Goal: Task Accomplishment & Management: Manage account settings

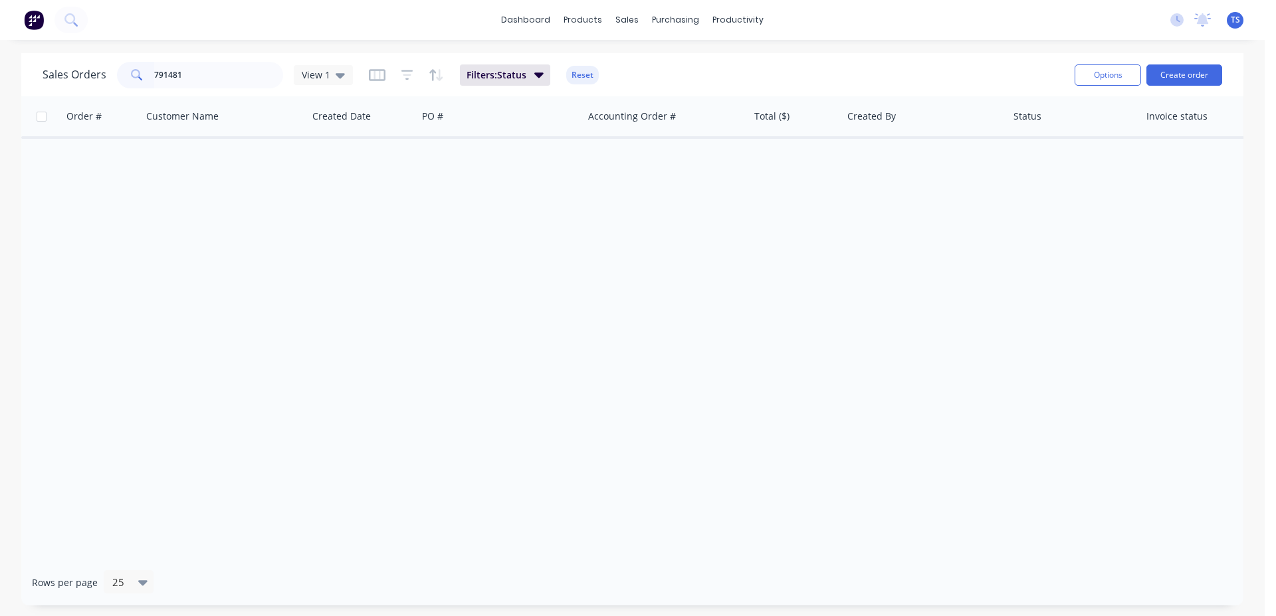
click at [217, 78] on input "791481" at bounding box center [219, 75] width 130 height 27
click at [218, 78] on input "791481" at bounding box center [219, 75] width 130 height 27
click at [188, 80] on input "791481" at bounding box center [219, 75] width 130 height 27
click at [223, 74] on input "791481" at bounding box center [219, 75] width 130 height 27
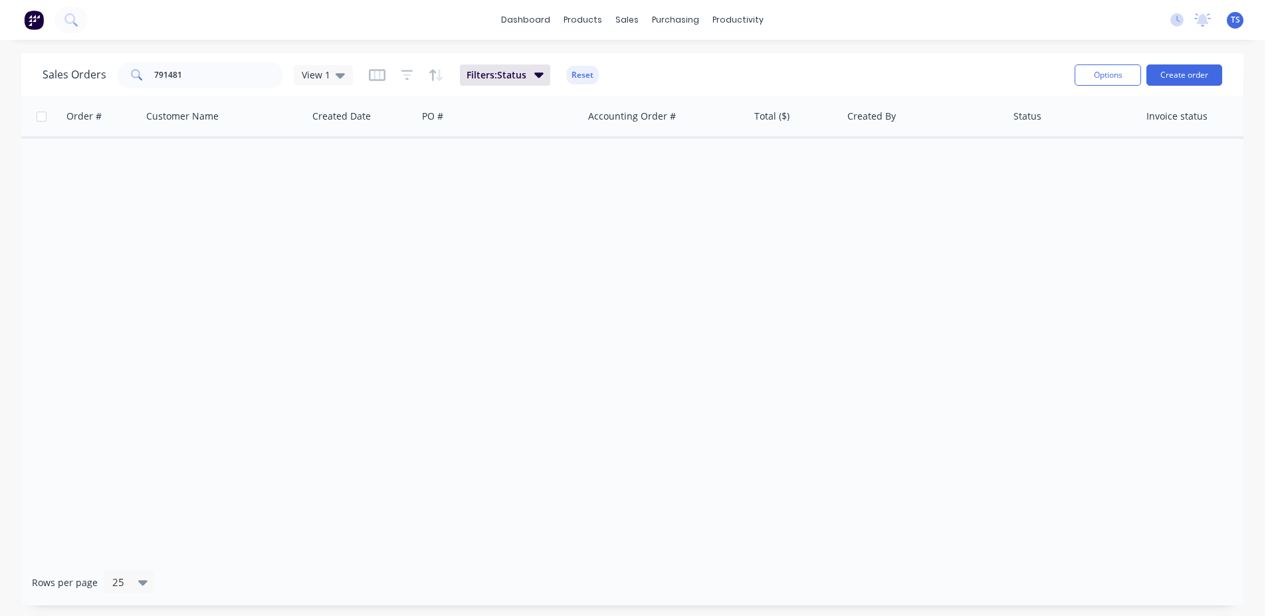
click at [151, 72] on span at bounding box center [135, 75] width 37 height 27
click at [159, 74] on input "791481" at bounding box center [219, 75] width 130 height 27
type input "PO791481"
drag, startPoint x: 204, startPoint y: 74, endPoint x: 82, endPoint y: 77, distance: 121.6
click at [154, 77] on input "PO791481" at bounding box center [219, 75] width 130 height 27
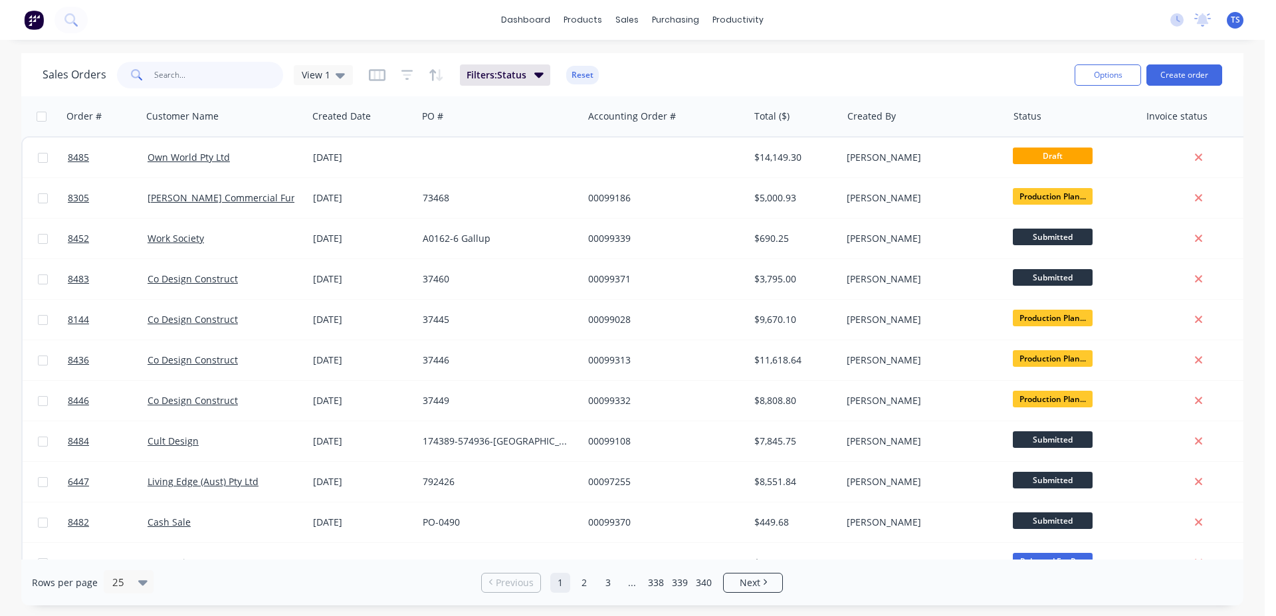
click at [187, 74] on input "text" at bounding box center [219, 75] width 130 height 27
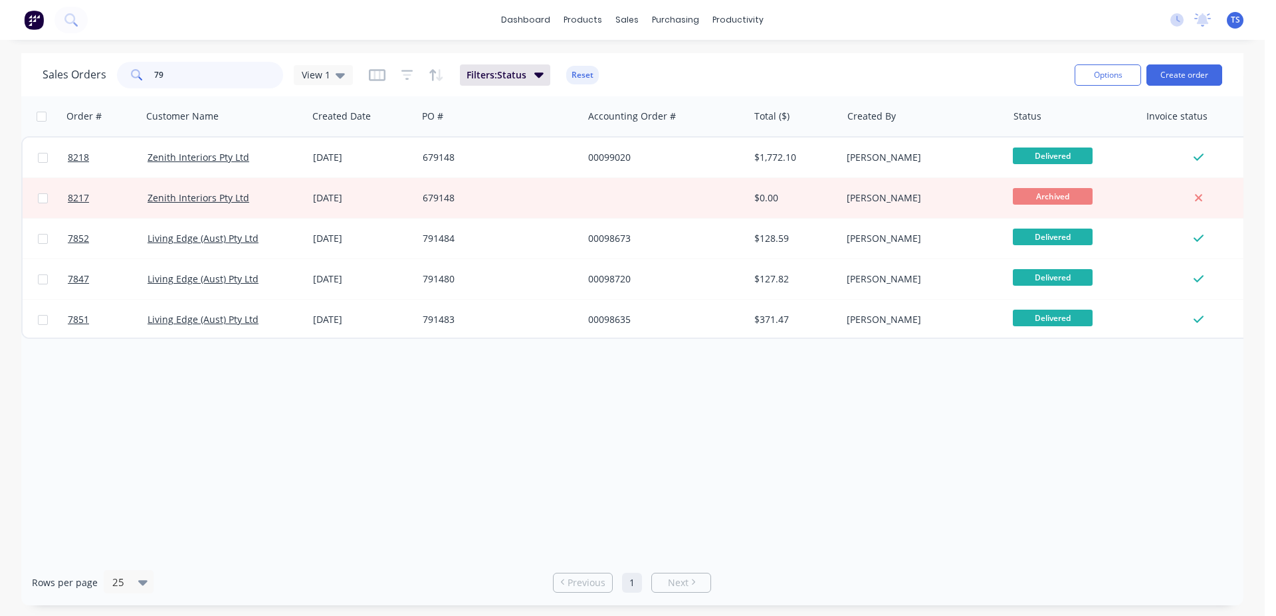
type input "7"
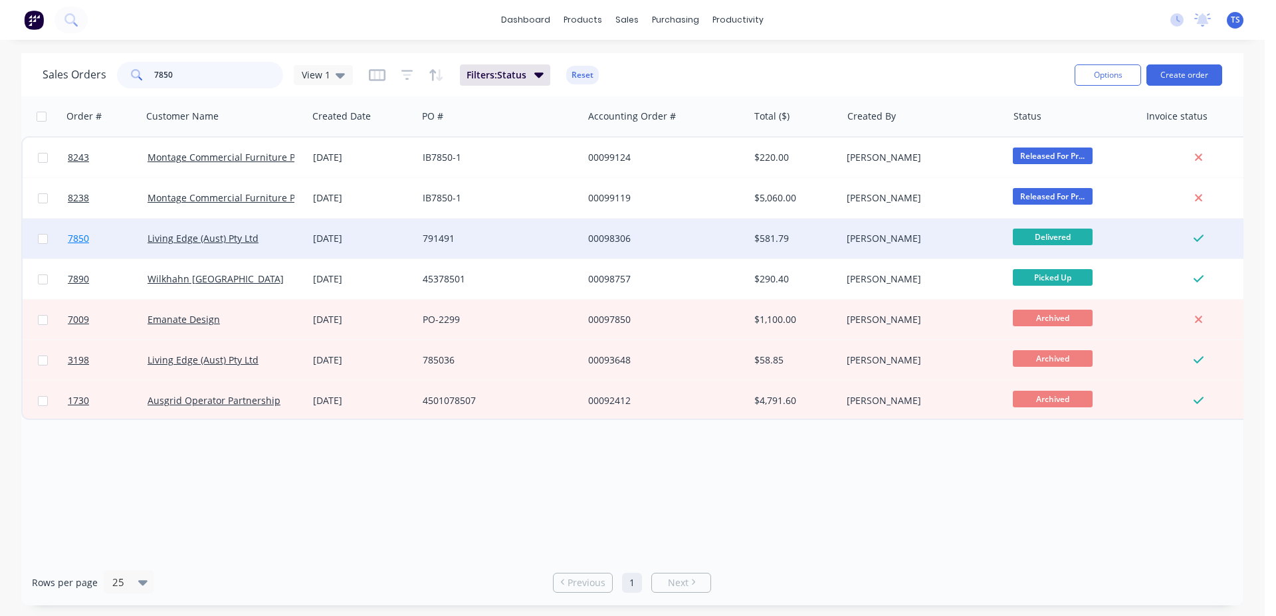
type input "7850"
click at [131, 249] on link "7850" at bounding box center [108, 239] width 80 height 40
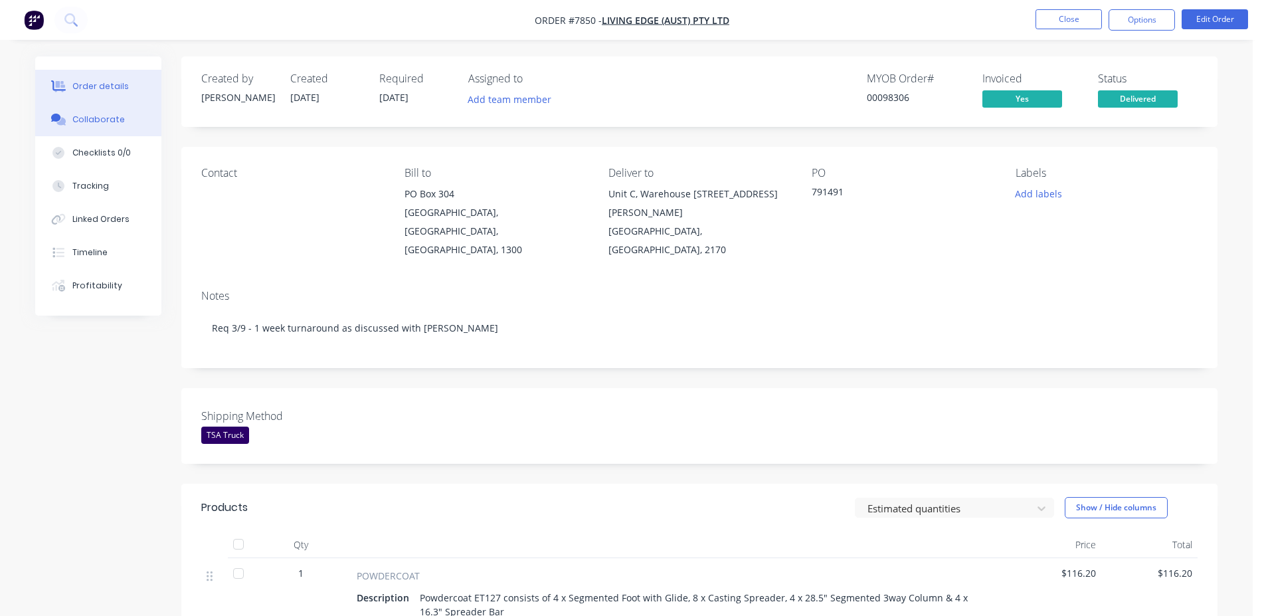
click at [104, 116] on div "Collaborate" at bounding box center [98, 120] width 52 height 12
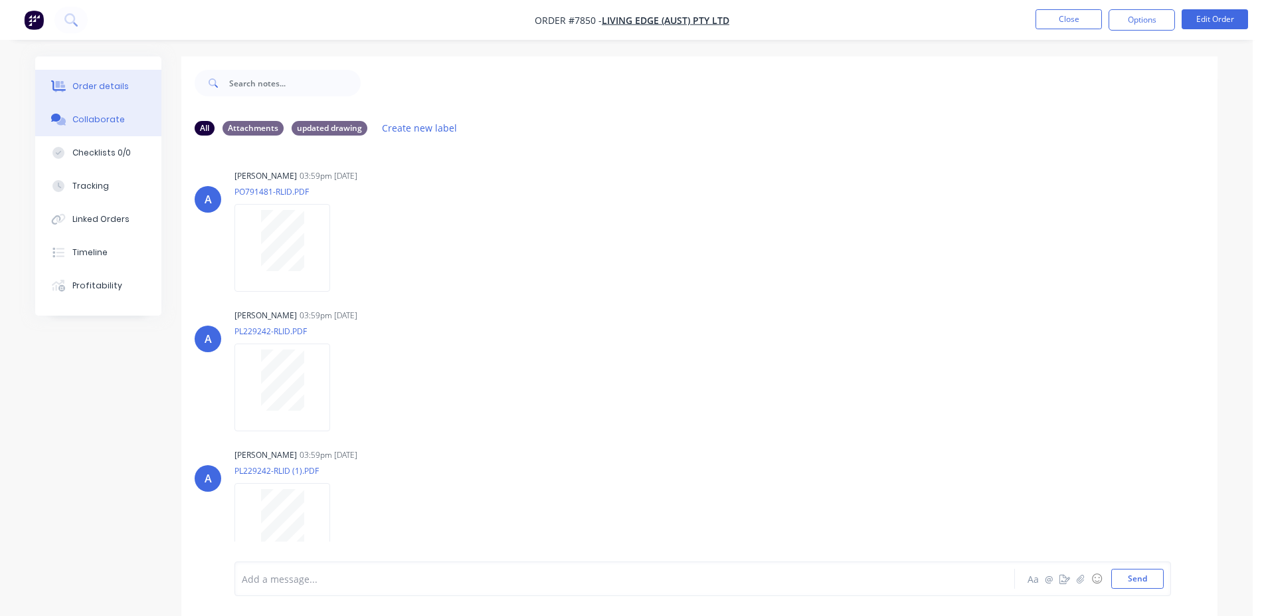
click at [152, 88] on button "Order details" at bounding box center [98, 86] width 126 height 33
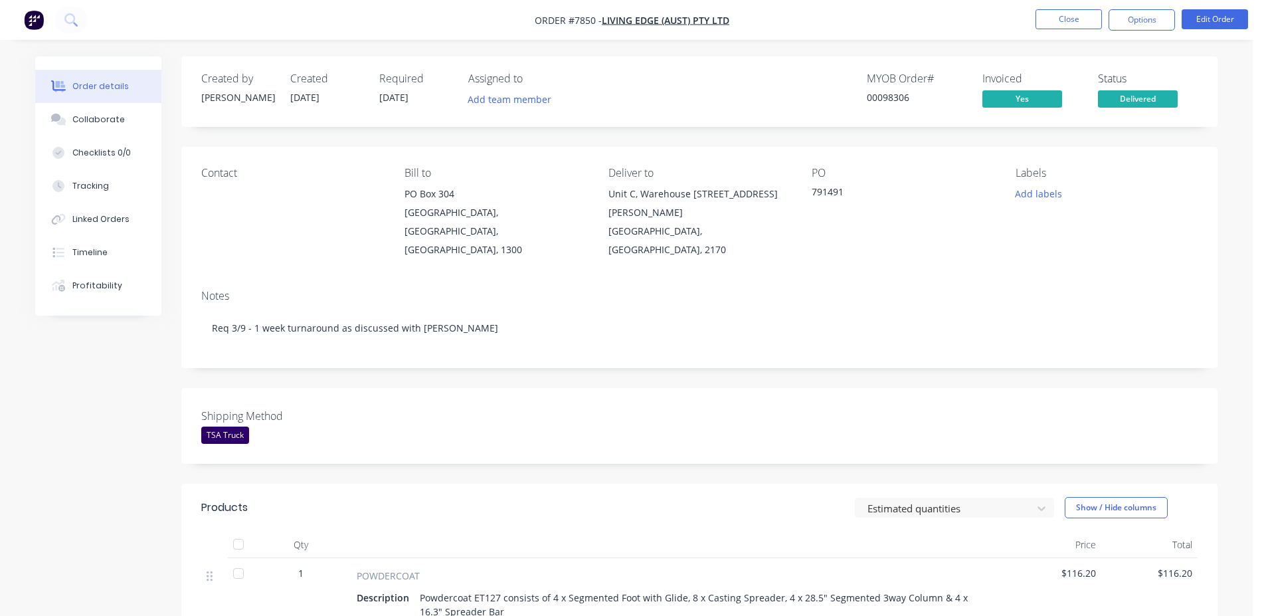
click at [740, 388] on div "Shipping Method TSA Truck" at bounding box center [699, 426] width 1037 height 76
click at [1099, 26] on button "Close" at bounding box center [1069, 19] width 66 height 20
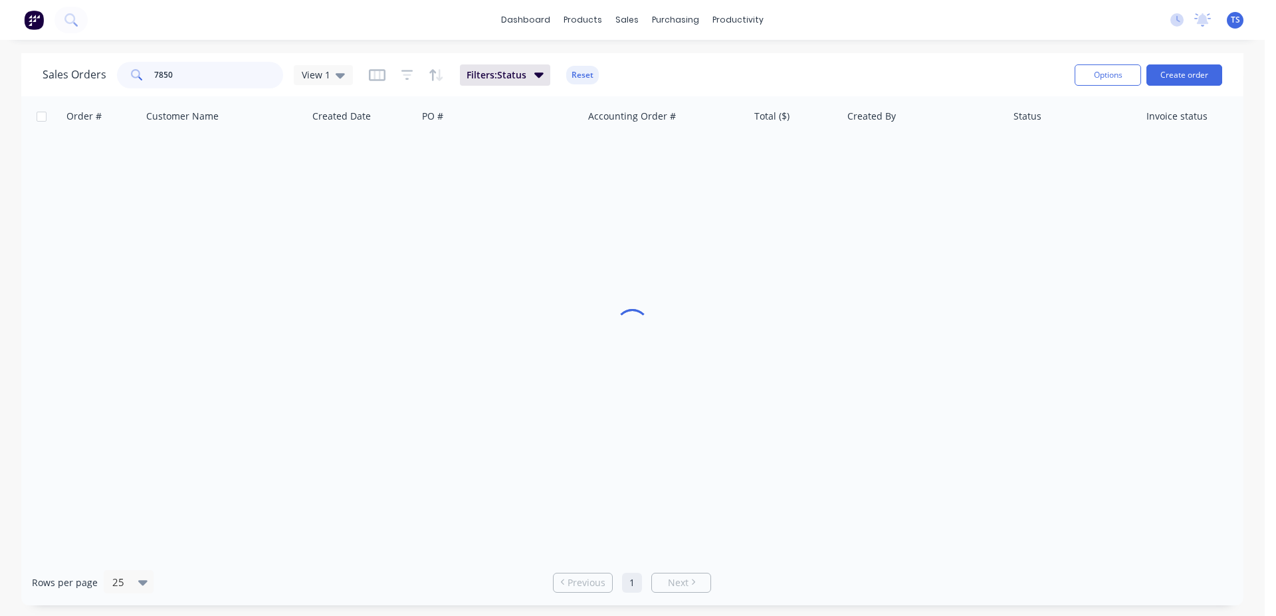
click at [244, 72] on input "7850" at bounding box center [219, 75] width 130 height 27
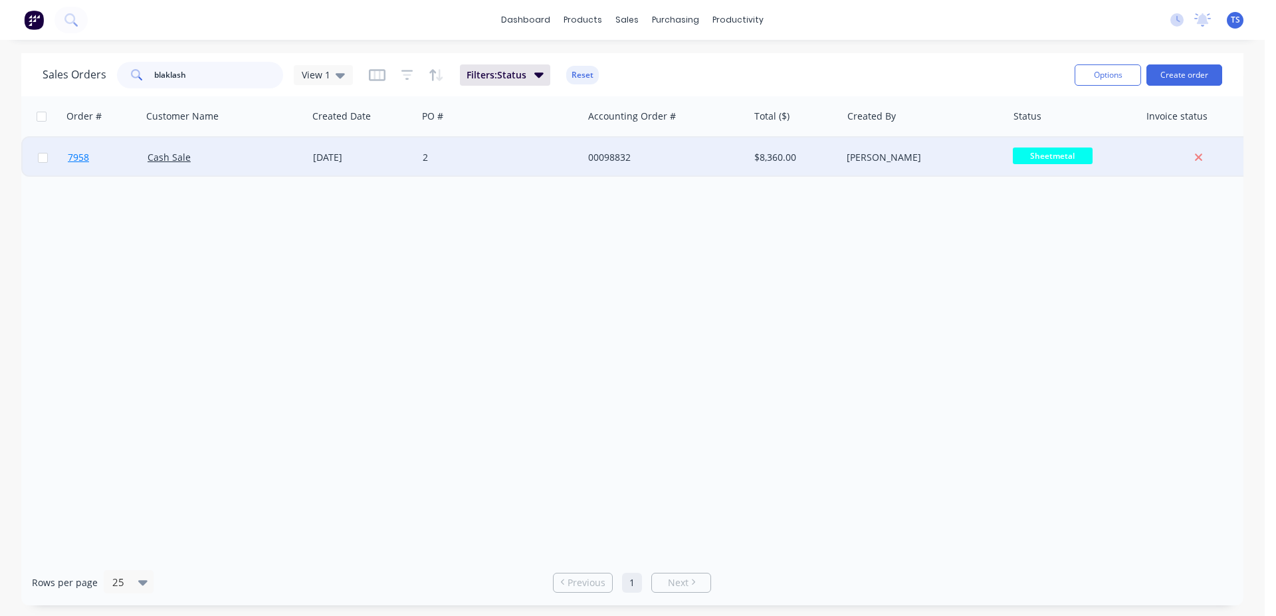
type input "blaklash"
click at [110, 171] on link "7958" at bounding box center [108, 158] width 80 height 40
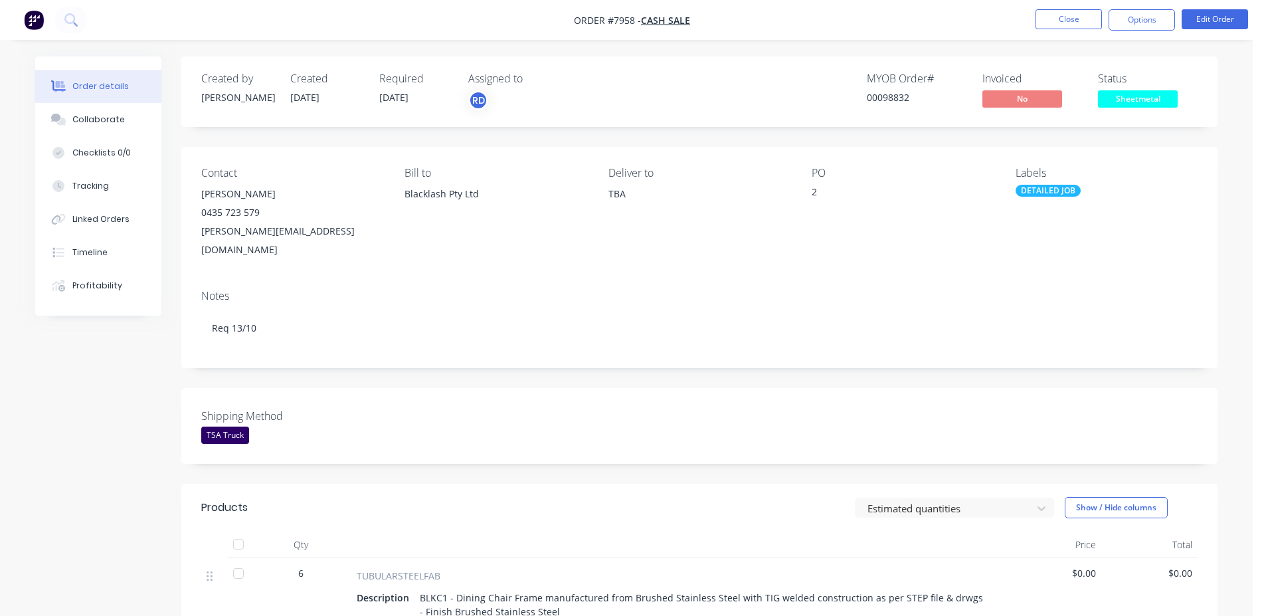
click at [888, 91] on div "00098832" at bounding box center [917, 97] width 100 height 14
copy div "00098832"
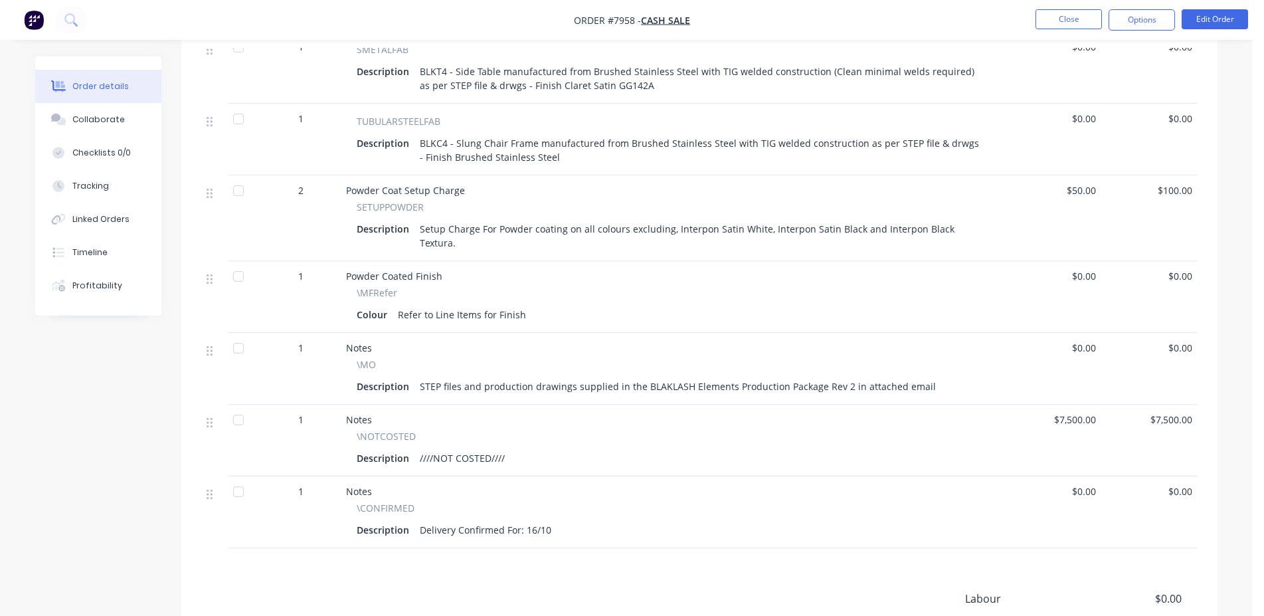
scroll to position [136, 0]
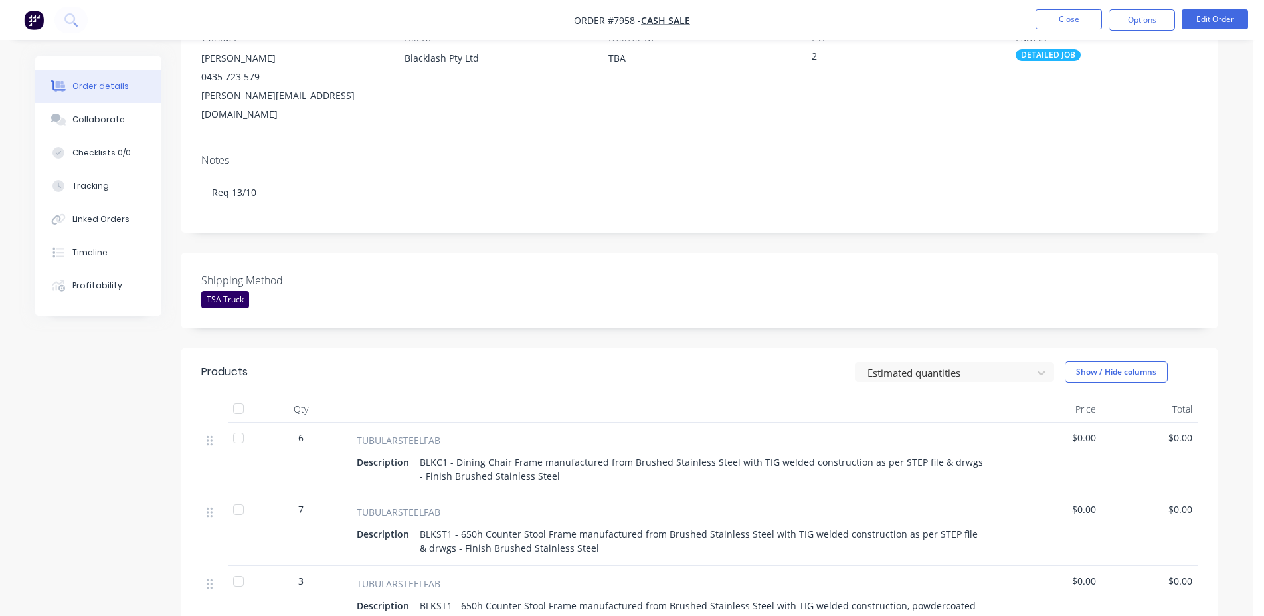
click at [1217, 29] on li "Edit Order" at bounding box center [1215, 19] width 66 height 21
click at [1225, 21] on button "Edit Order" at bounding box center [1215, 19] width 66 height 20
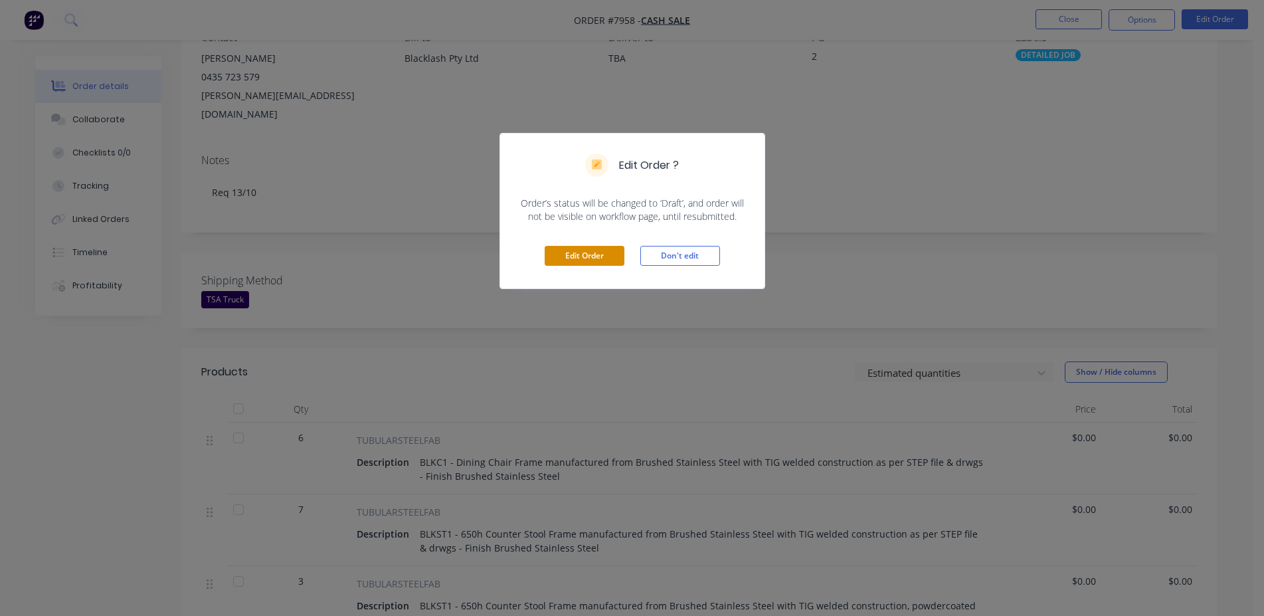
click at [569, 256] on button "Edit Order" at bounding box center [585, 256] width 80 height 20
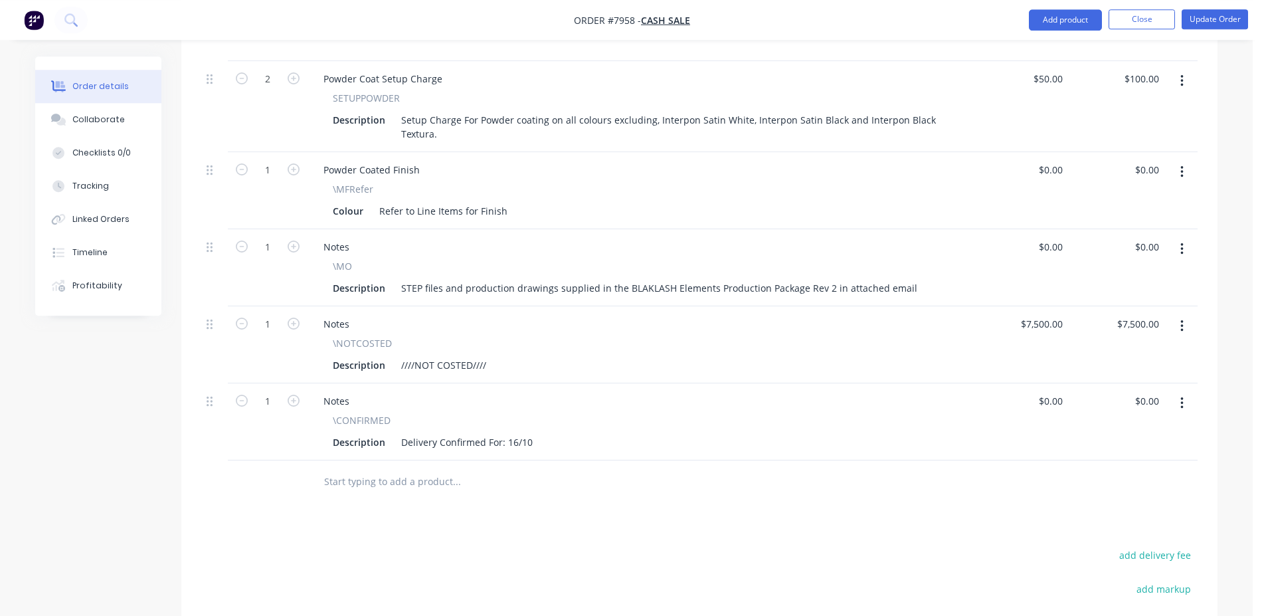
scroll to position [1084, 0]
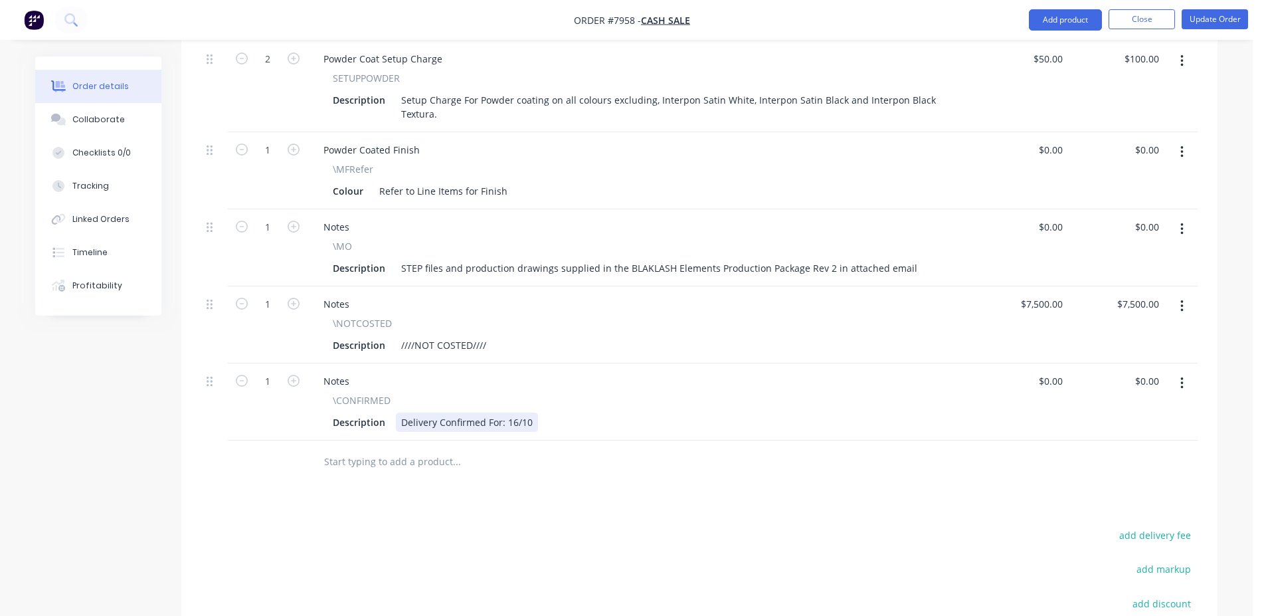
click at [512, 413] on div "Delivery Confirmed For: 16/10" at bounding box center [467, 422] width 142 height 19
click at [519, 413] on div "Delivery Confirmed For: 16/10" at bounding box center [467, 422] width 142 height 19
click at [528, 413] on div "Delivery Confirmed For: 22/10" at bounding box center [467, 422] width 142 height 19
click at [451, 413] on div "Delivery Confirmed For: 22/10 **1 x" at bounding box center [467, 429] width 142 height 33
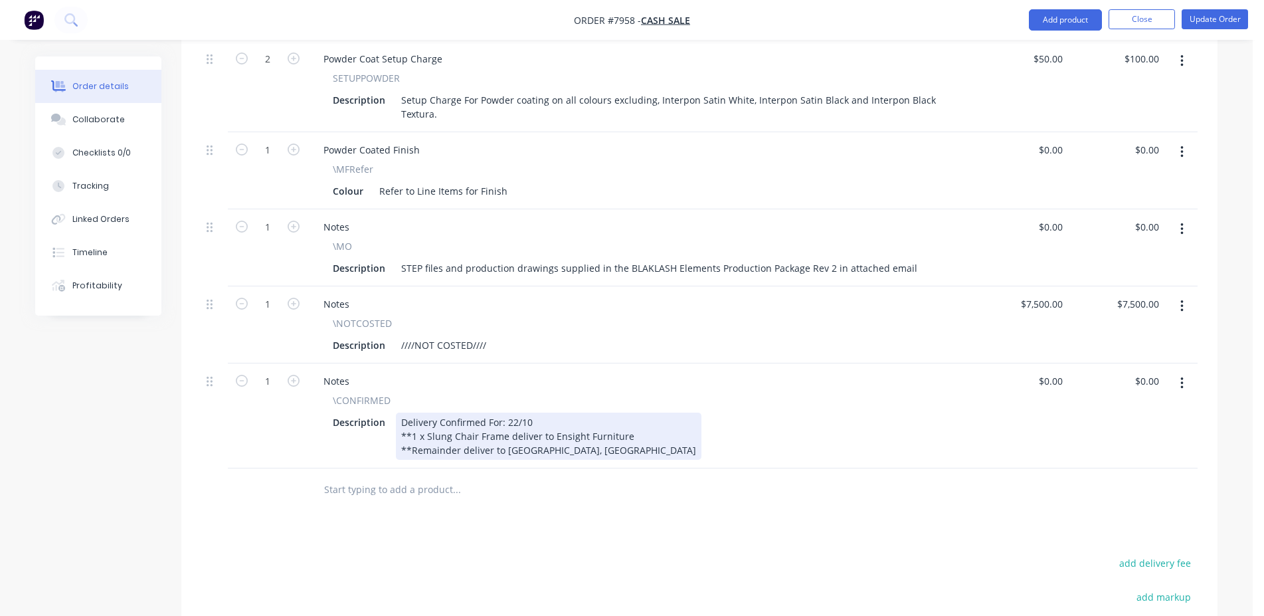
click at [625, 413] on div "Delivery Confirmed For: 22/10 **1 x Slung Chair Frame deliver to Ensight Furnit…" at bounding box center [549, 436] width 306 height 47
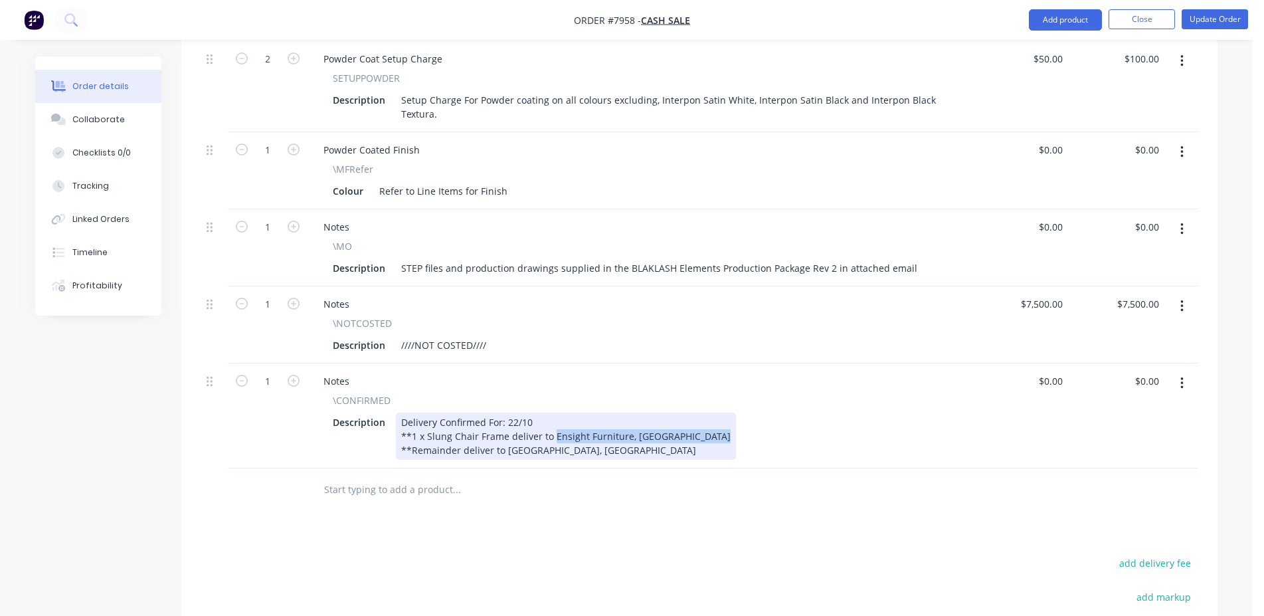
drag, startPoint x: 692, startPoint y: 397, endPoint x: 552, endPoint y: 399, distance: 140.2
click at [552, 413] on div "Delivery Confirmed For: 22/10 **1 x Slung Chair Frame deliver to Ensight Furnit…" at bounding box center [566, 436] width 340 height 47
drag, startPoint x: 635, startPoint y: 415, endPoint x: 504, endPoint y: 412, distance: 130.9
click at [504, 413] on div "Delivery Confirmed For: 22/10 **1 x Slung Chair Frame deliver to Ensight Furnit…" at bounding box center [598, 436] width 405 height 47
click at [543, 414] on div "Delivery Confirmed For: 22/10 **1 x Slung Chair Frame deliver to Ensight Furnit…" at bounding box center [598, 436] width 405 height 47
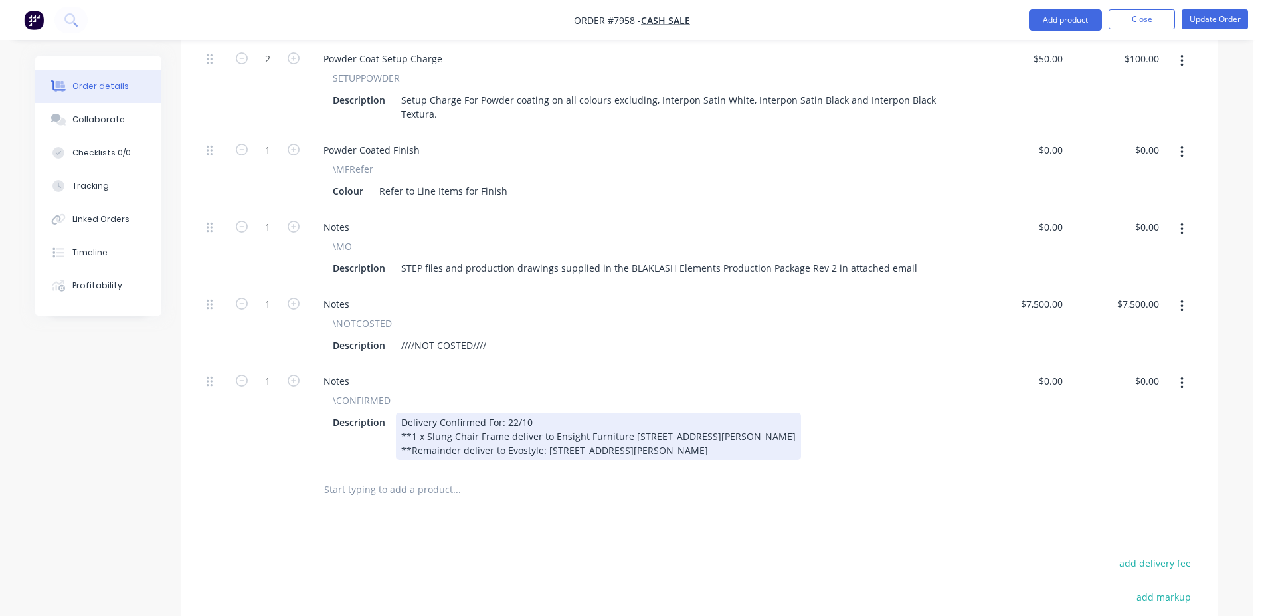
click at [622, 413] on div "Delivery Confirmed For: 22/10 **1 x Slung Chair Frame deliver to Ensight Furnit…" at bounding box center [598, 436] width 405 height 47
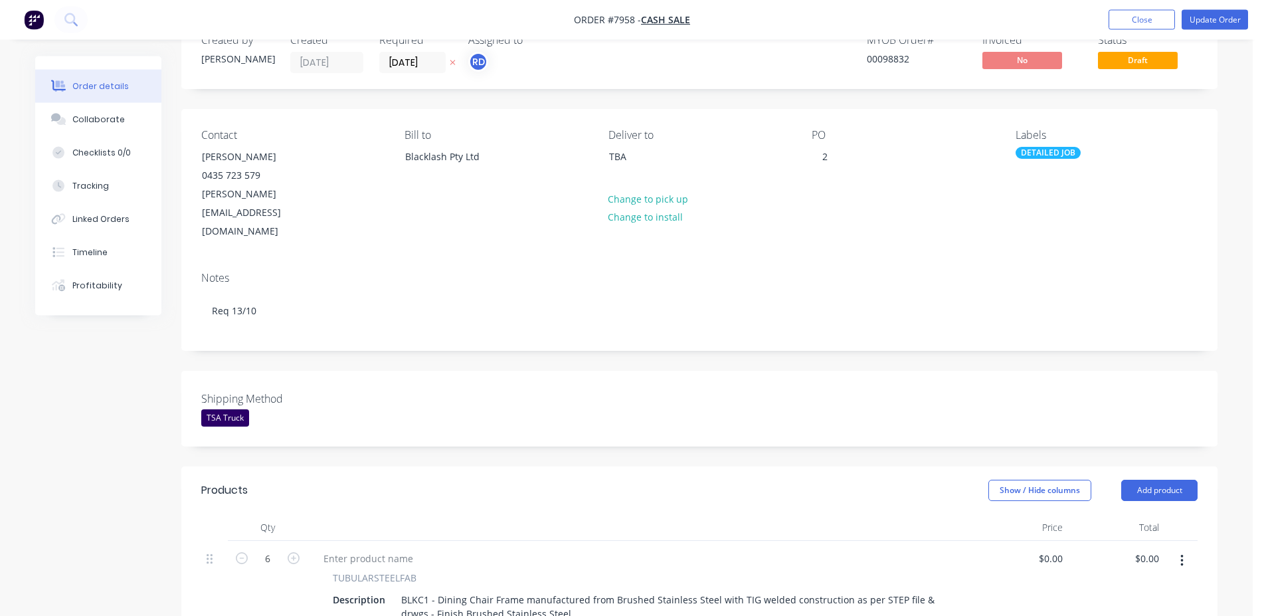
scroll to position [0, 0]
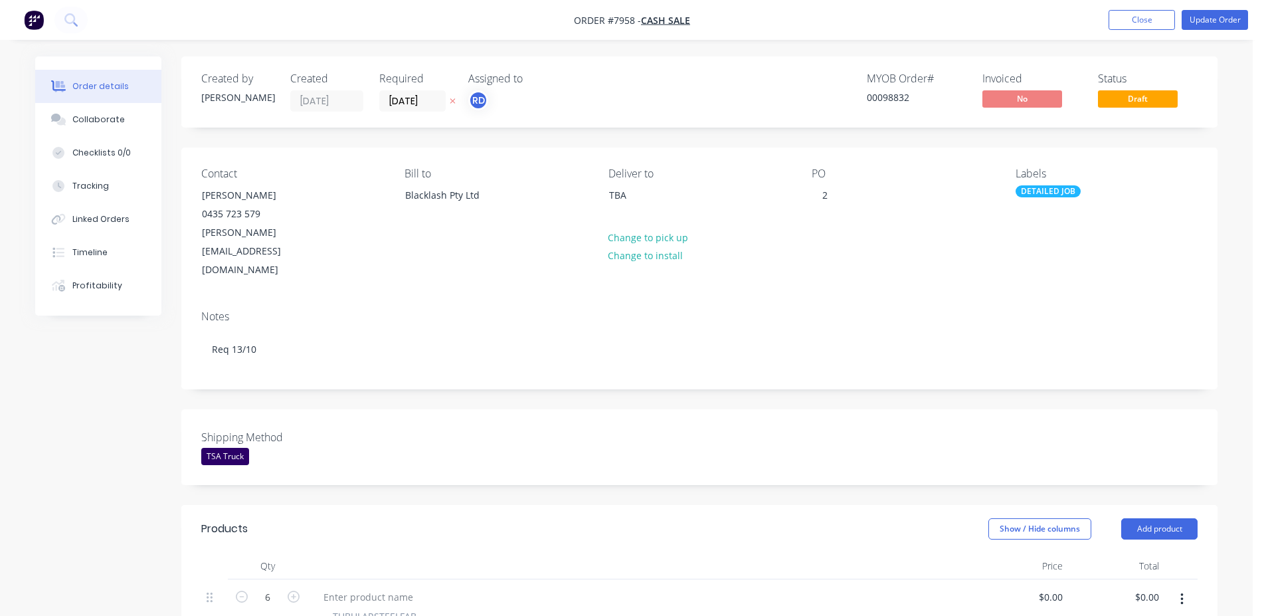
click at [1220, 30] on nav "Order #7958 - Cash Sale Add product Close Update Order" at bounding box center [632, 20] width 1264 height 40
click at [1222, 23] on button "Update Order" at bounding box center [1215, 20] width 66 height 20
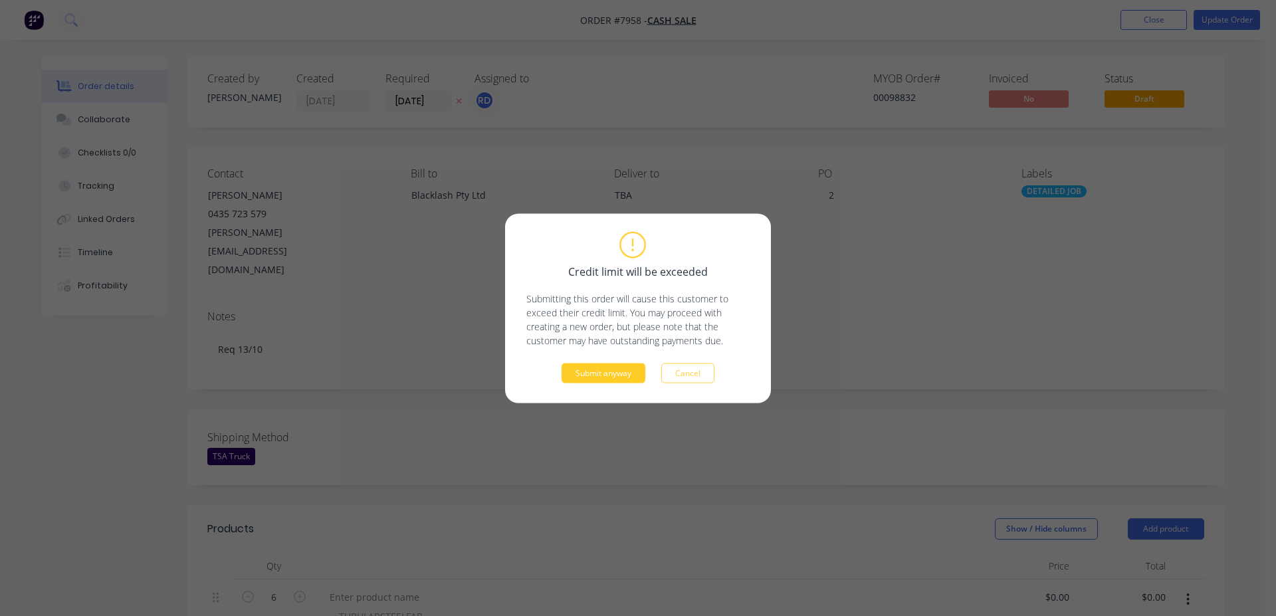
click at [609, 381] on button "Submit anyway" at bounding box center [603, 373] width 84 height 20
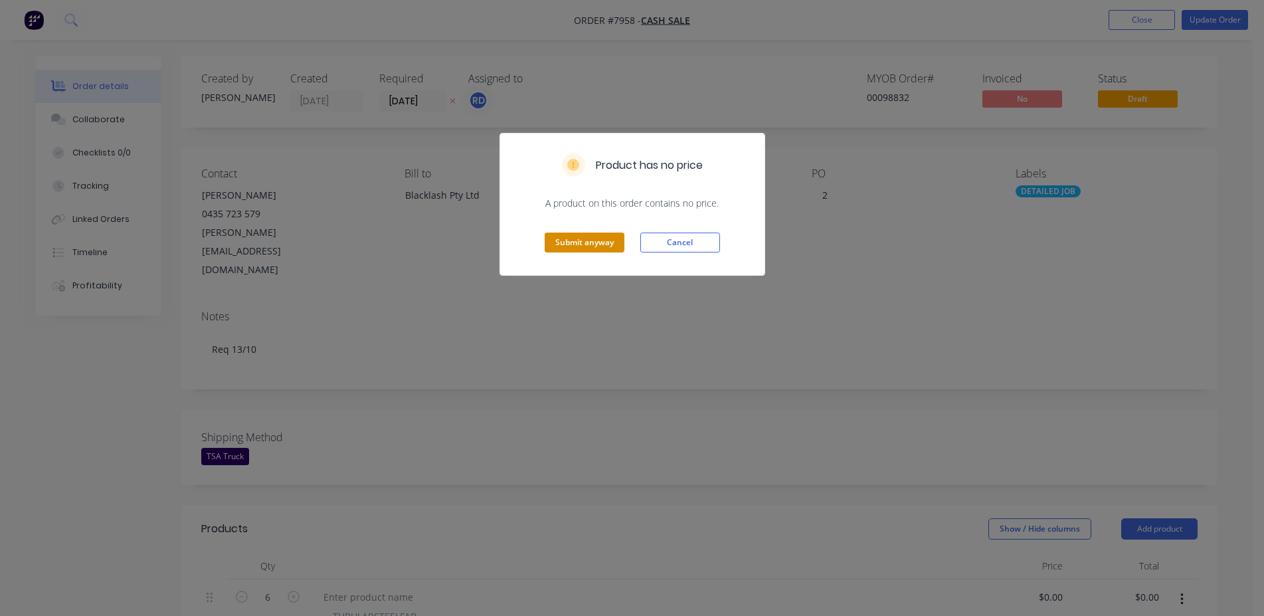
click at [607, 239] on button "Submit anyway" at bounding box center [585, 243] width 80 height 20
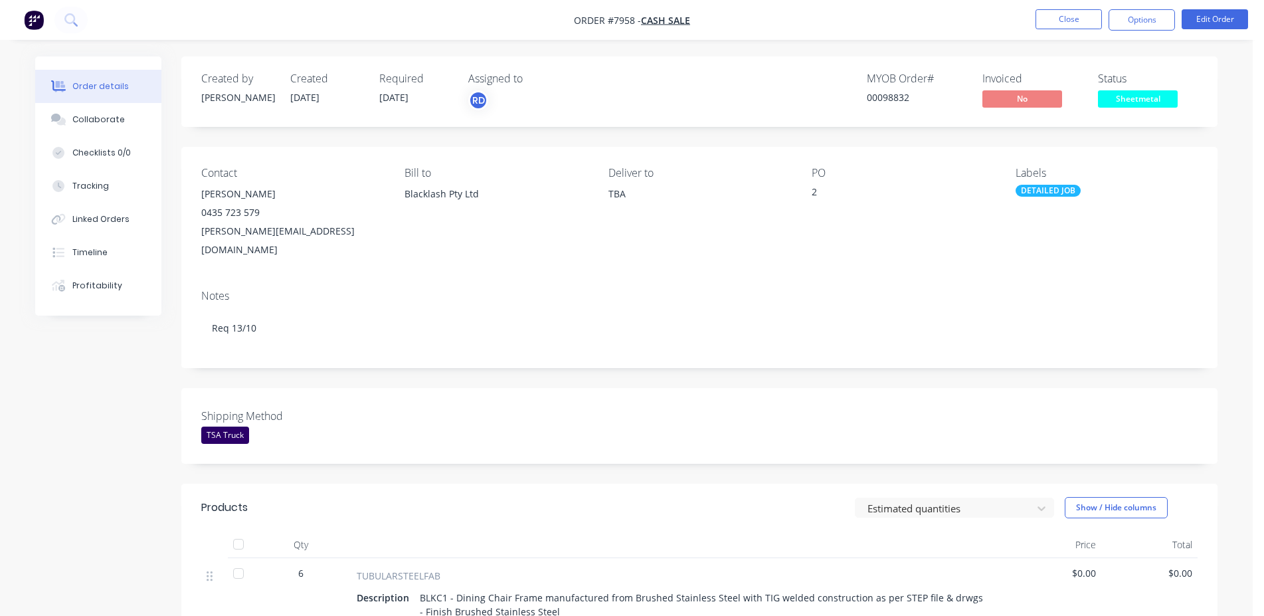
click at [105, 121] on div "Collaborate" at bounding box center [98, 120] width 52 height 12
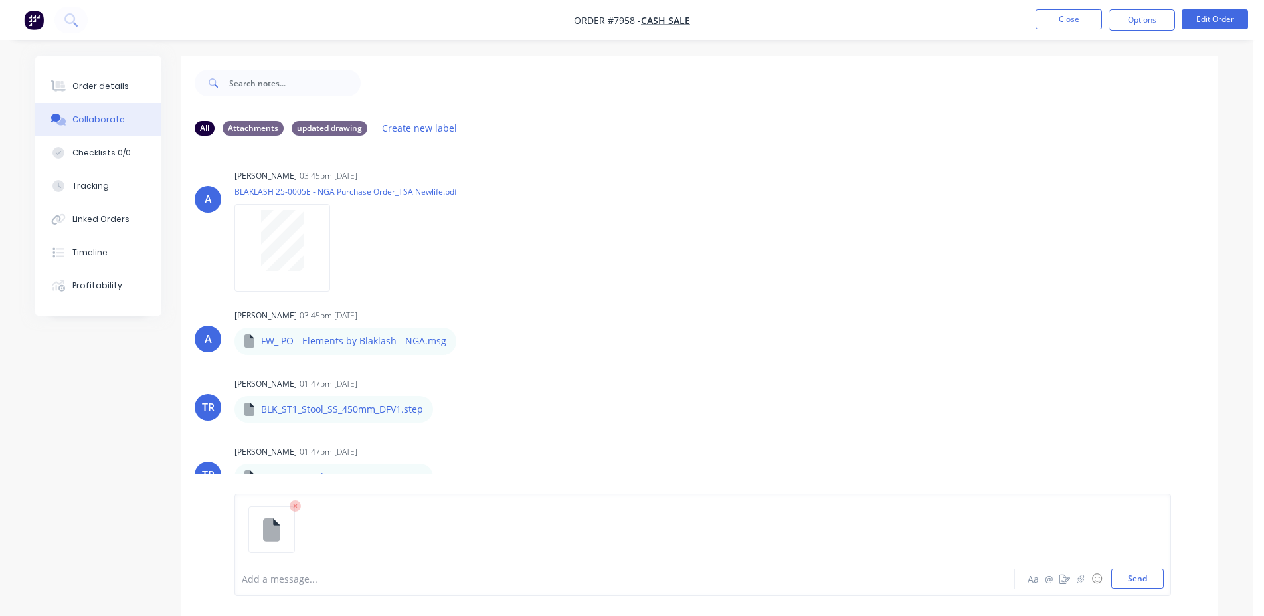
click at [314, 577] on div at bounding box center [588, 579] width 691 height 14
click at [1146, 575] on button "Send" at bounding box center [1138, 579] width 52 height 20
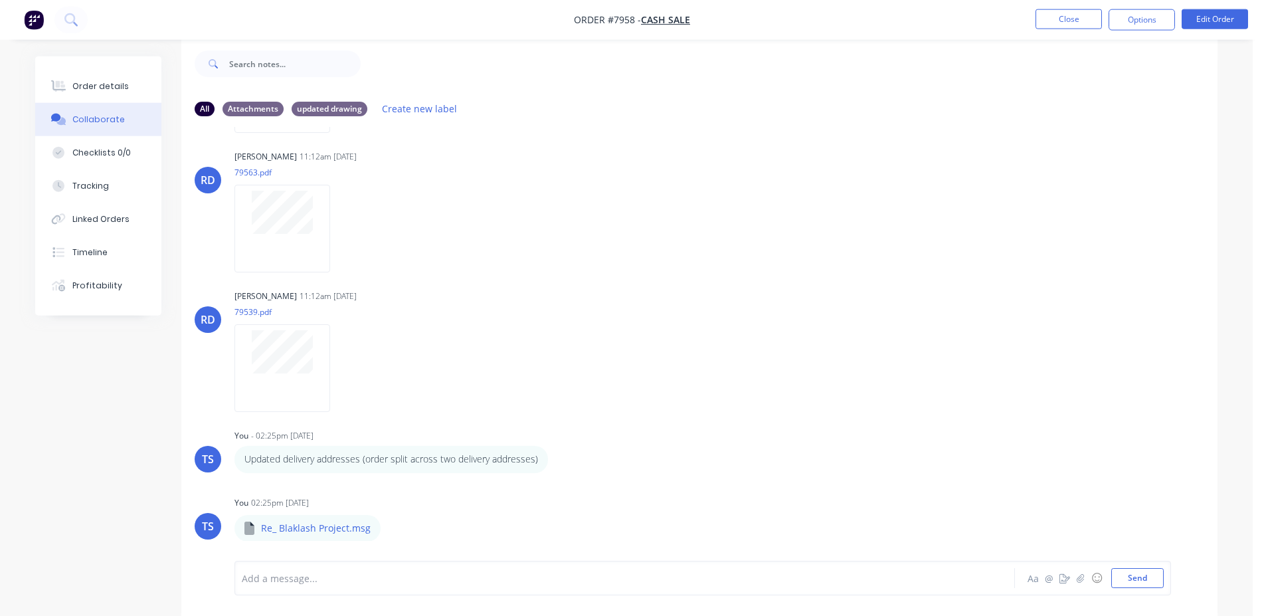
scroll to position [20, 0]
click at [118, 70] on button "Order details" at bounding box center [98, 86] width 126 height 33
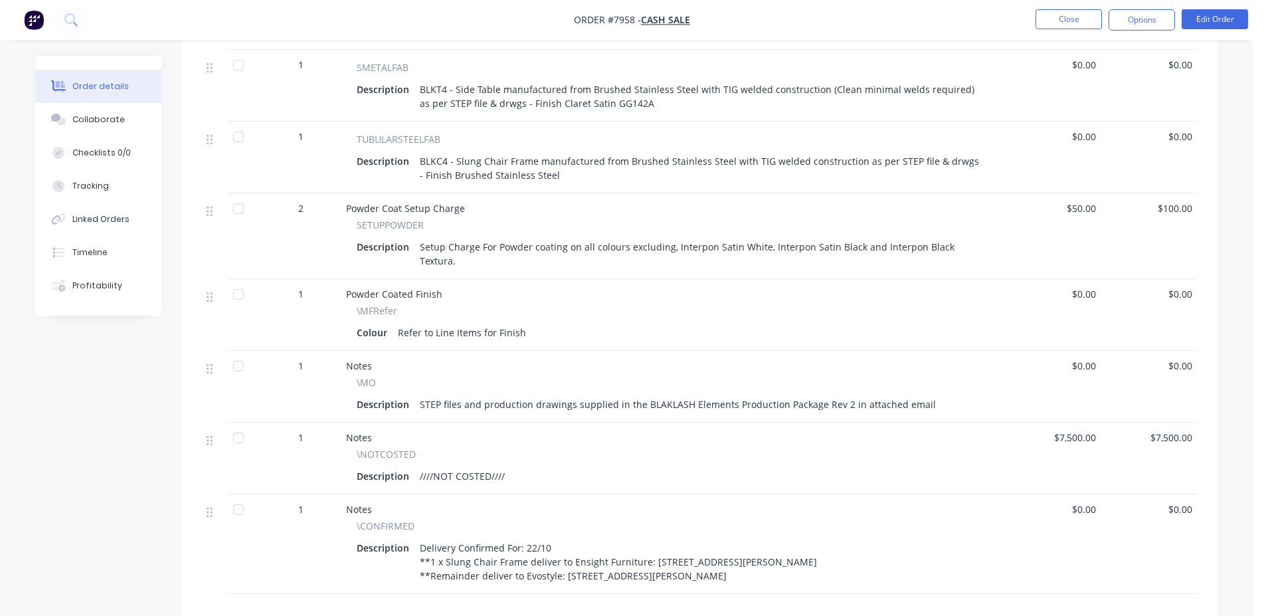
scroll to position [338, 0]
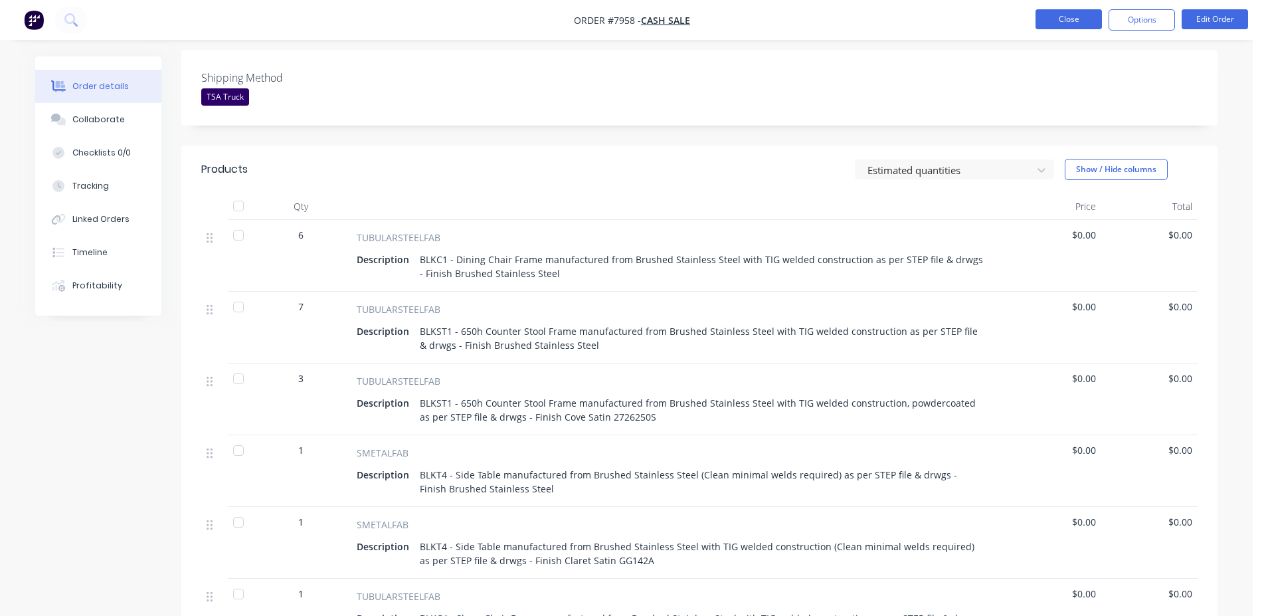
click at [1062, 21] on button "Close" at bounding box center [1069, 19] width 66 height 20
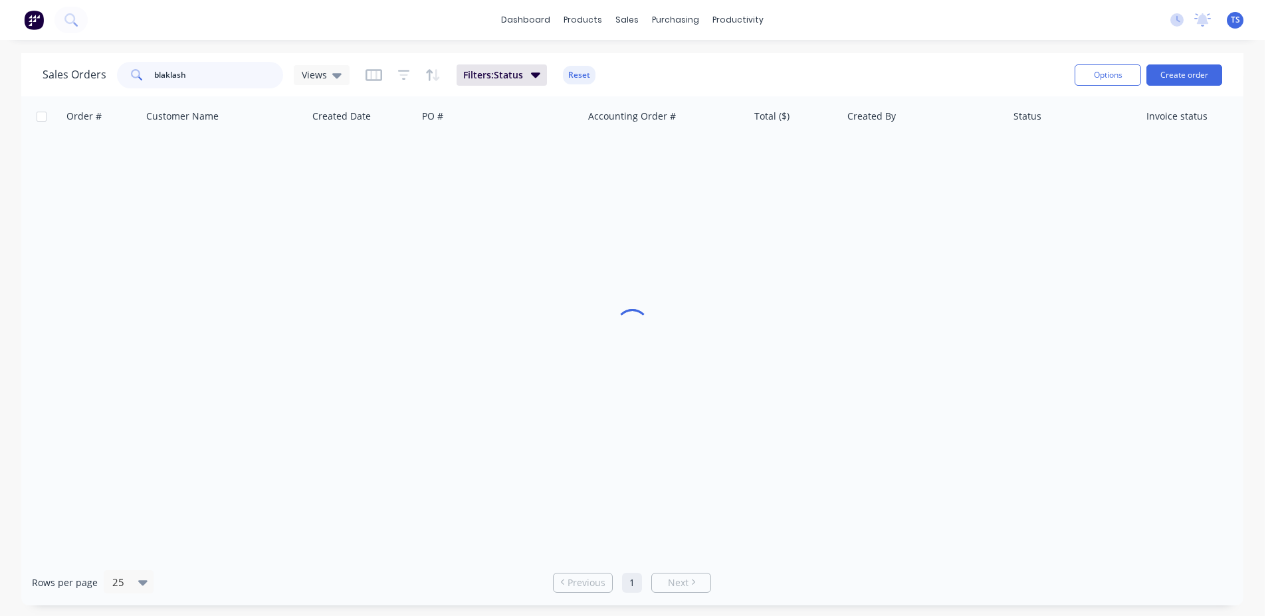
click at [217, 78] on input "blaklash" at bounding box center [219, 75] width 130 height 27
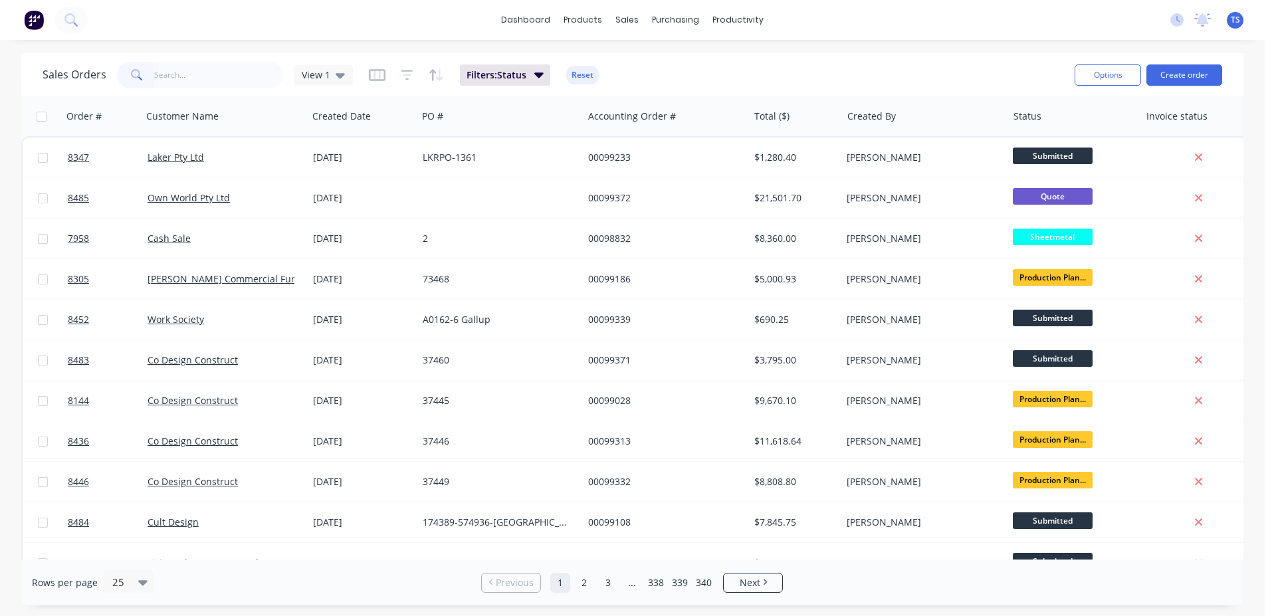
click at [839, 70] on div "Sales Orders View 1 Filters: Status Reset" at bounding box center [553, 74] width 1021 height 33
click at [171, 86] on input "text" at bounding box center [219, 75] width 130 height 27
drag, startPoint x: 128, startPoint y: 52, endPoint x: 218, endPoint y: 63, distance: 91.0
click at [130, 52] on div "dashboard products sales purchasing productivity dashboard products Product Cat…" at bounding box center [632, 308] width 1264 height 616
click at [218, 70] on input "text" at bounding box center [219, 75] width 130 height 27
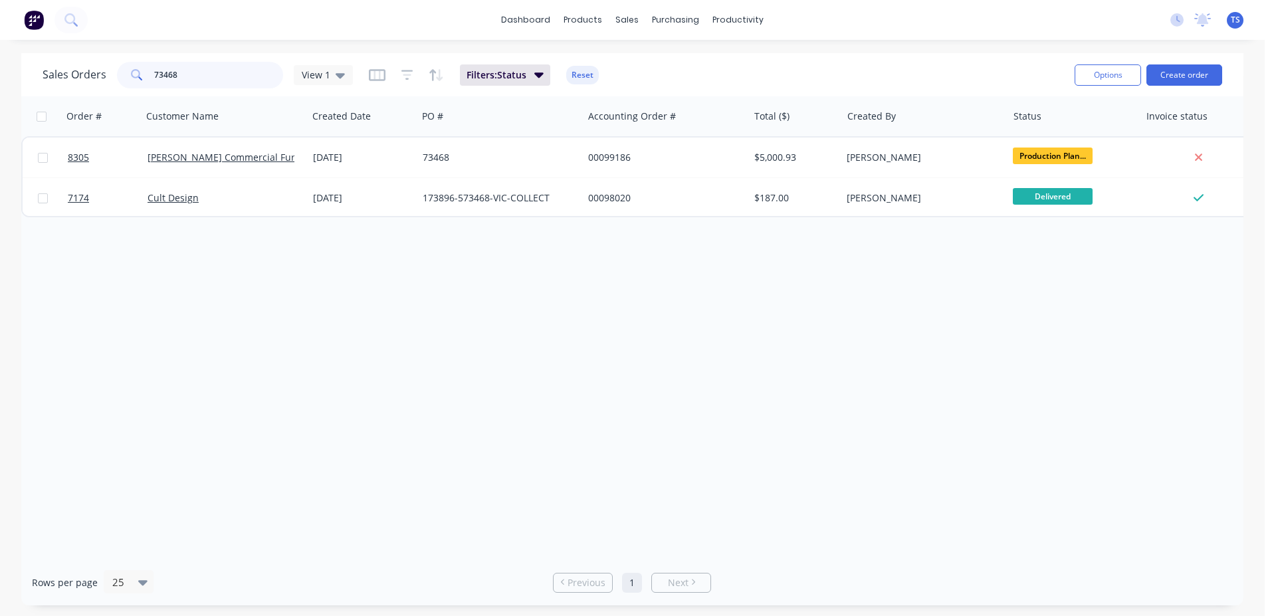
type input "73468"
click at [100, 161] on link "8305" at bounding box center [108, 158] width 80 height 40
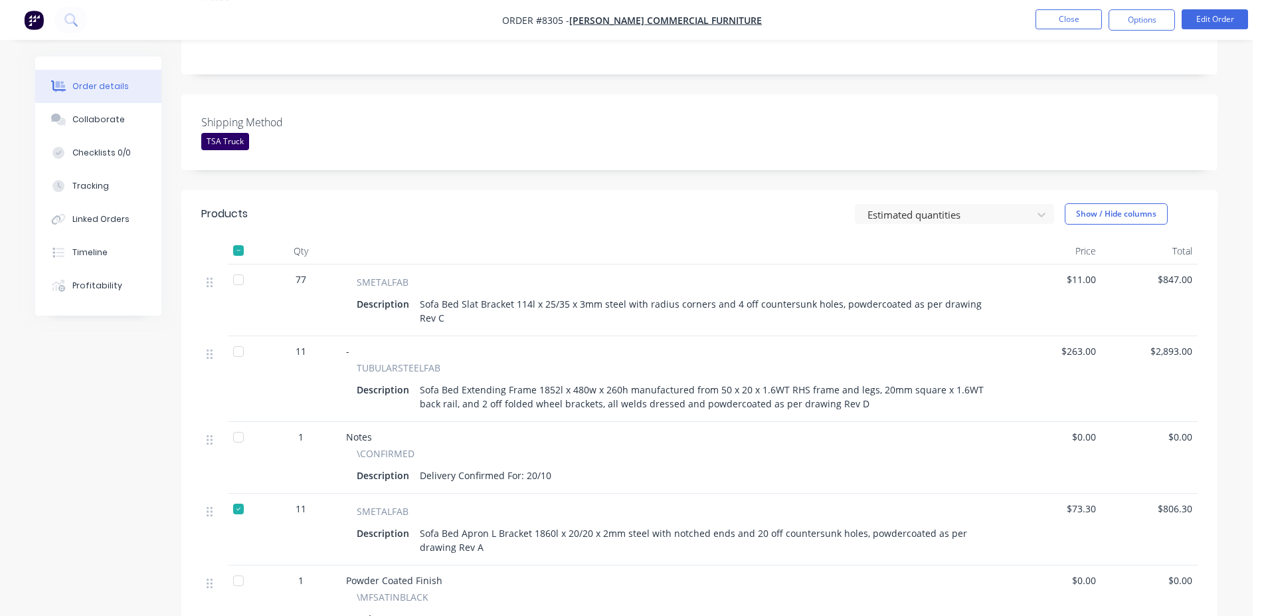
scroll to position [271, 0]
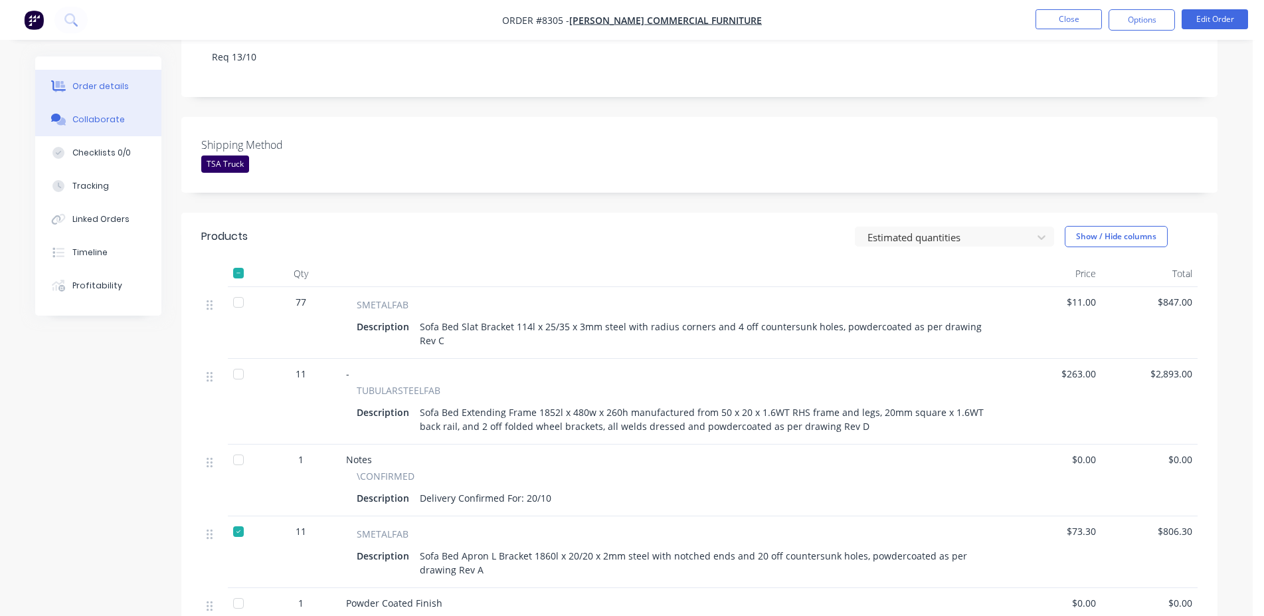
click at [124, 112] on button "Collaborate" at bounding box center [98, 119] width 126 height 33
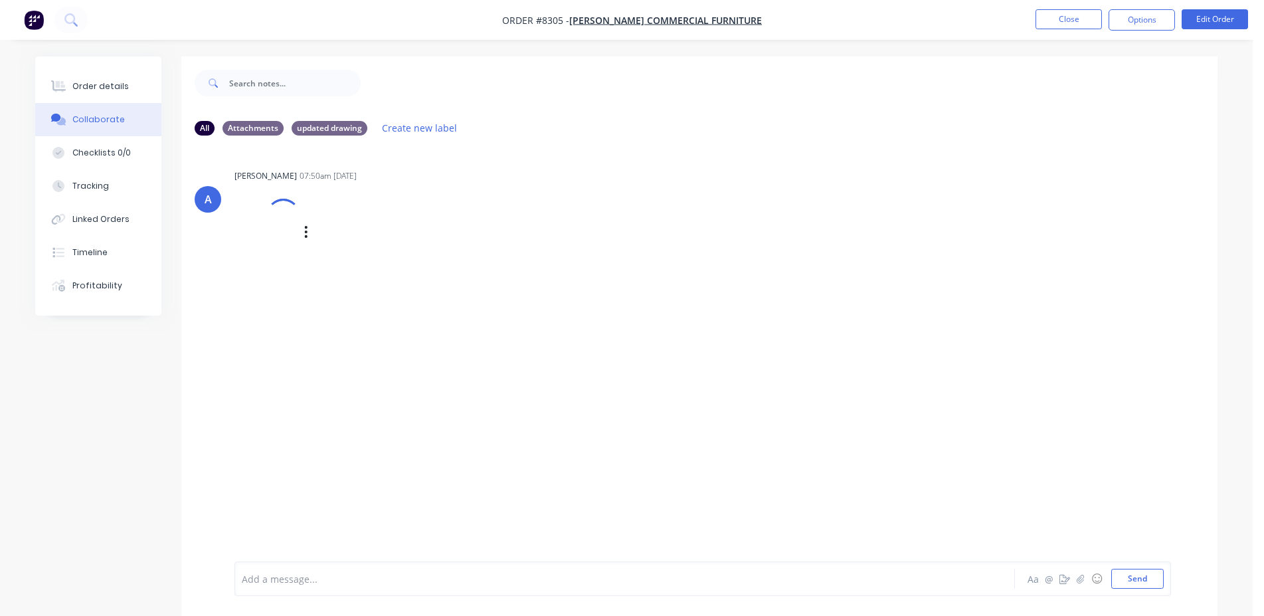
click at [291, 209] on div at bounding box center [284, 216] width 48 height 48
click at [74, 101] on button "Order details" at bounding box center [98, 86] width 126 height 33
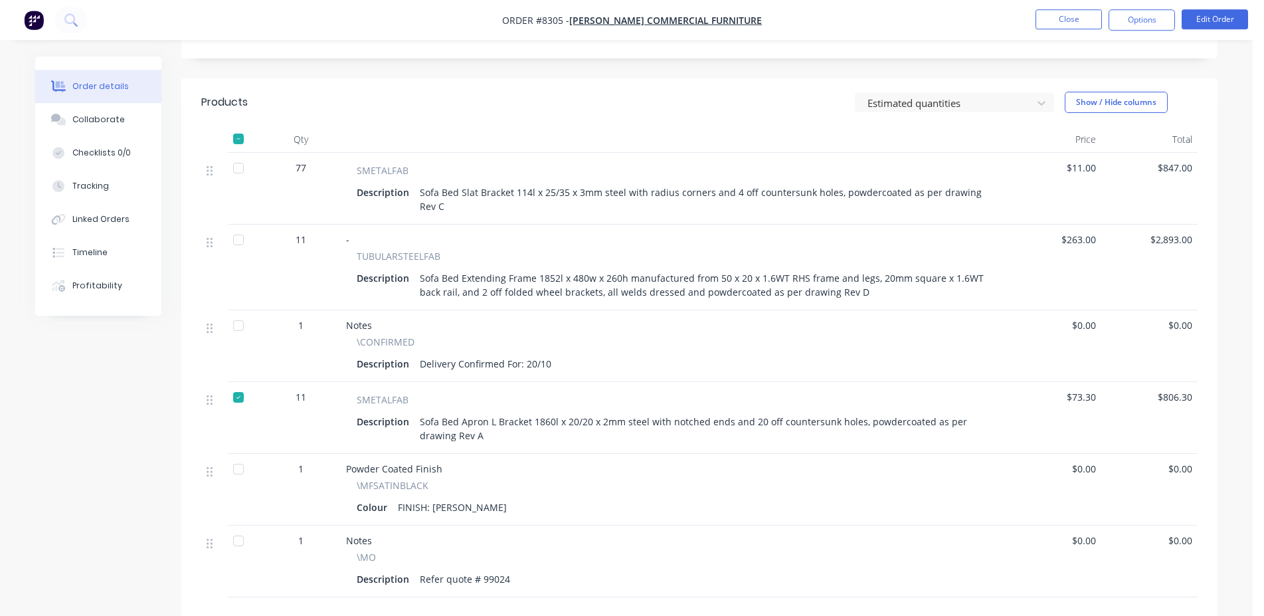
scroll to position [407, 0]
click at [239, 124] on div at bounding box center [238, 137] width 27 height 27
click at [237, 124] on div at bounding box center [238, 137] width 27 height 27
click at [239, 383] on div at bounding box center [238, 396] width 27 height 27
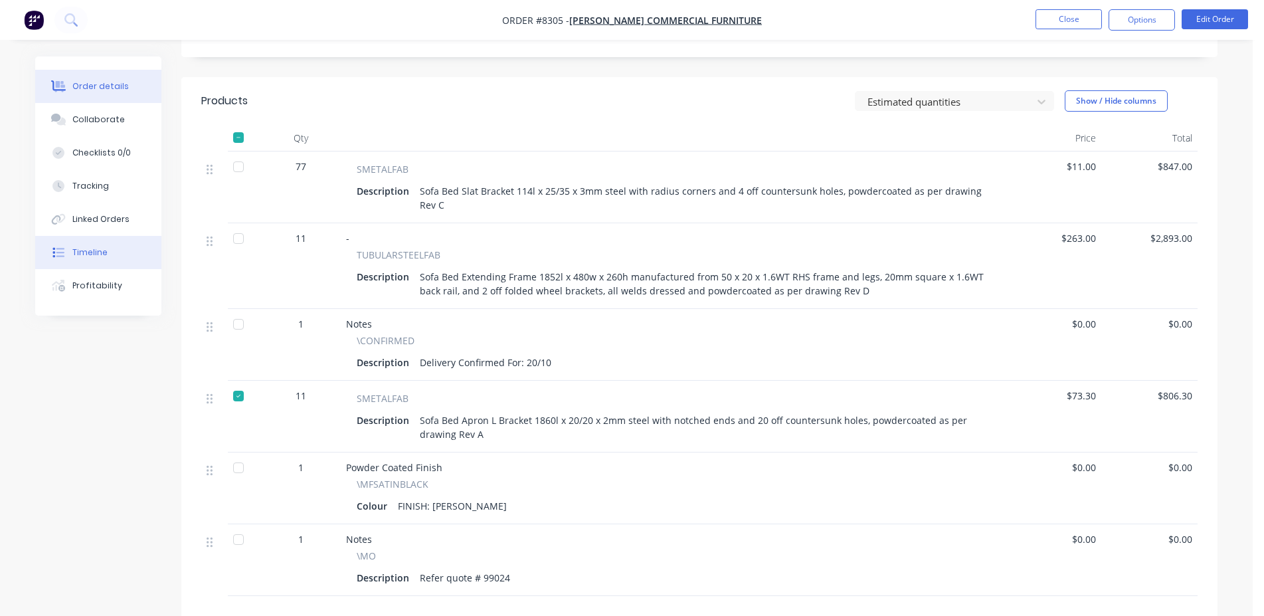
click at [114, 262] on button "Timeline" at bounding box center [98, 252] width 126 height 33
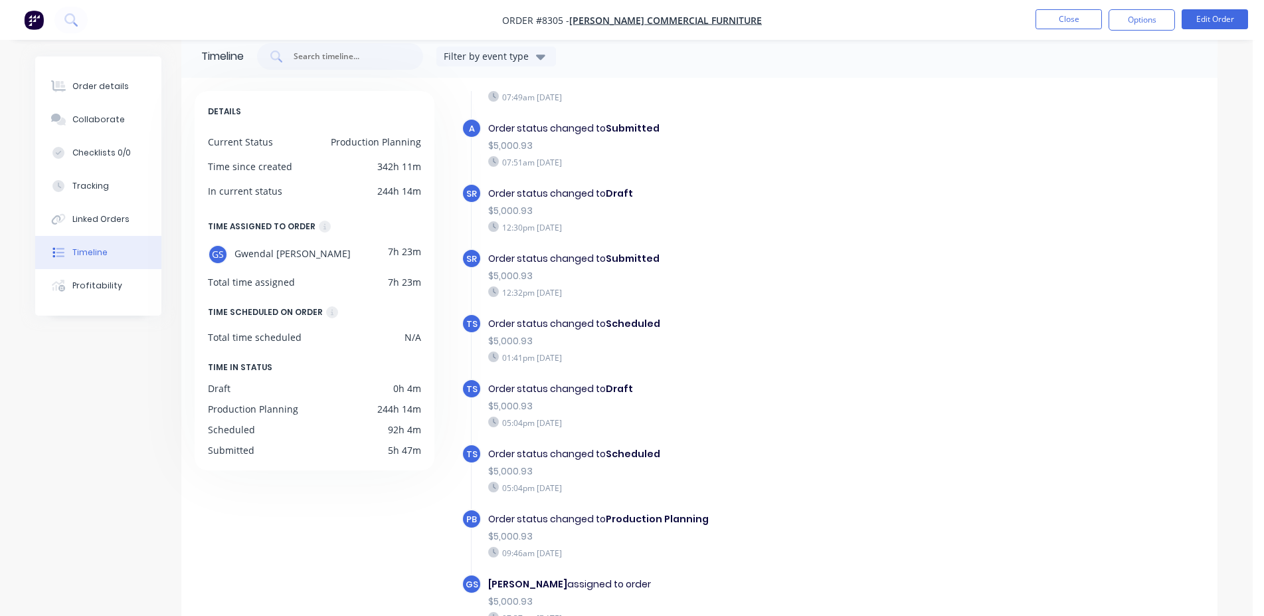
scroll to position [102, 0]
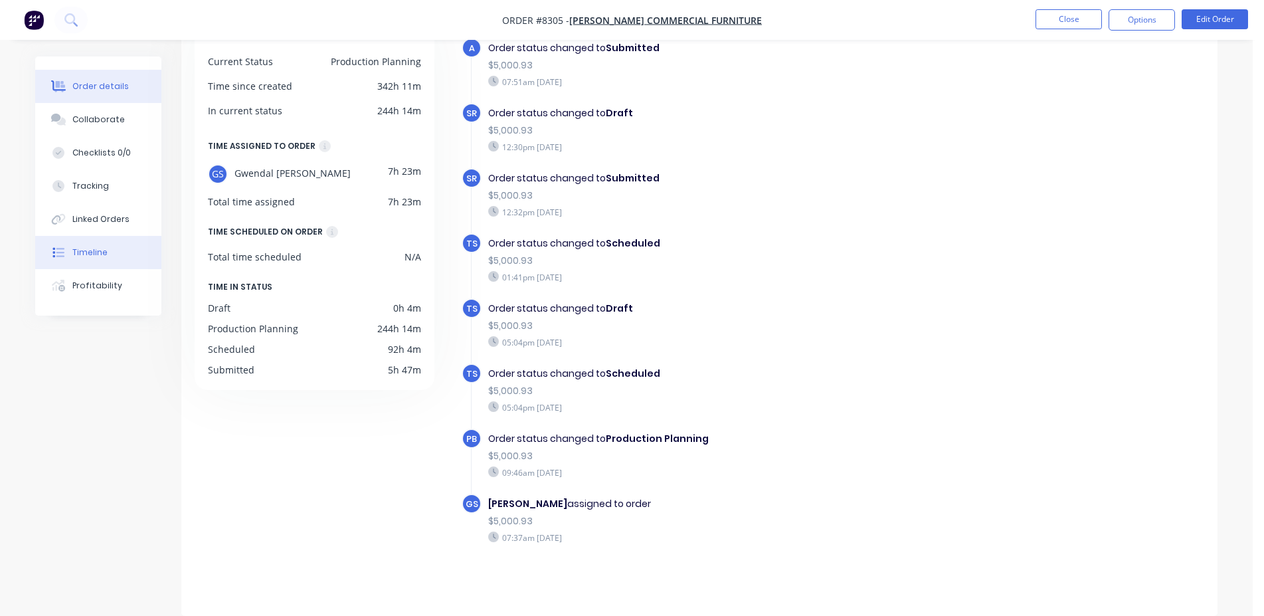
click at [107, 87] on div "Order details" at bounding box center [100, 86] width 56 height 12
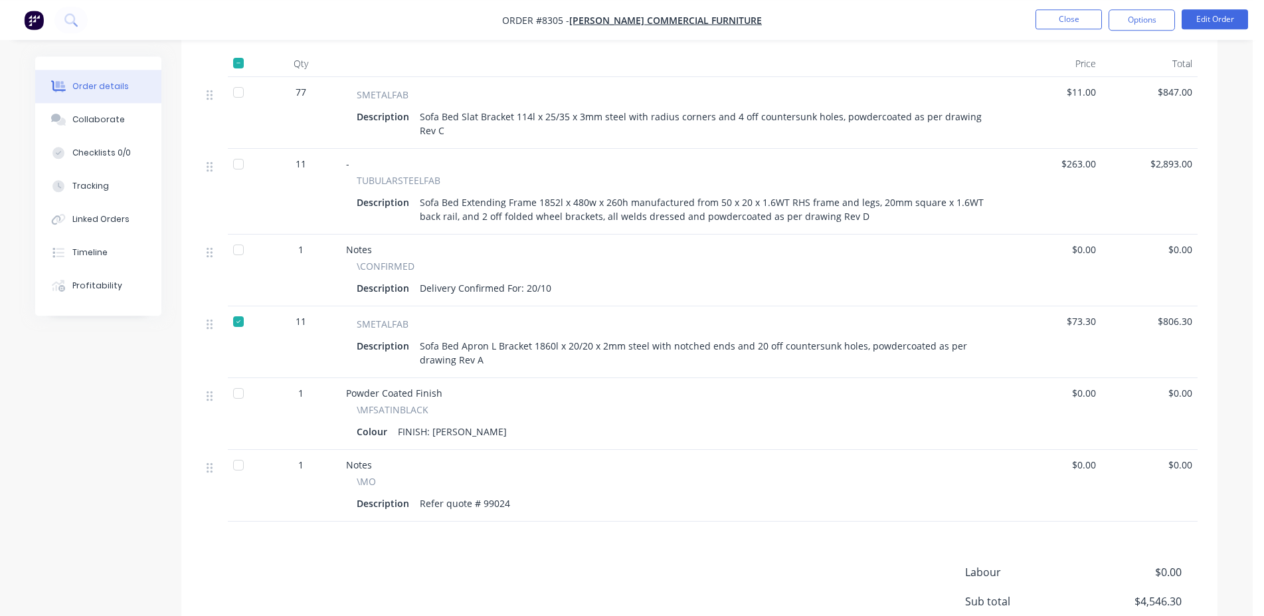
scroll to position [509, 0]
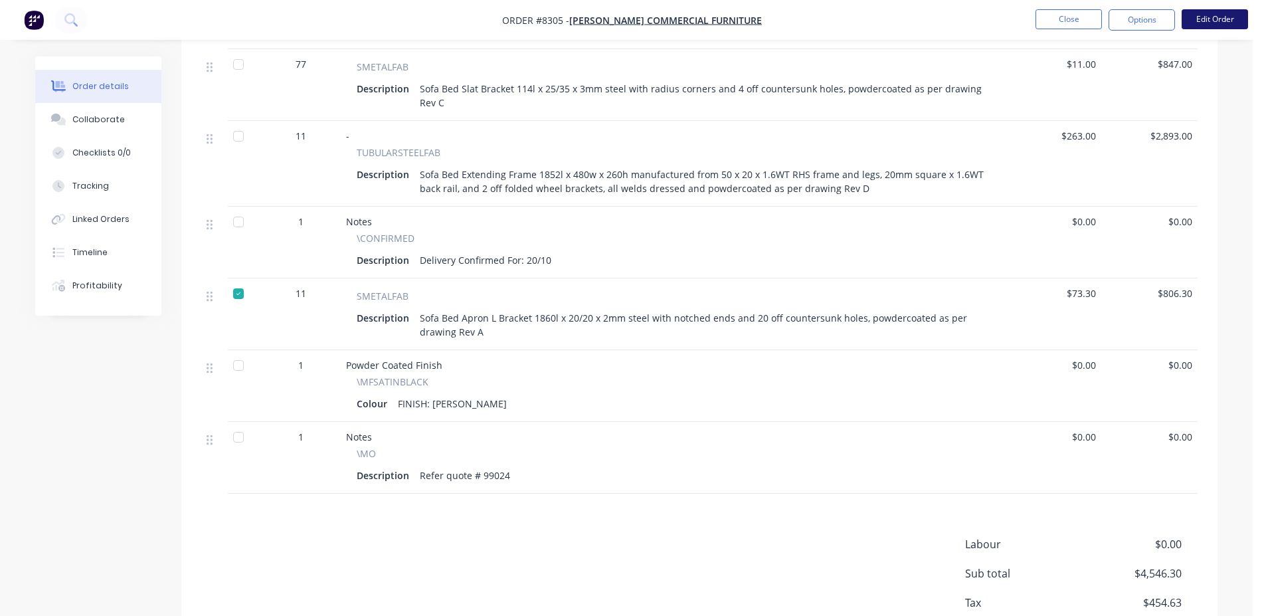
click at [1221, 22] on button "Edit Order" at bounding box center [1215, 19] width 66 height 20
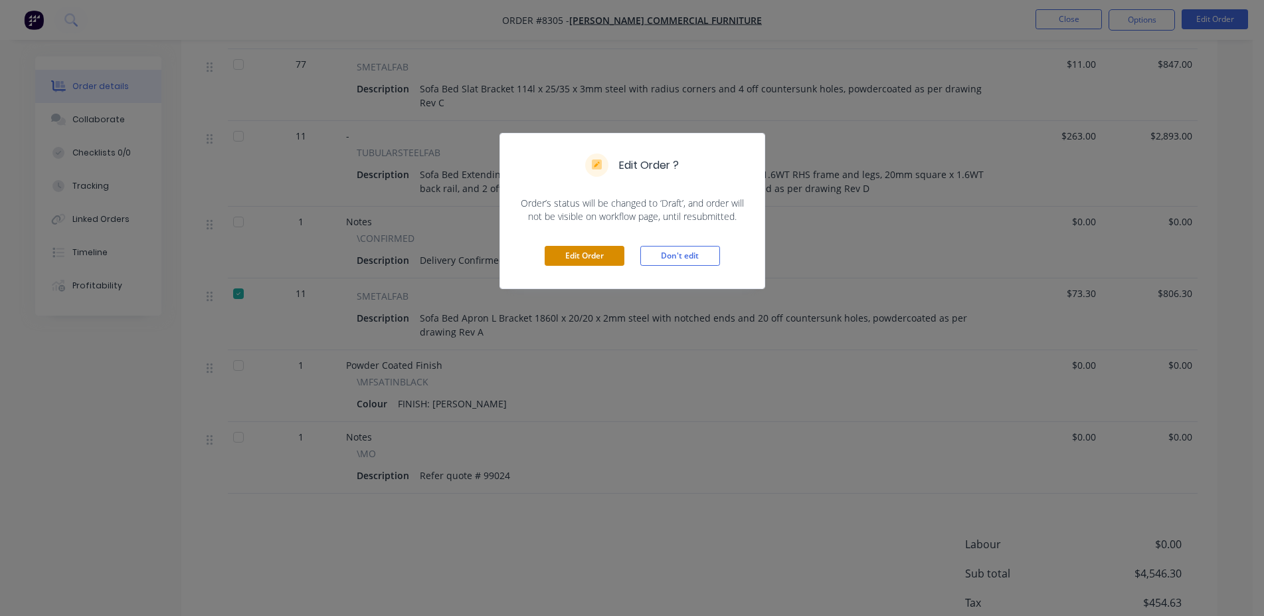
click at [604, 258] on button "Edit Order" at bounding box center [585, 256] width 80 height 20
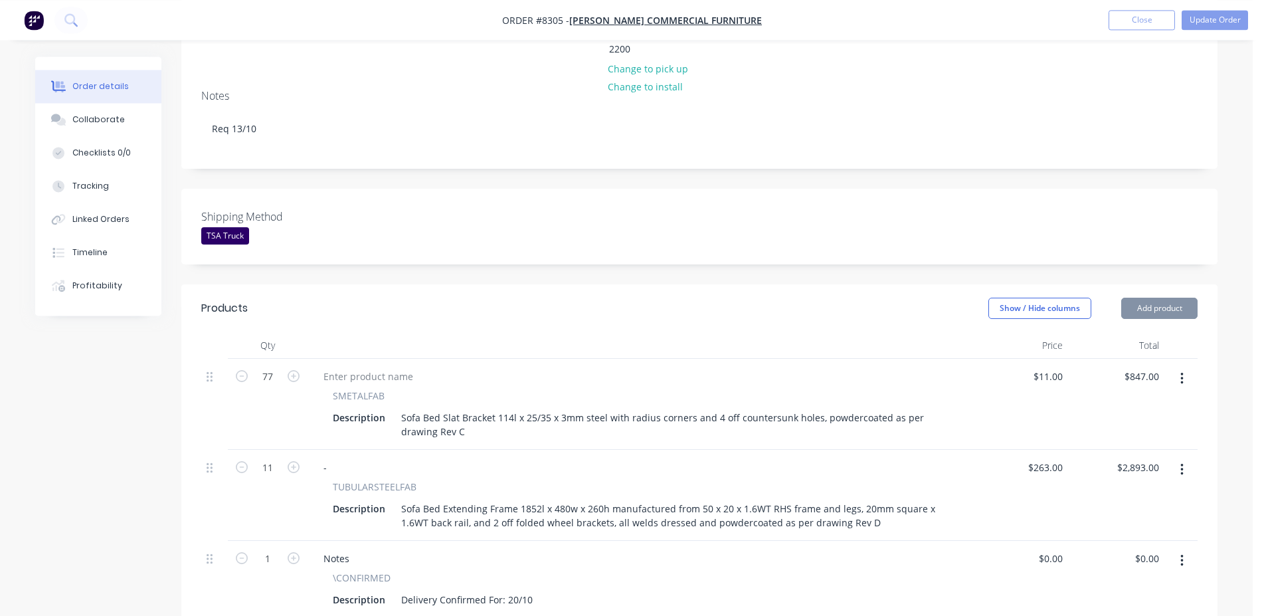
scroll to position [542, 0]
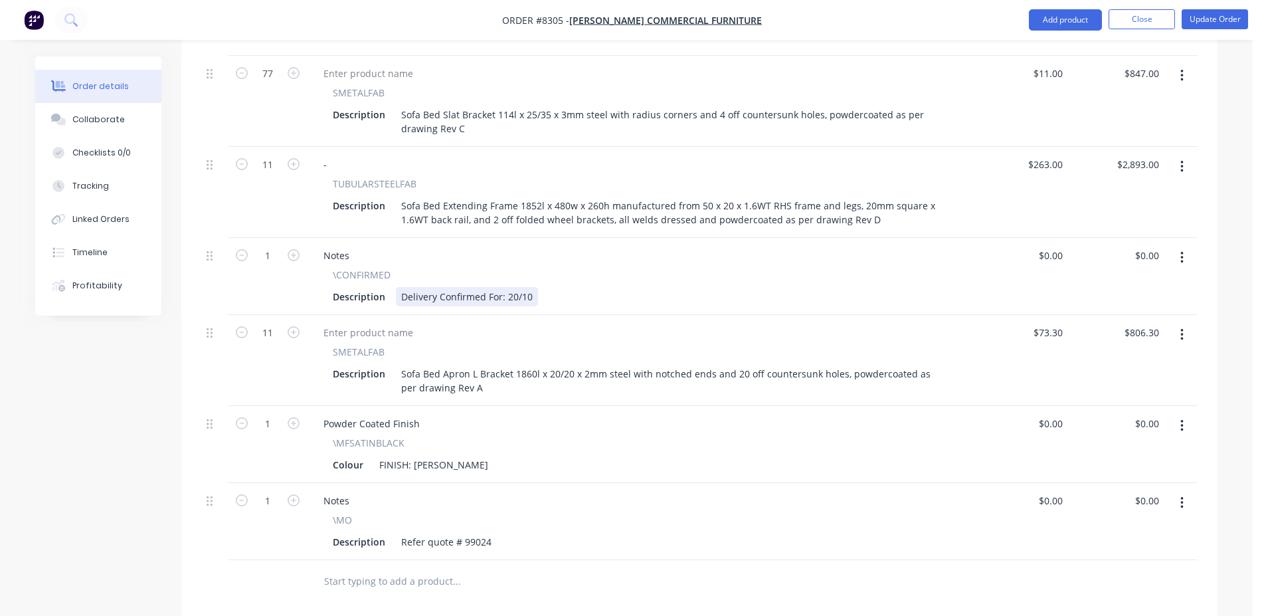
click at [534, 287] on div "Delivery Confirmed For: 20/10" at bounding box center [467, 296] width 142 height 19
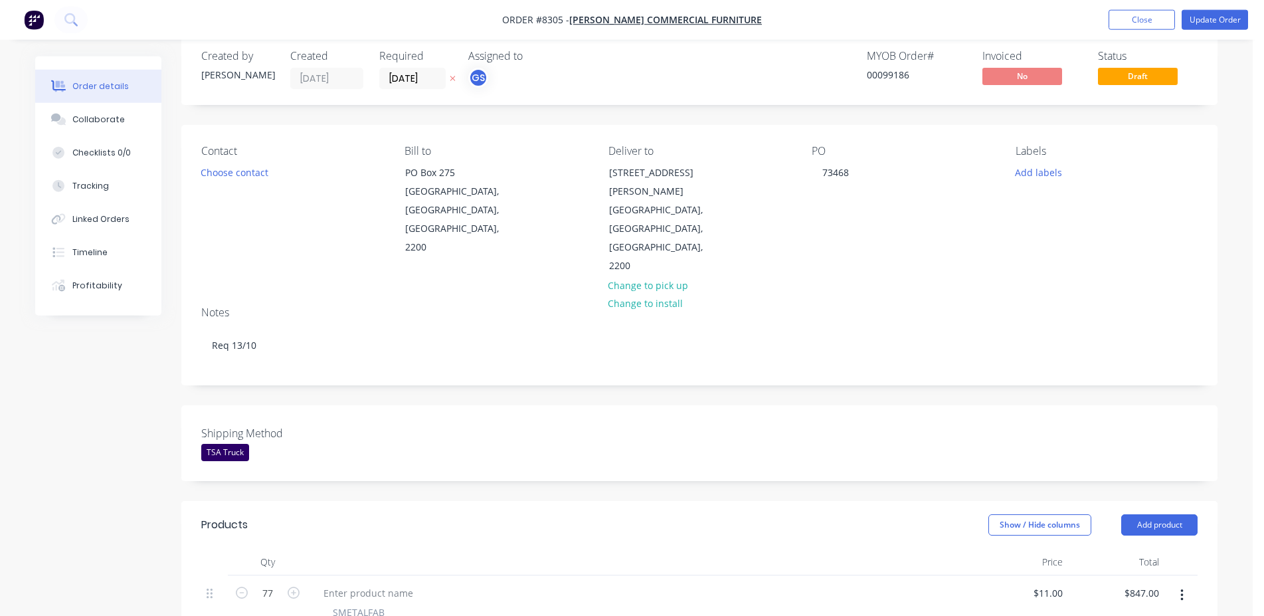
scroll to position [0, 0]
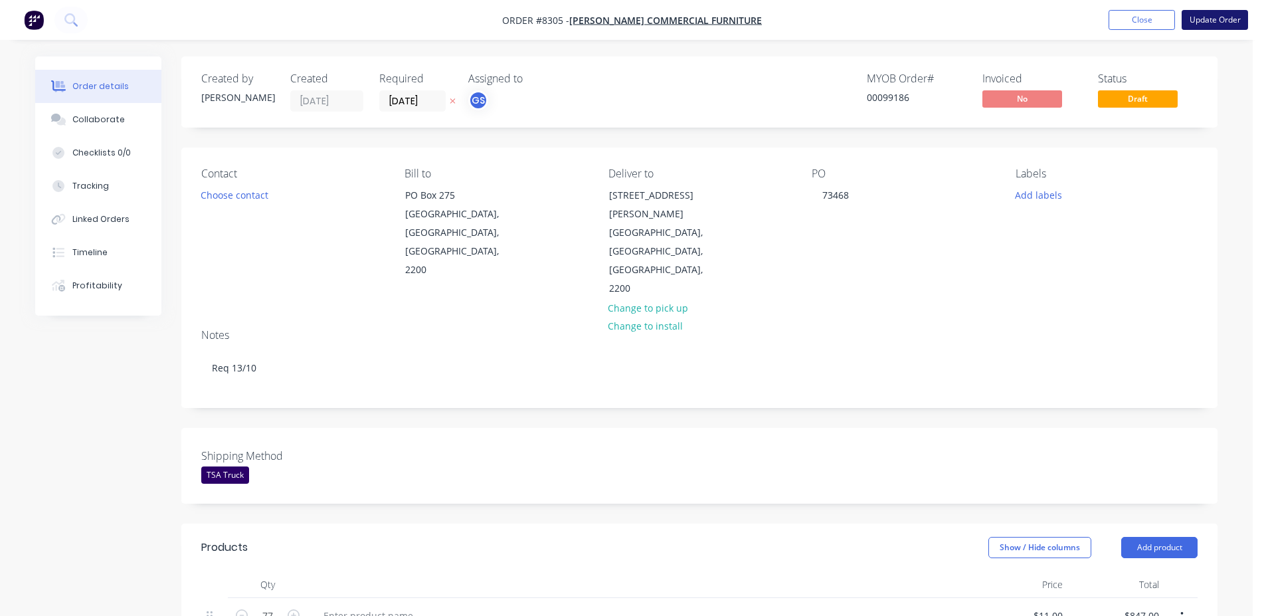
click at [1215, 25] on button "Update Order" at bounding box center [1215, 20] width 66 height 20
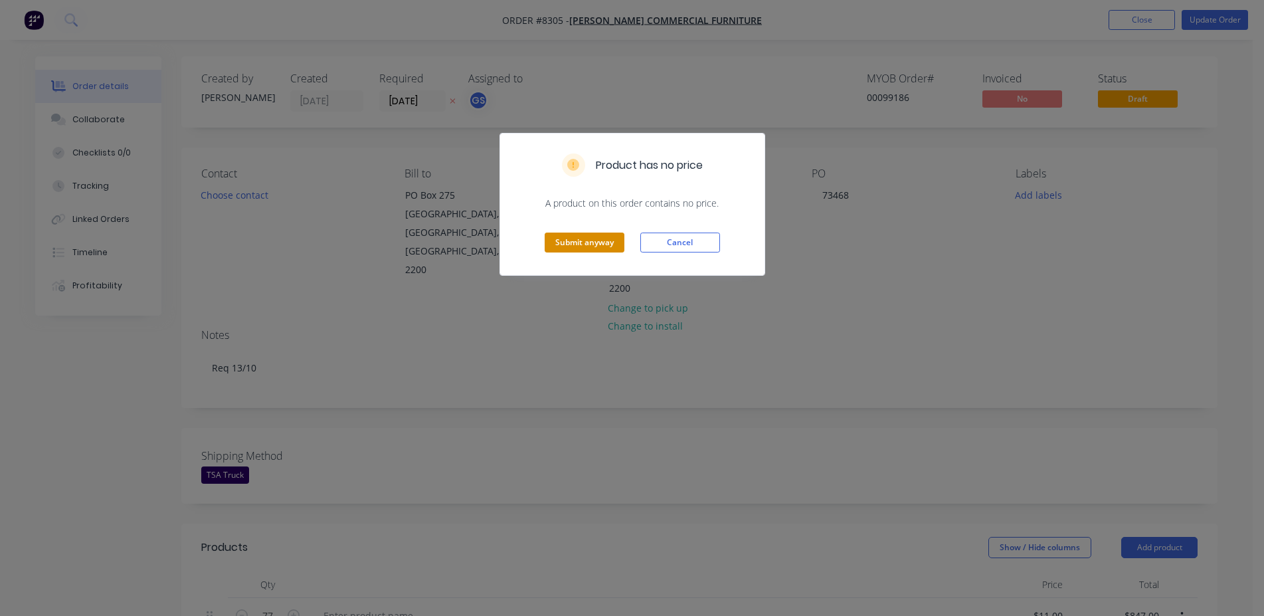
click at [578, 243] on button "Submit anyway" at bounding box center [585, 243] width 80 height 20
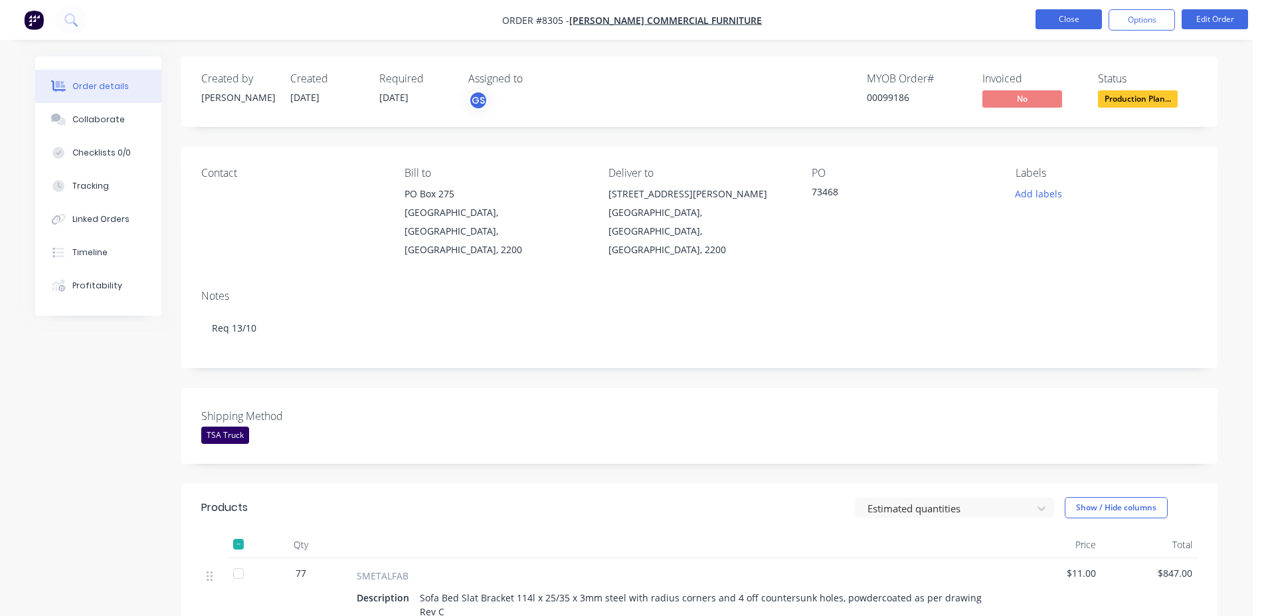
click at [1072, 19] on button "Close" at bounding box center [1069, 19] width 66 height 20
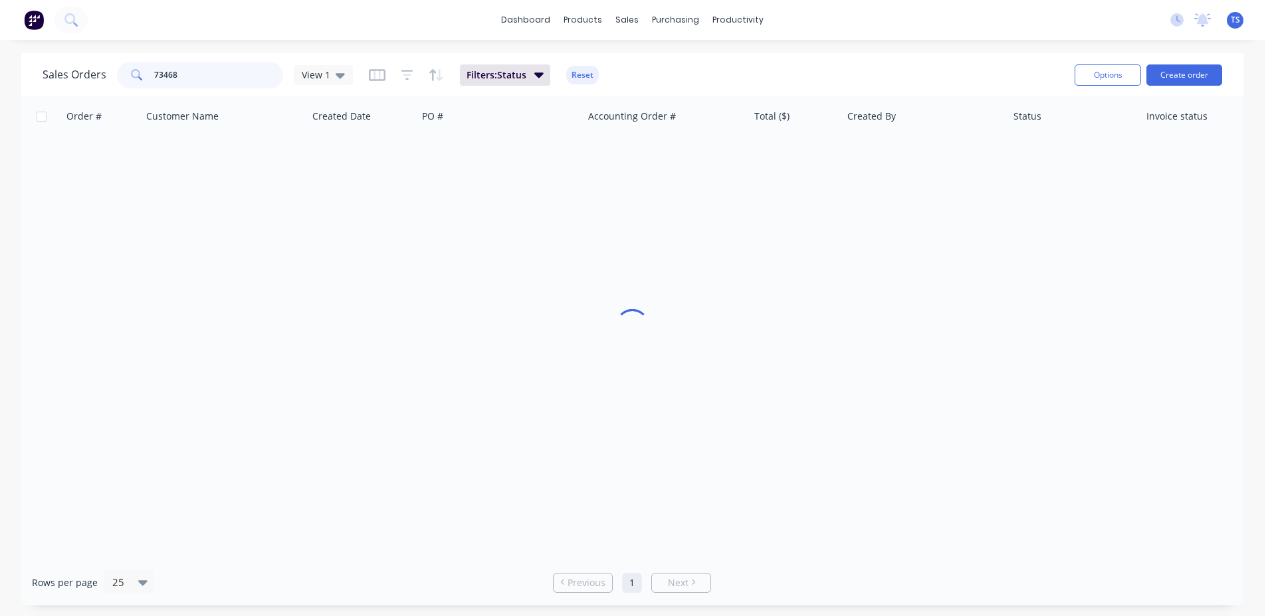
click at [230, 68] on input "73468" at bounding box center [219, 75] width 130 height 27
click at [231, 69] on input "73468" at bounding box center [219, 75] width 130 height 27
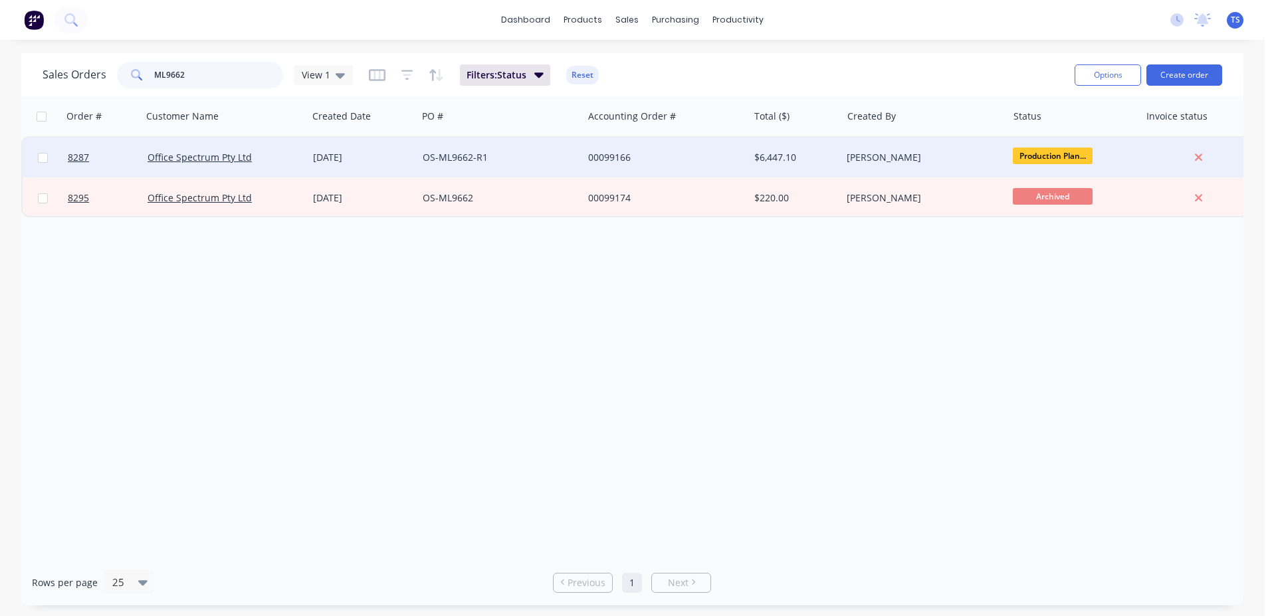
type input "ML9662"
click at [498, 161] on div "OS-ML9662-R1" at bounding box center [497, 157] width 148 height 13
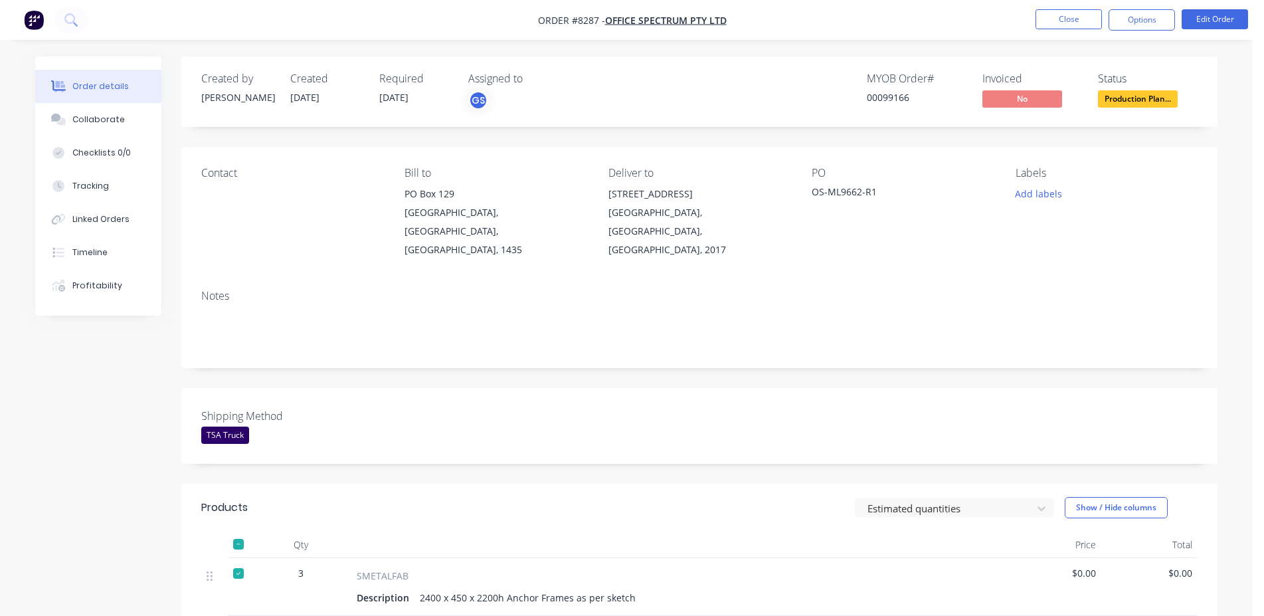
click at [104, 244] on button "Timeline" at bounding box center [98, 252] width 126 height 33
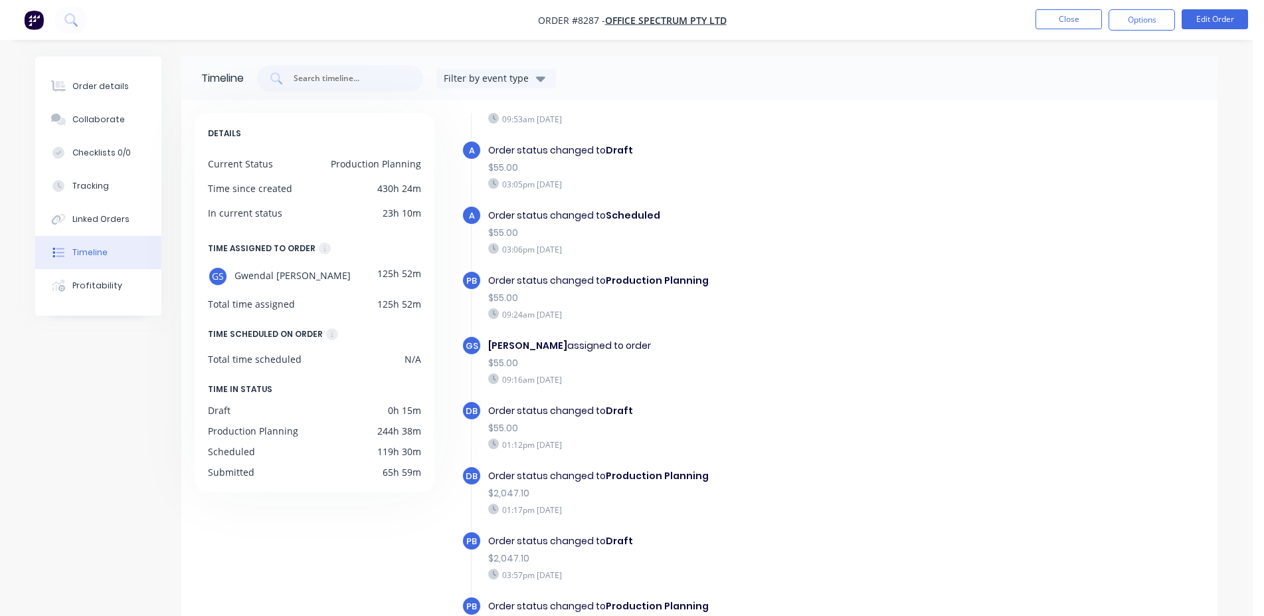
scroll to position [102, 0]
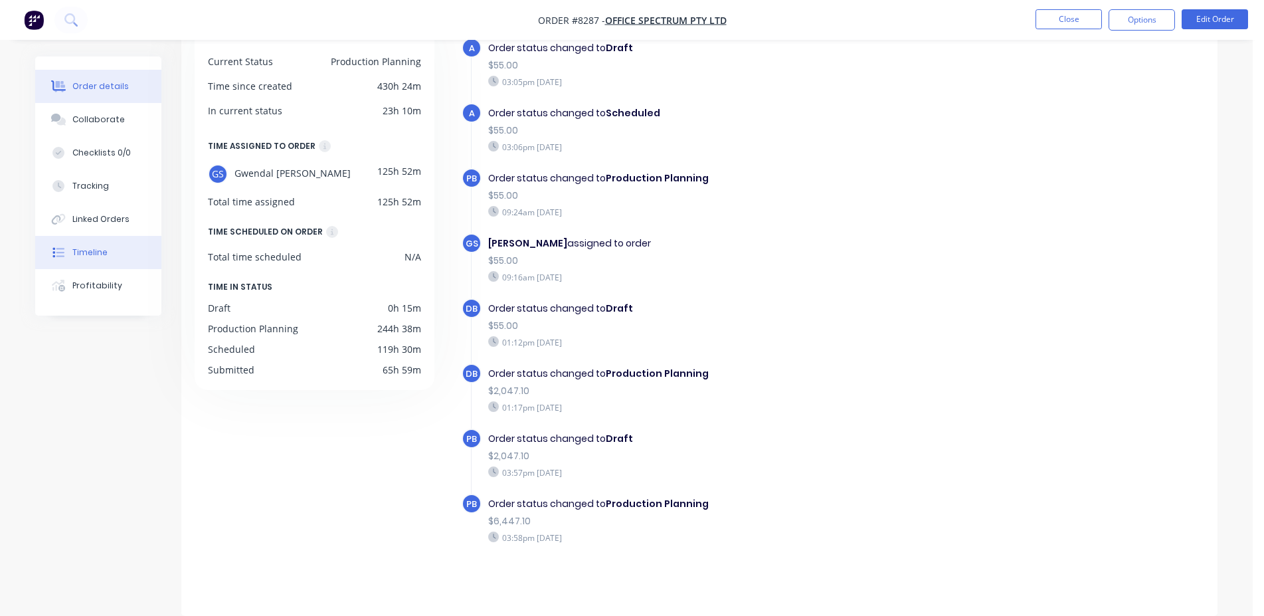
click at [122, 83] on div "Order details" at bounding box center [100, 86] width 56 height 12
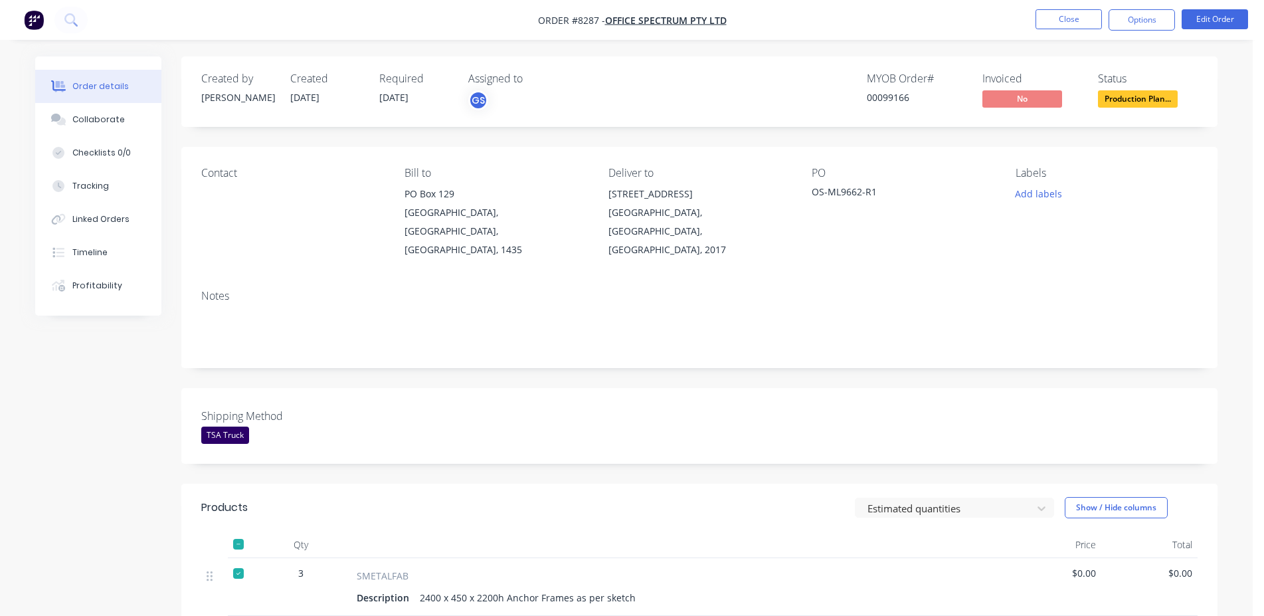
click at [844, 394] on div "Shipping Method TSA Truck" at bounding box center [699, 426] width 1037 height 76
click at [898, 95] on div "00099166" at bounding box center [917, 97] width 100 height 14
click at [787, 114] on div "Created by [PERSON_NAME] Created [DATE] Required [DATE] Assigned to GS MYOB Ord…" at bounding box center [699, 91] width 1037 height 70
click at [887, 95] on div "00099166" at bounding box center [917, 97] width 100 height 14
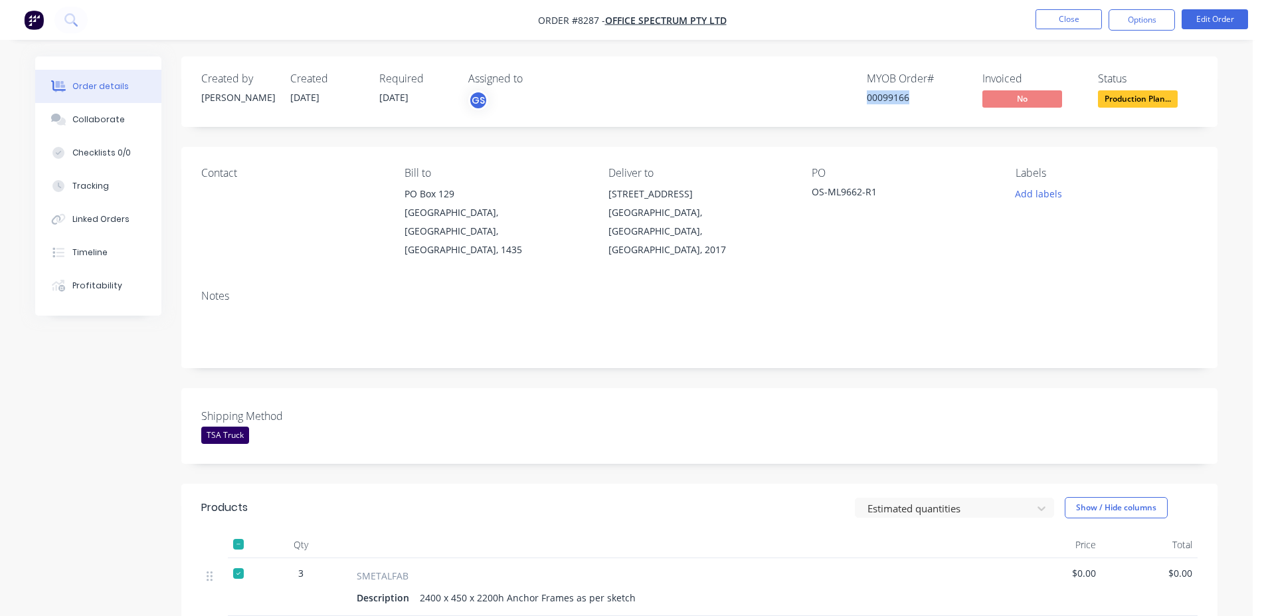
click at [887, 95] on div "00099166" at bounding box center [917, 97] width 100 height 14
click at [894, 96] on div "00099166" at bounding box center [917, 97] width 100 height 14
copy div "00099166"
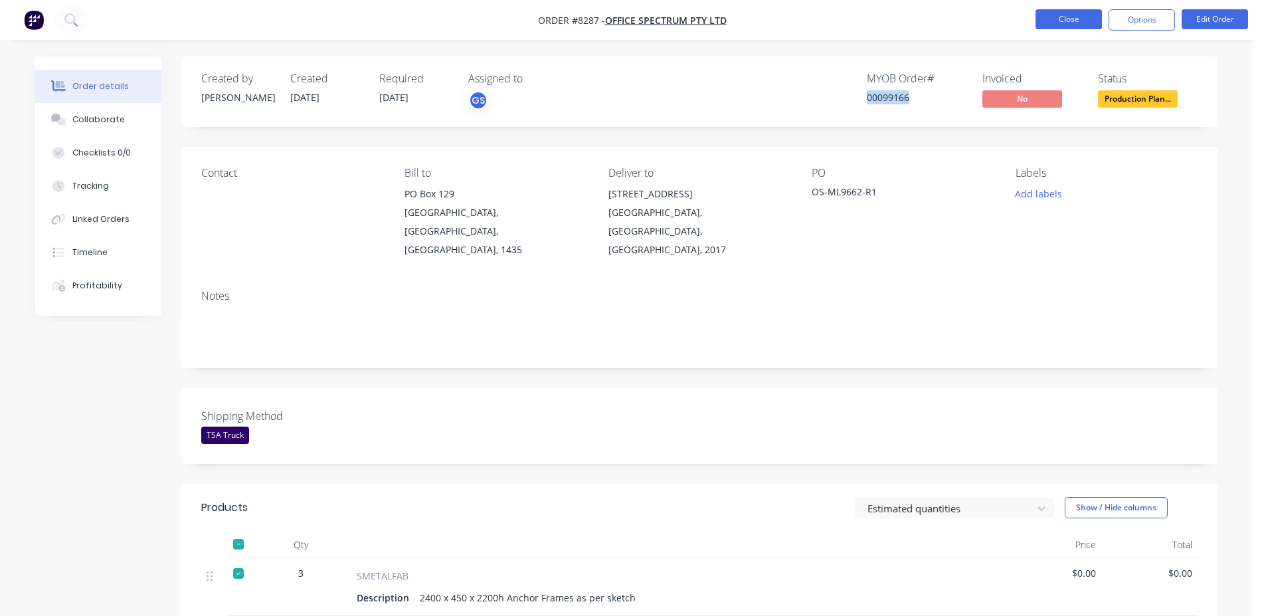
click at [1060, 18] on button "Close" at bounding box center [1069, 19] width 66 height 20
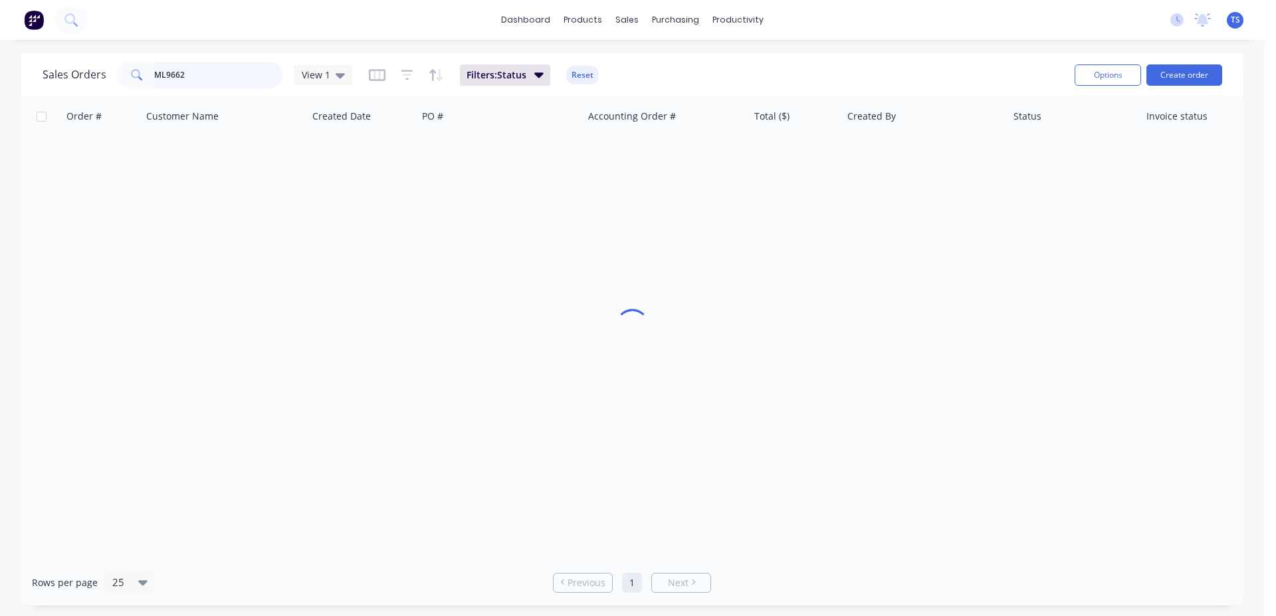
click at [237, 82] on input "ML9662" at bounding box center [219, 75] width 130 height 27
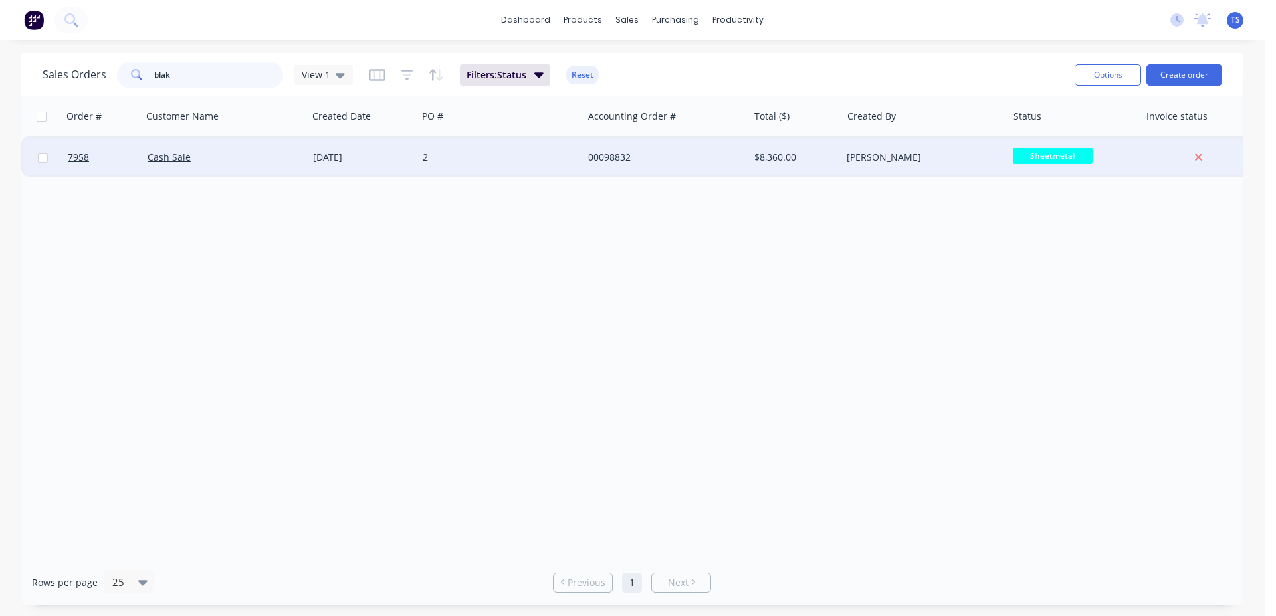
type input "blak"
click at [215, 171] on div "Cash Sale" at bounding box center [224, 158] width 165 height 40
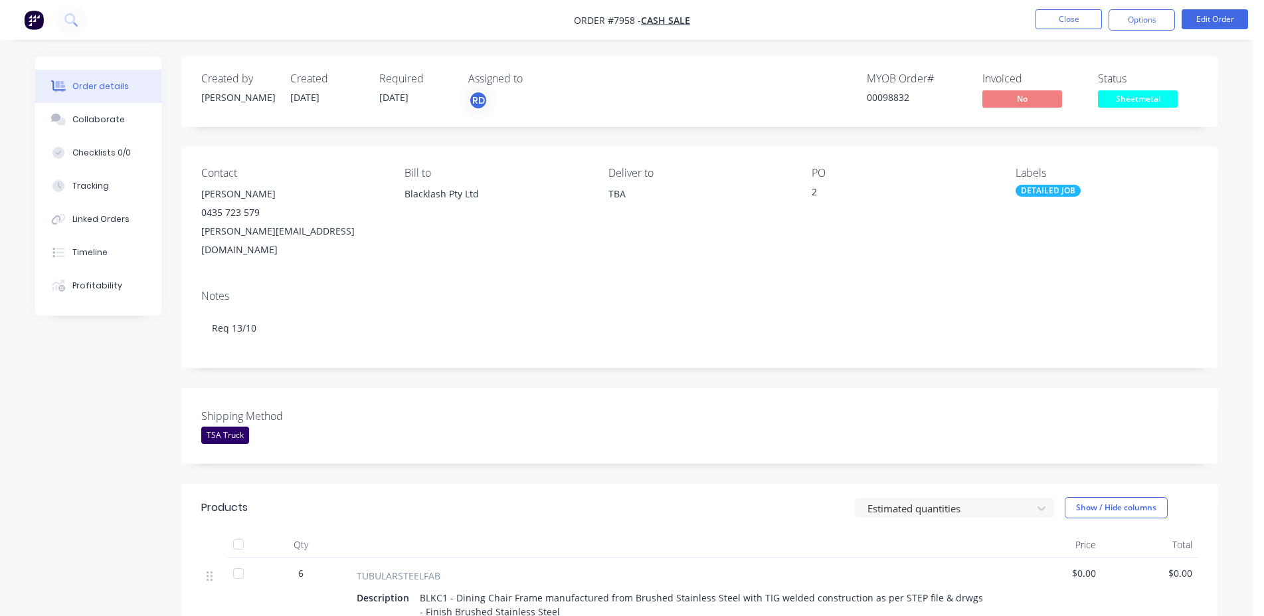
click at [1196, 29] on li "Edit Order" at bounding box center [1215, 19] width 66 height 21
click at [1199, 25] on button "Edit Order" at bounding box center [1215, 19] width 66 height 20
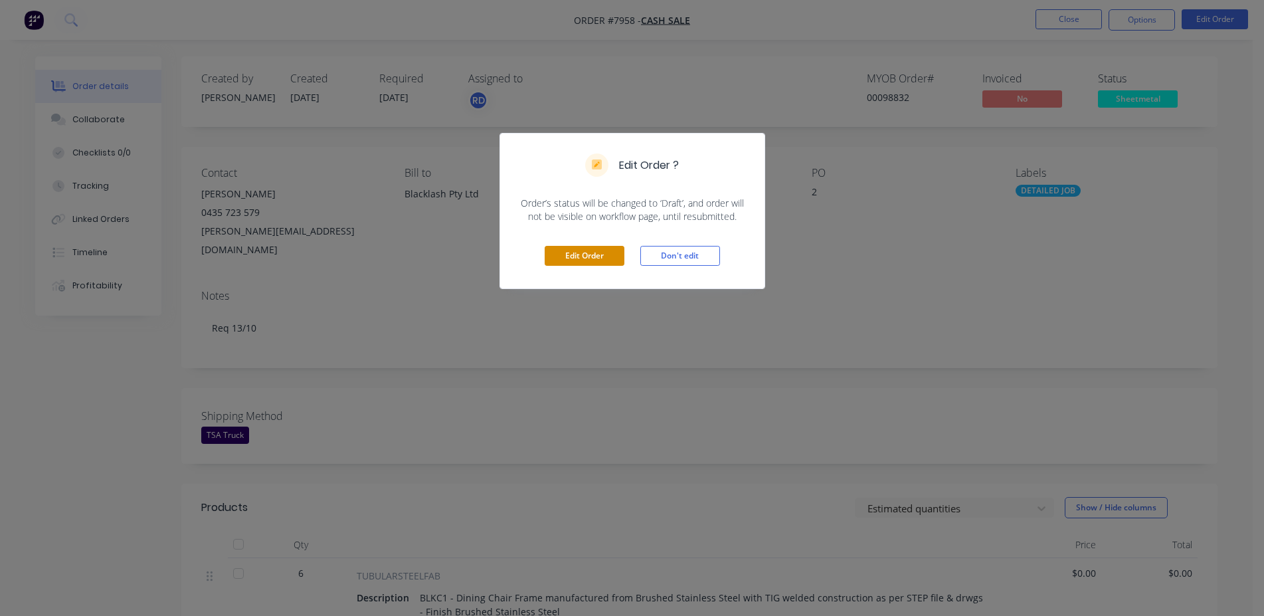
click at [587, 265] on button "Edit Order" at bounding box center [585, 256] width 80 height 20
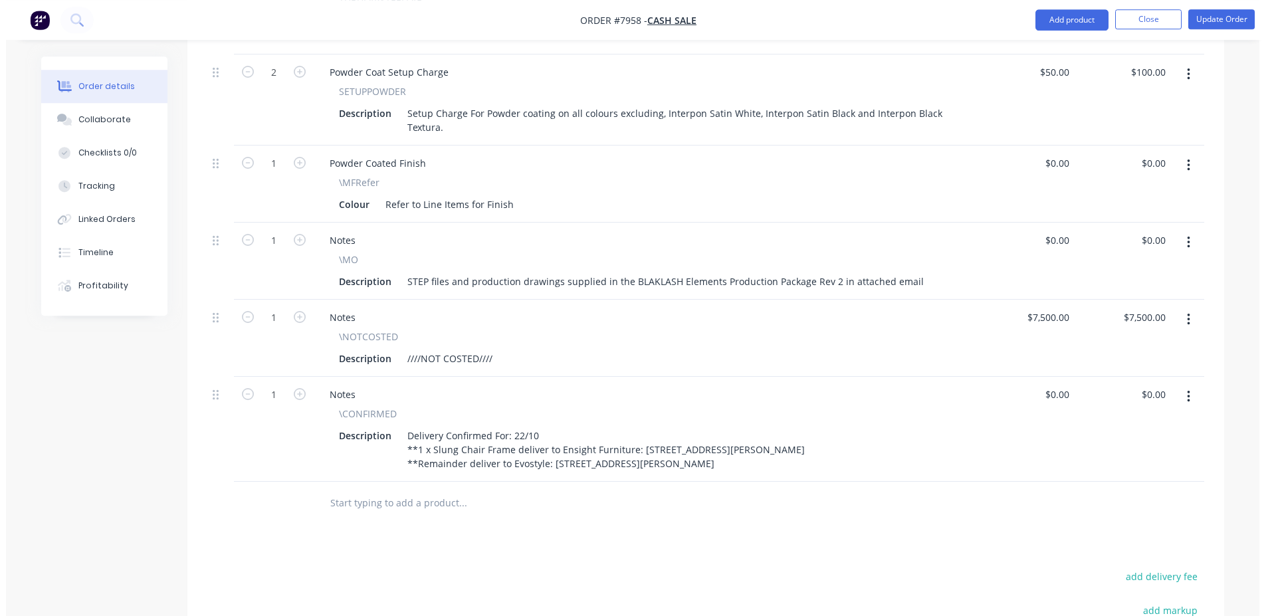
scroll to position [1084, 0]
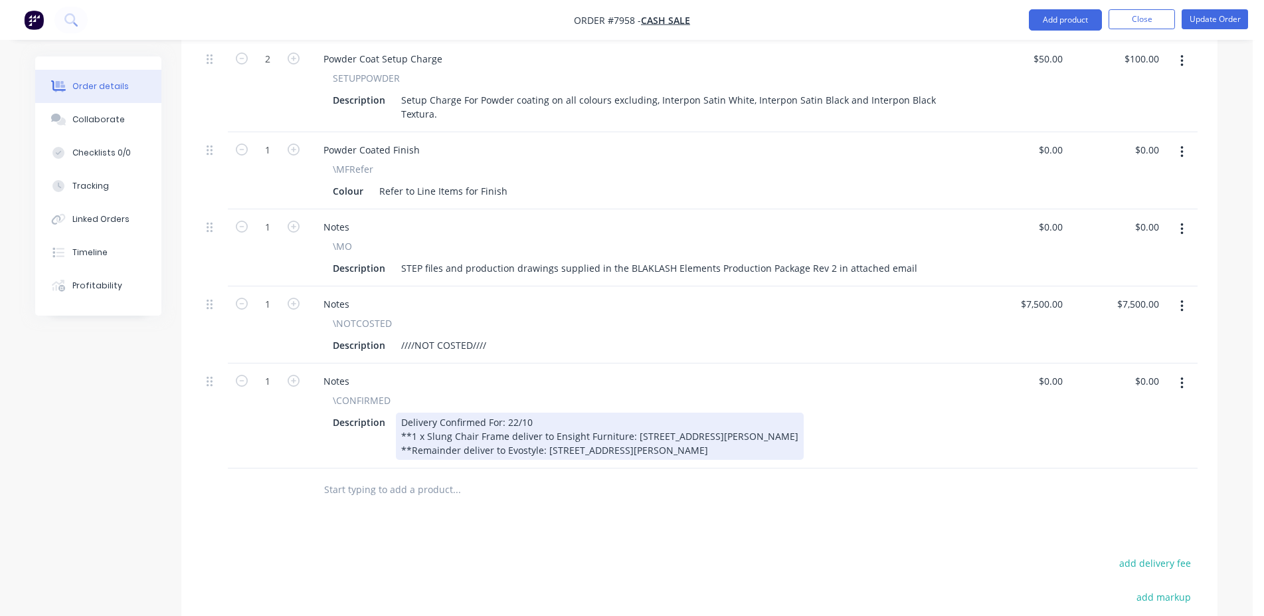
click at [544, 413] on div "Delivery Confirmed For: 22/10 **1 x Slung Chair Frame deliver to Ensight Furnit…" at bounding box center [600, 436] width 408 height 47
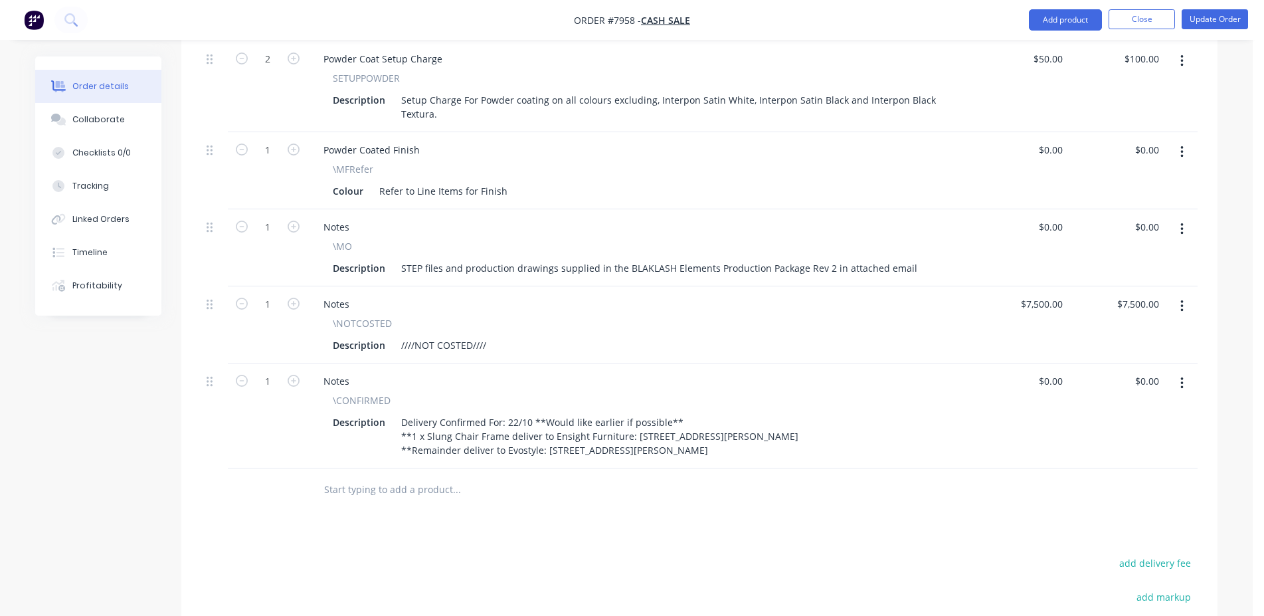
click at [1229, 7] on nav "Order #7958 - Cash Sale Add product Close Update Order" at bounding box center [632, 20] width 1264 height 40
click at [1229, 13] on button "Update Order" at bounding box center [1215, 19] width 66 height 20
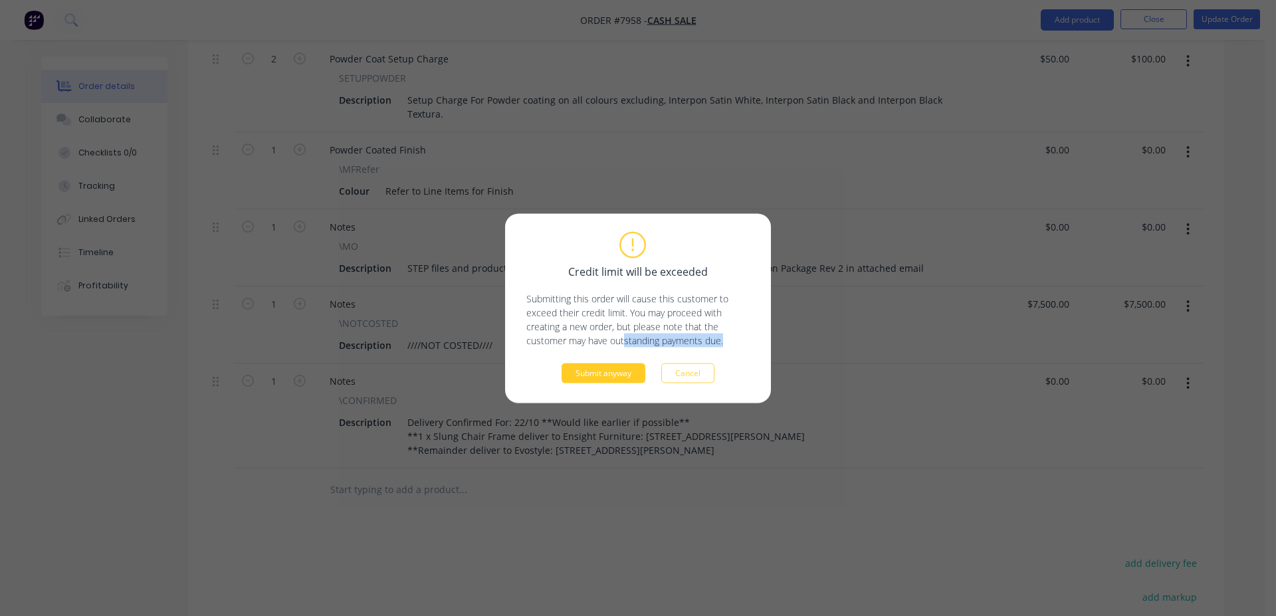
drag, startPoint x: 625, startPoint y: 355, endPoint x: 623, endPoint y: 363, distance: 8.7
click at [625, 359] on div "Credit limit will be exceeded Submitting this order will cause this customer to…" at bounding box center [637, 307] width 223 height 149
click at [623, 371] on button "Submit anyway" at bounding box center [603, 373] width 84 height 20
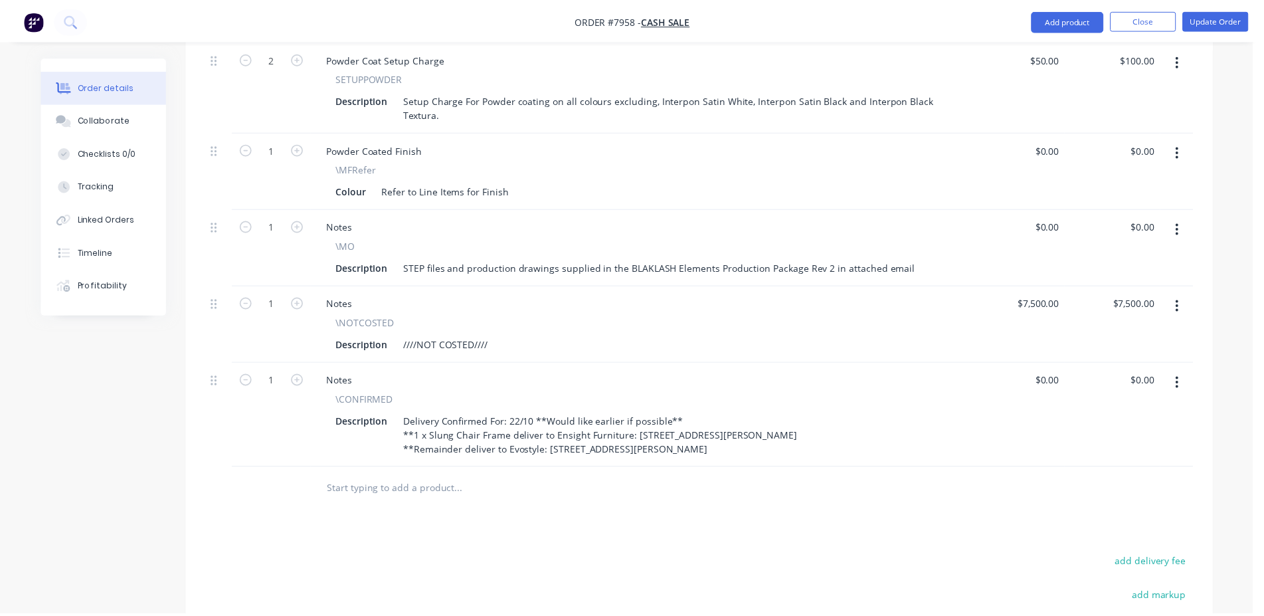
scroll to position [950, 0]
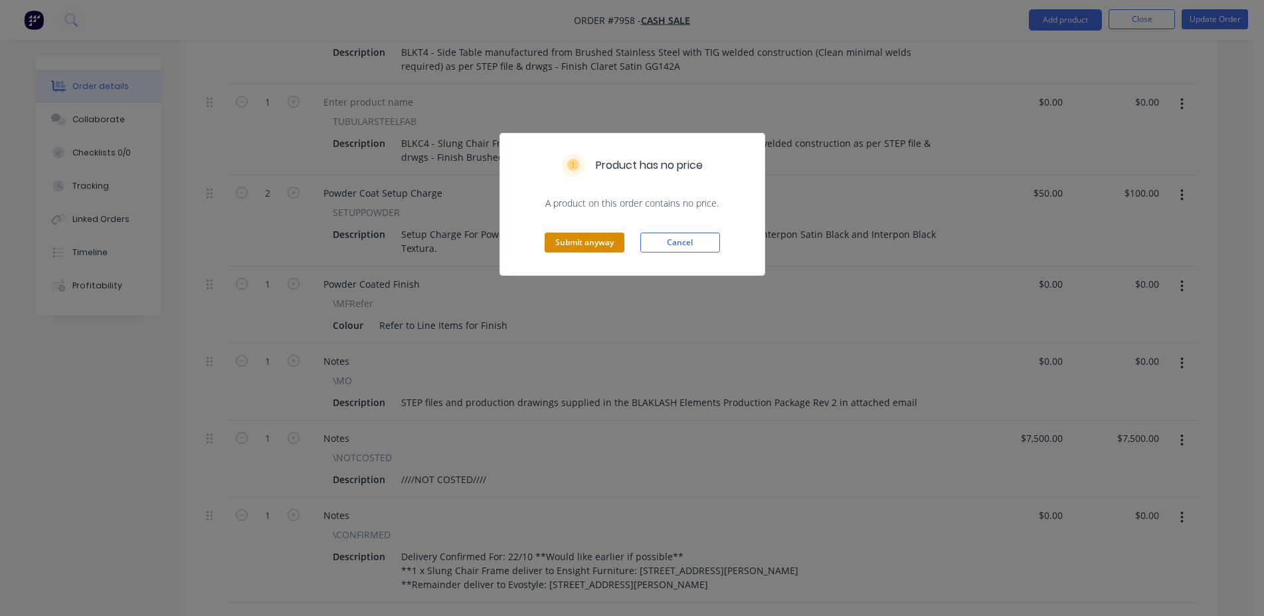
click at [581, 246] on button "Submit anyway" at bounding box center [585, 243] width 80 height 20
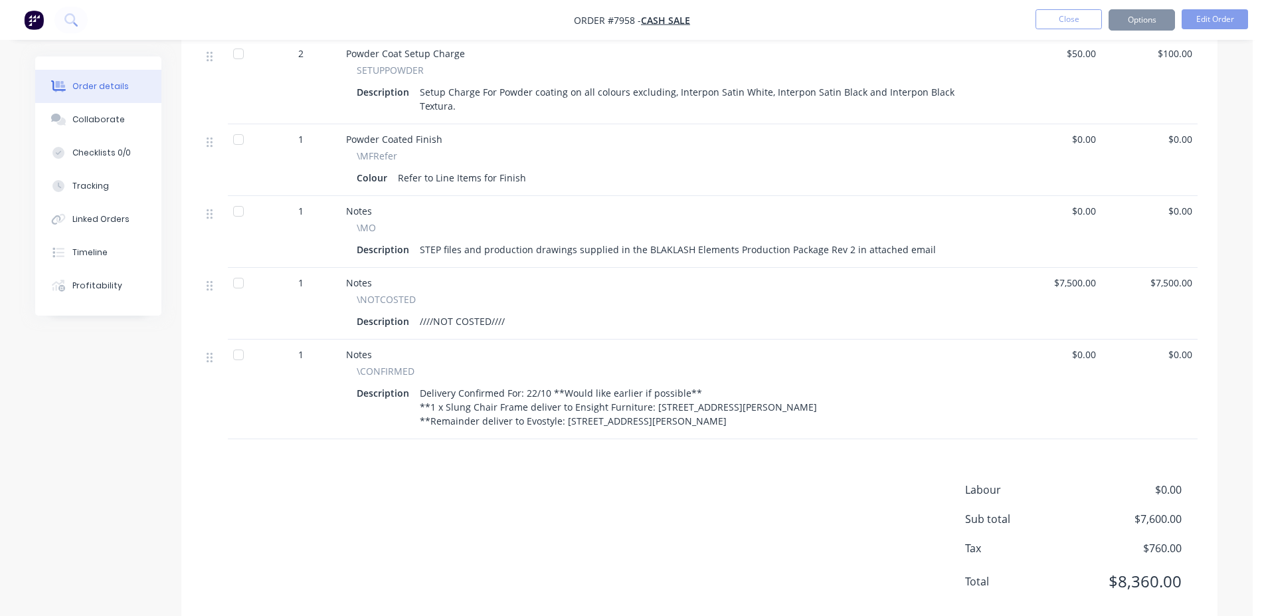
scroll to position [948, 0]
click at [1044, 27] on button "Close" at bounding box center [1069, 19] width 66 height 20
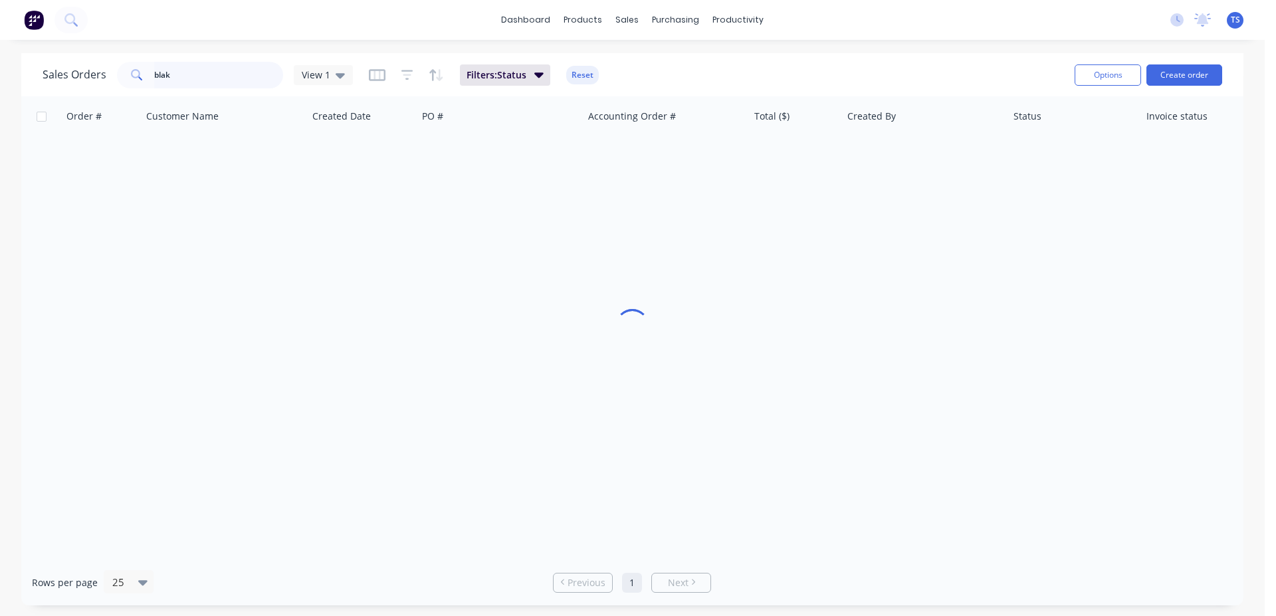
click at [225, 78] on input "blak" at bounding box center [219, 75] width 130 height 27
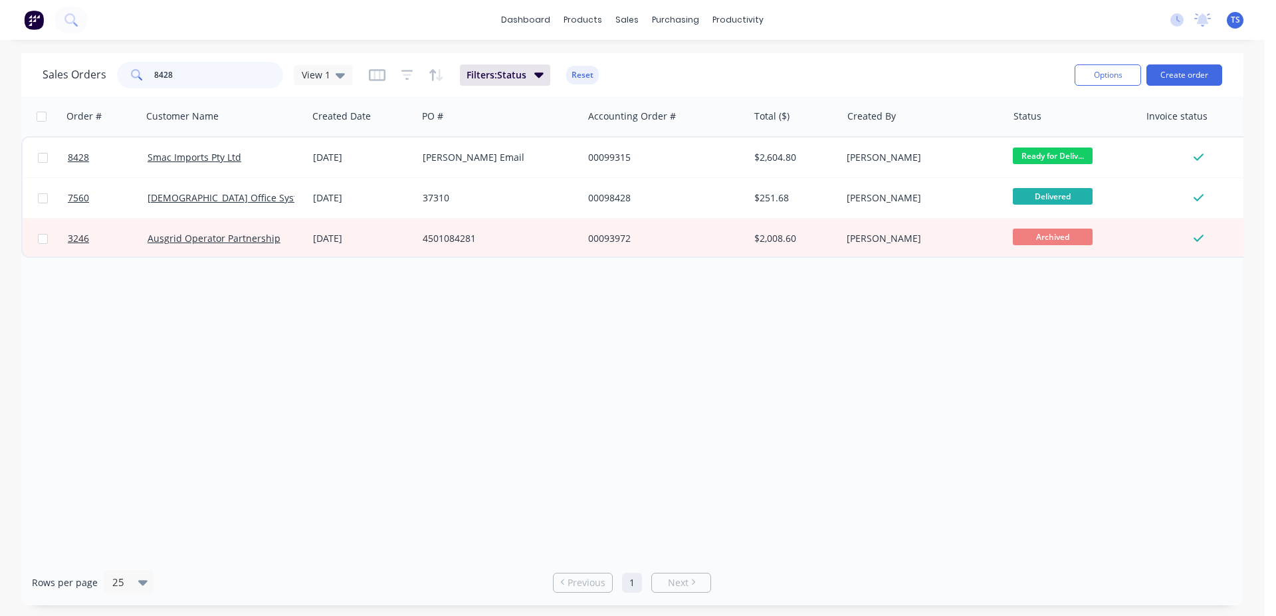
click at [225, 76] on input "8428" at bounding box center [219, 75] width 130 height 27
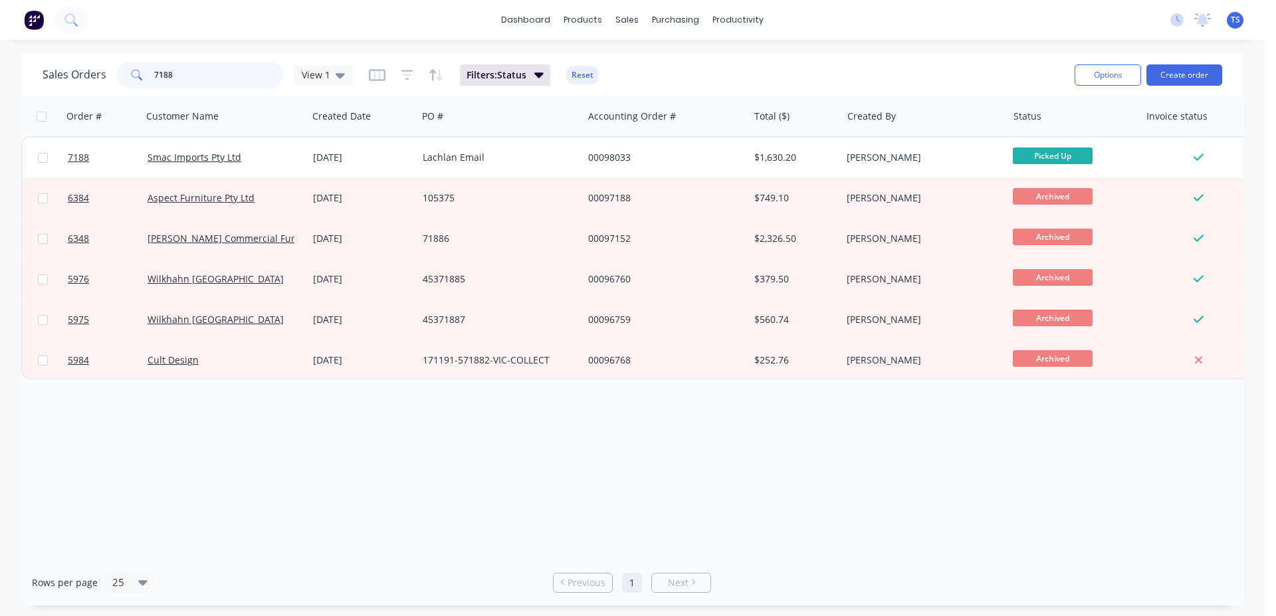
click at [205, 66] on input "7188" at bounding box center [219, 75] width 130 height 27
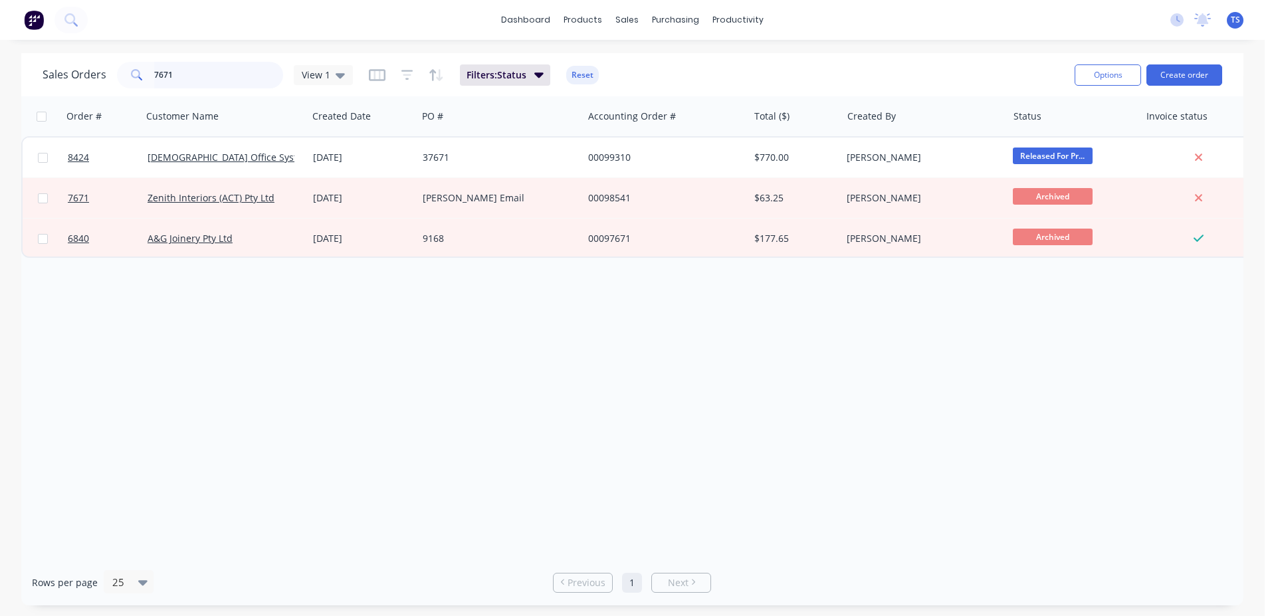
click at [220, 70] on input "7671" at bounding box center [219, 75] width 130 height 27
type input "7"
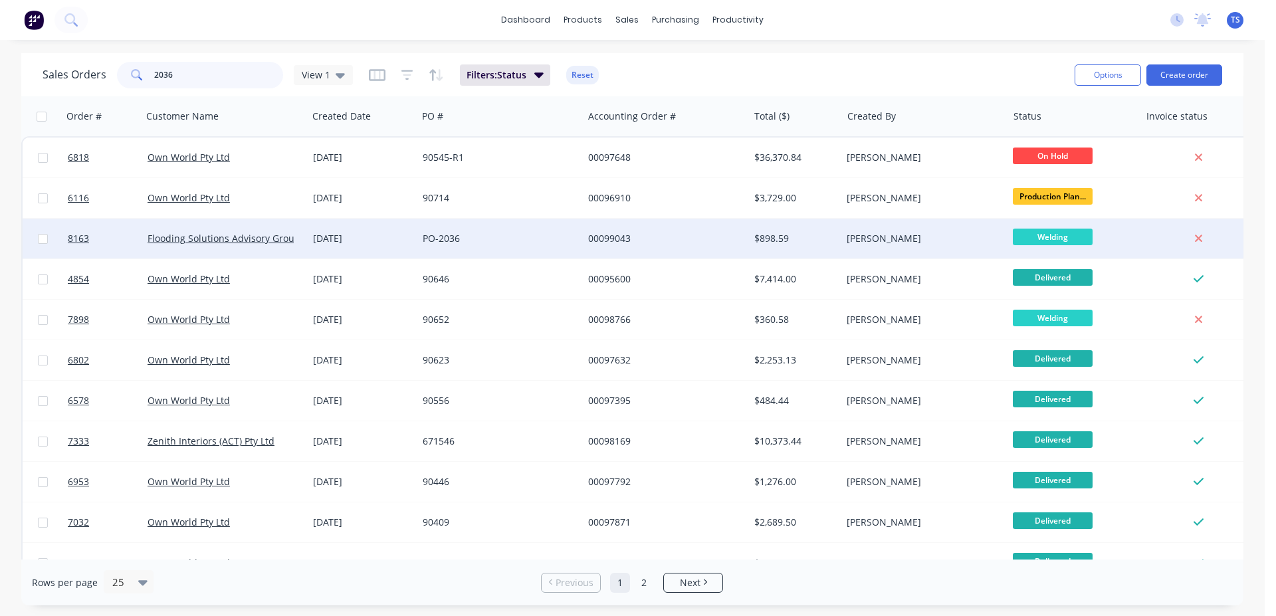
type input "2036"
click at [532, 235] on div "PO-2036" at bounding box center [497, 238] width 148 height 13
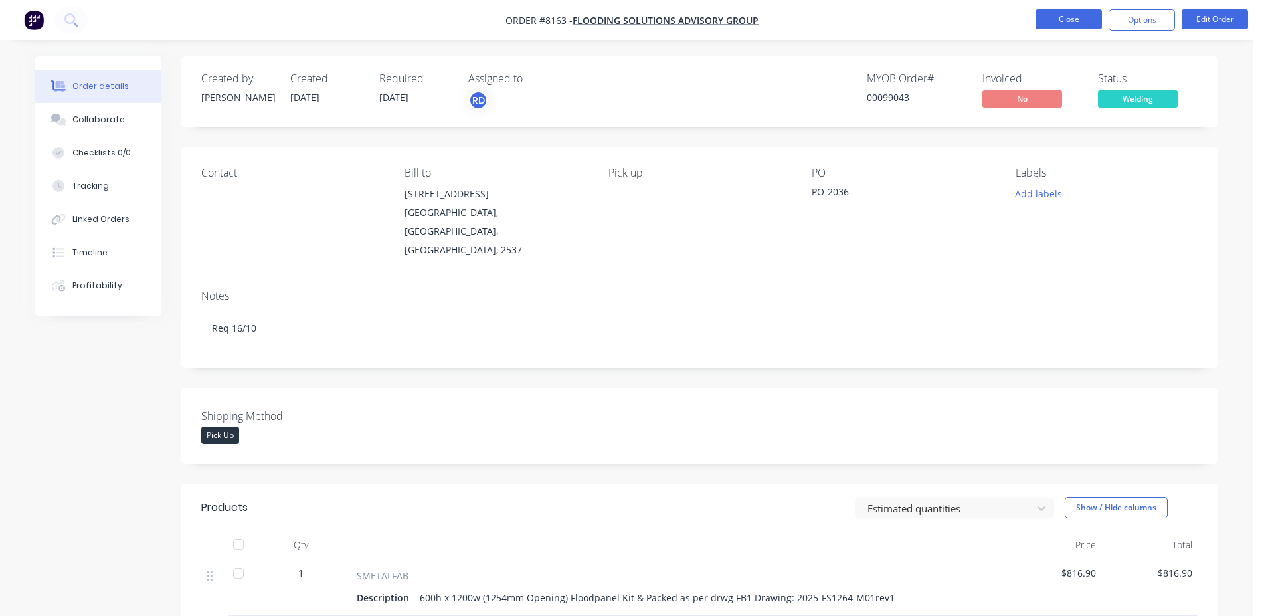
click at [1073, 13] on button "Close" at bounding box center [1069, 19] width 66 height 20
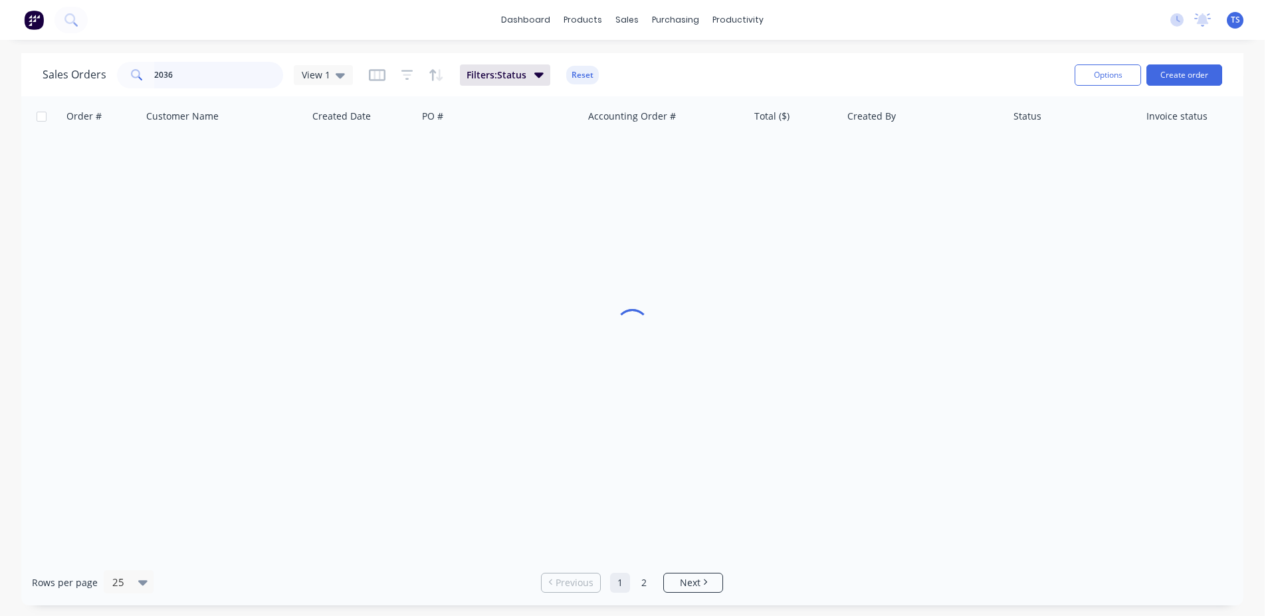
click at [239, 79] on input "2036" at bounding box center [219, 75] width 130 height 27
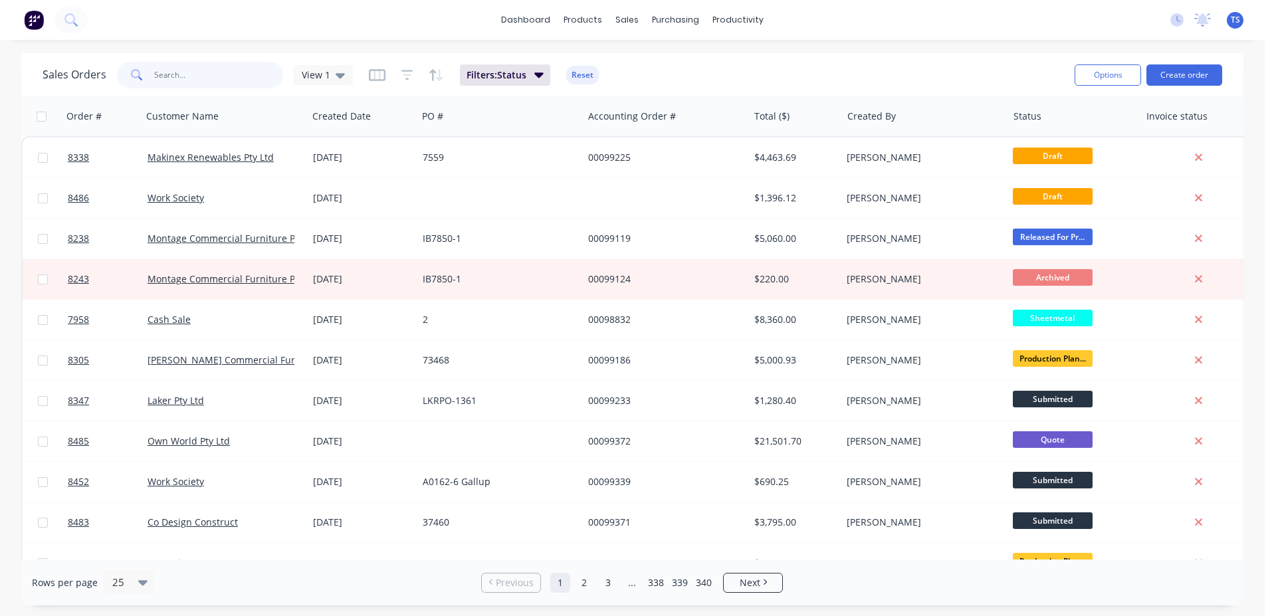
click at [177, 75] on input "text" at bounding box center [219, 75] width 130 height 27
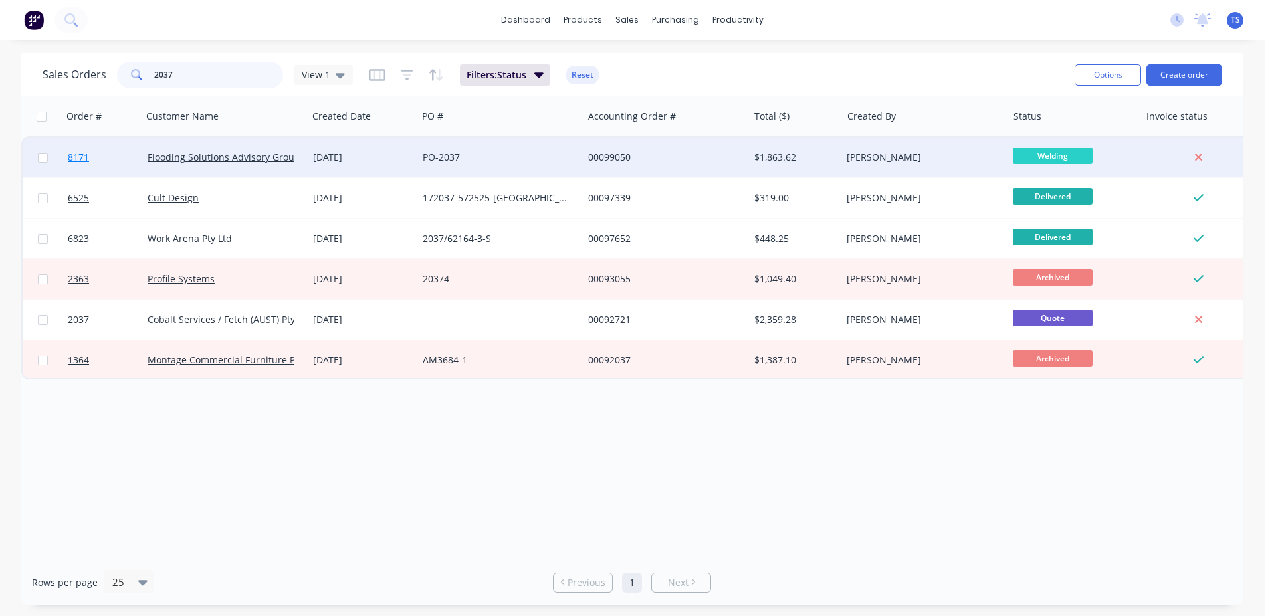
type input "2037"
click at [112, 170] on link "8171" at bounding box center [108, 158] width 80 height 40
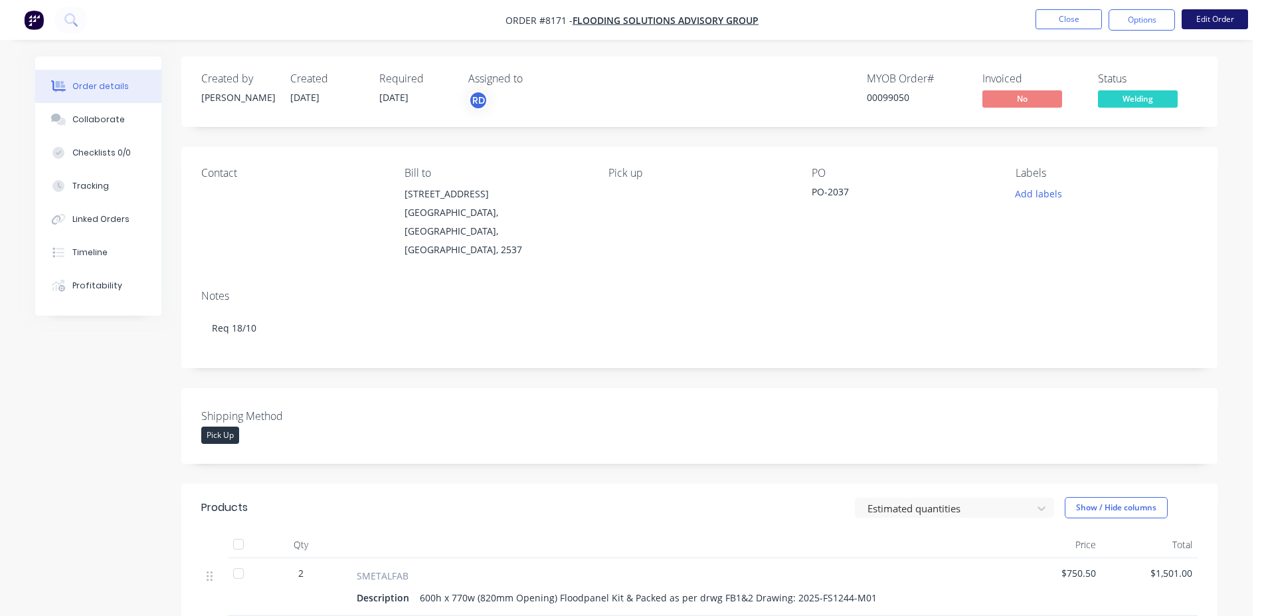
drag, startPoint x: 1181, startPoint y: 27, endPoint x: 1206, endPoint y: 19, distance: 26.5
click at [1187, 27] on ul "Close Options Edit Order" at bounding box center [1142, 19] width 245 height 21
click at [1206, 19] on button "Edit Order" at bounding box center [1215, 19] width 66 height 20
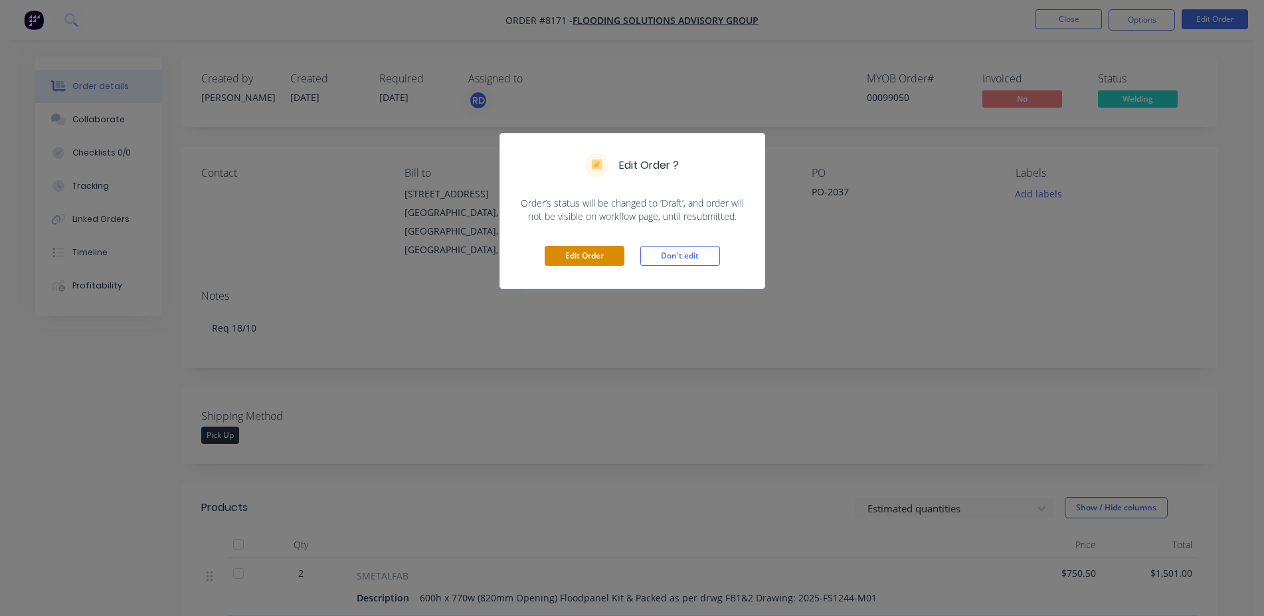
click at [591, 257] on button "Edit Order" at bounding box center [585, 256] width 80 height 20
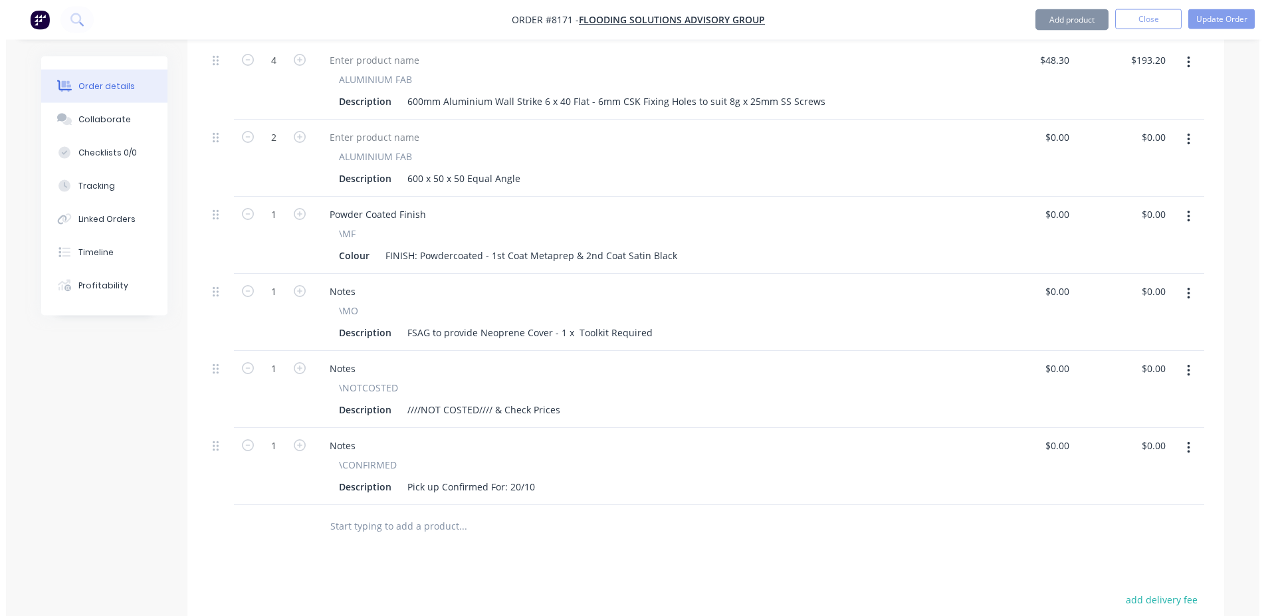
scroll to position [745, 0]
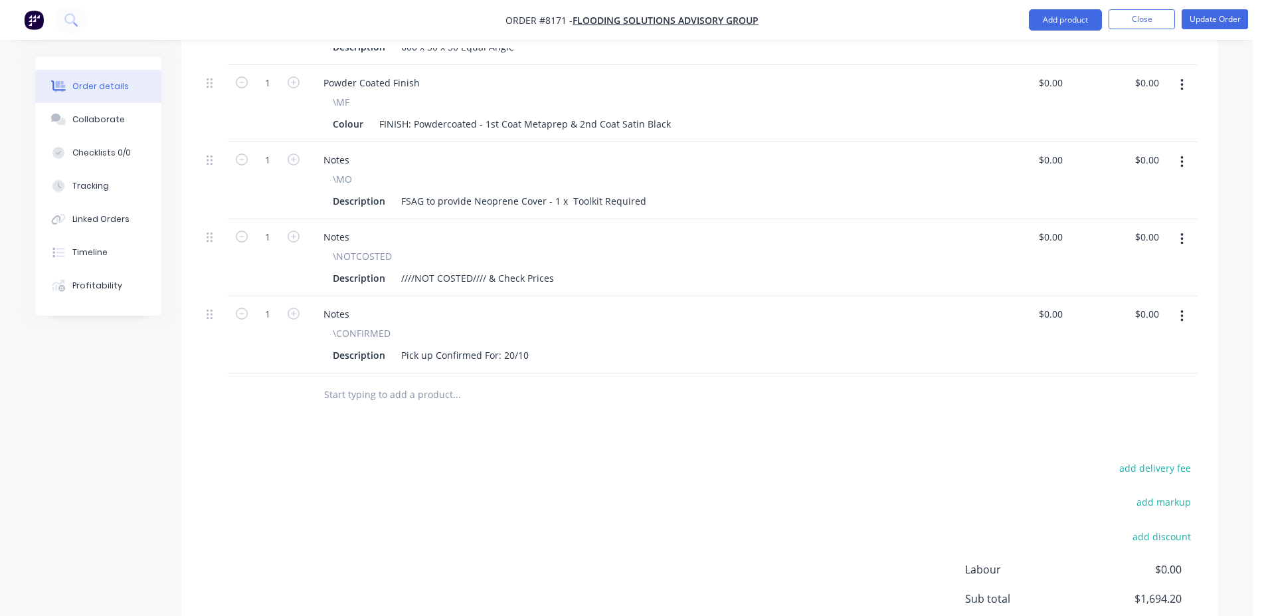
click at [441, 381] on input "text" at bounding box center [457, 394] width 266 height 27
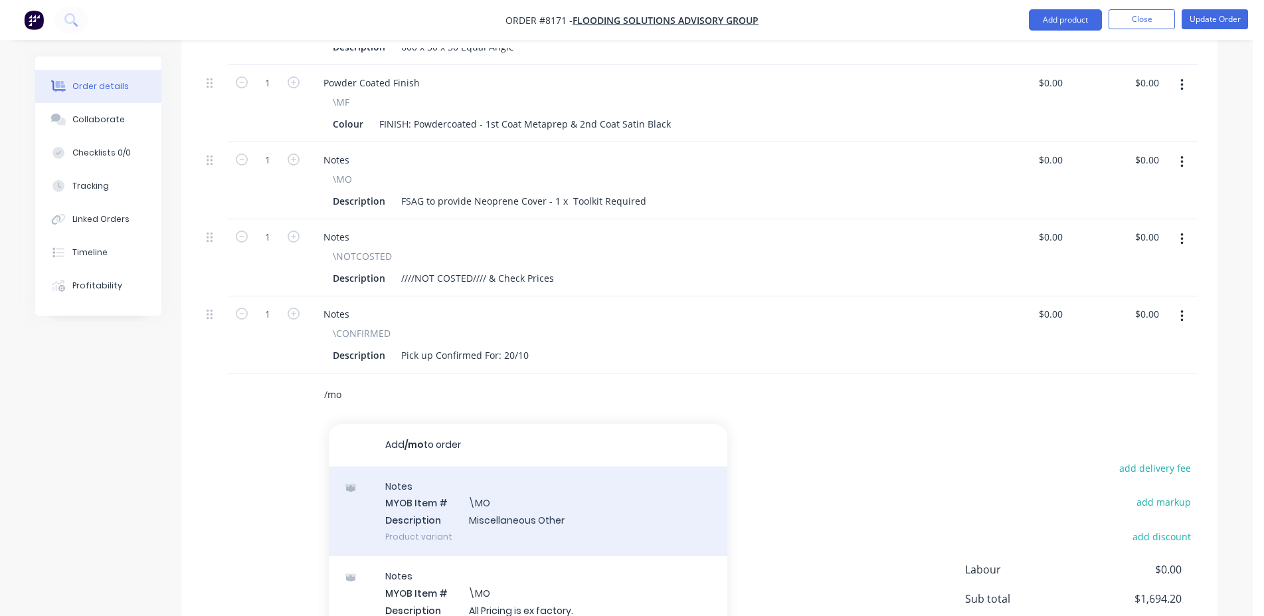
type input "/mo"
click at [531, 466] on div "Notes MYOB Item # \MO Description Miscellaneous Other Product variant" at bounding box center [528, 511] width 399 height 90
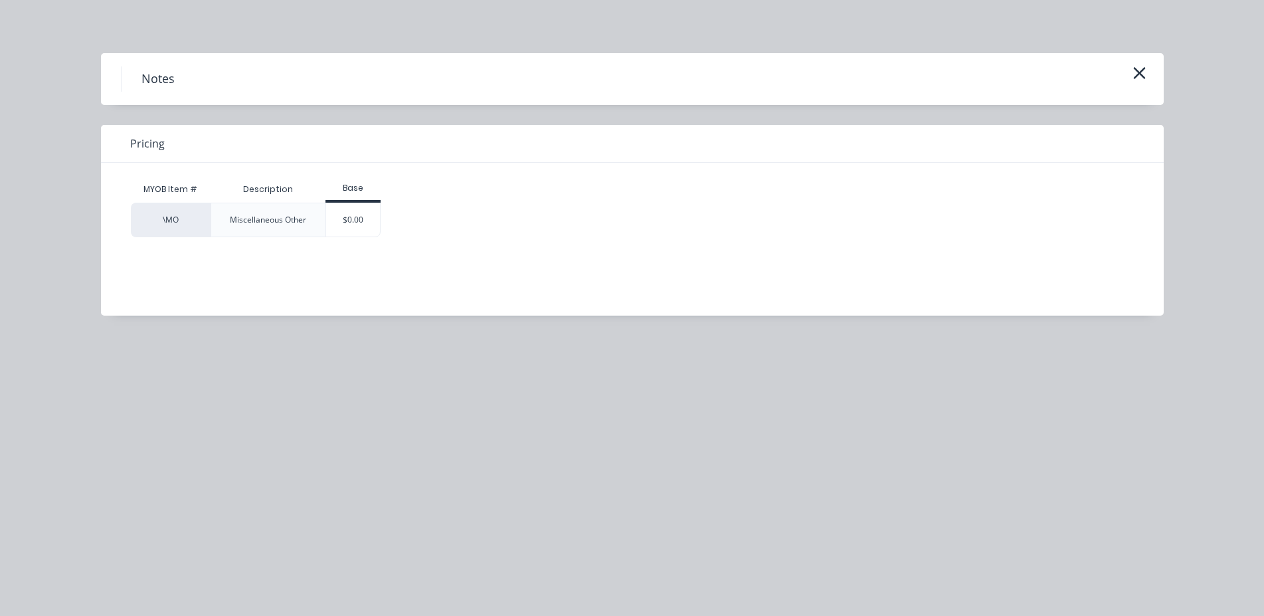
click at [351, 220] on div "$0.00" at bounding box center [353, 219] width 54 height 33
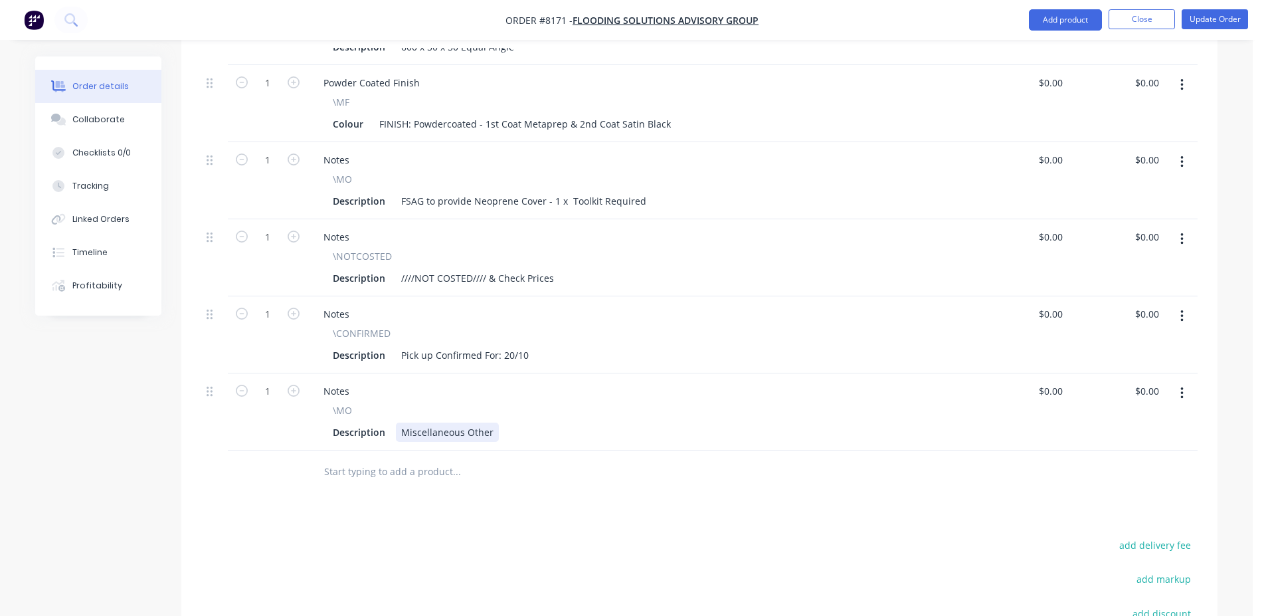
click at [452, 423] on div "Miscellaneous Other" at bounding box center [447, 432] width 103 height 19
click at [1225, 11] on button "Update Order" at bounding box center [1215, 19] width 66 height 20
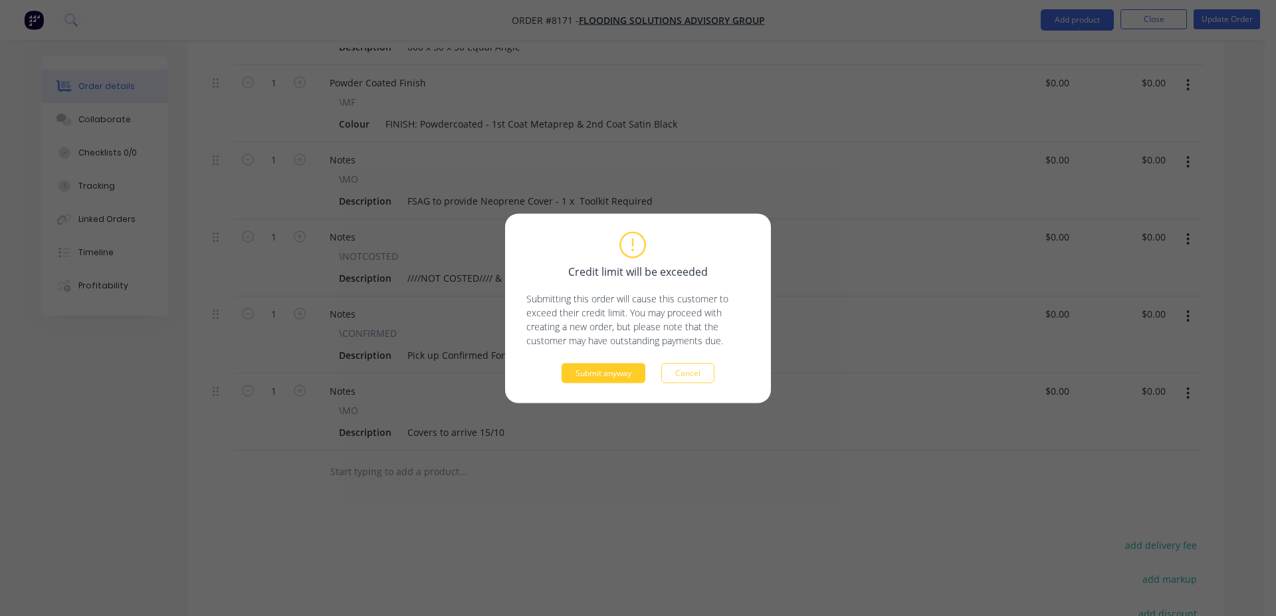
click at [614, 366] on button "Submit anyway" at bounding box center [603, 373] width 84 height 20
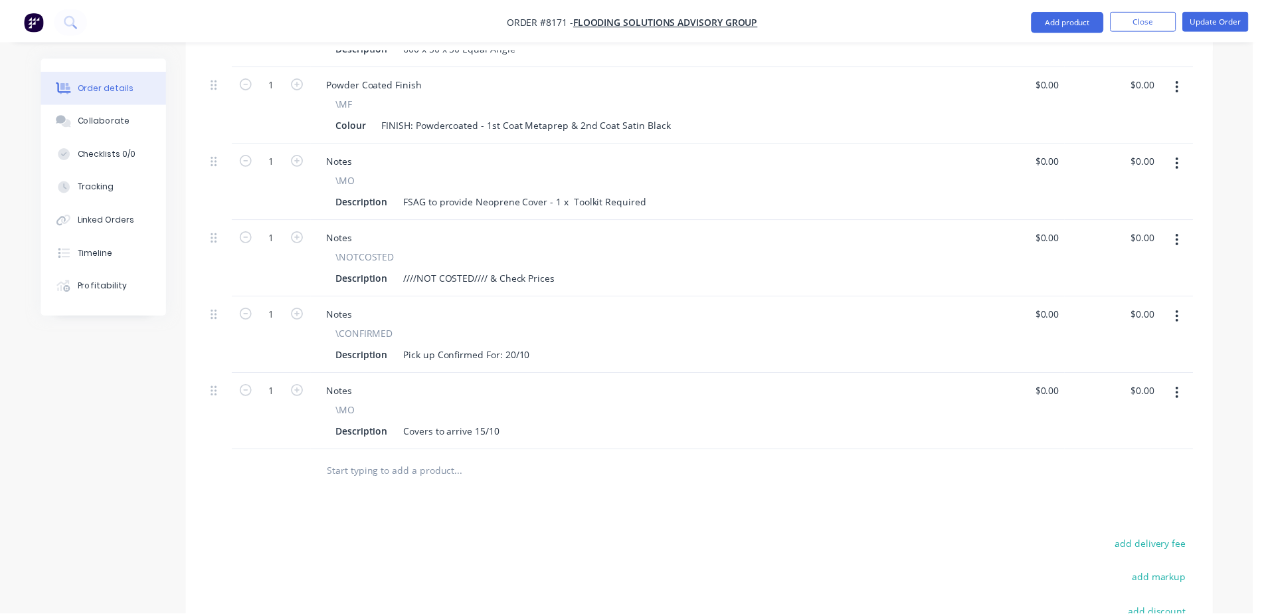
scroll to position [665, 0]
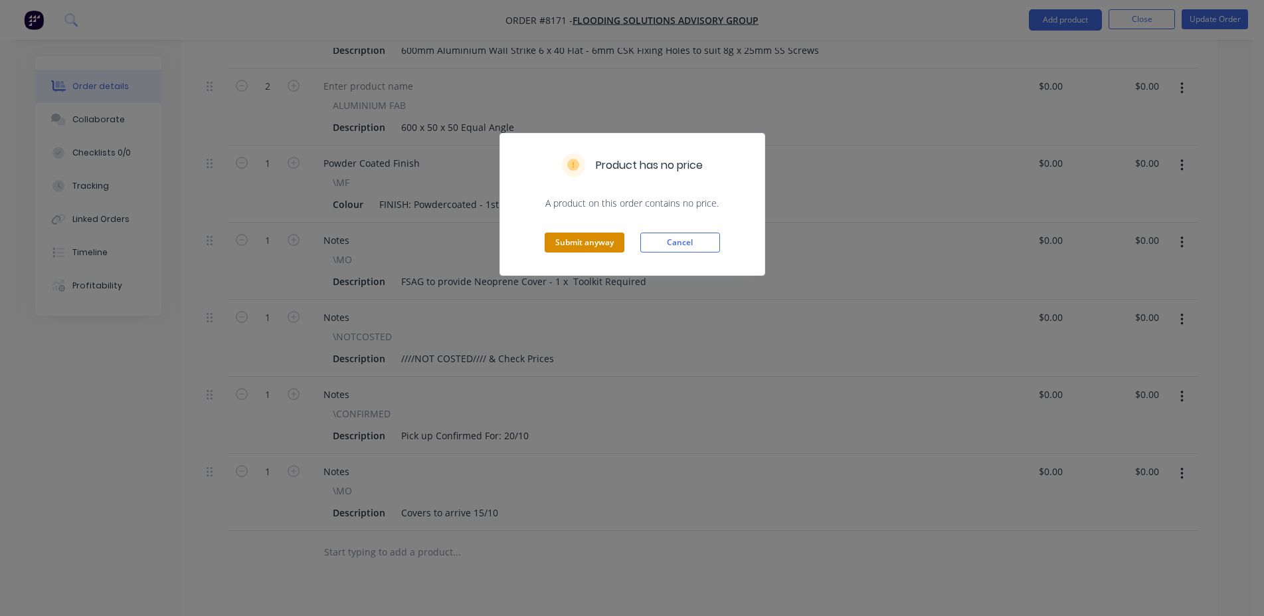
click at [596, 241] on button "Submit anyway" at bounding box center [585, 243] width 80 height 20
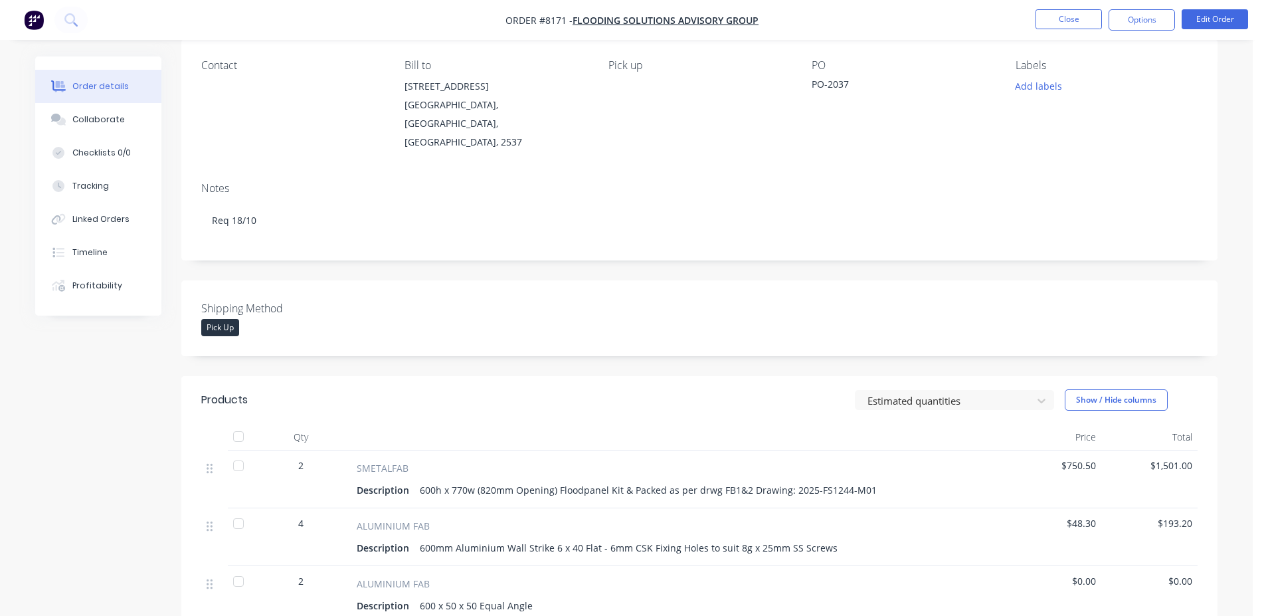
scroll to position [0, 0]
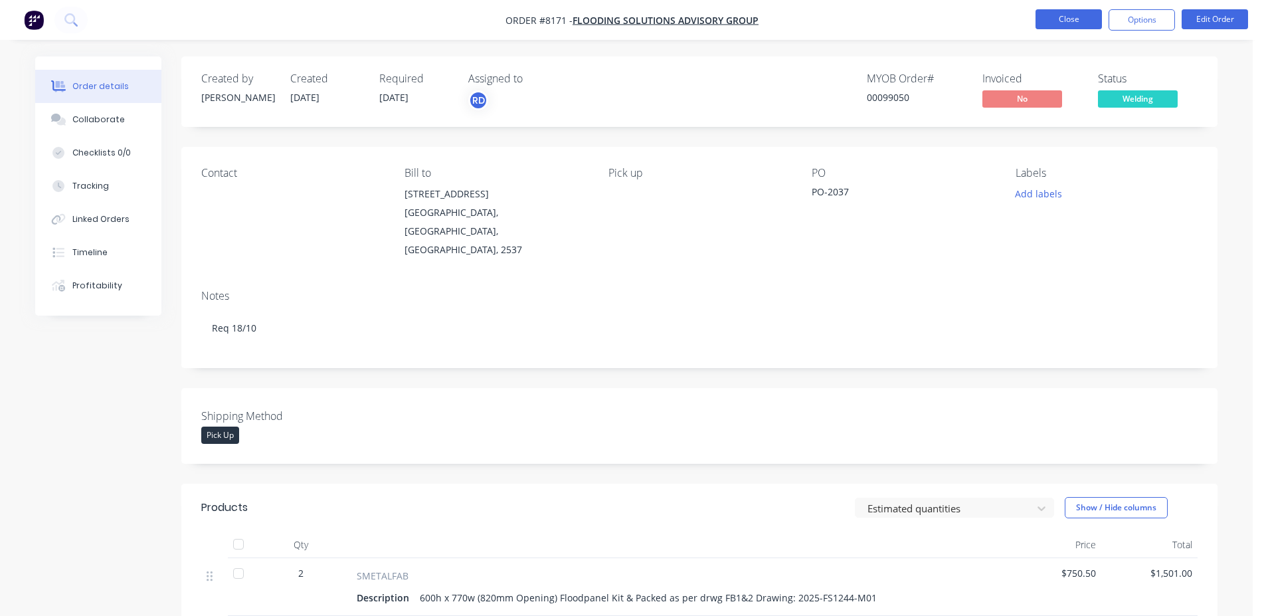
click at [1072, 24] on button "Close" at bounding box center [1069, 19] width 66 height 20
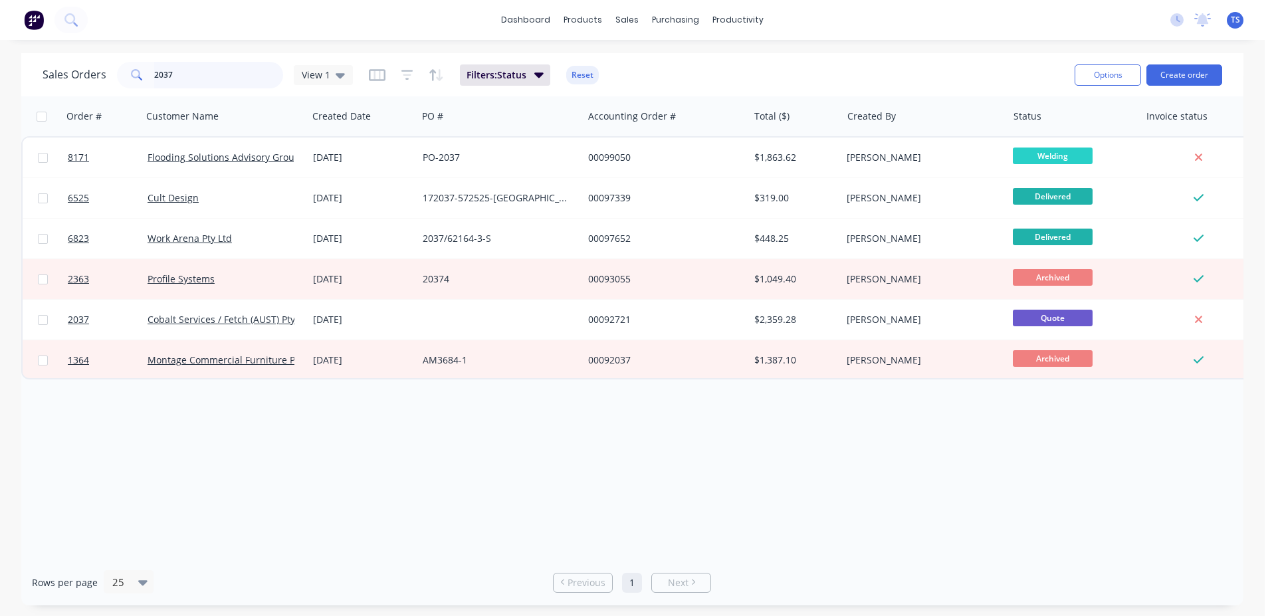
click at [227, 68] on input "2037" at bounding box center [219, 75] width 130 height 27
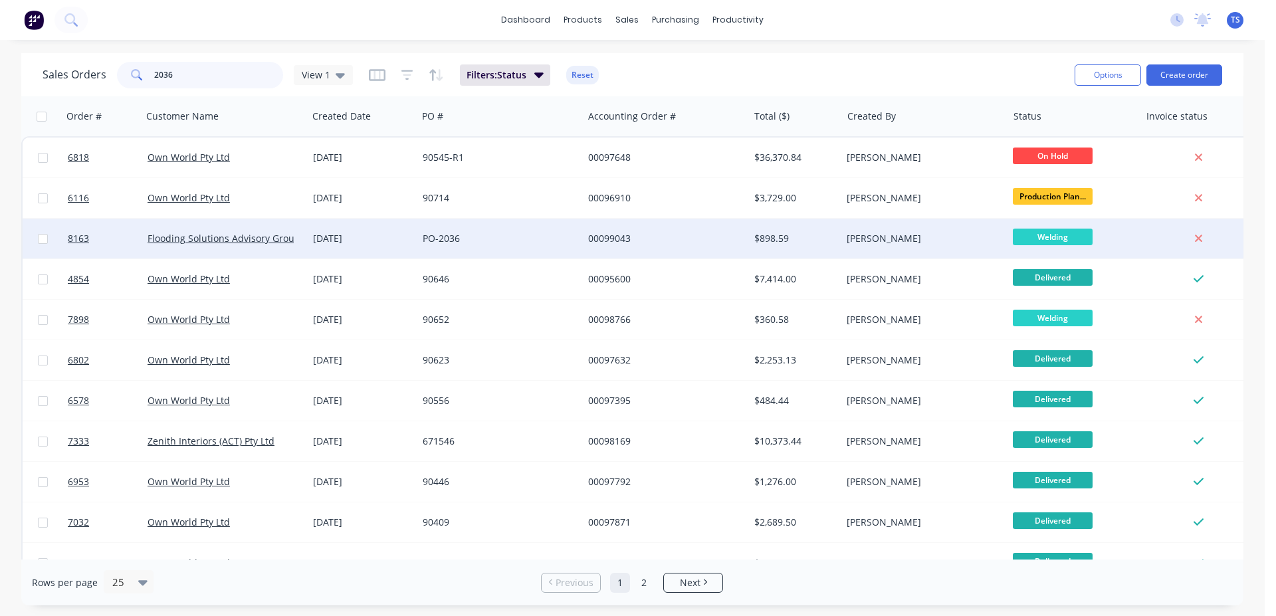
type input "2036"
click at [458, 229] on div "PO-2036" at bounding box center [499, 239] width 165 height 40
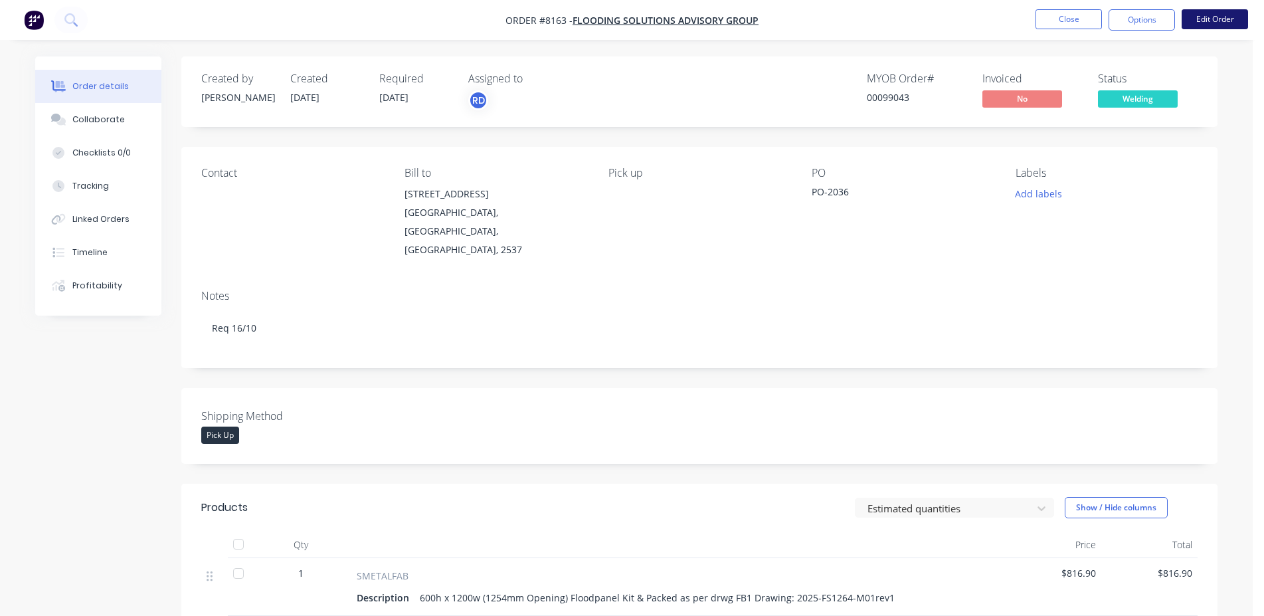
click at [1213, 23] on button "Edit Order" at bounding box center [1215, 19] width 66 height 20
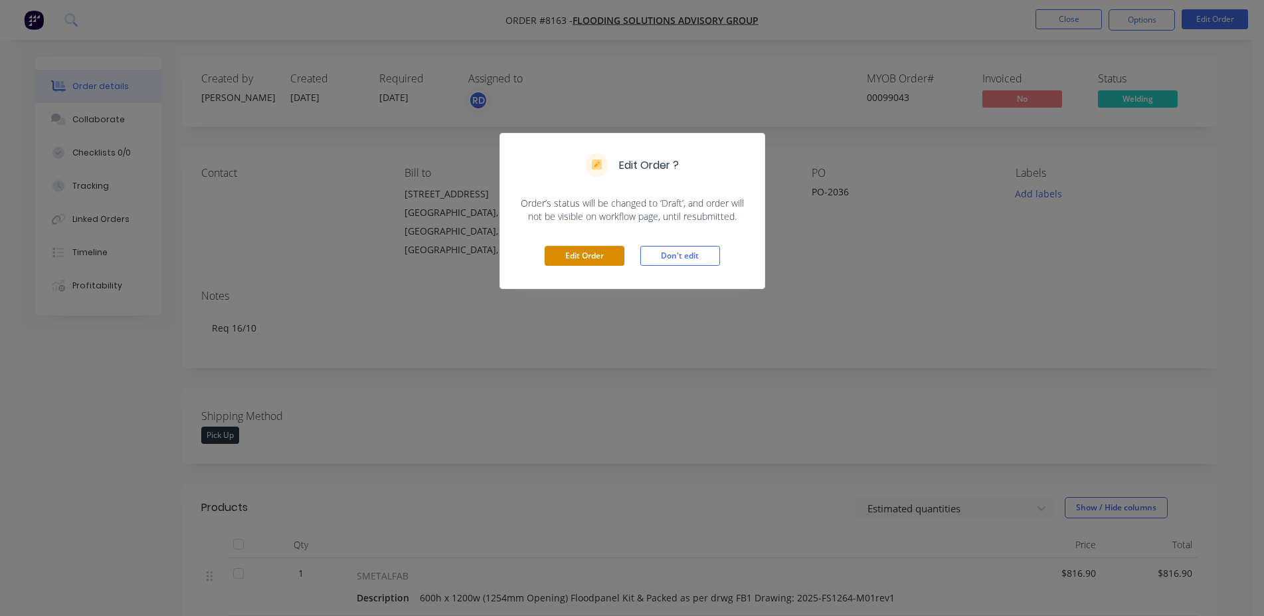
click at [577, 258] on button "Edit Order" at bounding box center [585, 256] width 80 height 20
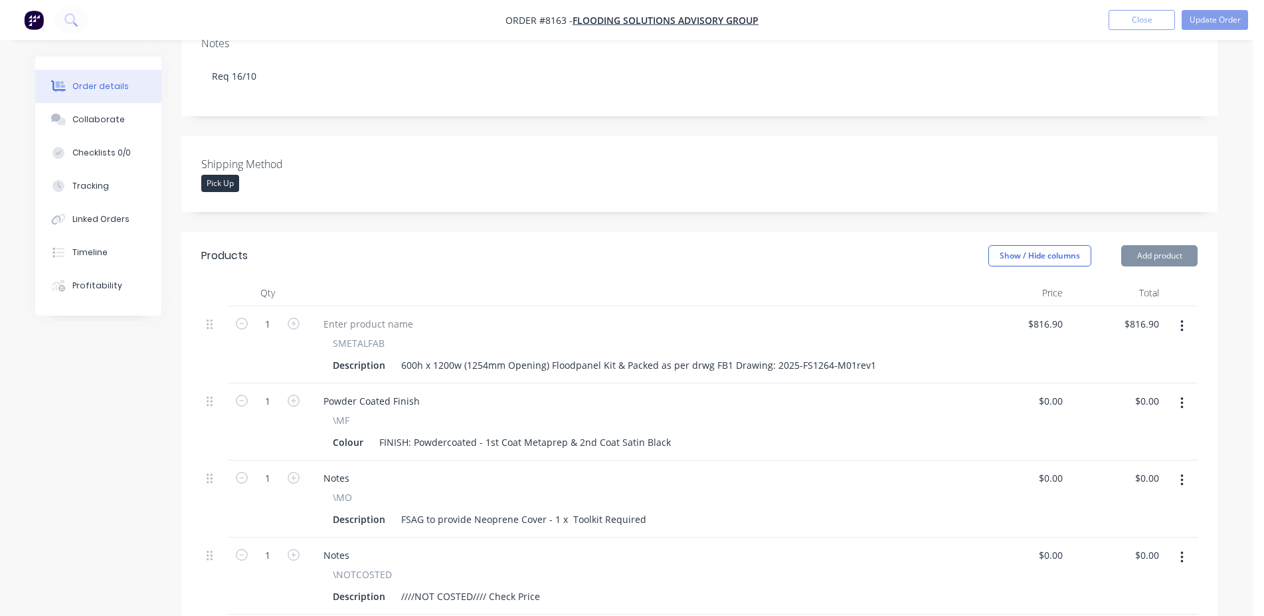
scroll to position [542, 0]
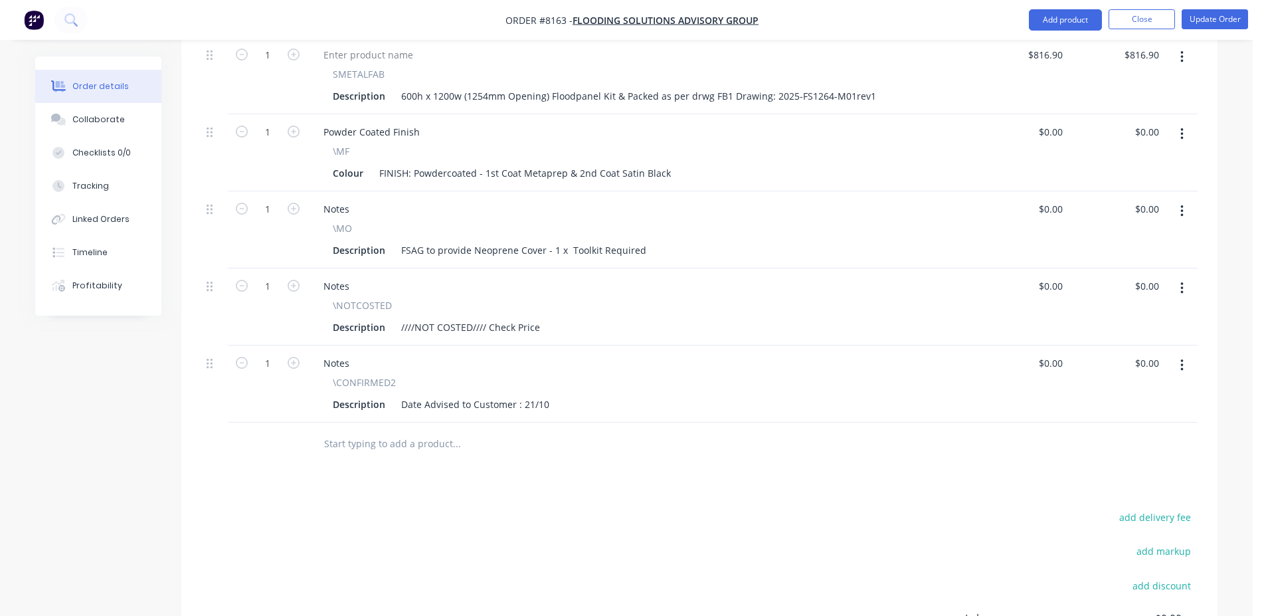
click at [431, 431] on input "text" at bounding box center [457, 444] width 266 height 27
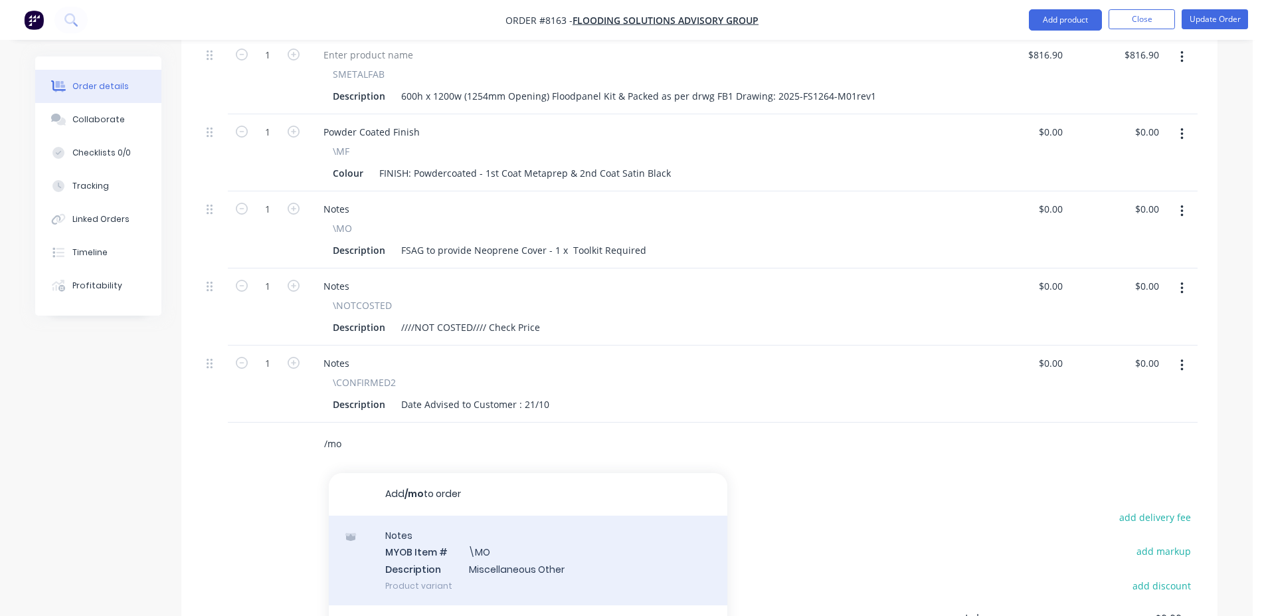
type input "/mo"
click at [592, 516] on div "Notes MYOB Item # \MO Description Miscellaneous Other Product variant" at bounding box center [528, 561] width 399 height 90
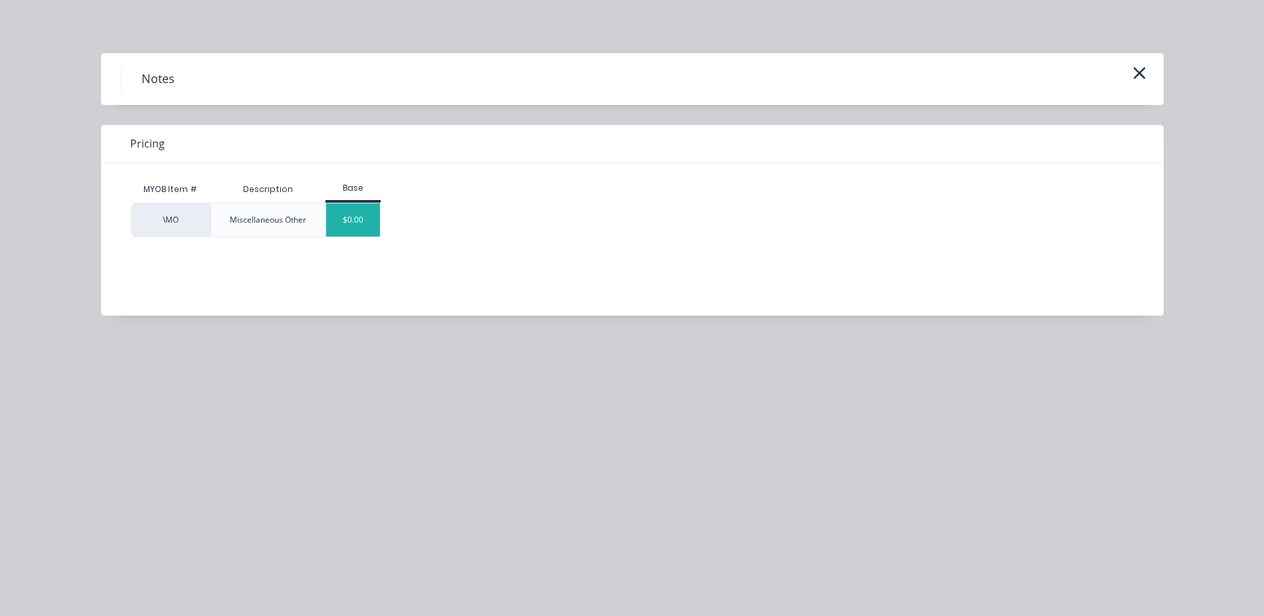
click at [375, 222] on div "$0.00" at bounding box center [353, 219] width 54 height 33
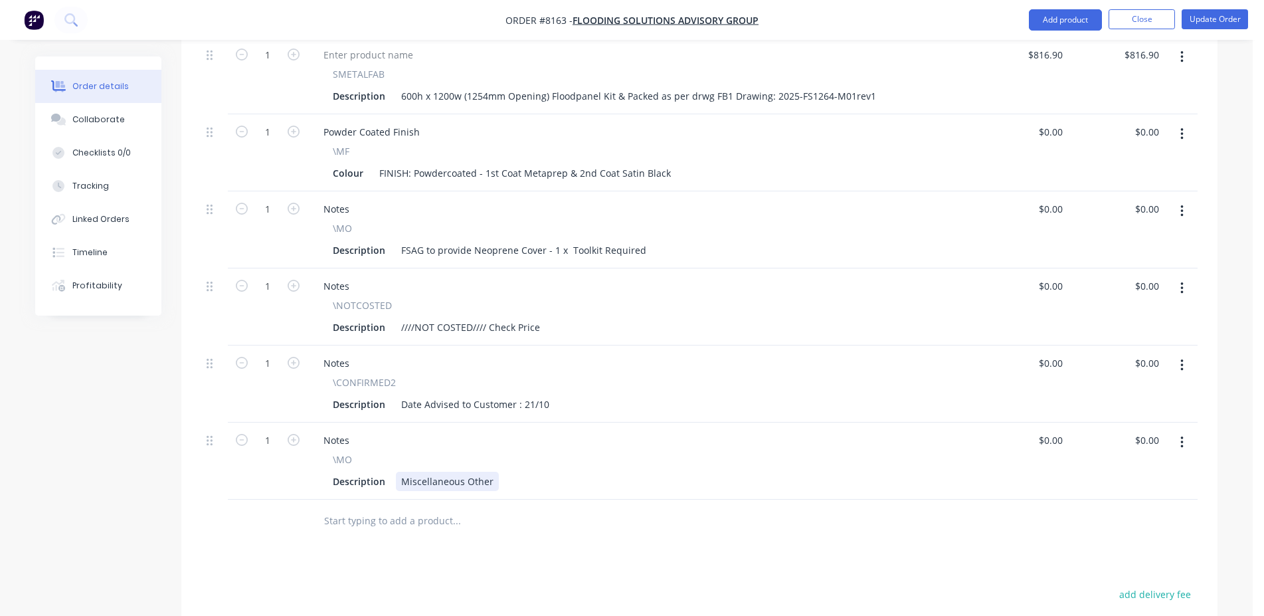
click at [471, 472] on div "Miscellaneous Other" at bounding box center [447, 481] width 103 height 19
click at [1242, 21] on button "Update Order" at bounding box center [1215, 19] width 66 height 20
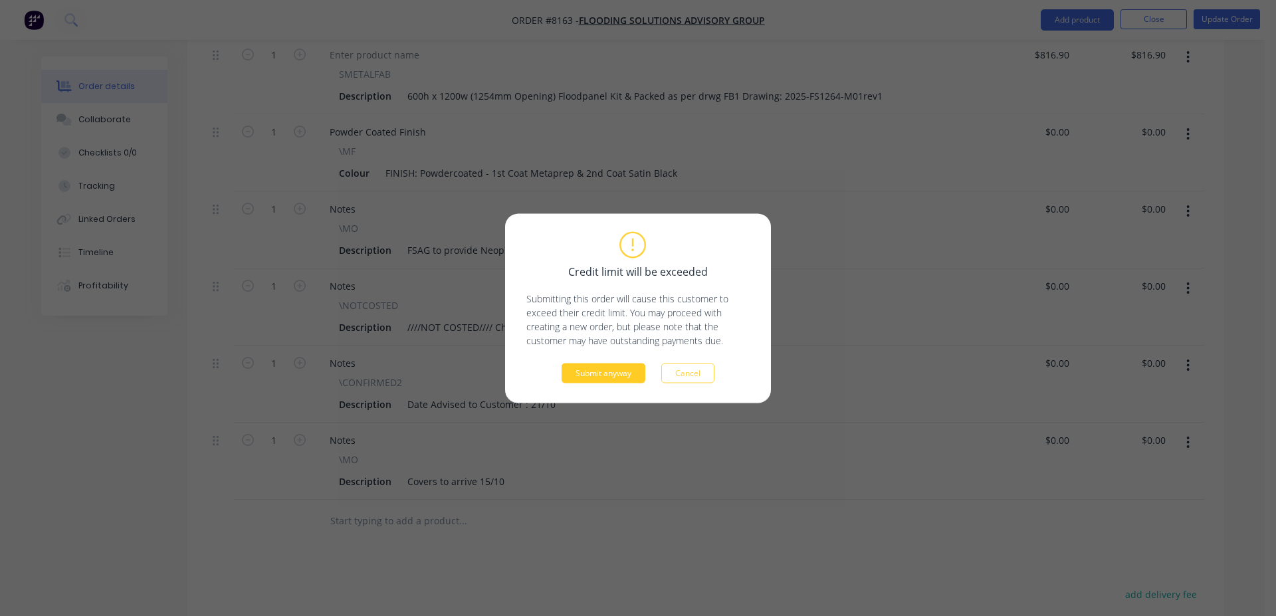
click at [615, 369] on button "Submit anyway" at bounding box center [603, 373] width 84 height 20
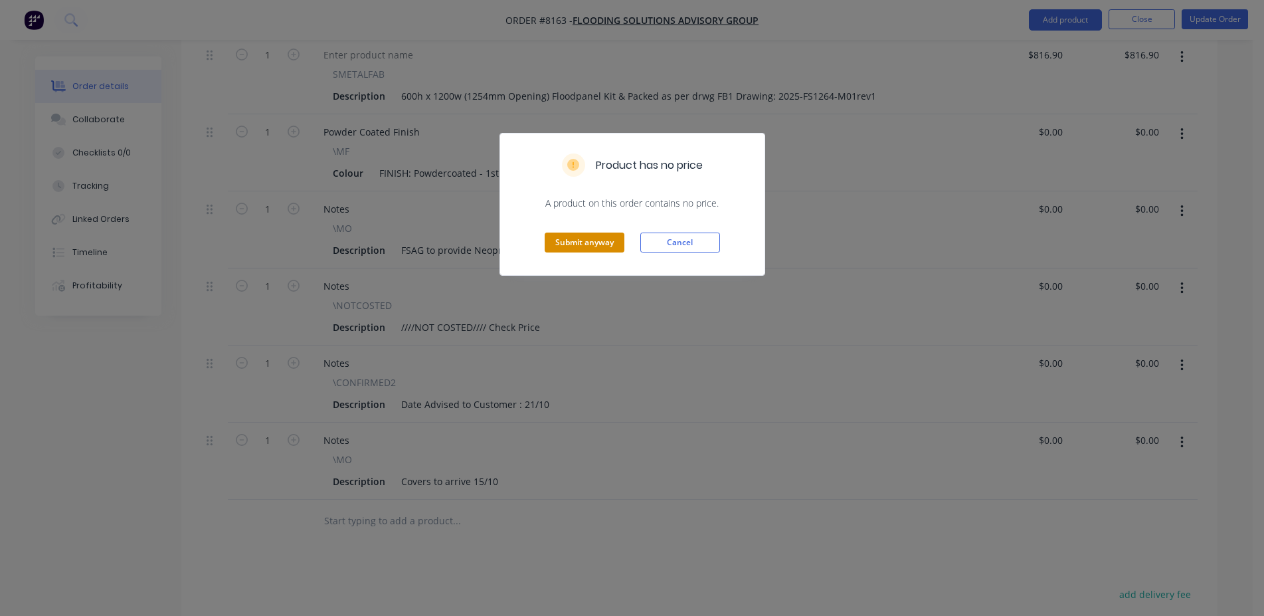
click at [591, 235] on button "Submit anyway" at bounding box center [585, 243] width 80 height 20
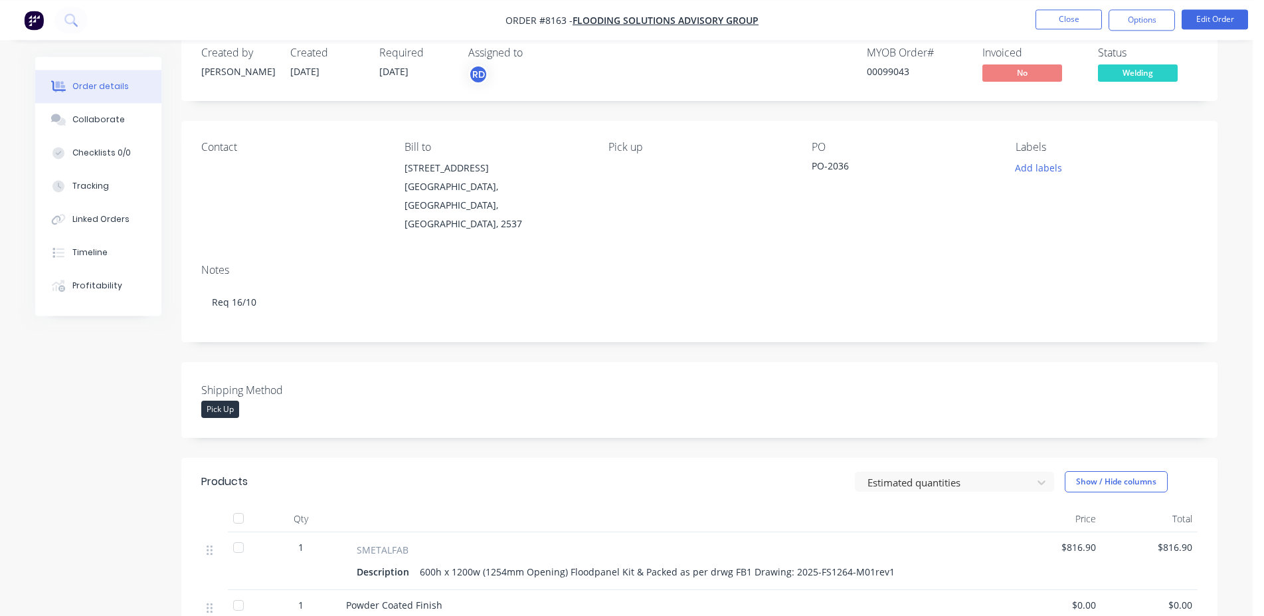
scroll to position [0, 0]
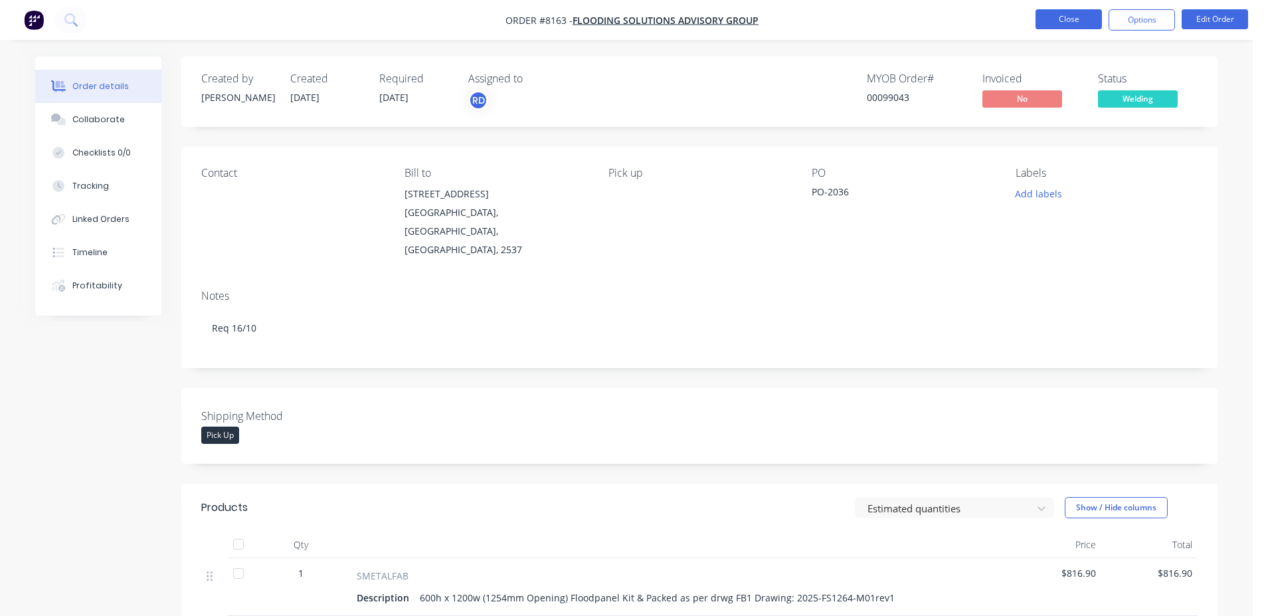
click at [1061, 9] on button "Close" at bounding box center [1069, 19] width 66 height 20
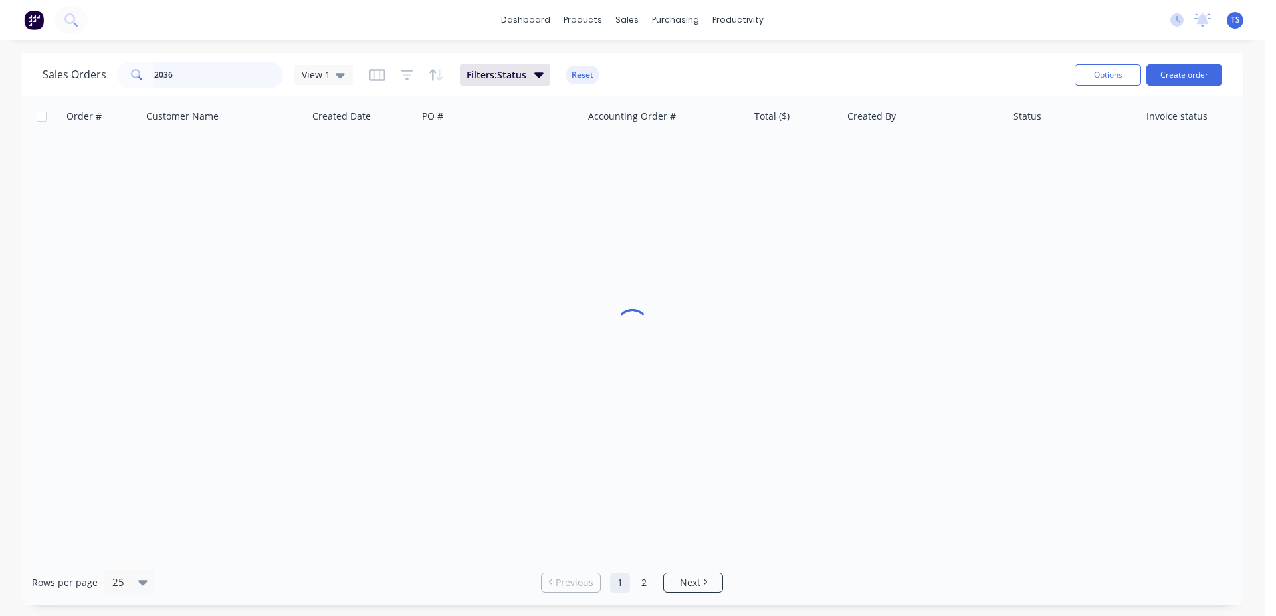
click at [237, 70] on input "2036" at bounding box center [219, 75] width 130 height 27
type input "2037"
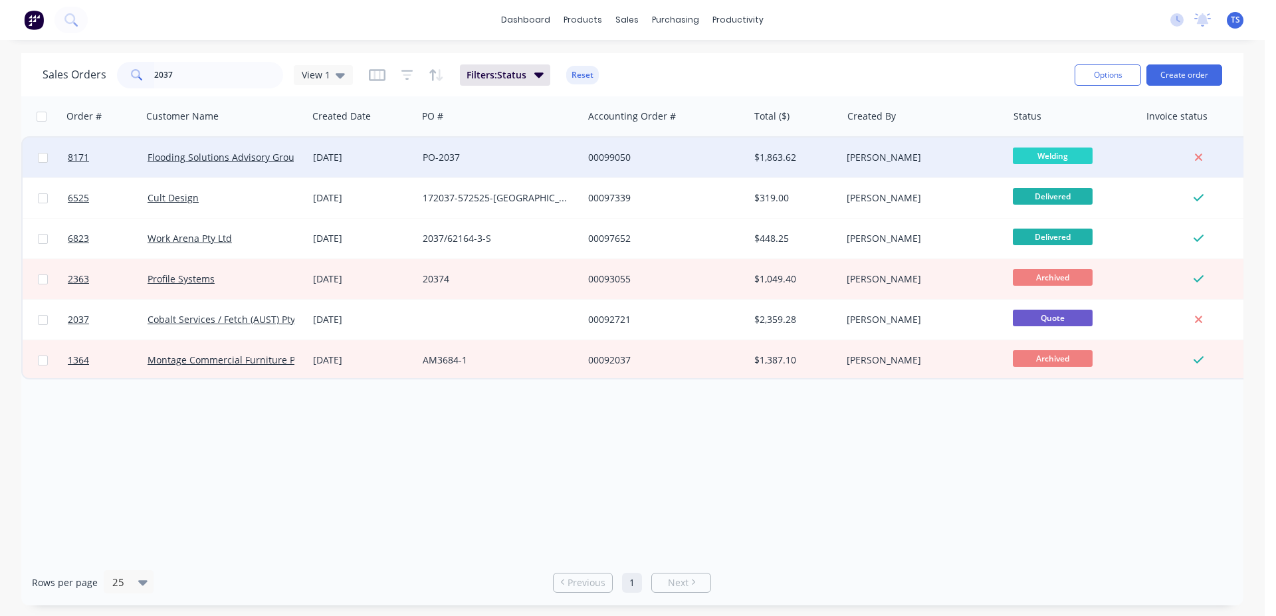
click at [299, 165] on div "Flooding Solutions Advisory Group" at bounding box center [224, 158] width 165 height 40
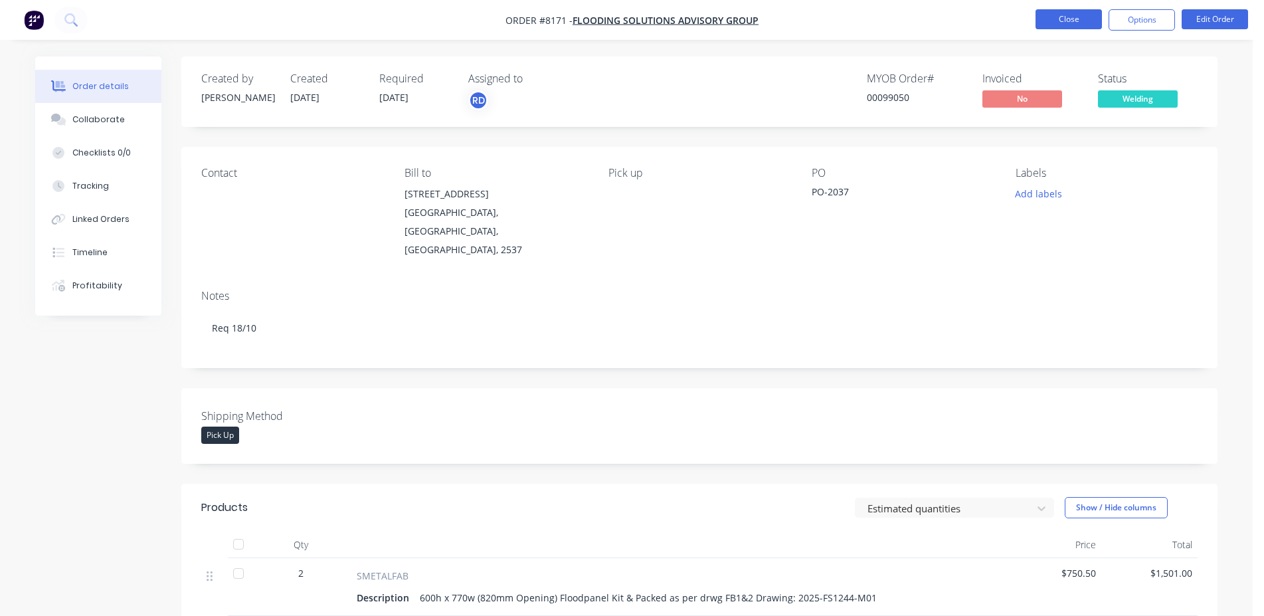
click at [1078, 20] on button "Close" at bounding box center [1069, 19] width 66 height 20
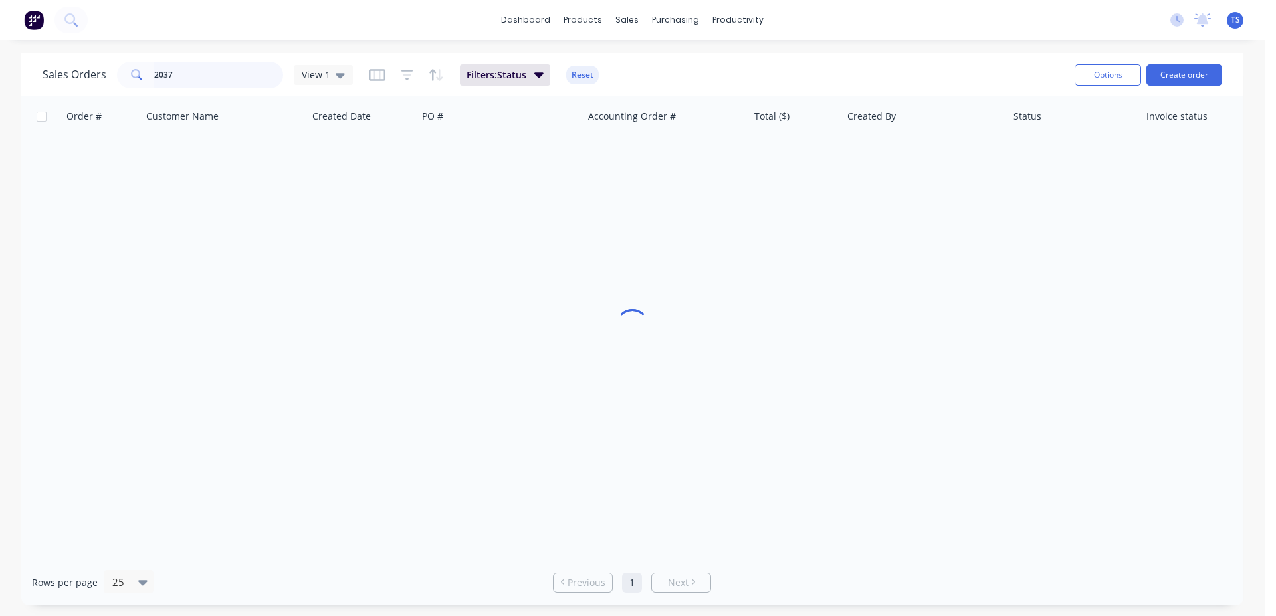
click at [203, 83] on input "2037" at bounding box center [219, 75] width 130 height 27
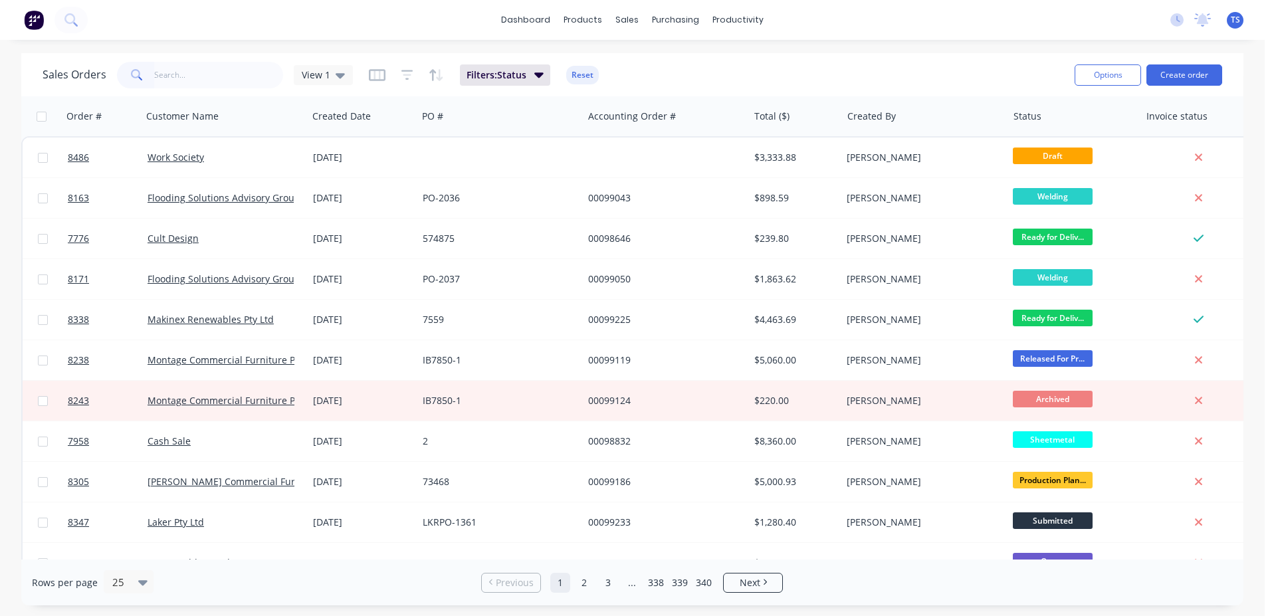
click at [191, 89] on div "Sales Orders View 1 Filters: Status Reset" at bounding box center [553, 74] width 1021 height 33
click at [195, 82] on input "text" at bounding box center [219, 75] width 130 height 27
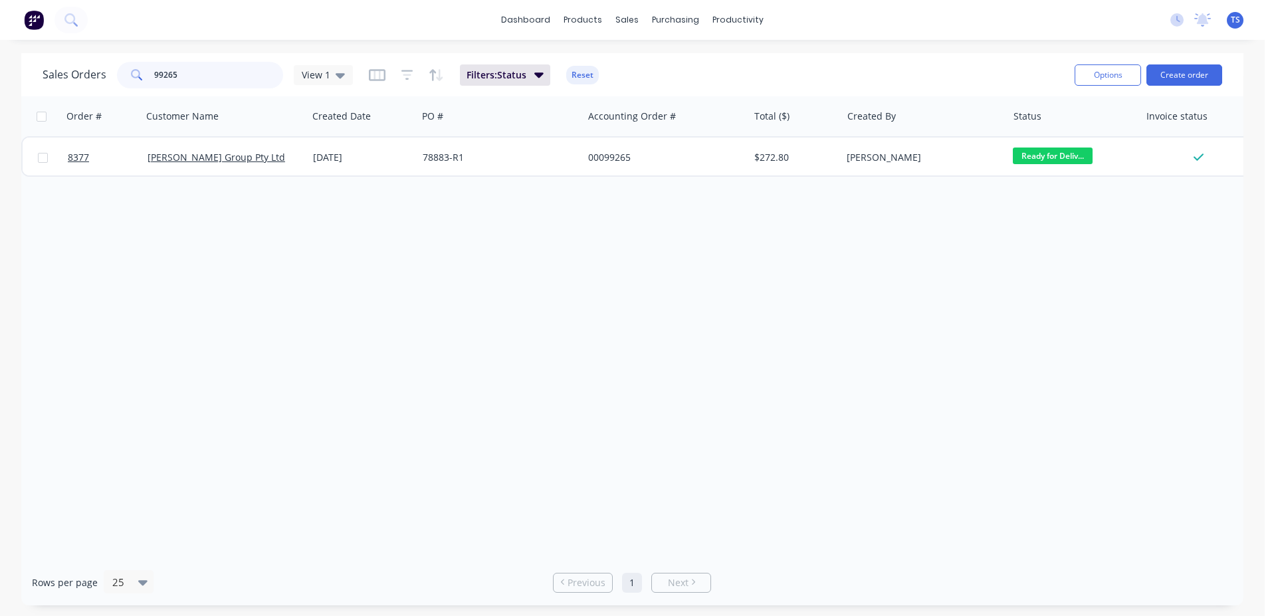
type input "99265"
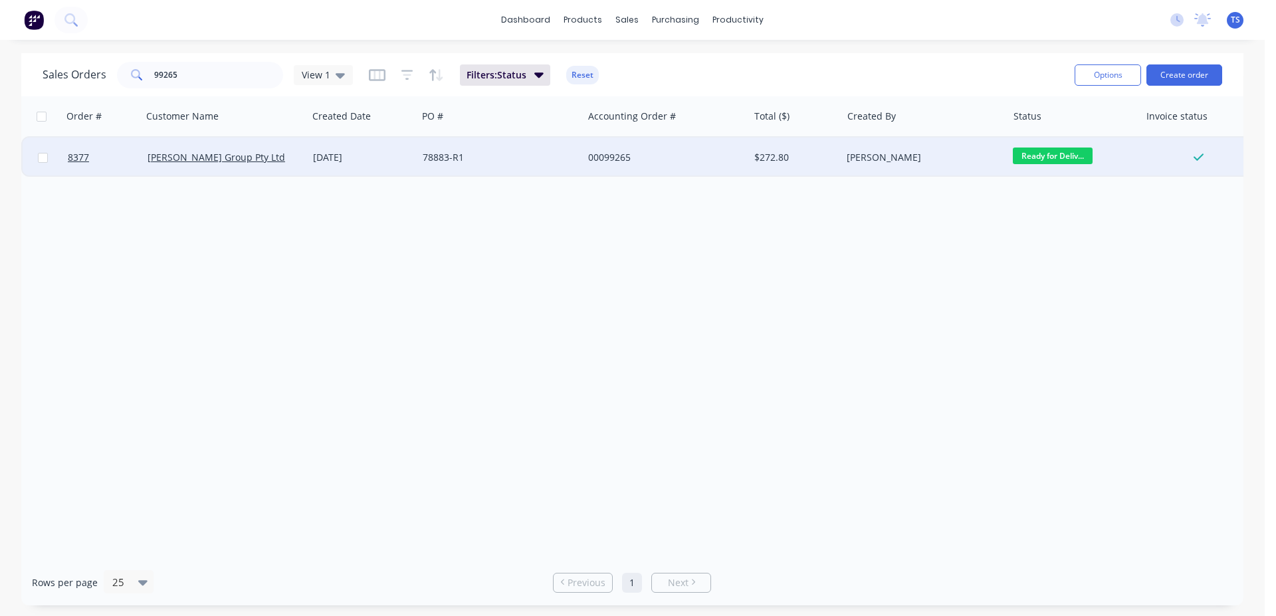
click at [167, 173] on div "[PERSON_NAME] Group Pty Ltd" at bounding box center [224, 158] width 165 height 40
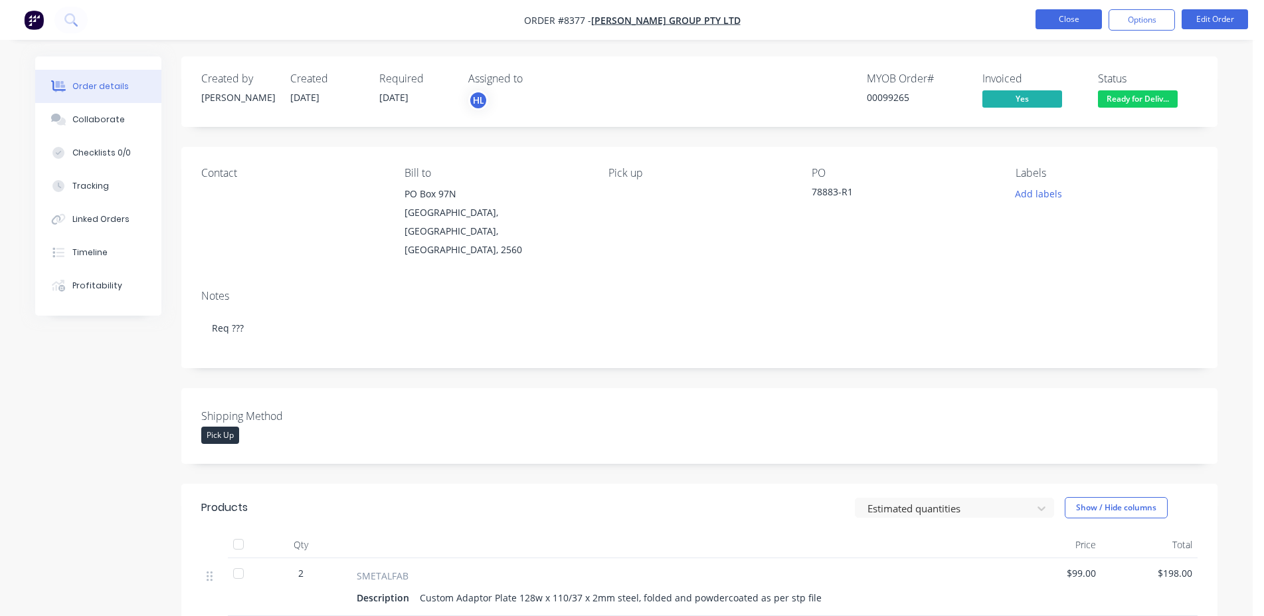
click at [1066, 21] on button "Close" at bounding box center [1069, 19] width 66 height 20
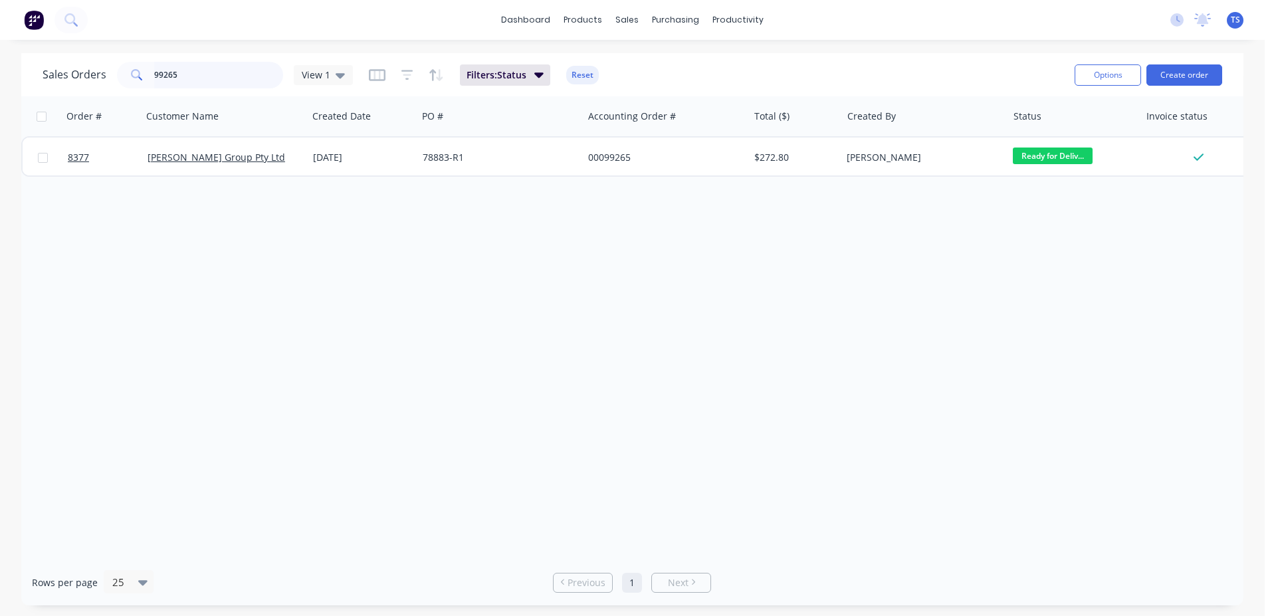
click at [217, 71] on input "99265" at bounding box center [219, 75] width 130 height 27
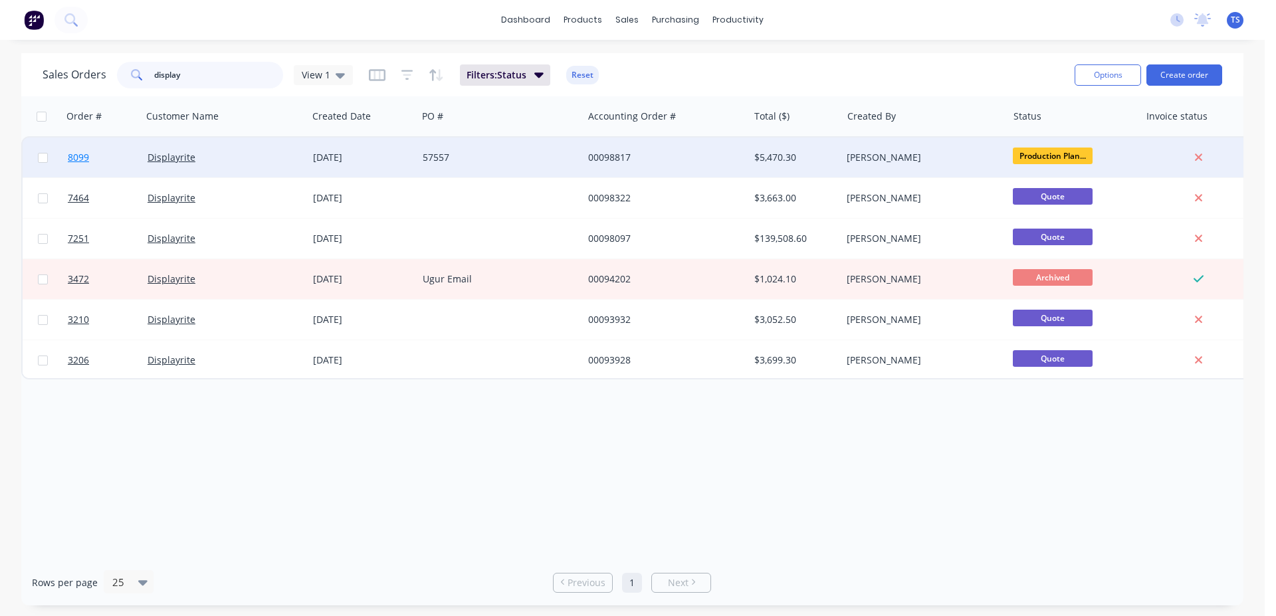
type input "display"
click at [122, 167] on link "8099" at bounding box center [108, 158] width 80 height 40
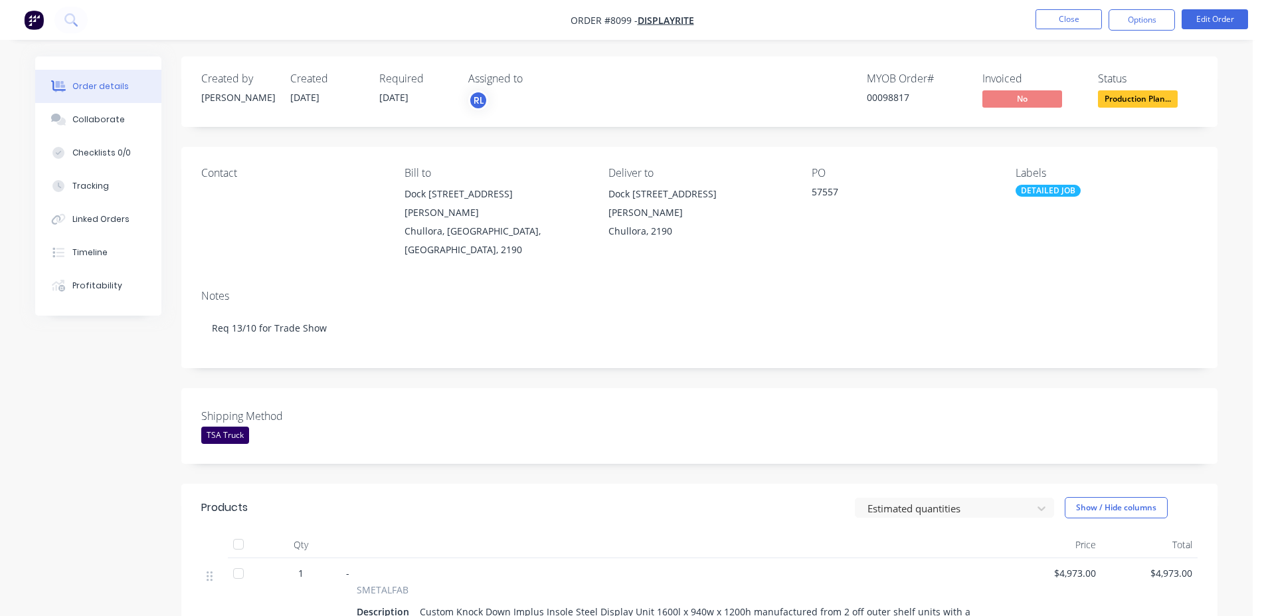
click at [886, 101] on div "00098817" at bounding box center [917, 97] width 100 height 14
copy div "00098817"
click at [1212, 21] on button "Edit Order" at bounding box center [1215, 19] width 66 height 20
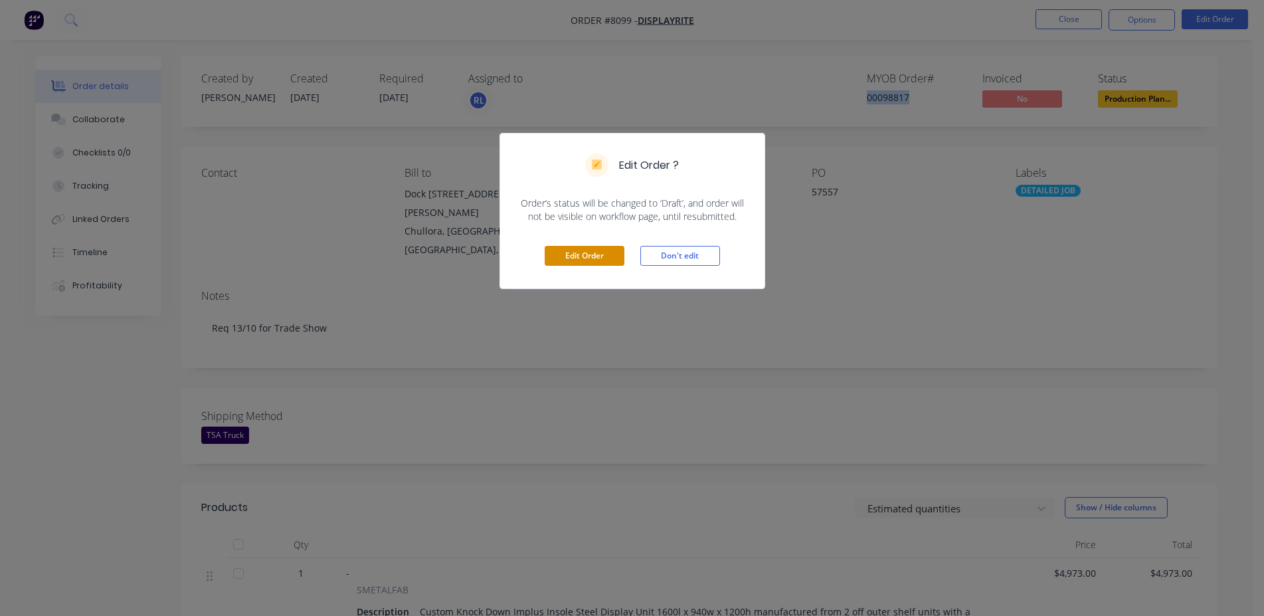
click at [563, 252] on button "Edit Order" at bounding box center [585, 256] width 80 height 20
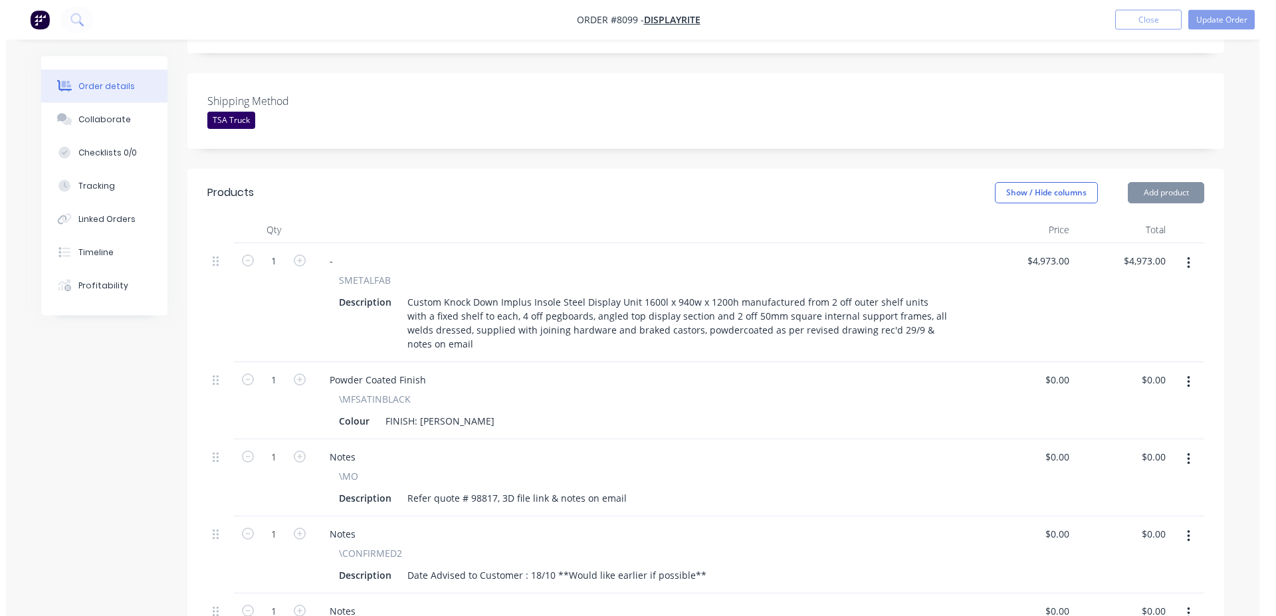
scroll to position [678, 0]
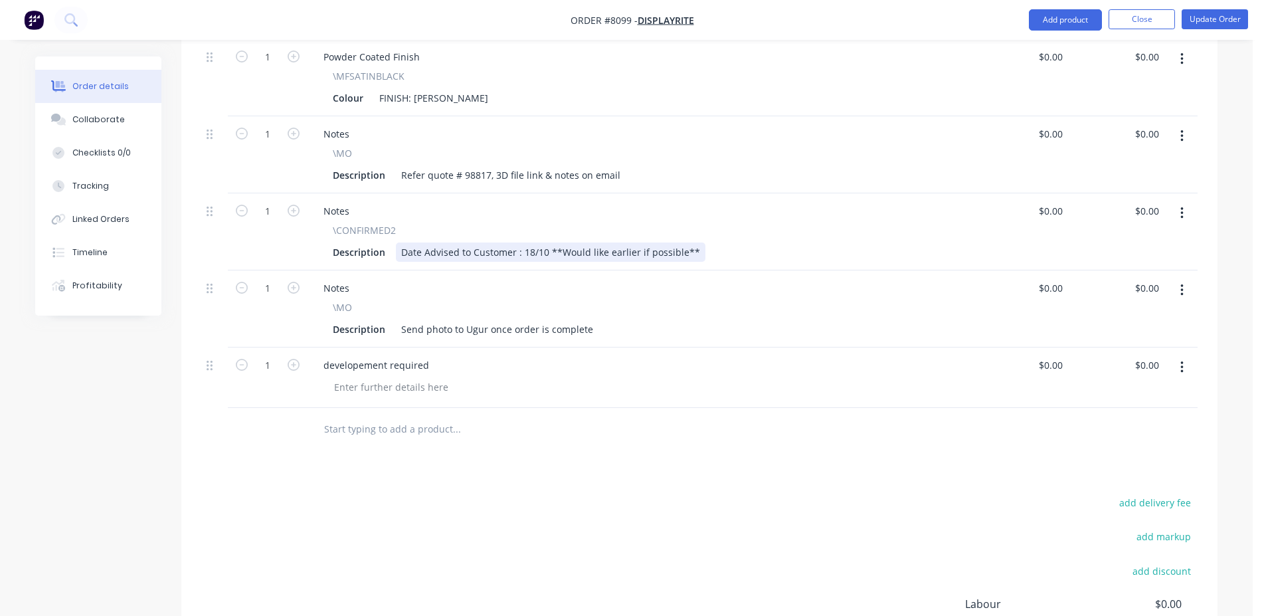
click at [534, 243] on div "Date Advised to Customer : 18/10 **Would like earlier if possible**" at bounding box center [551, 252] width 310 height 19
click at [1219, 17] on button "Update Order" at bounding box center [1215, 19] width 66 height 20
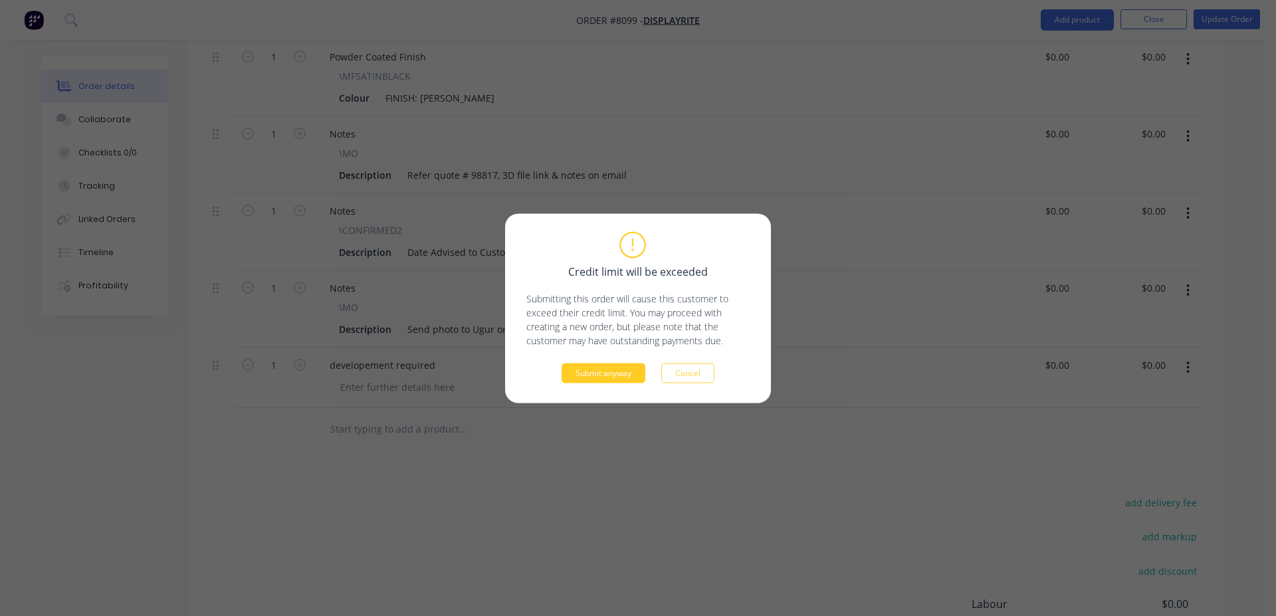
click at [604, 381] on button "Submit anyway" at bounding box center [603, 373] width 84 height 20
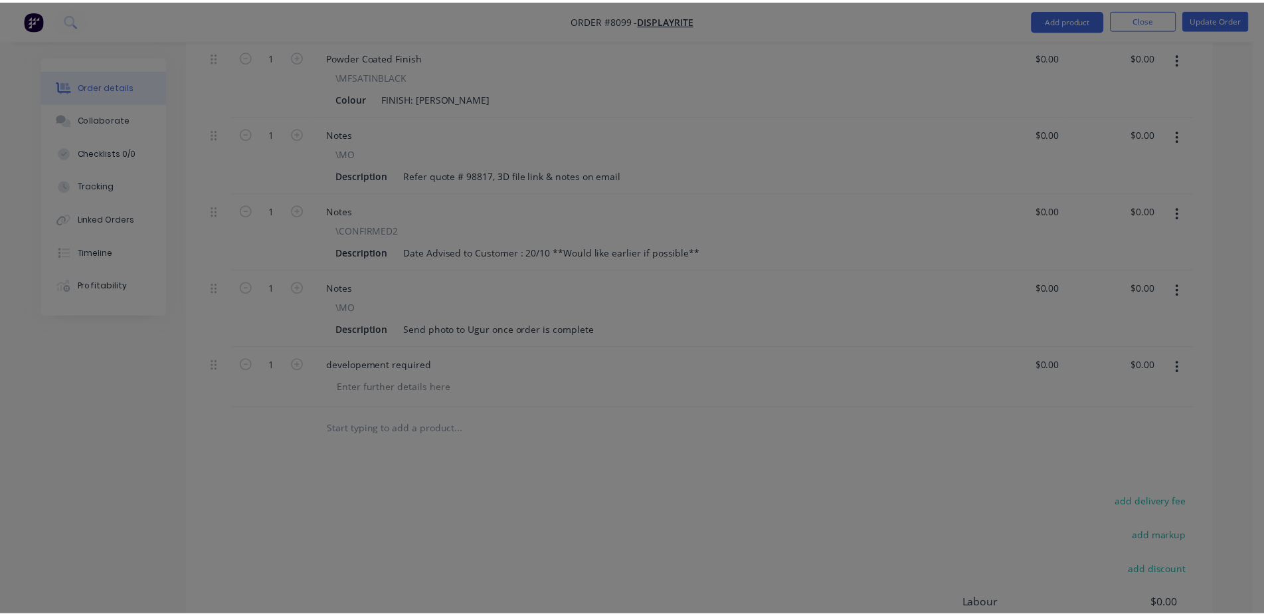
scroll to position [573, 0]
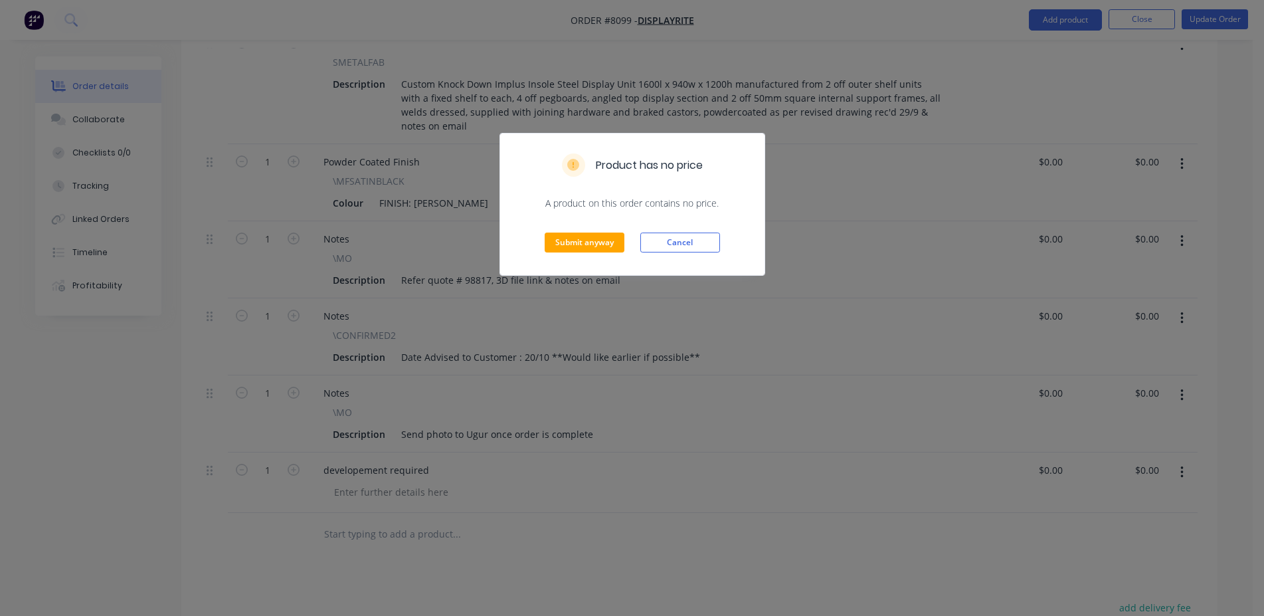
click at [585, 256] on div "Submit anyway Cancel" at bounding box center [632, 242] width 264 height 65
click at [590, 245] on button "Submit anyway" at bounding box center [585, 243] width 80 height 20
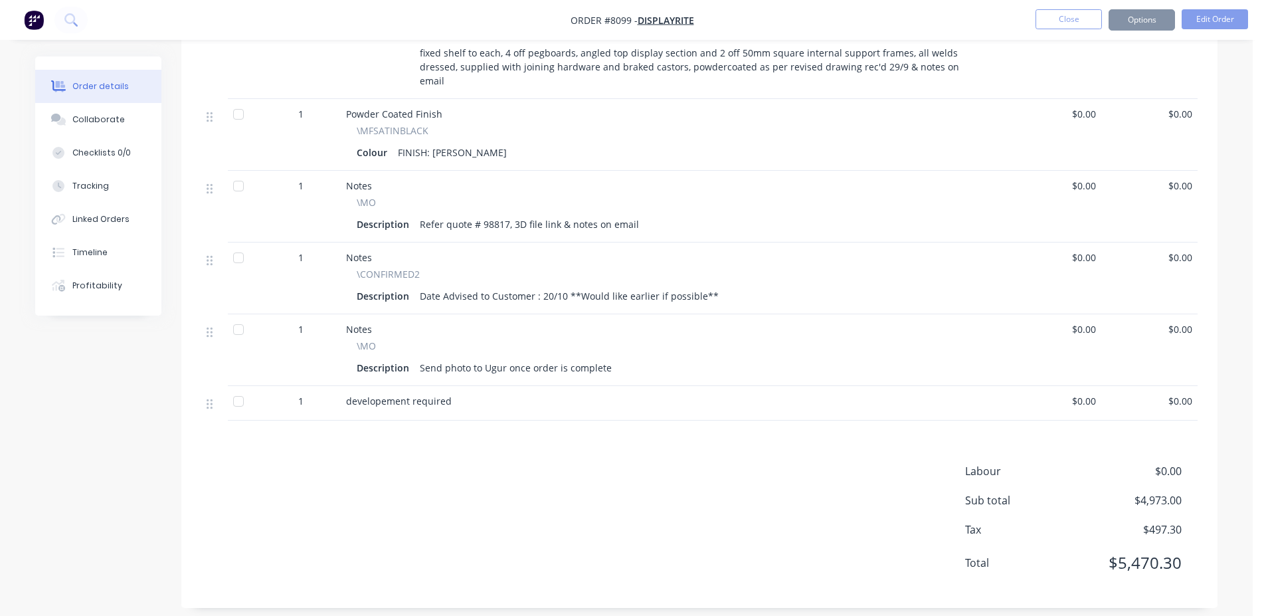
scroll to position [552, 0]
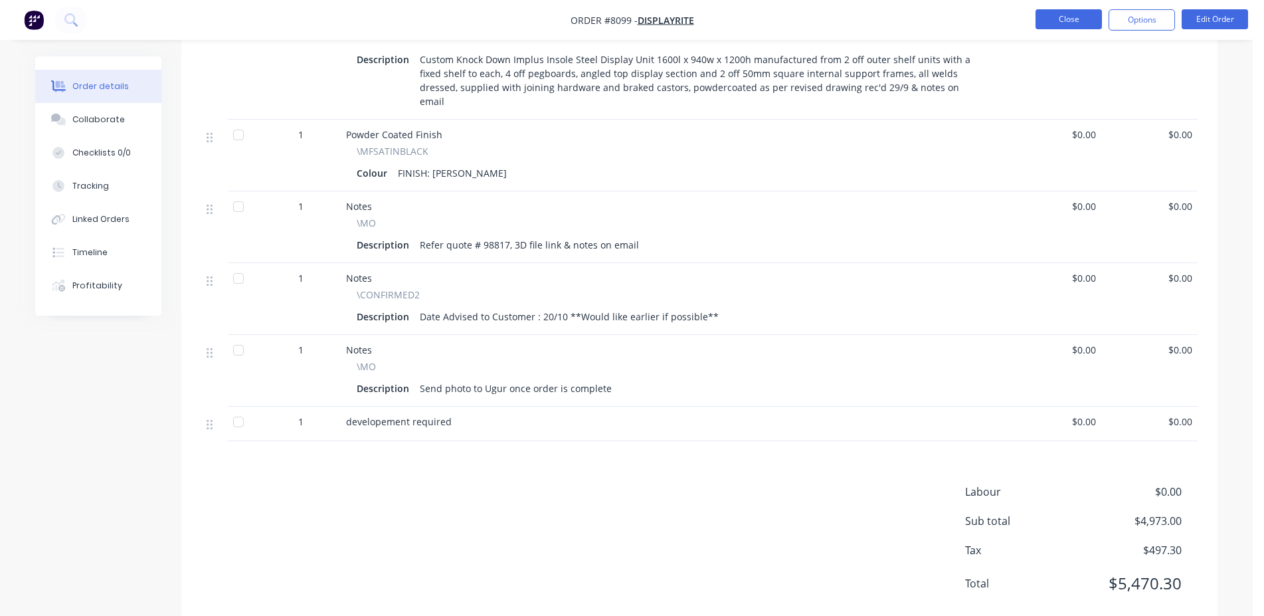
click at [1072, 22] on button "Close" at bounding box center [1069, 19] width 66 height 20
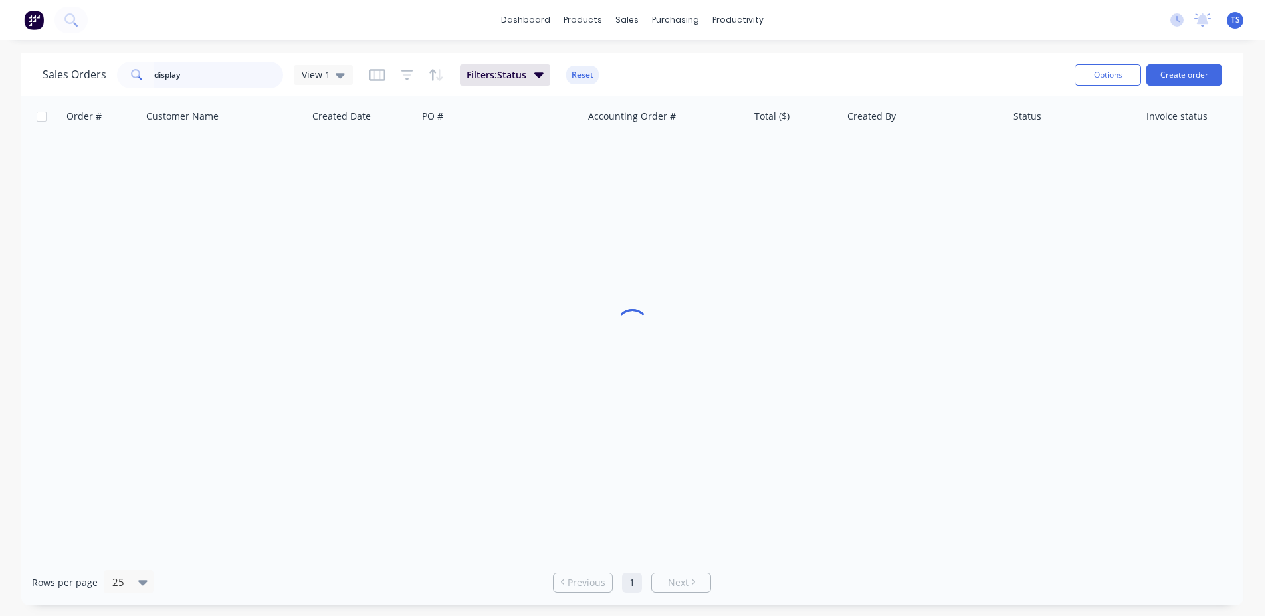
click at [228, 76] on input "display" at bounding box center [219, 75] width 130 height 27
click at [227, 77] on input "display" at bounding box center [219, 75] width 130 height 27
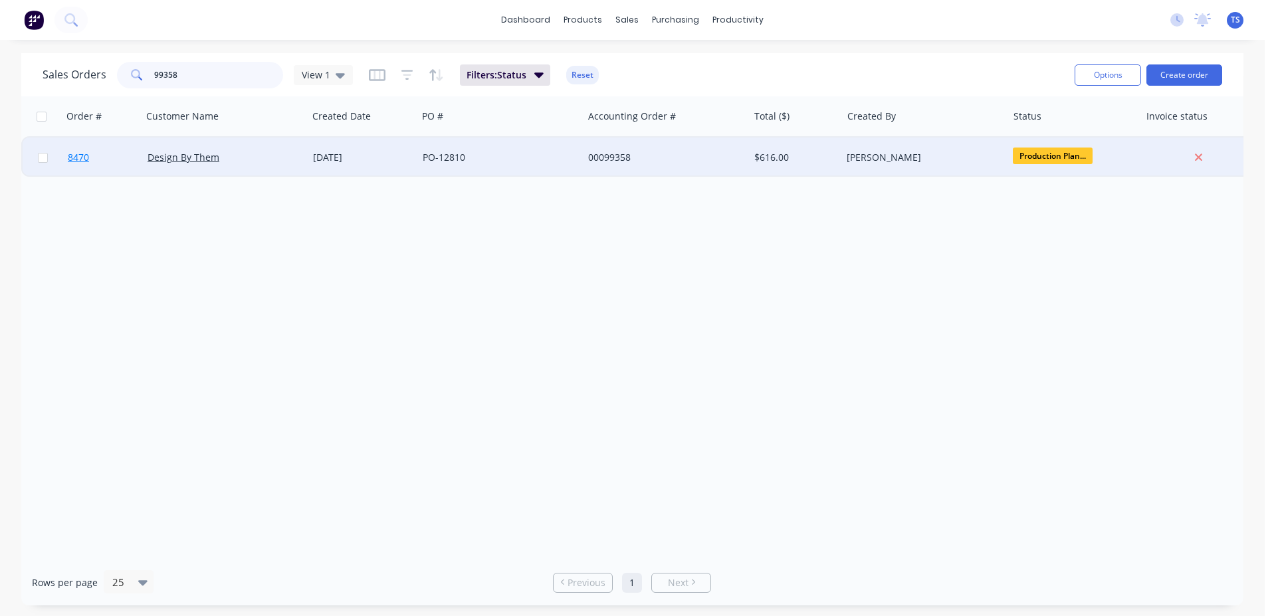
type input "99358"
click at [110, 158] on link "8470" at bounding box center [108, 158] width 80 height 40
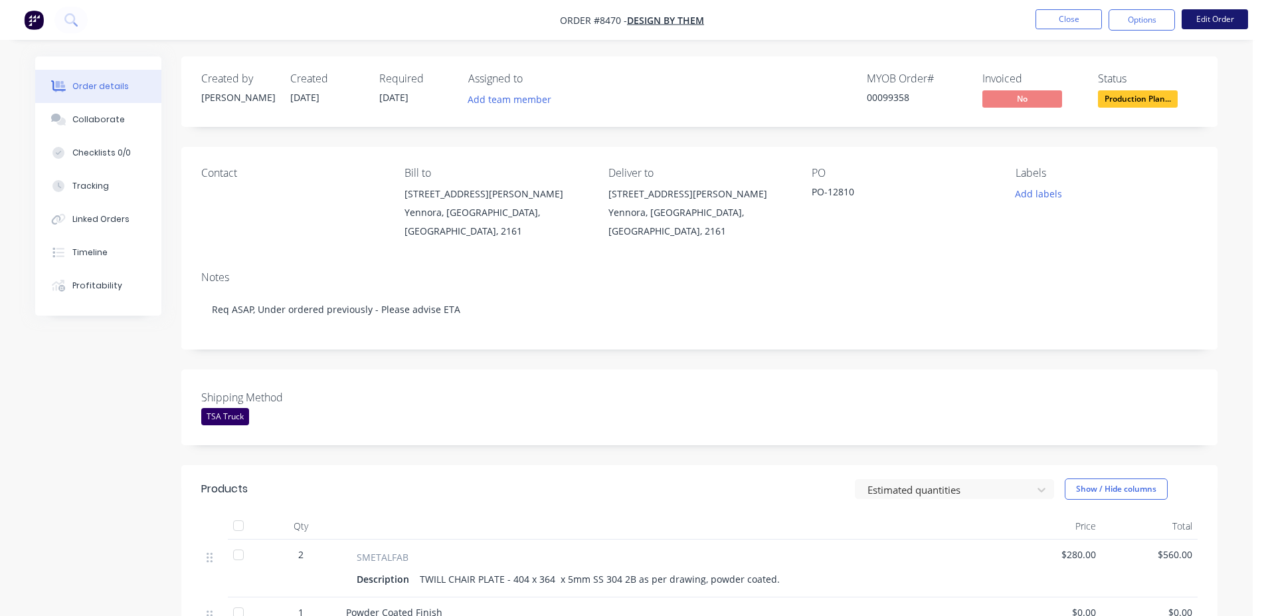
click at [1224, 26] on button "Edit Order" at bounding box center [1215, 19] width 66 height 20
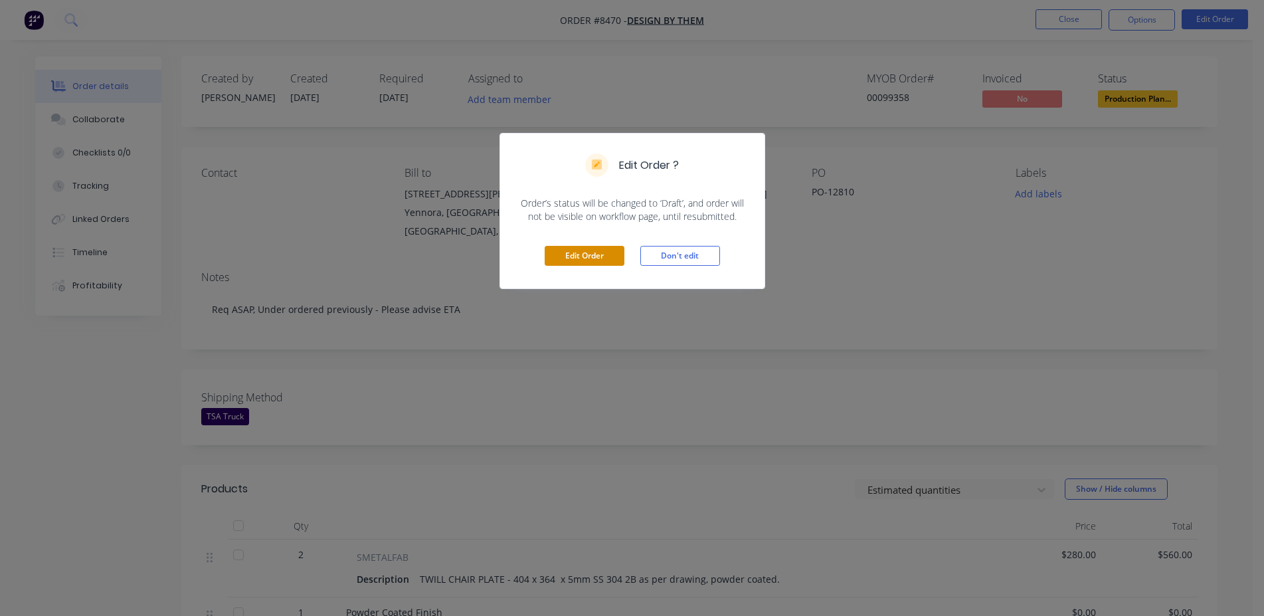
click at [580, 263] on button "Edit Order" at bounding box center [585, 256] width 80 height 20
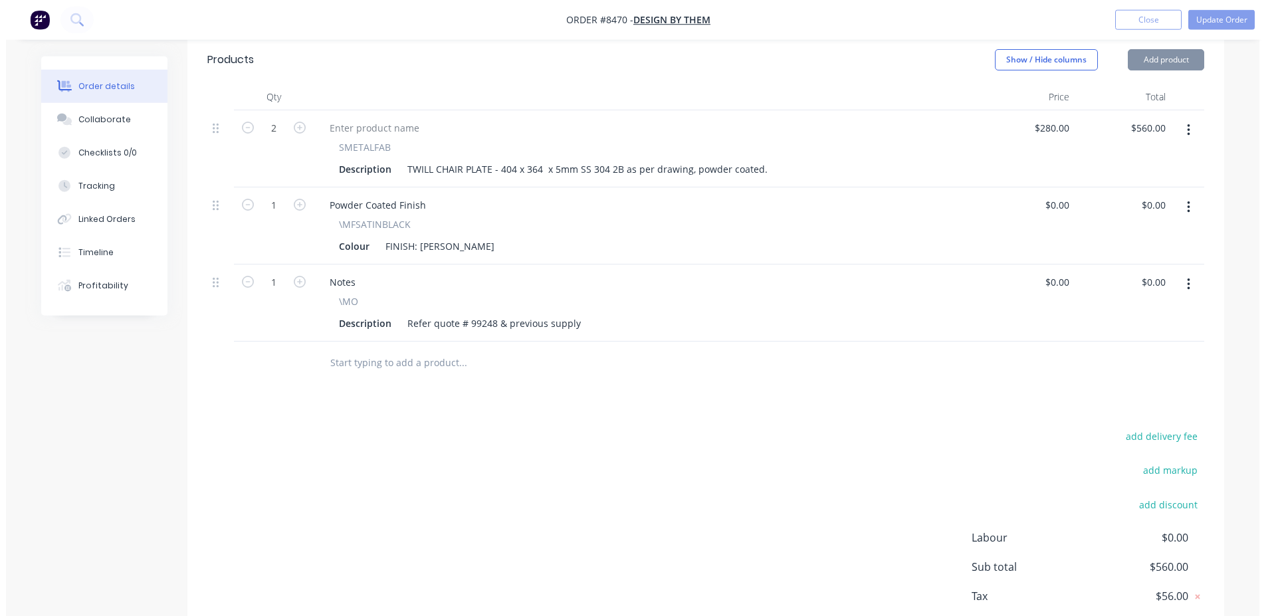
scroll to position [510, 0]
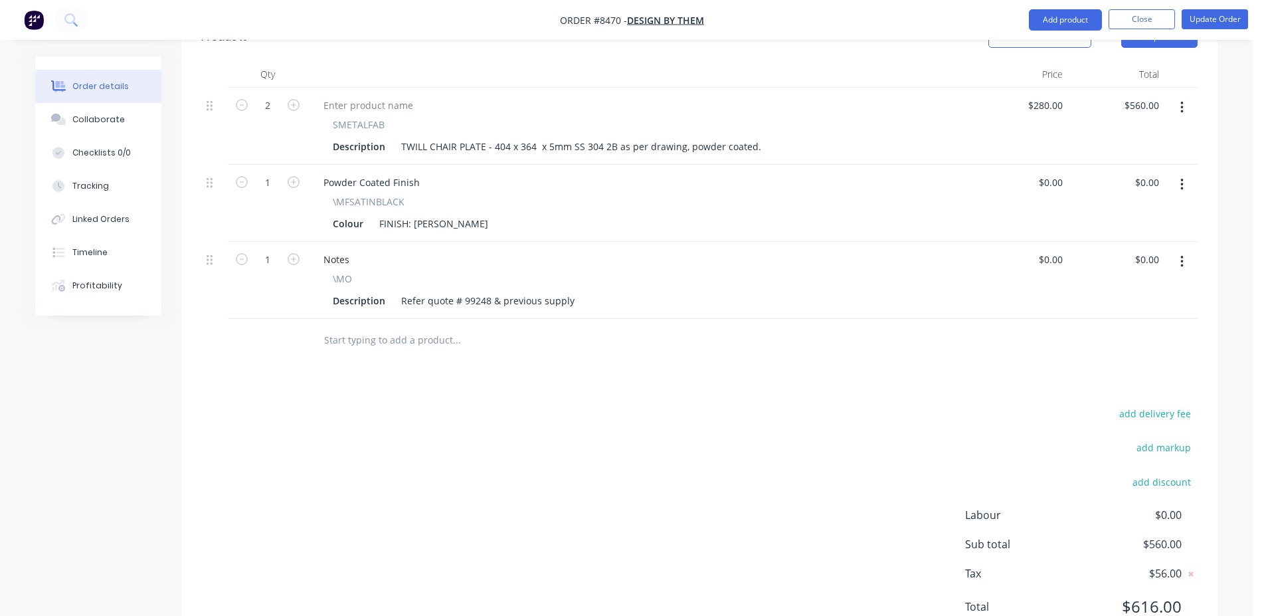
click at [397, 327] on input "text" at bounding box center [457, 340] width 266 height 27
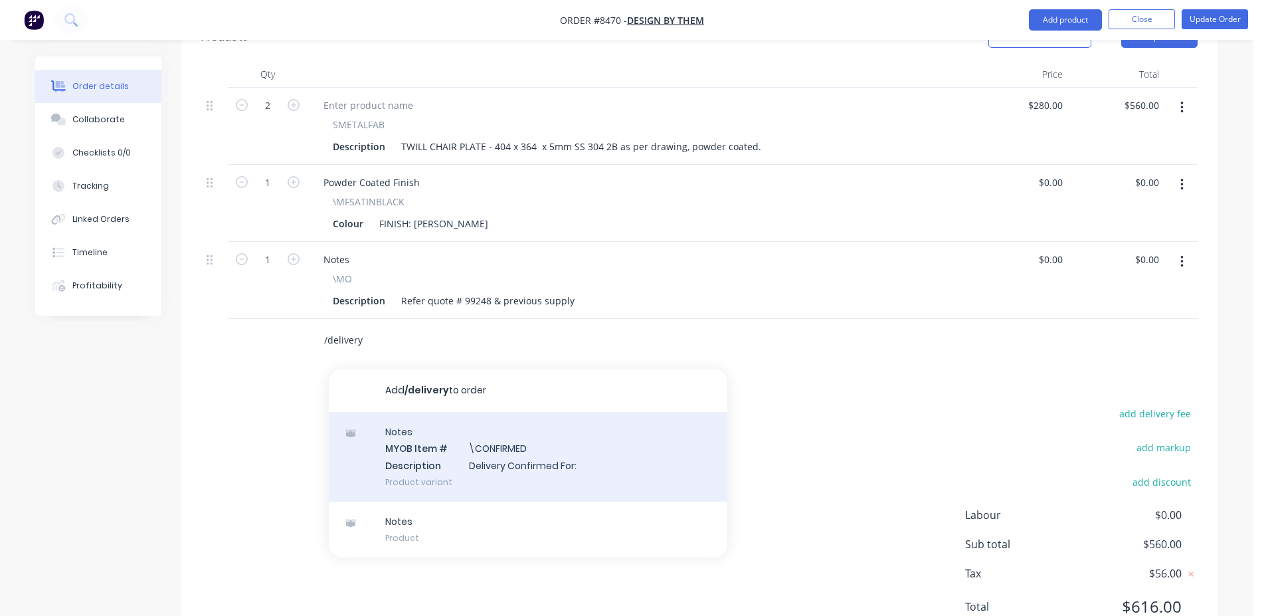
type input "/delivery"
click at [577, 412] on div "Notes MYOB Item # \CONFIRMED Description Delivery Confirmed For: Product variant" at bounding box center [528, 457] width 399 height 90
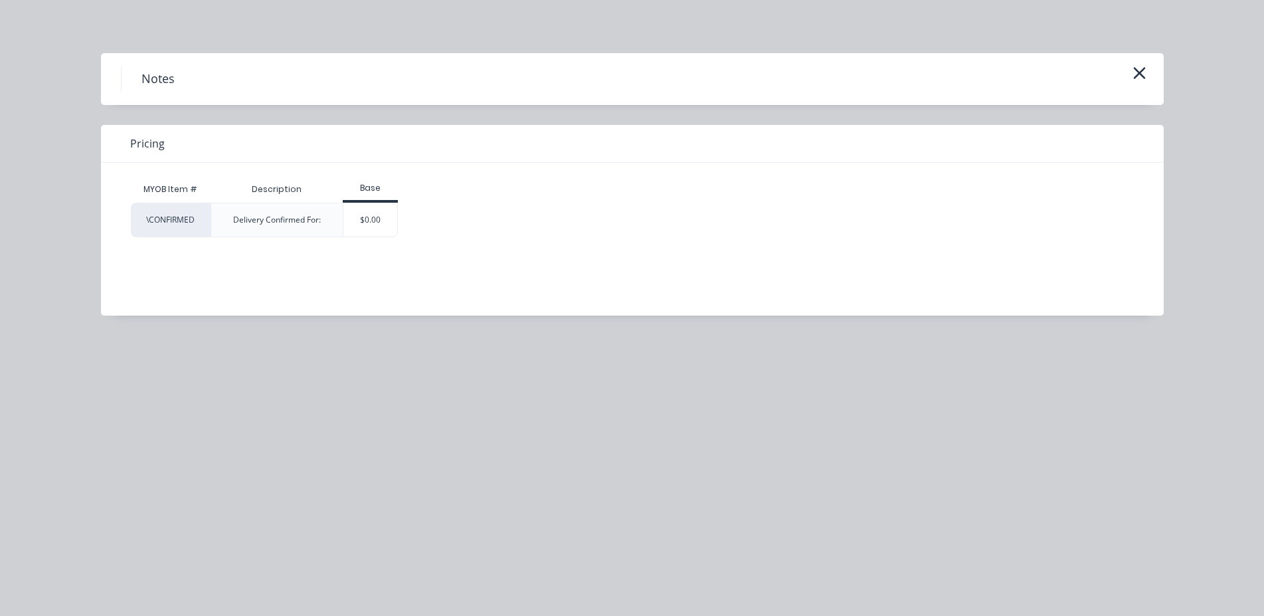
click at [404, 225] on div "\CONFIRMED Delivery Confirmed For: $0.00" at bounding box center [622, 220] width 983 height 35
click at [379, 221] on div "$0.00" at bounding box center [371, 219] width 54 height 33
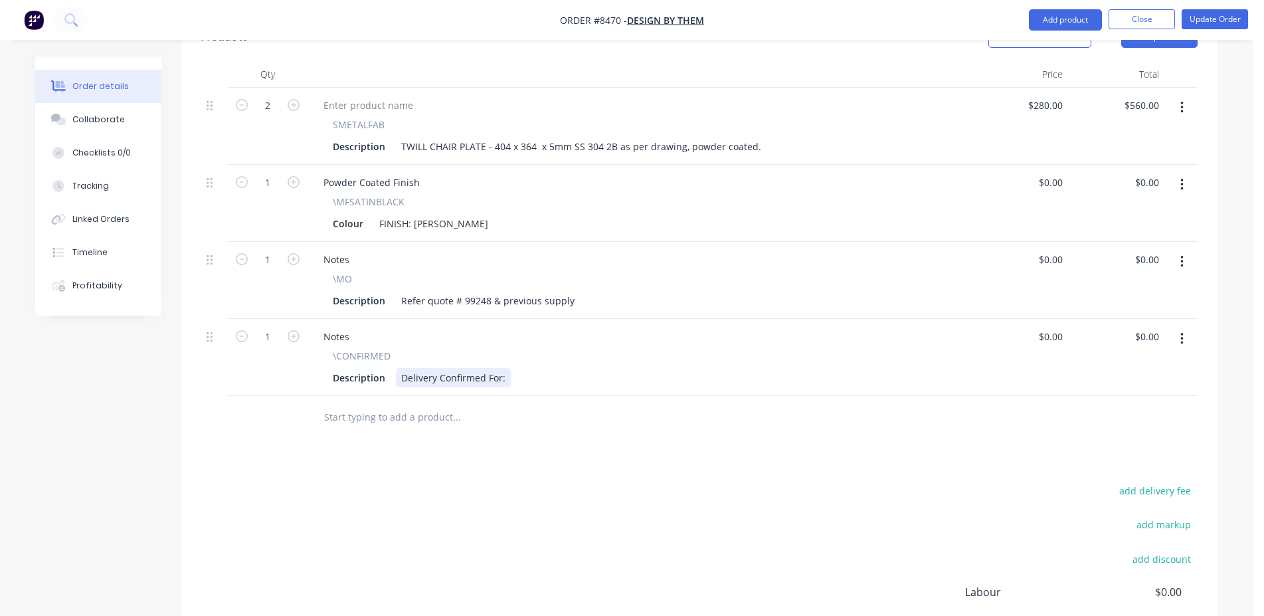
click at [504, 368] on div "Delivery Confirmed For:" at bounding box center [453, 377] width 115 height 19
click at [1197, 11] on button "Update Order" at bounding box center [1215, 19] width 66 height 20
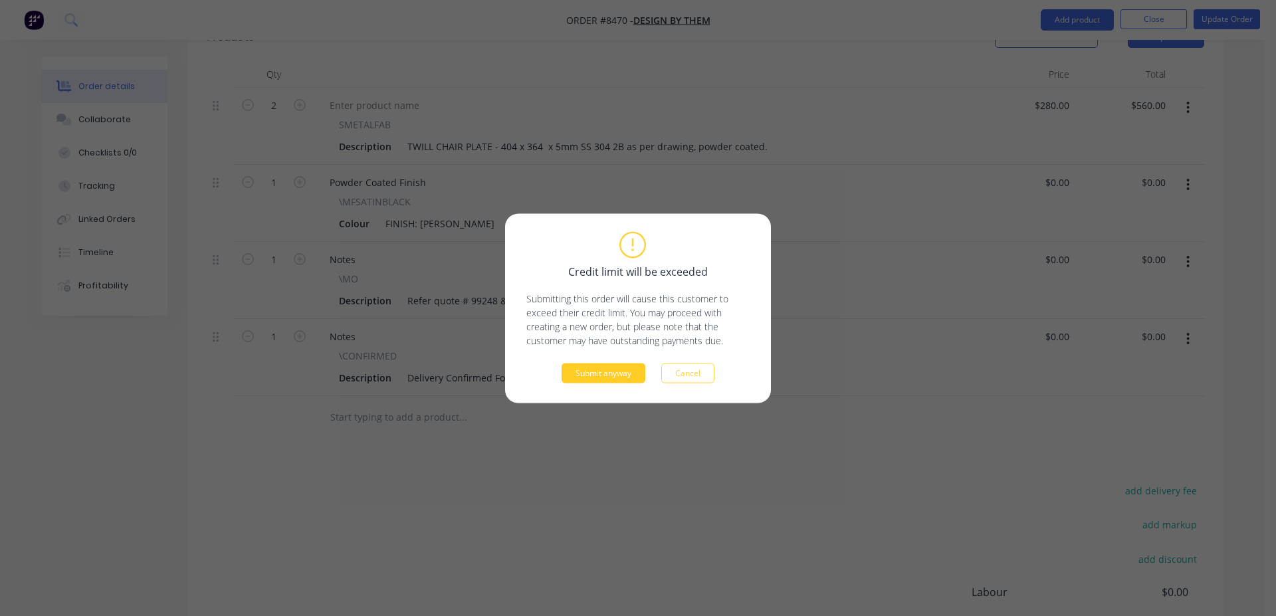
click at [594, 375] on button "Submit anyway" at bounding box center [603, 373] width 84 height 20
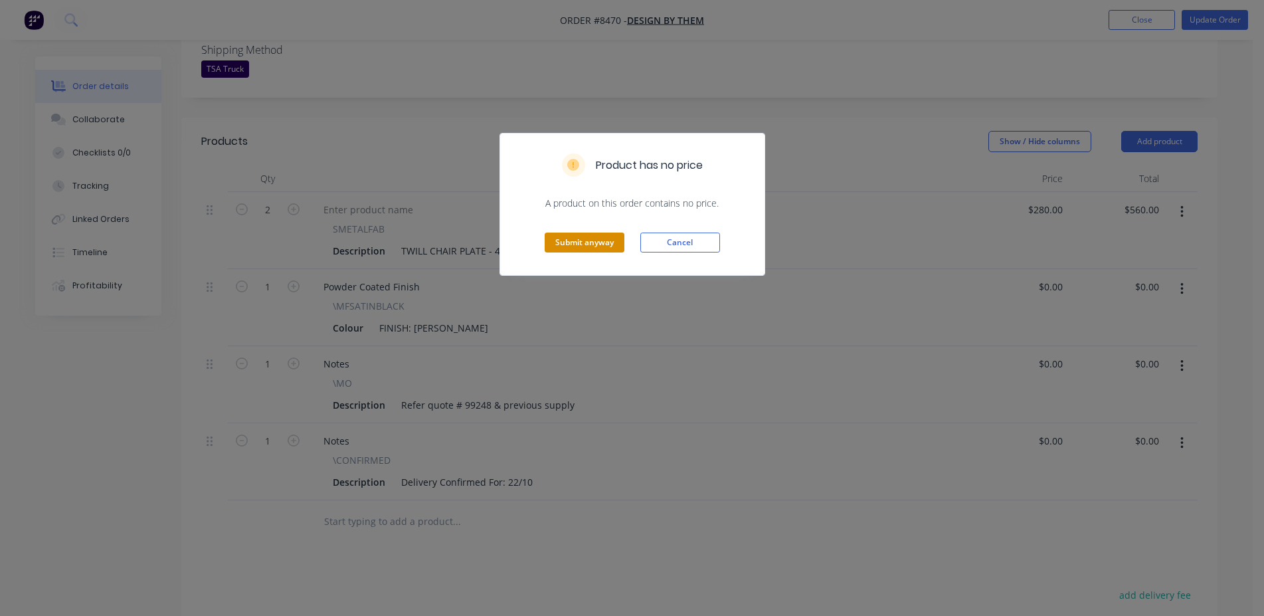
click at [579, 247] on button "Submit anyway" at bounding box center [585, 243] width 80 height 20
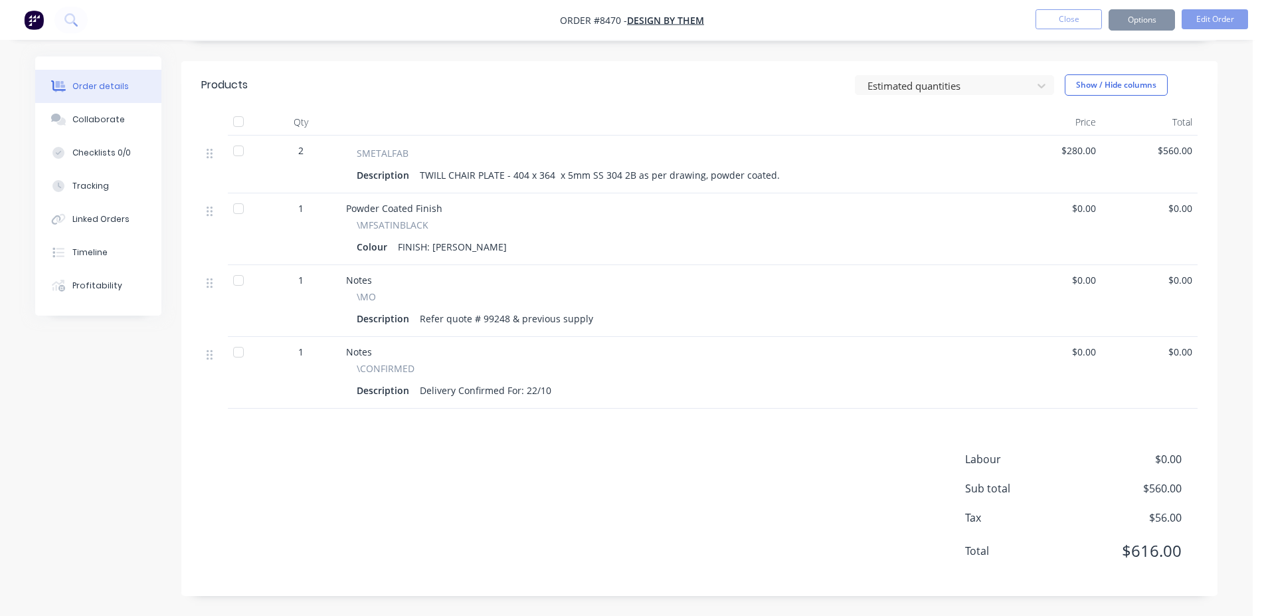
scroll to position [404, 0]
click at [1084, 25] on button "Close" at bounding box center [1069, 19] width 66 height 20
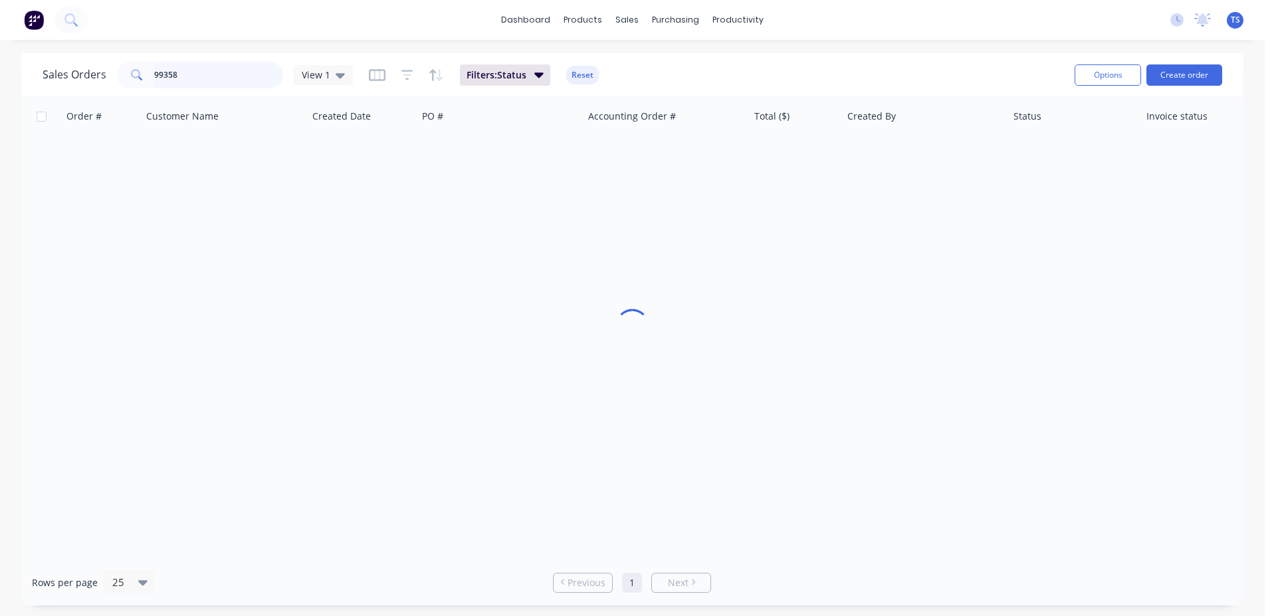
click at [256, 80] on input "99358" at bounding box center [219, 75] width 130 height 27
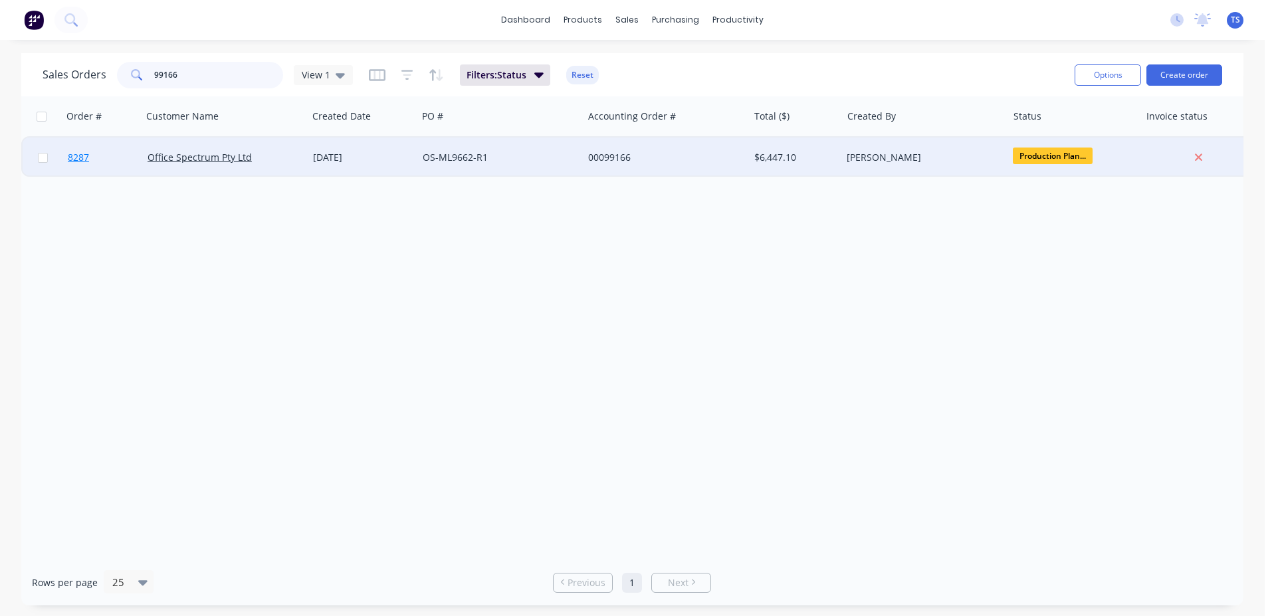
type input "99166"
click at [122, 159] on link "8287" at bounding box center [108, 158] width 80 height 40
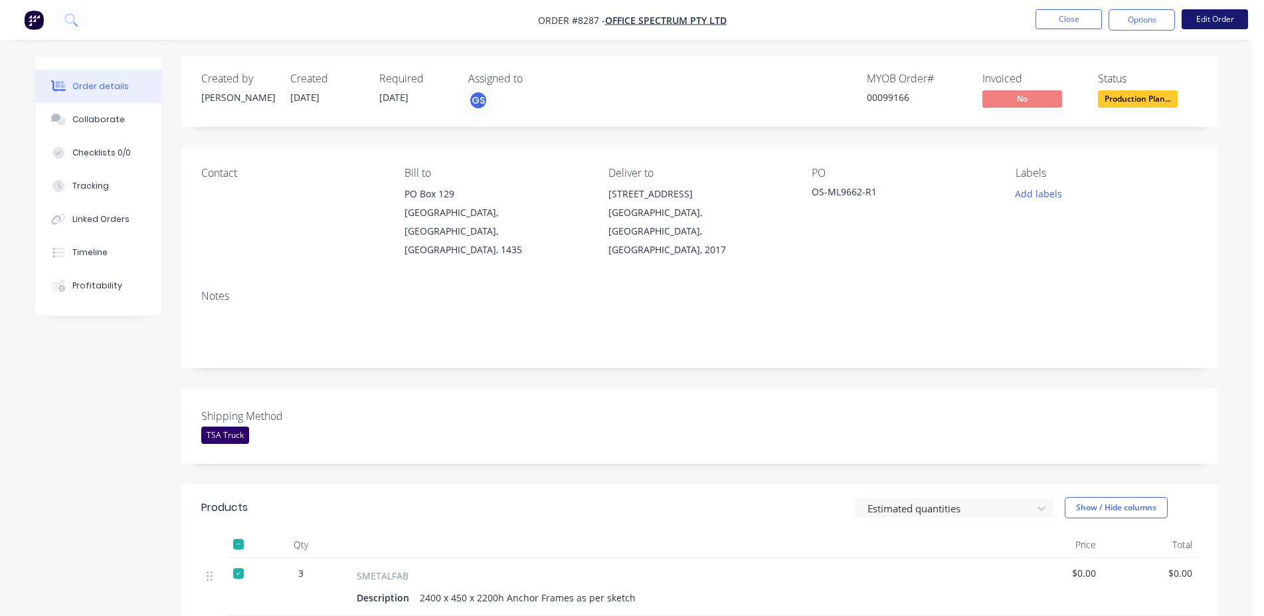
click at [1242, 11] on button "Edit Order" at bounding box center [1215, 19] width 66 height 20
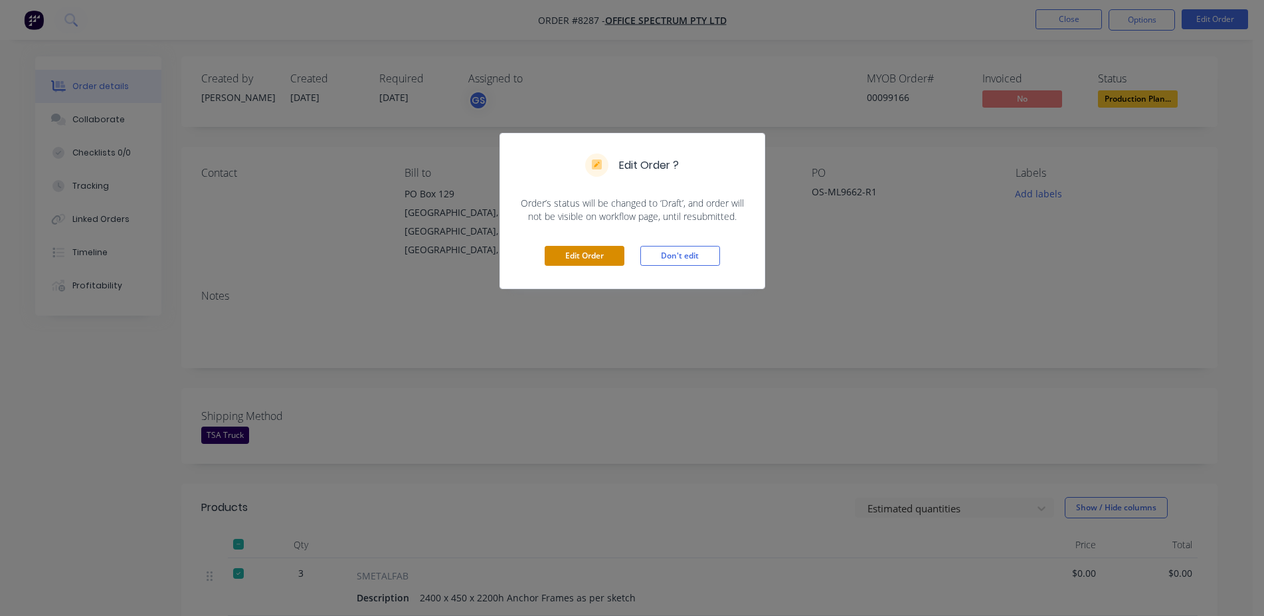
click at [574, 251] on button "Edit Order" at bounding box center [585, 256] width 80 height 20
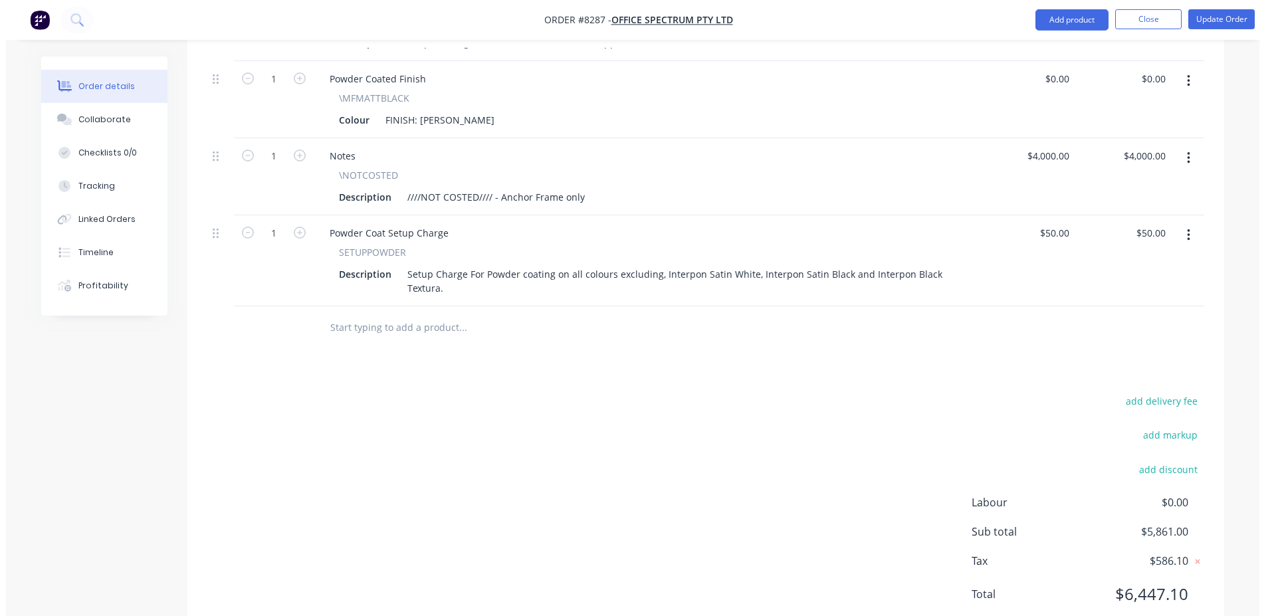
scroll to position [945, 0]
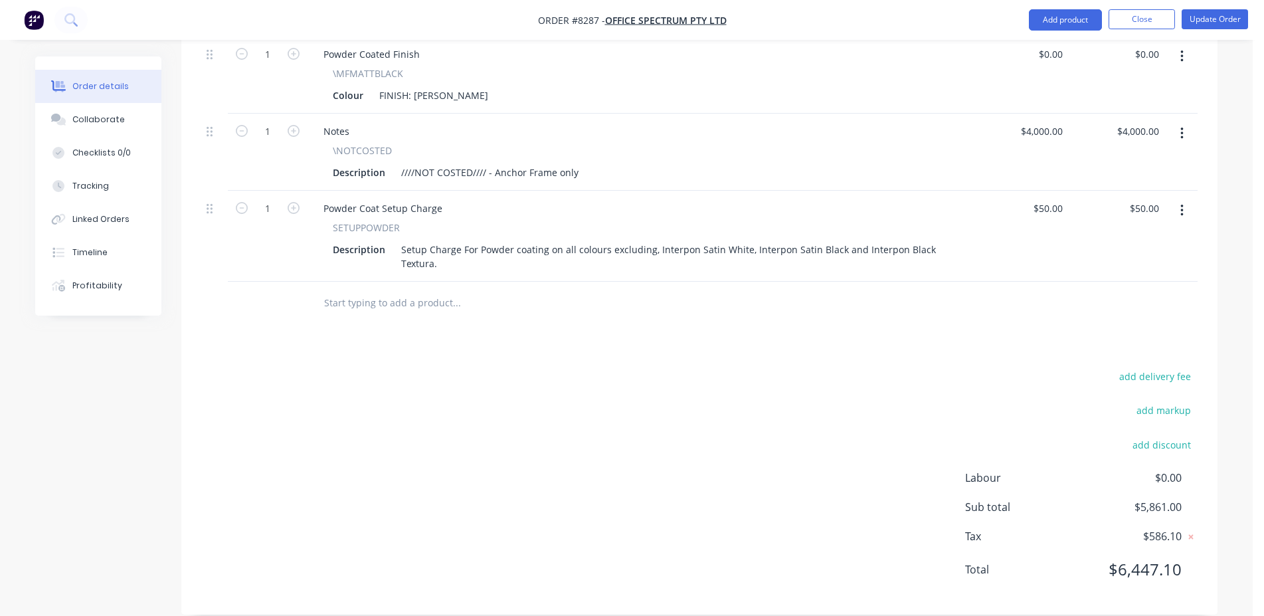
click at [411, 290] on input "text" at bounding box center [457, 303] width 266 height 27
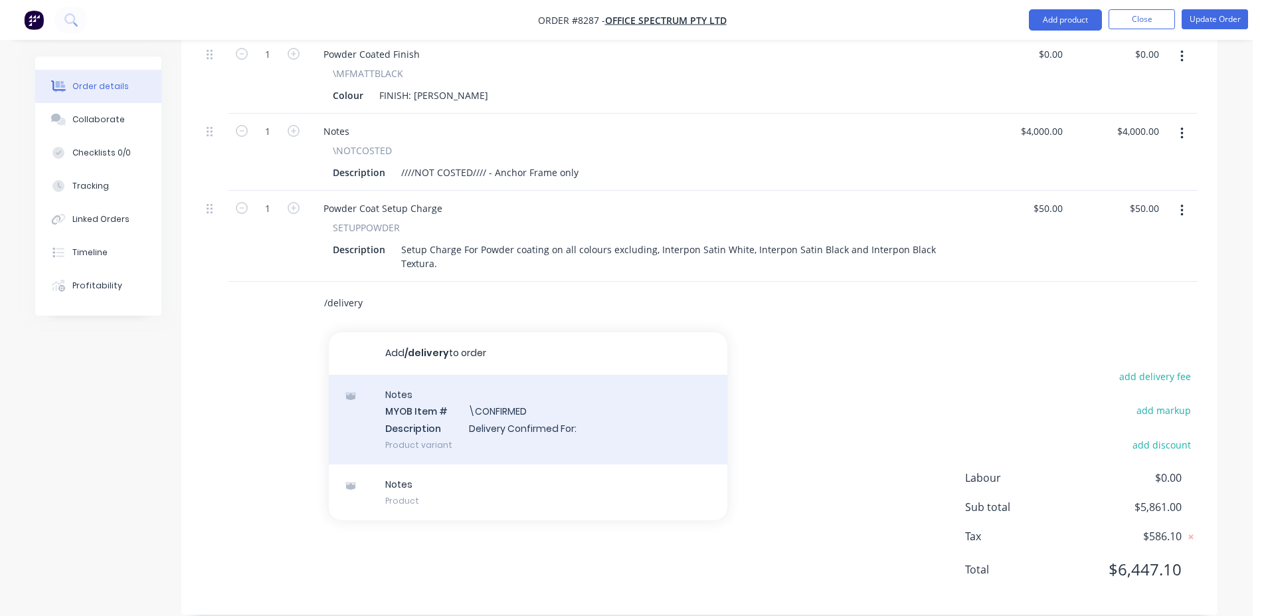
type input "/delivery"
click at [466, 387] on div "Notes MYOB Item # \CONFIRMED Description Delivery Confirmed For: Product variant" at bounding box center [528, 420] width 399 height 90
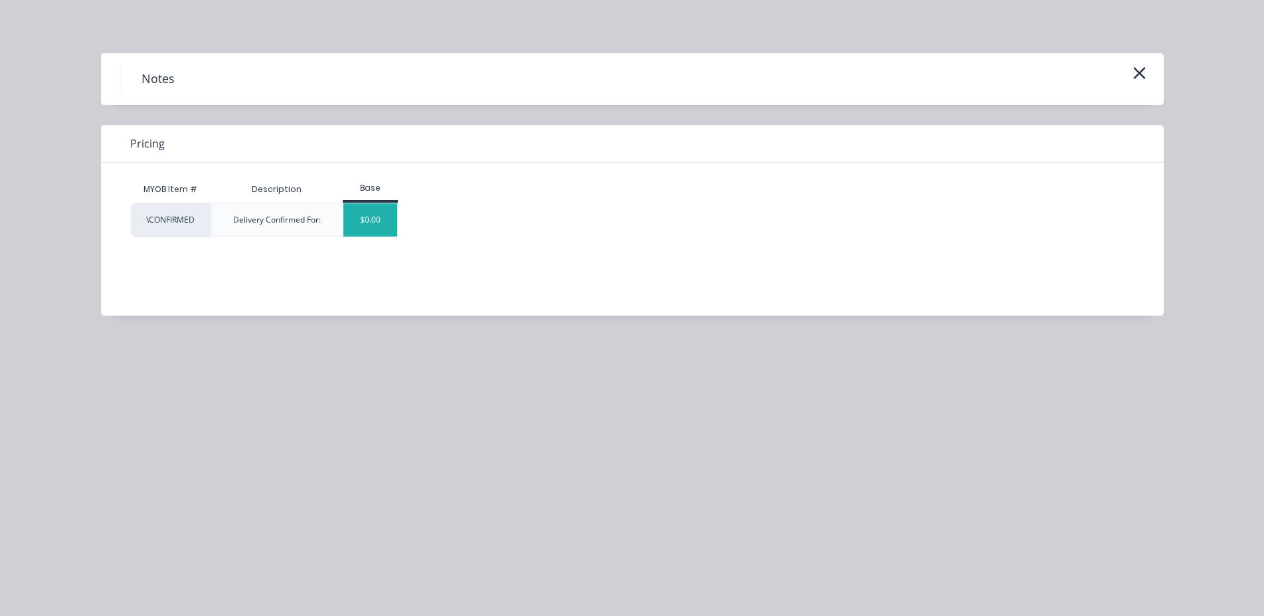
click at [383, 227] on div "$0.00" at bounding box center [371, 219] width 54 height 33
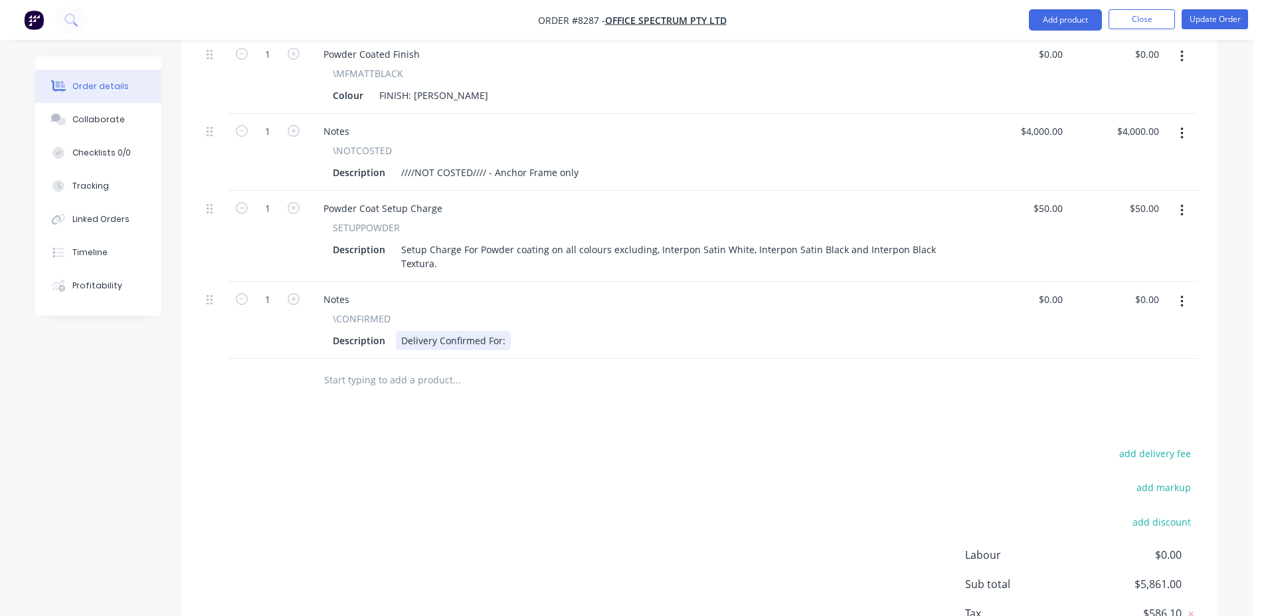
click at [503, 331] on div "Delivery Confirmed For:" at bounding box center [453, 340] width 115 height 19
click at [1197, 15] on button "Update Order" at bounding box center [1215, 19] width 66 height 20
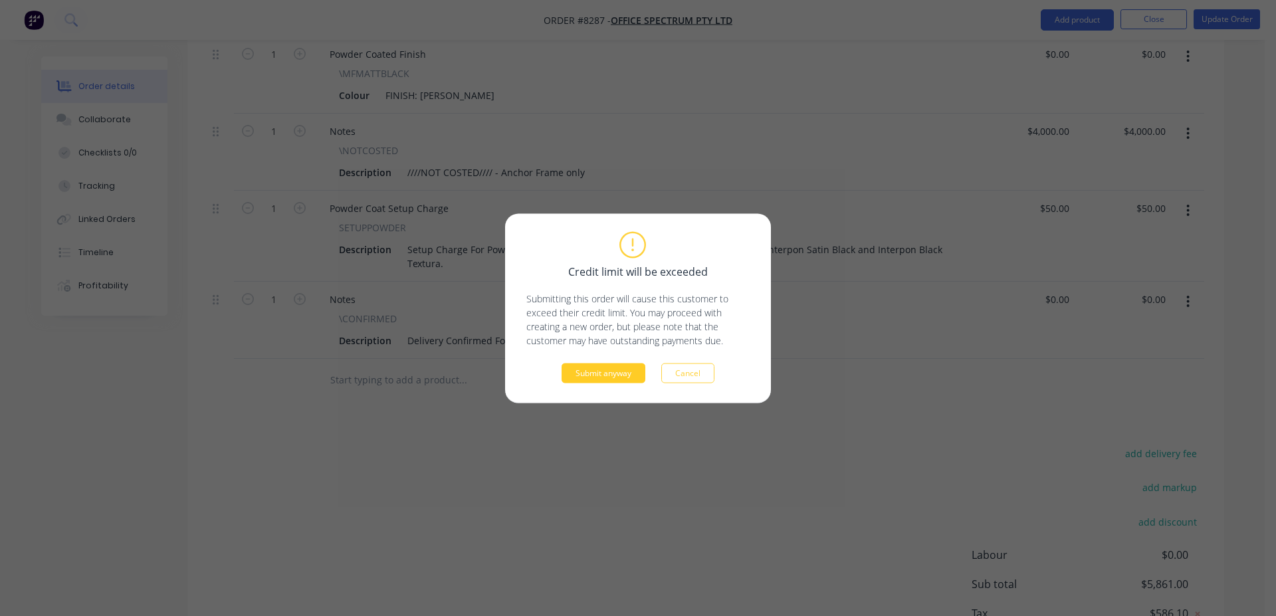
click at [623, 366] on button "Submit anyway" at bounding box center [603, 373] width 84 height 20
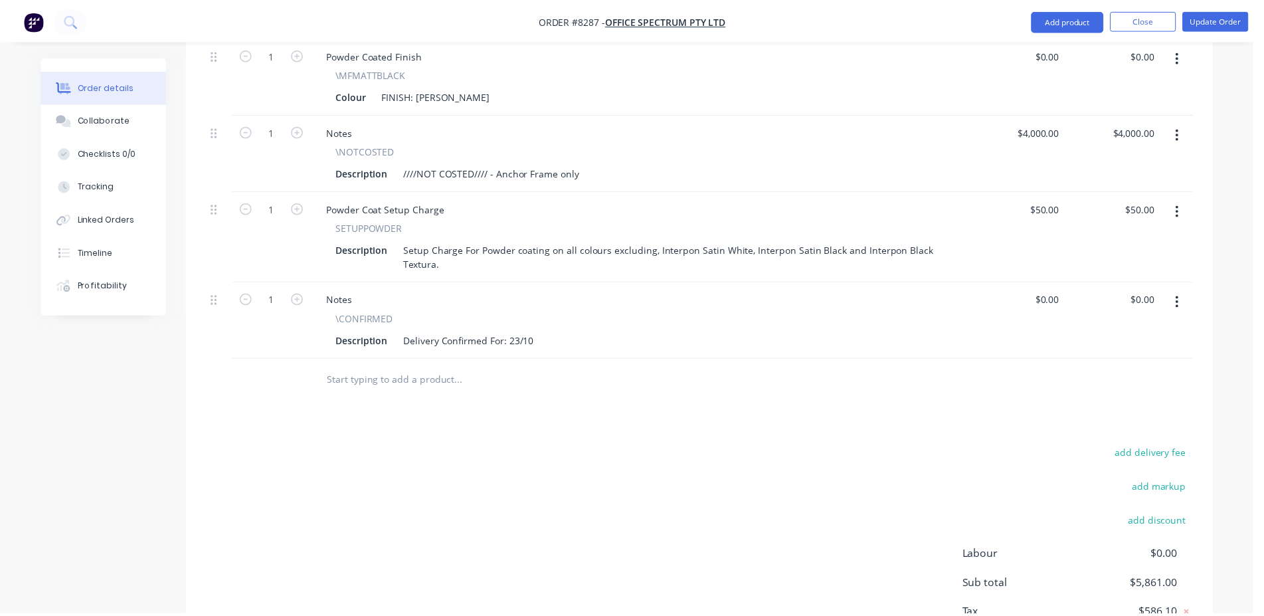
scroll to position [806, 0]
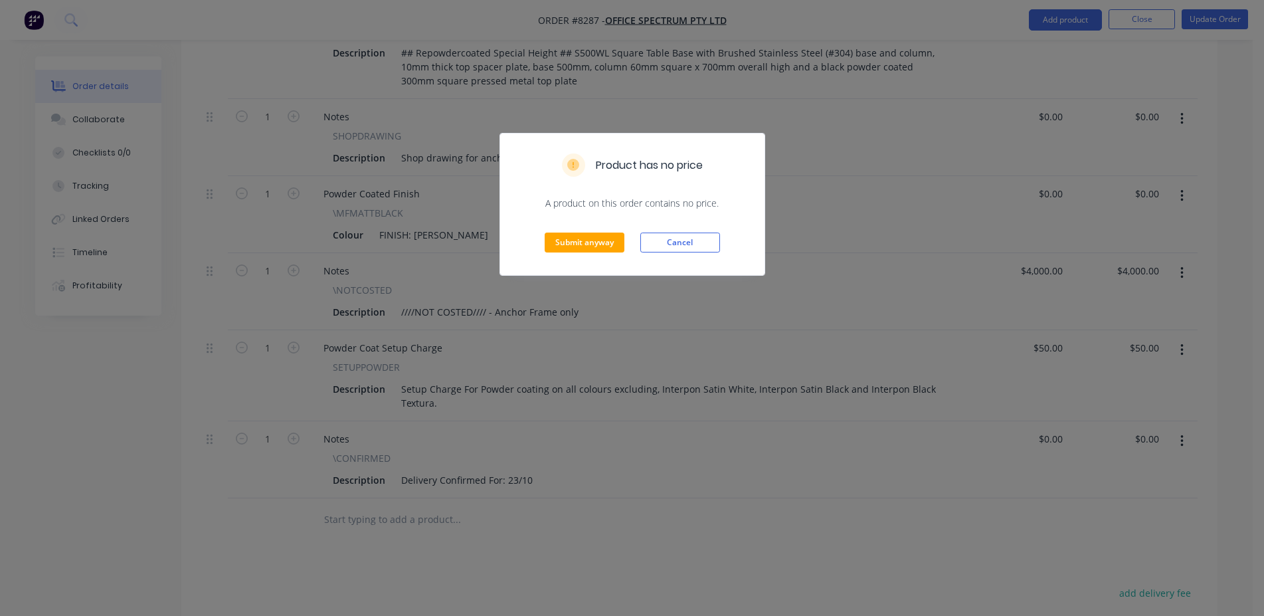
click at [581, 233] on div "Submit anyway Cancel" at bounding box center [632, 242] width 264 height 65
click at [583, 237] on button "Submit anyway" at bounding box center [585, 243] width 80 height 20
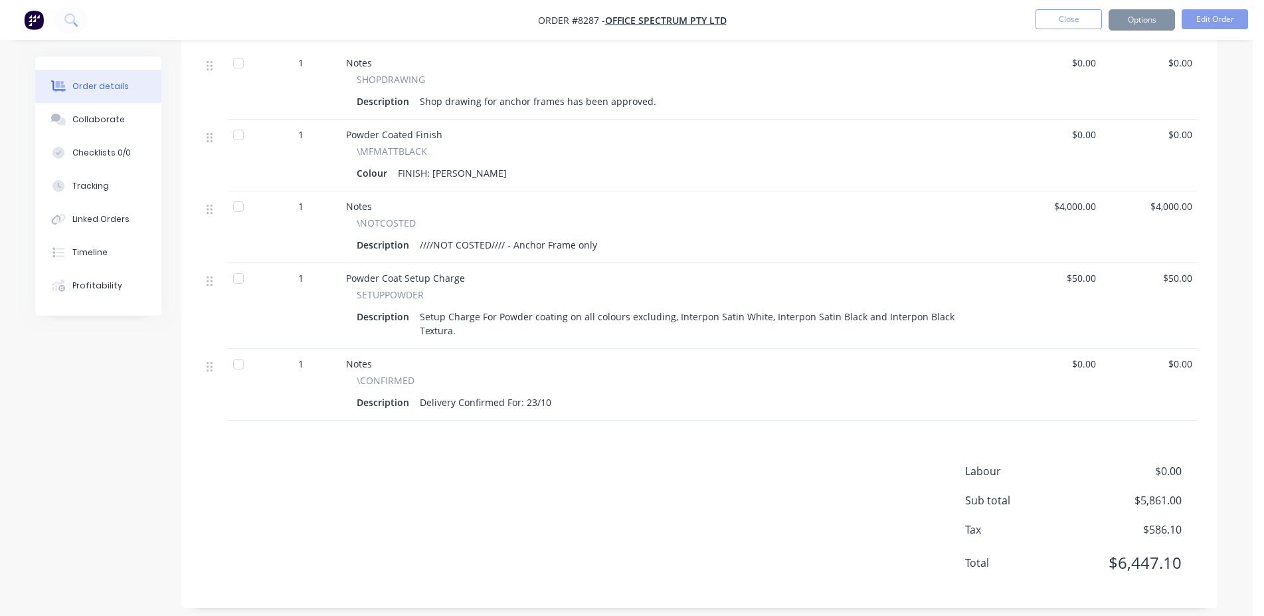
scroll to position [785, 0]
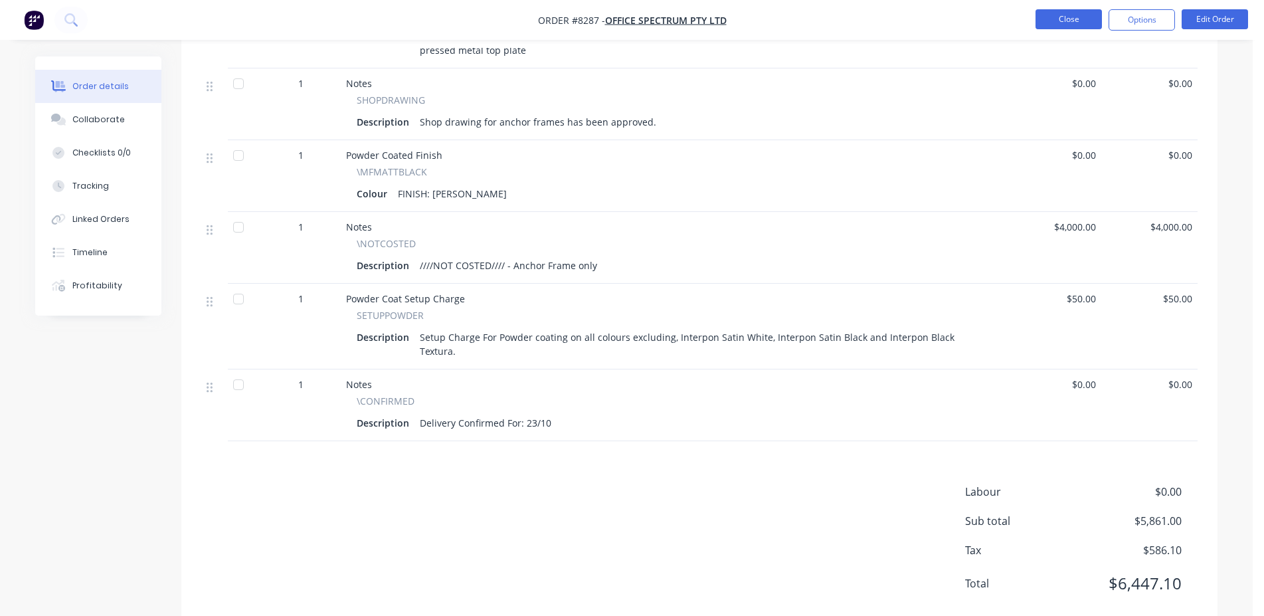
click at [1077, 20] on button "Close" at bounding box center [1069, 19] width 66 height 20
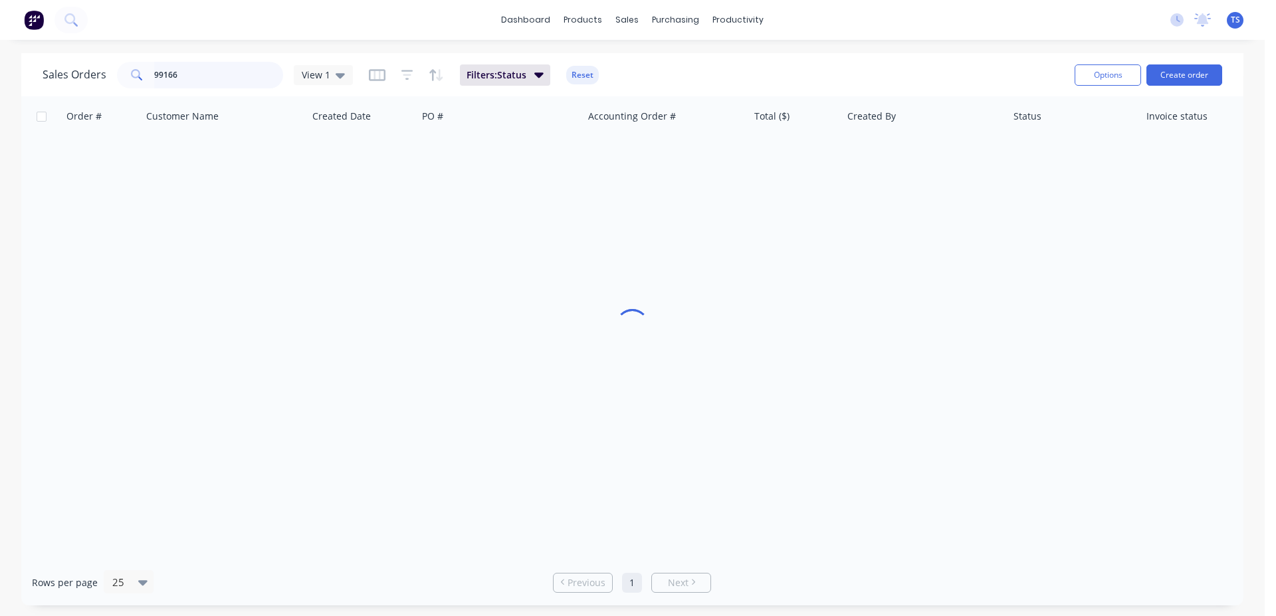
click at [274, 70] on input "99166" at bounding box center [219, 75] width 130 height 27
type input "9"
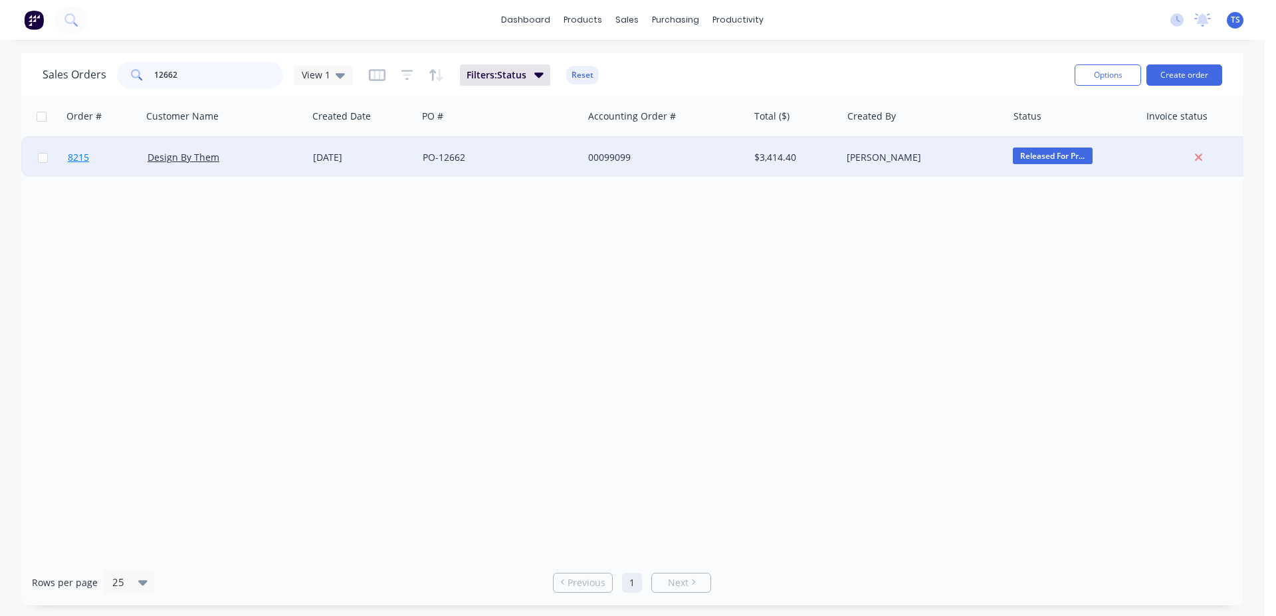
type input "12662"
click at [111, 163] on link "8215" at bounding box center [108, 158] width 80 height 40
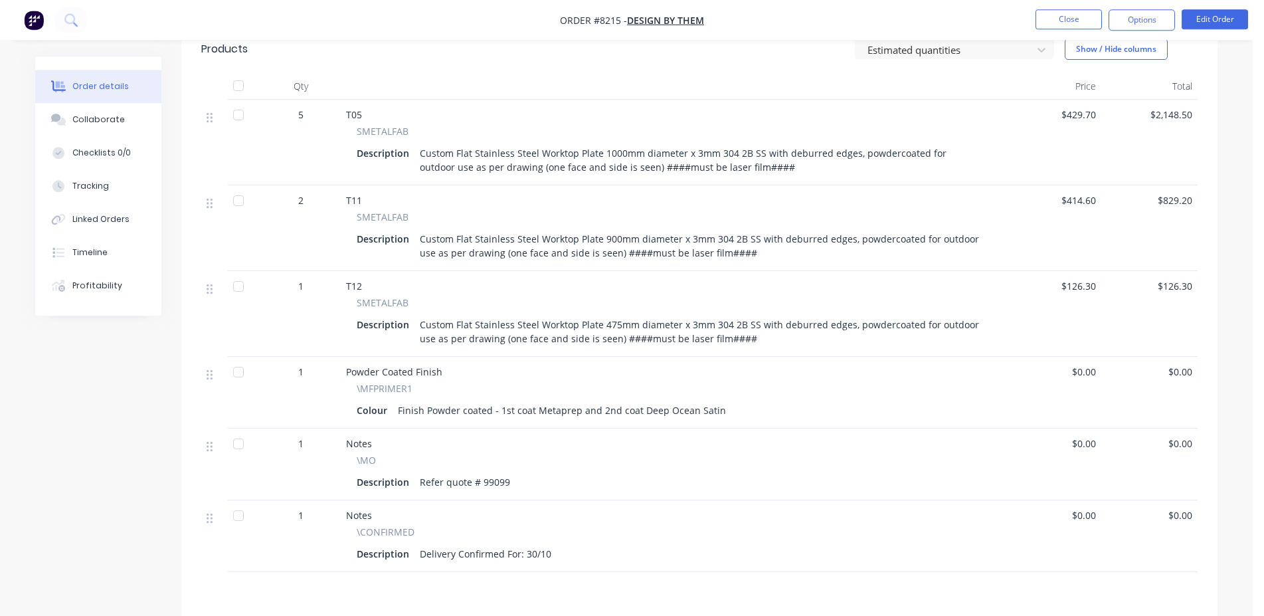
scroll to position [474, 0]
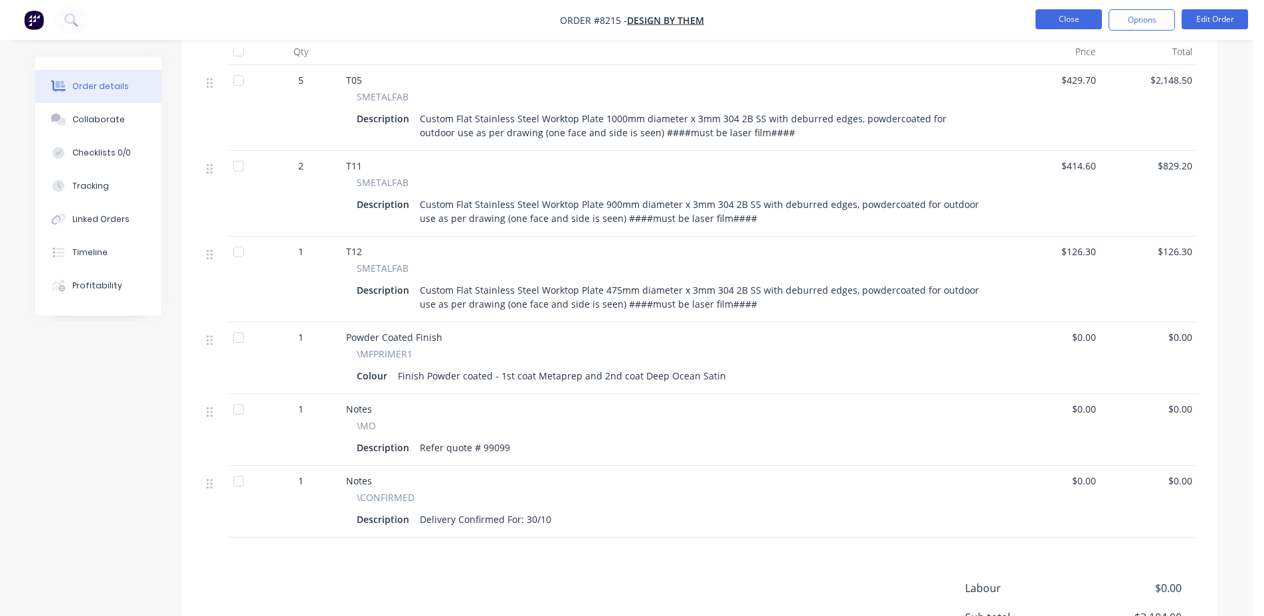
click at [1056, 17] on button "Close" at bounding box center [1069, 19] width 66 height 20
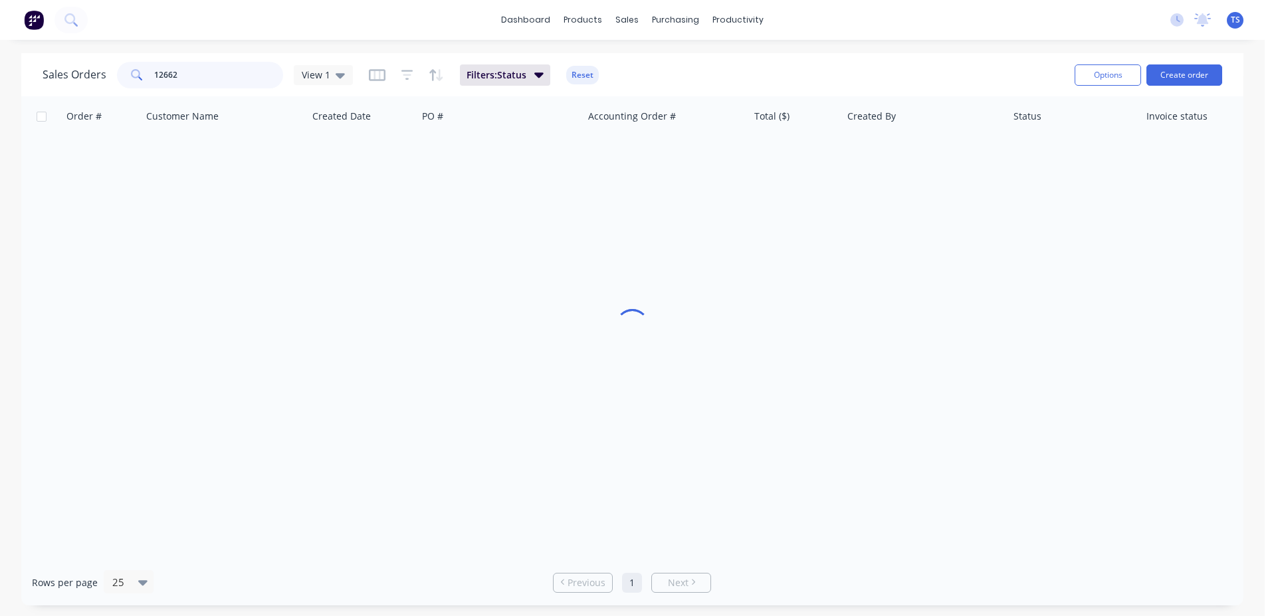
click at [215, 80] on input "12662" at bounding box center [219, 75] width 130 height 27
click at [214, 79] on input "12662" at bounding box center [219, 75] width 130 height 27
type input "99359"
click at [118, 177] on div "Order # Customer Name Created Date PO # Accounting Order # Total ($) Created By…" at bounding box center [632, 327] width 1222 height 463
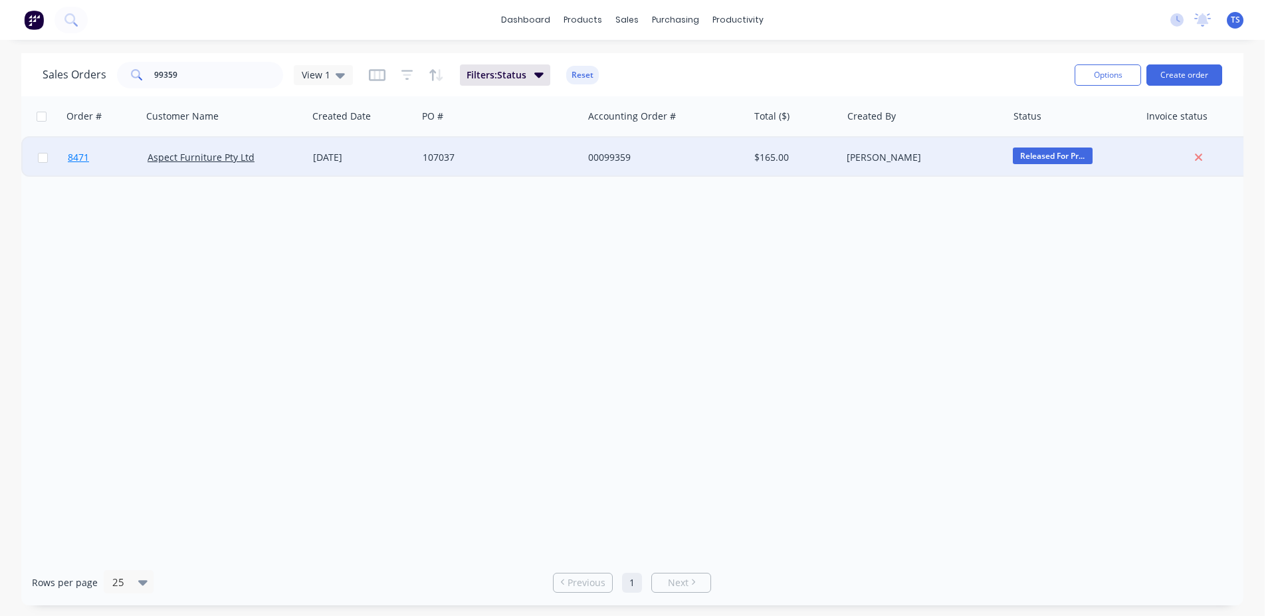
click at [119, 167] on link "8471" at bounding box center [108, 158] width 80 height 40
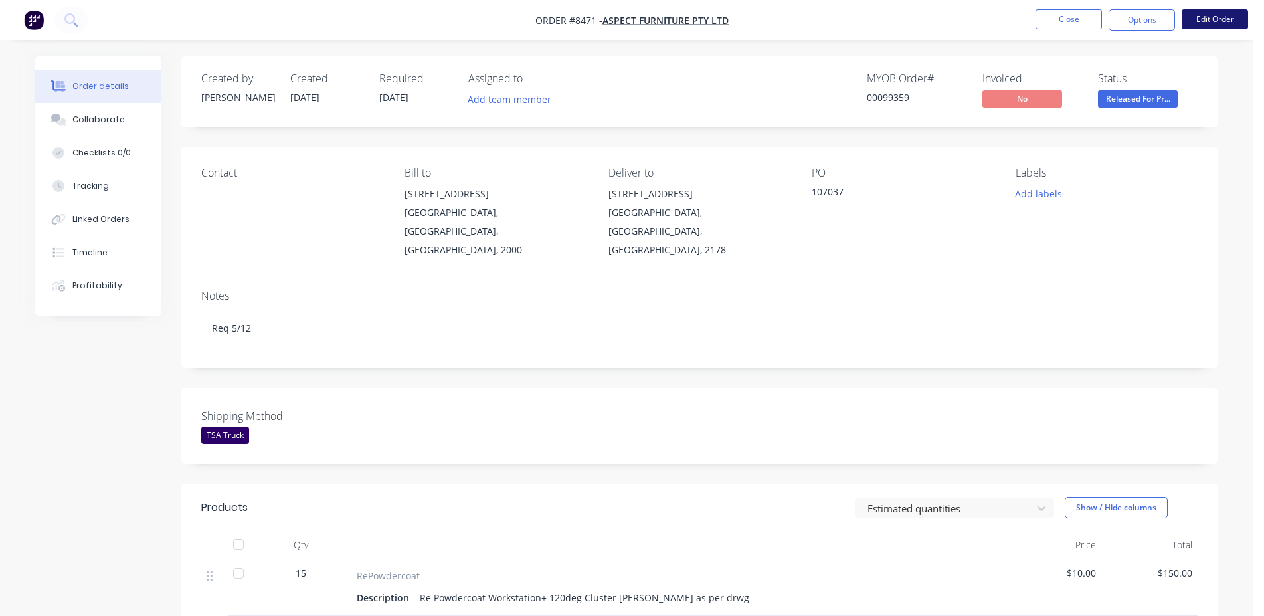
click at [1216, 20] on button "Edit Order" at bounding box center [1215, 19] width 66 height 20
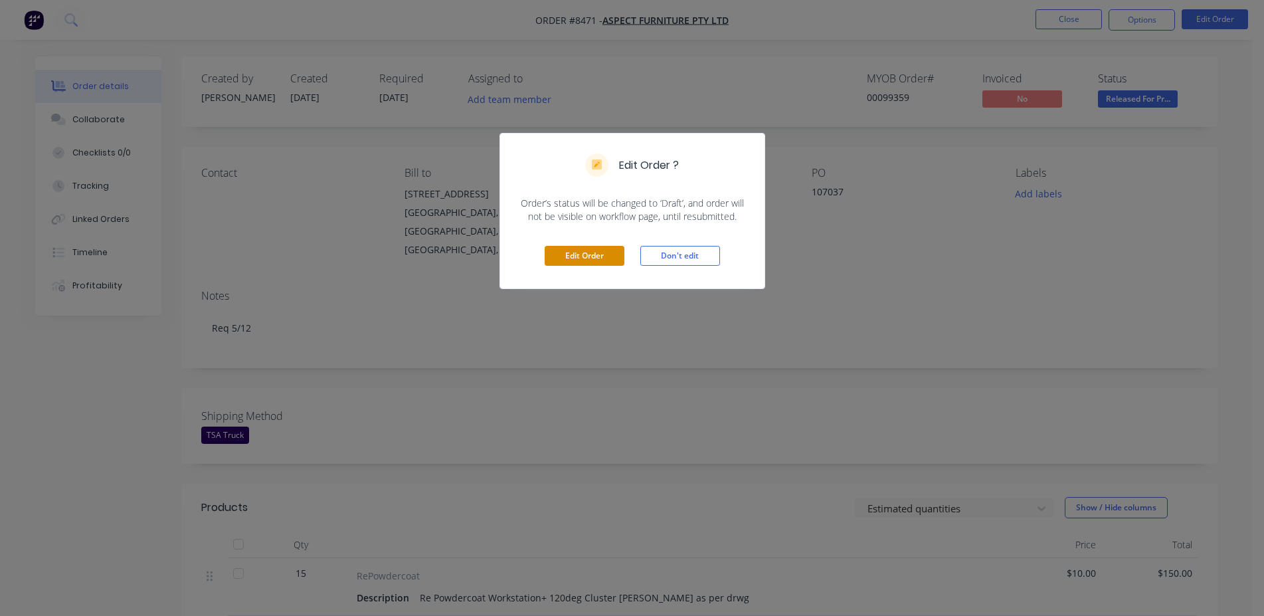
click at [599, 255] on button "Edit Order" at bounding box center [585, 256] width 80 height 20
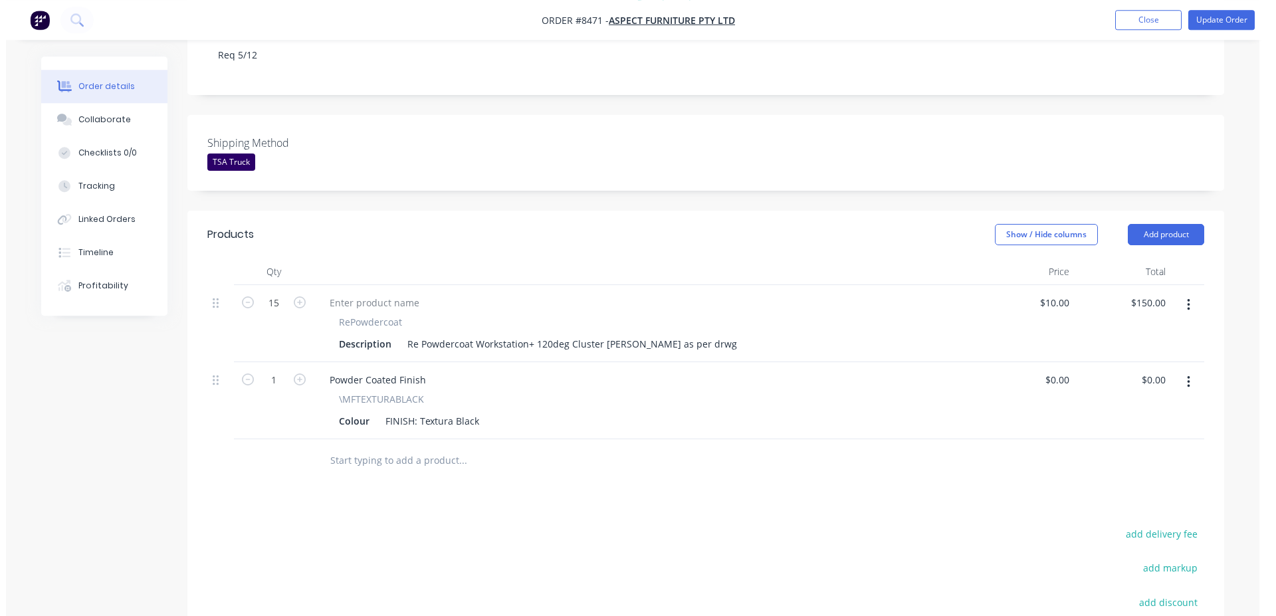
scroll to position [433, 0]
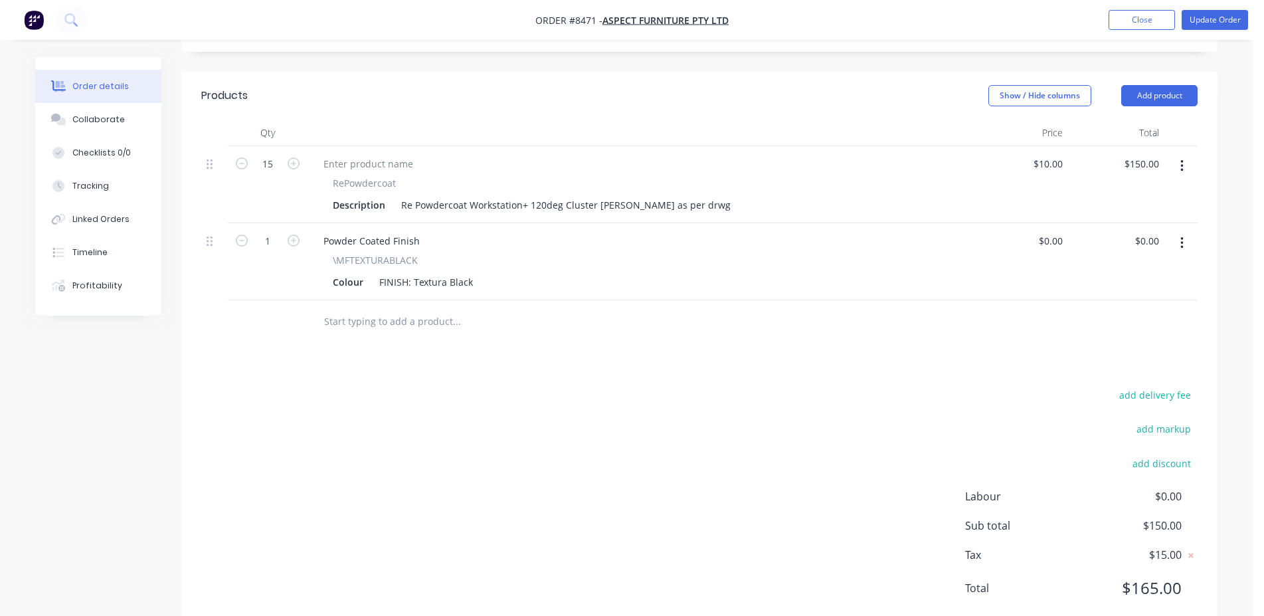
click at [362, 300] on div at bounding box center [547, 321] width 478 height 43
click at [379, 308] on input "text" at bounding box center [457, 321] width 266 height 27
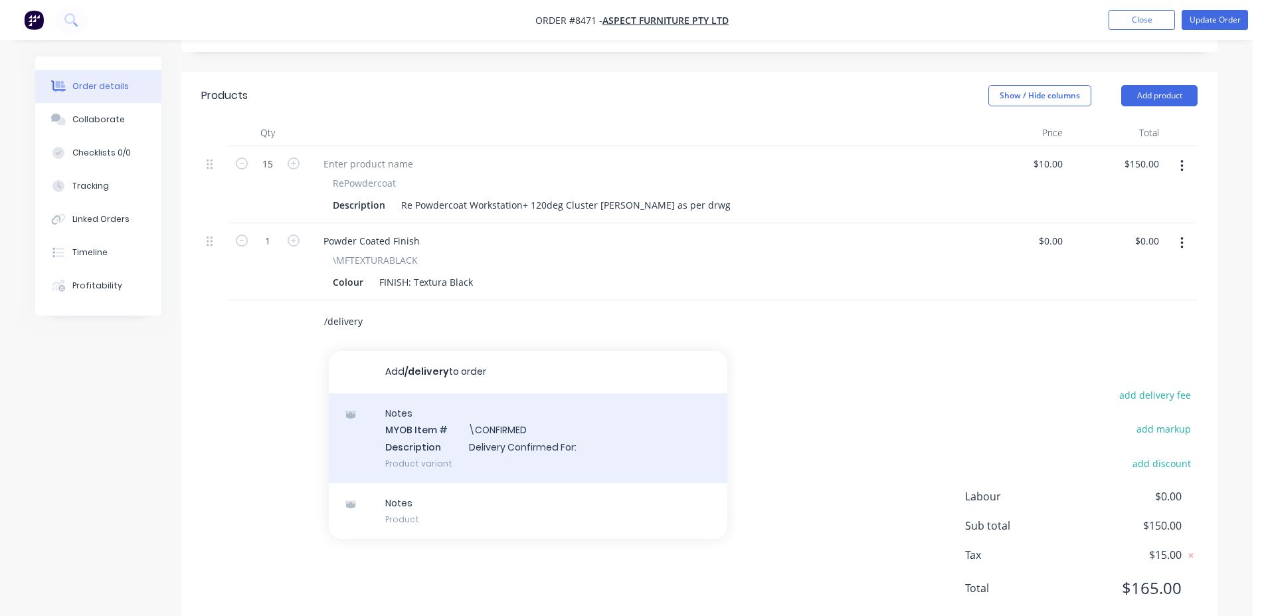
type input "/delivery"
click at [500, 399] on div "Notes MYOB Item # \CONFIRMED Description Delivery Confirmed For: Product variant" at bounding box center [528, 438] width 399 height 90
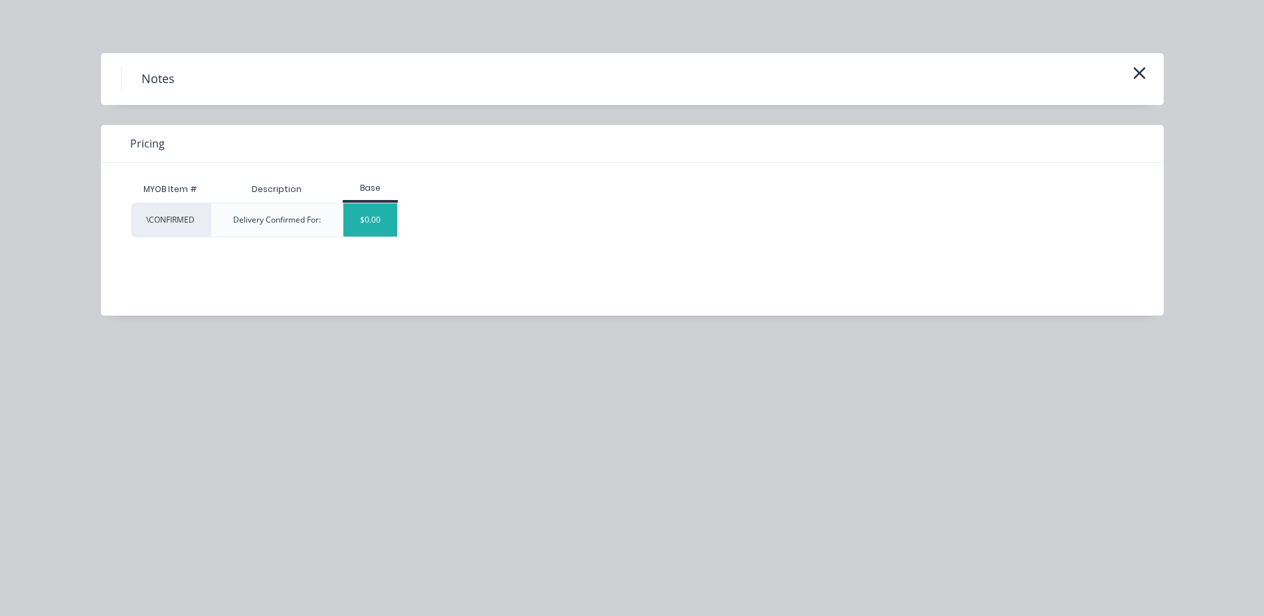
click at [389, 222] on div "$0.00" at bounding box center [371, 219] width 54 height 33
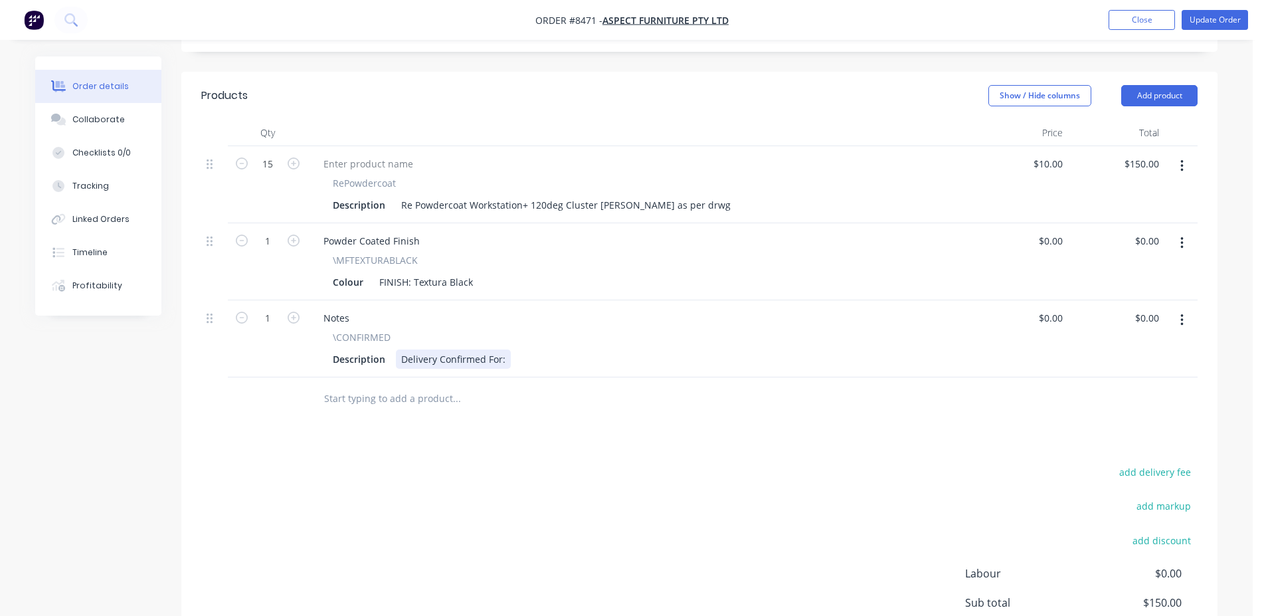
click at [504, 349] on div "Delivery Confirmed For:" at bounding box center [453, 358] width 115 height 19
click at [1211, 25] on button "Update Order" at bounding box center [1215, 20] width 66 height 20
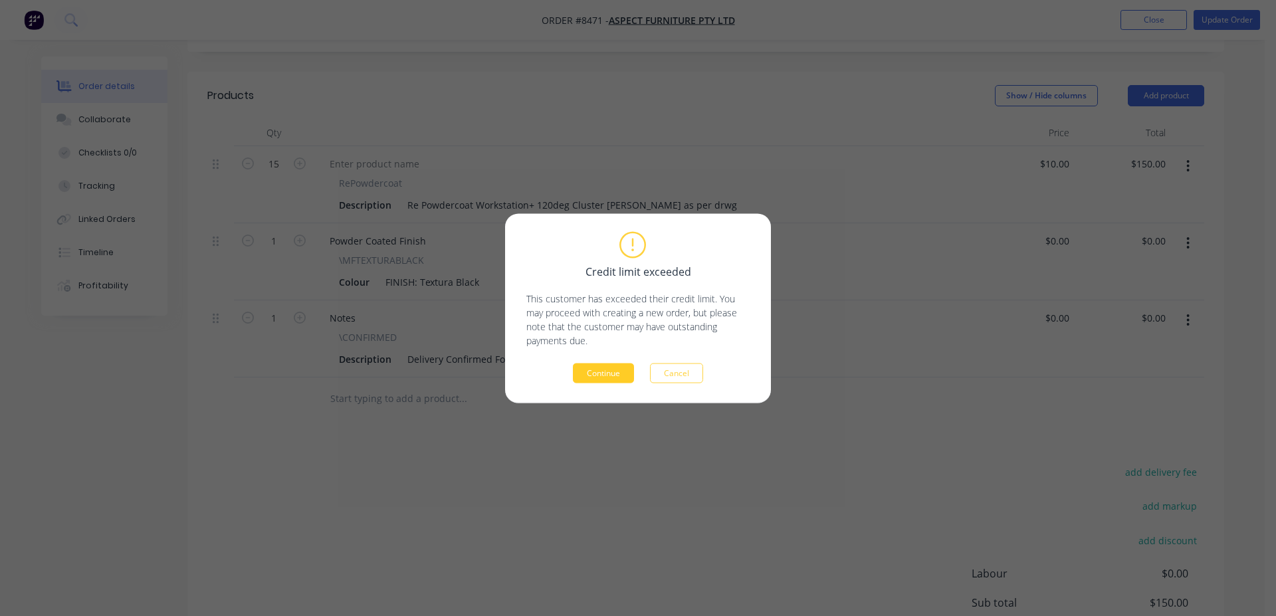
click at [632, 366] on button "Continue" at bounding box center [603, 373] width 61 height 20
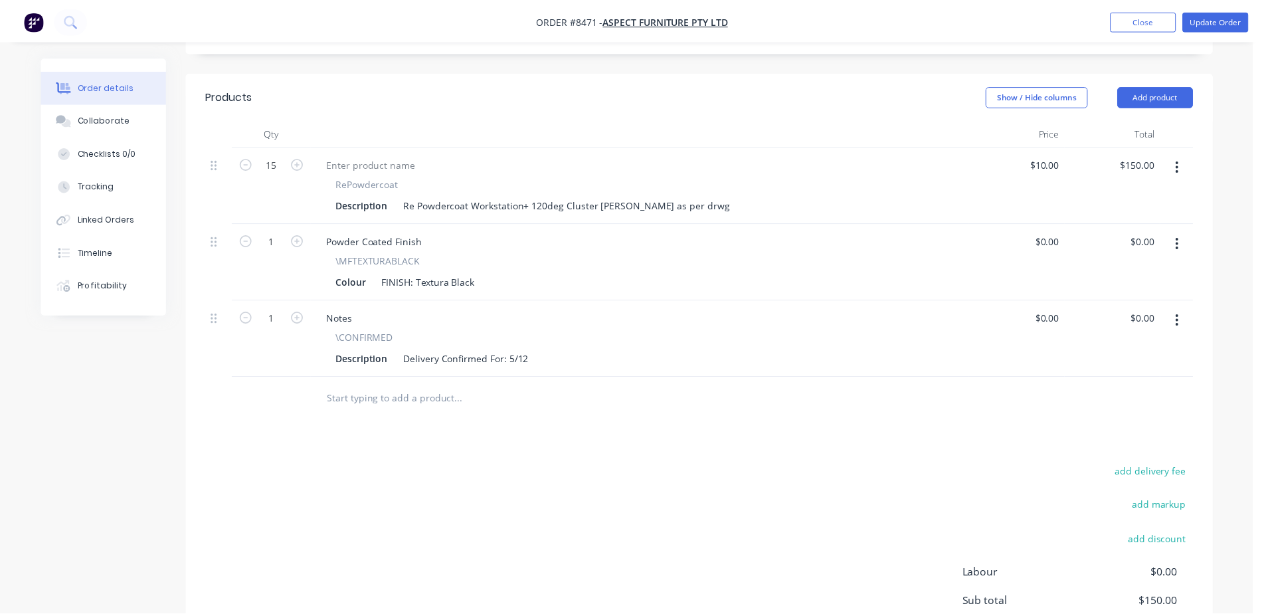
scroll to position [334, 0]
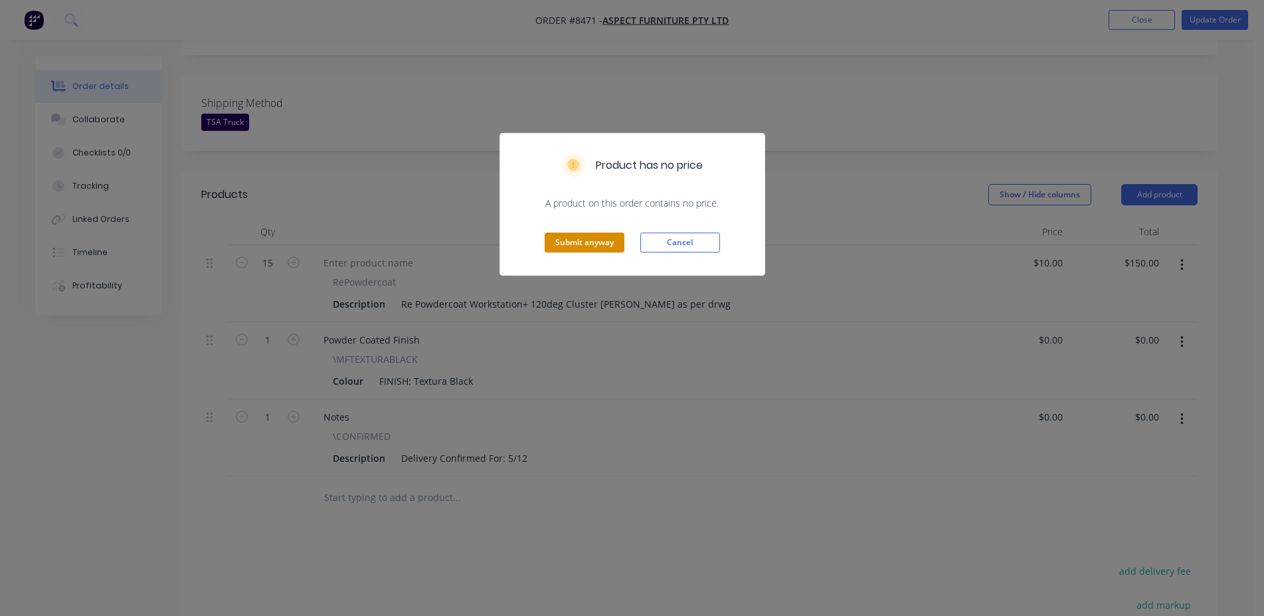
click at [619, 243] on button "Submit anyway" at bounding box center [585, 243] width 80 height 20
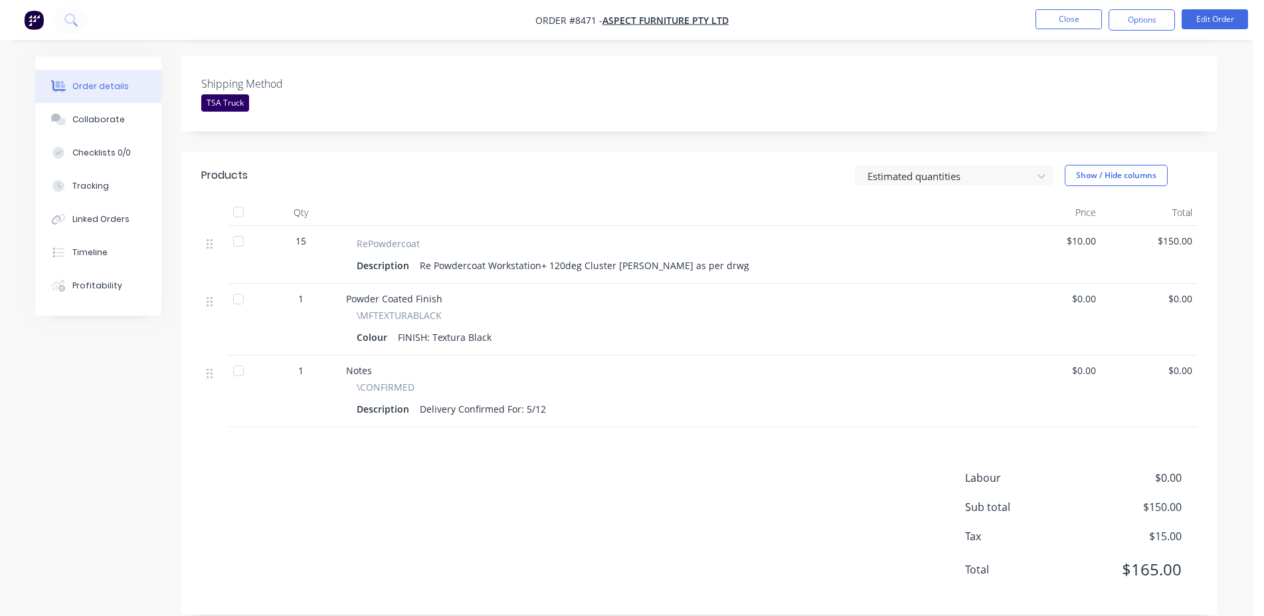
scroll to position [0, 0]
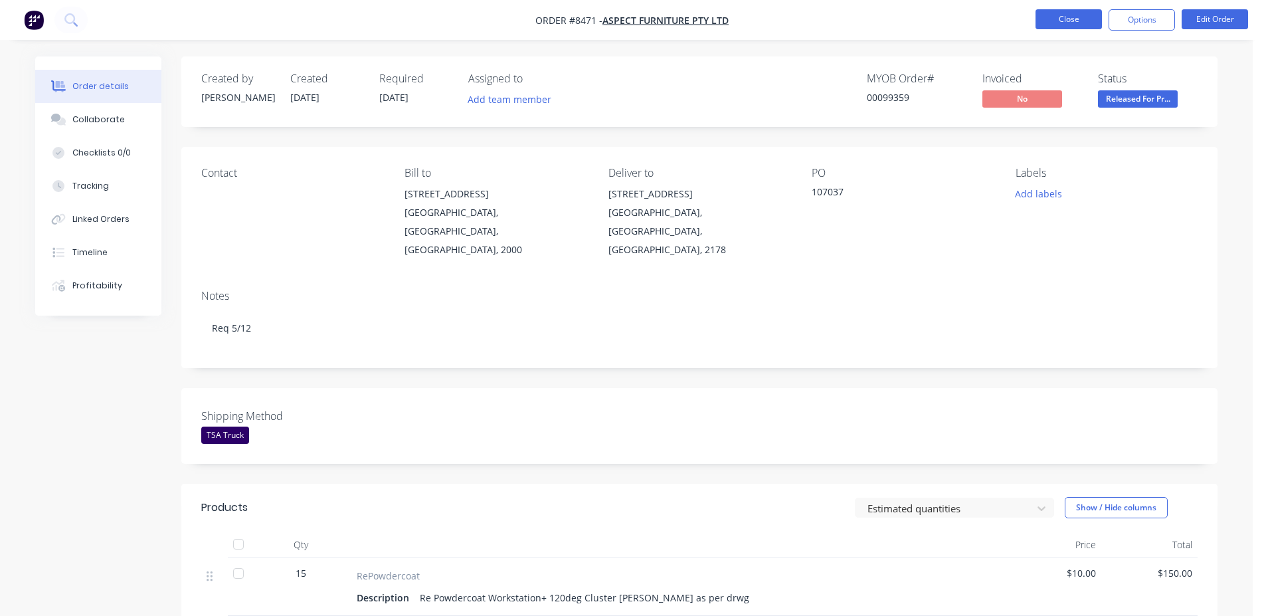
click at [1043, 21] on button "Close" at bounding box center [1069, 19] width 66 height 20
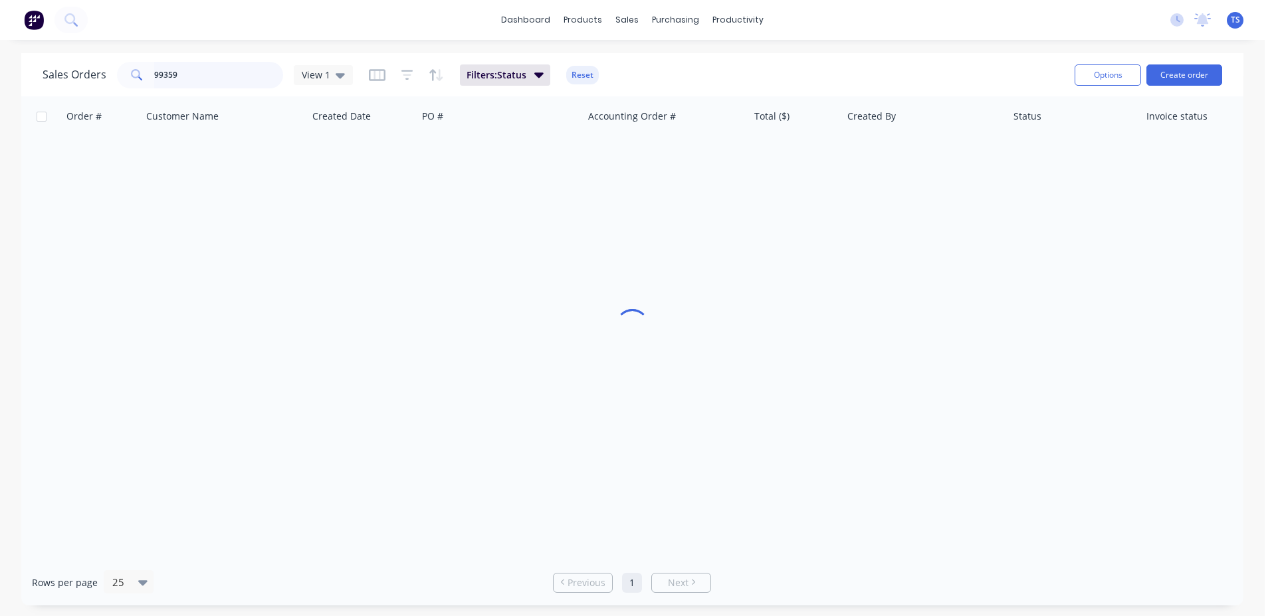
click at [195, 78] on input "99359" at bounding box center [219, 75] width 130 height 27
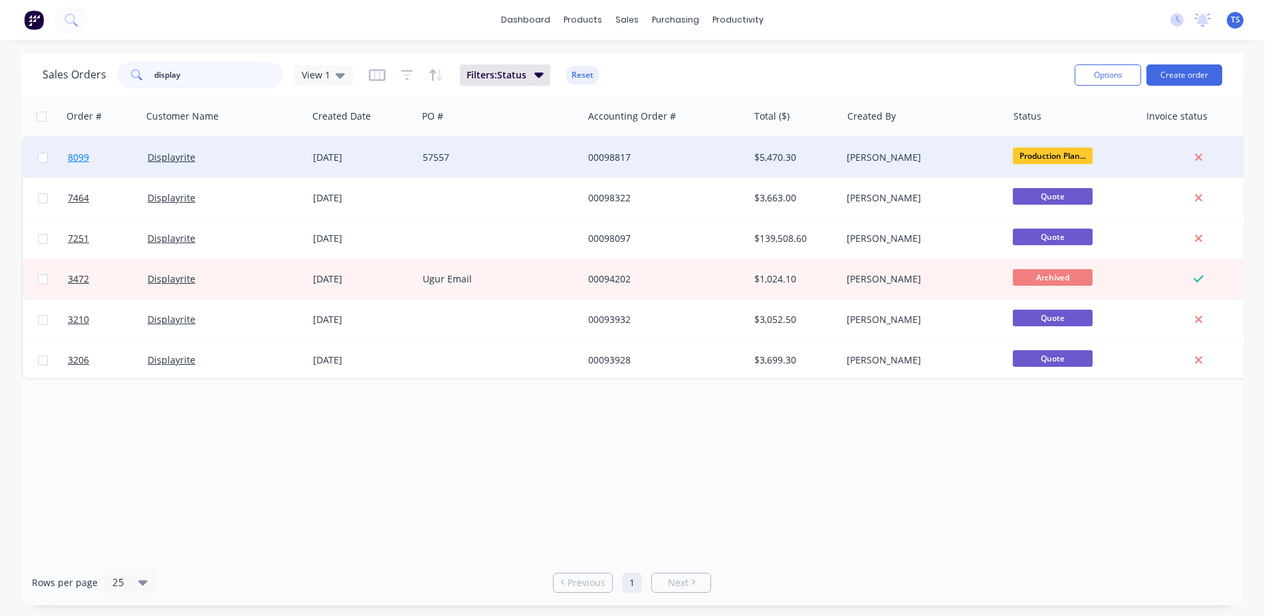
type input "display"
click at [89, 169] on link "8099" at bounding box center [108, 158] width 80 height 40
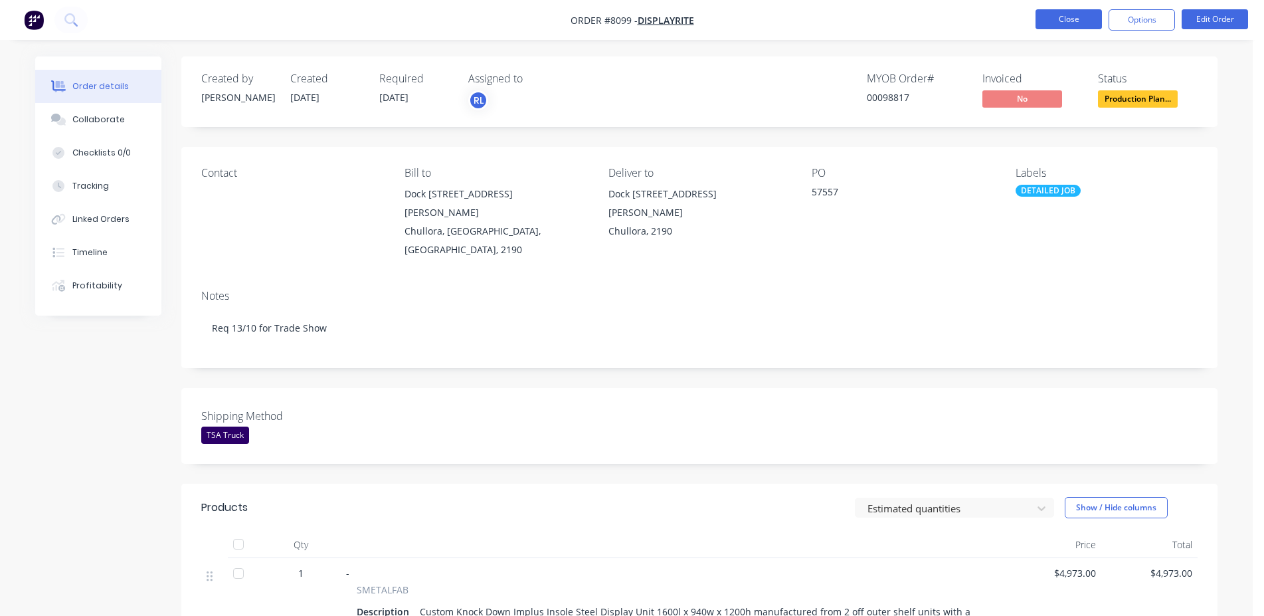
click at [1076, 27] on button "Close" at bounding box center [1069, 19] width 66 height 20
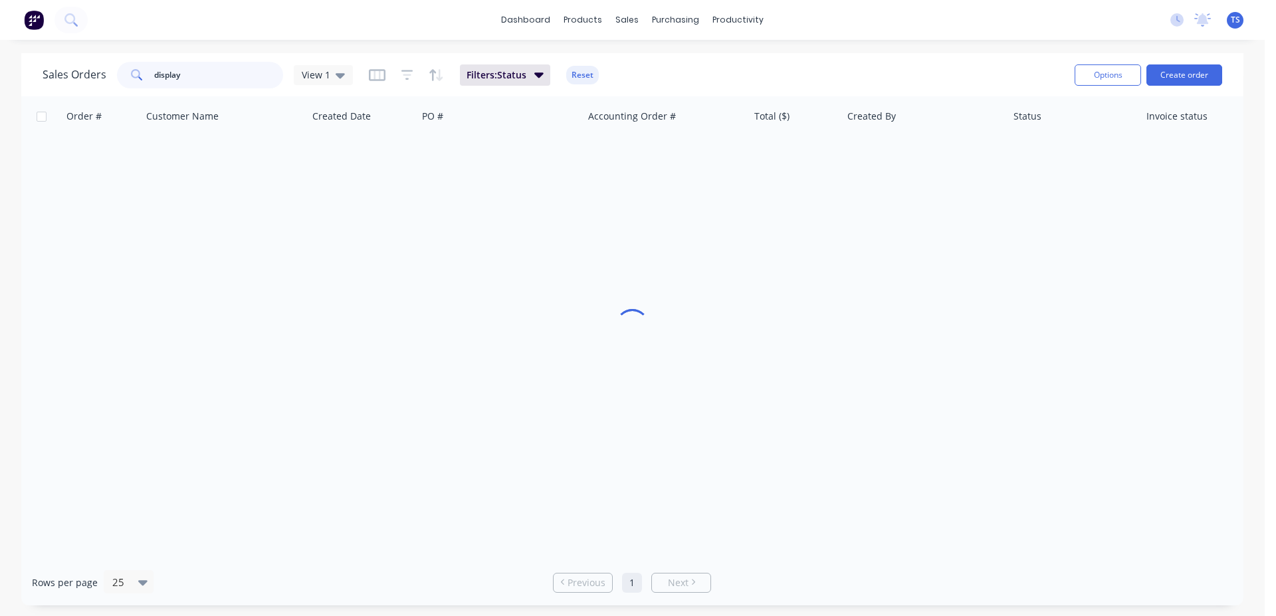
click at [210, 71] on input "display" at bounding box center [219, 75] width 130 height 27
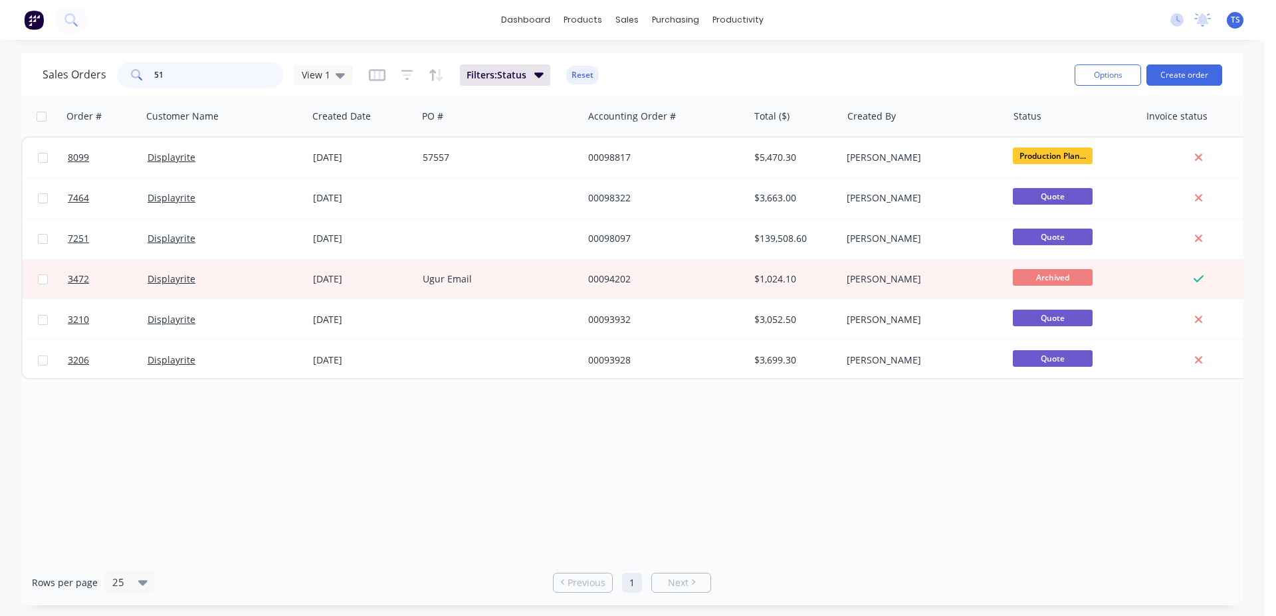
type input "5"
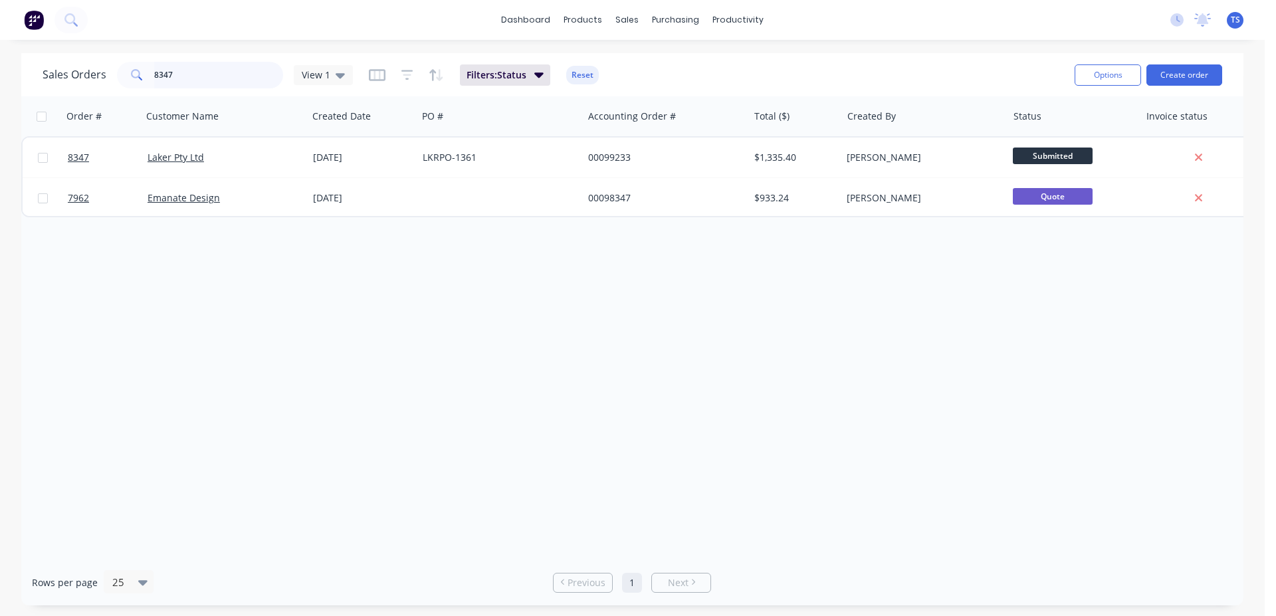
click at [221, 76] on input "8347" at bounding box center [219, 75] width 130 height 27
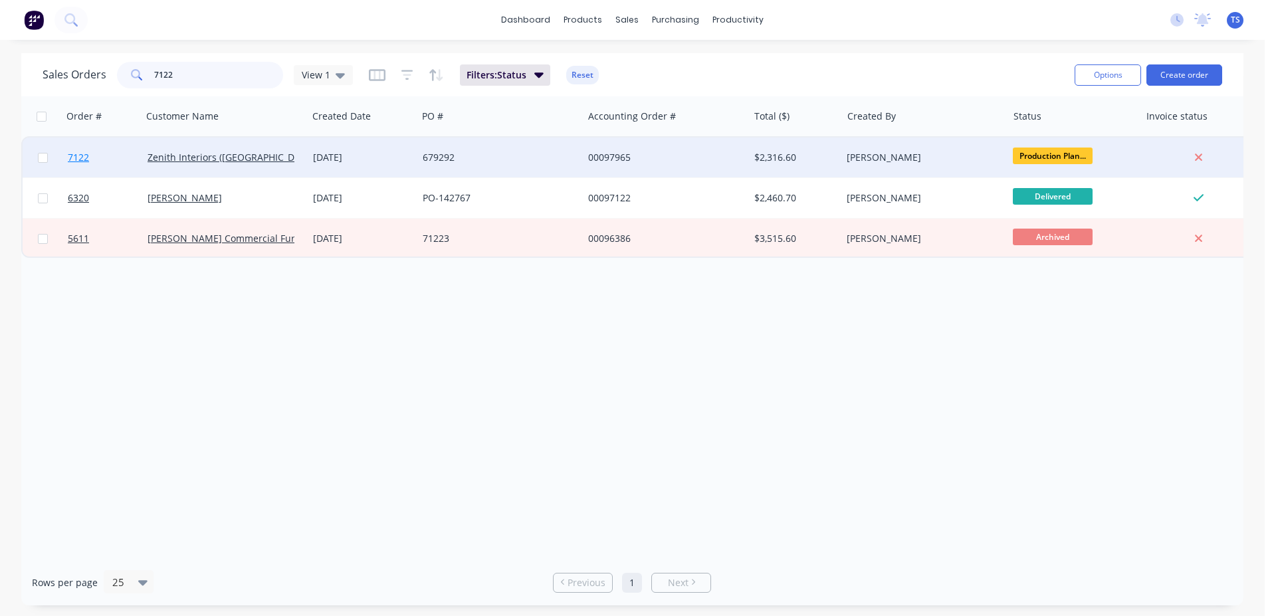
type input "7122"
click at [104, 157] on link "7122" at bounding box center [108, 158] width 80 height 40
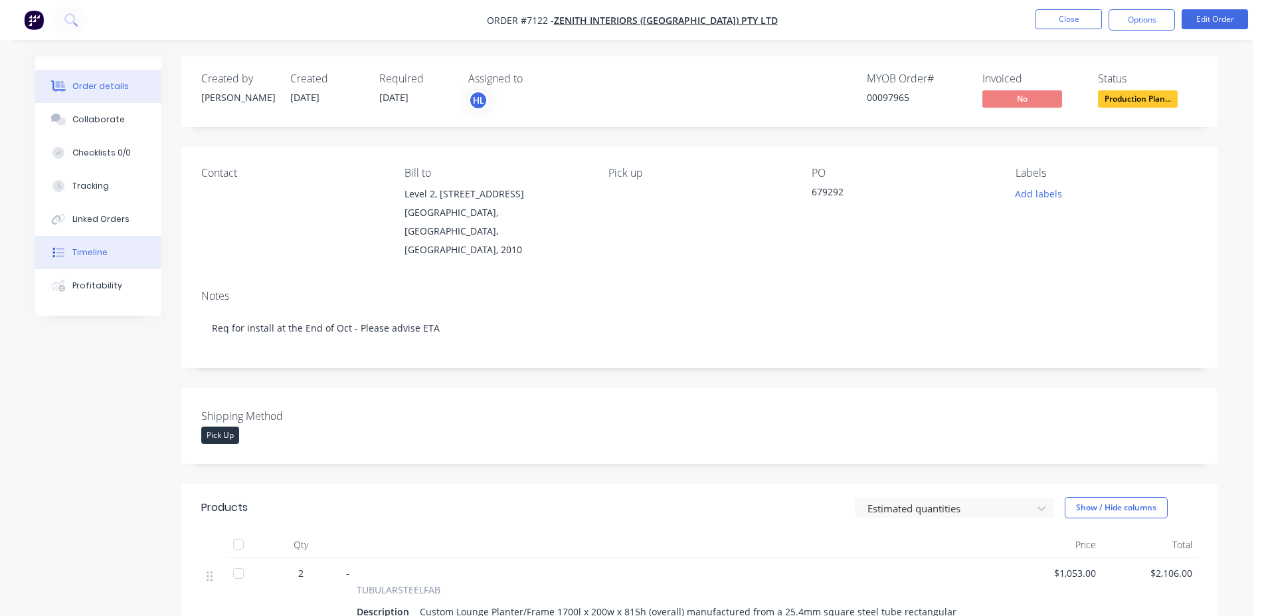
click at [120, 243] on button "Timeline" at bounding box center [98, 252] width 126 height 33
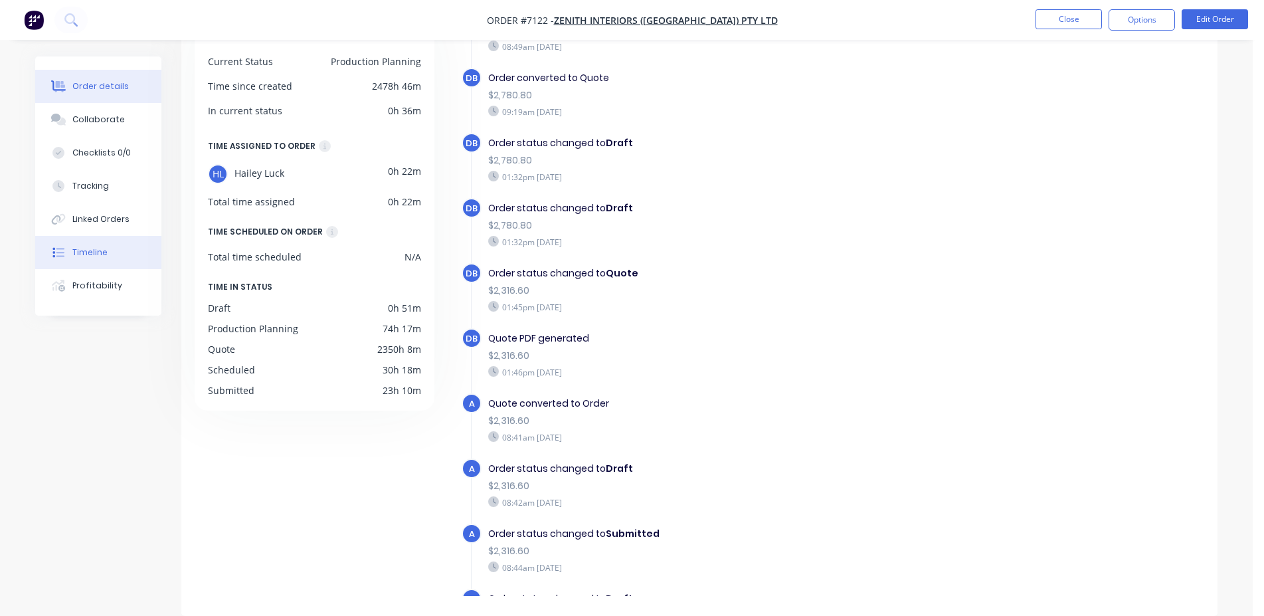
click at [118, 84] on div "Order details" at bounding box center [100, 86] width 56 height 12
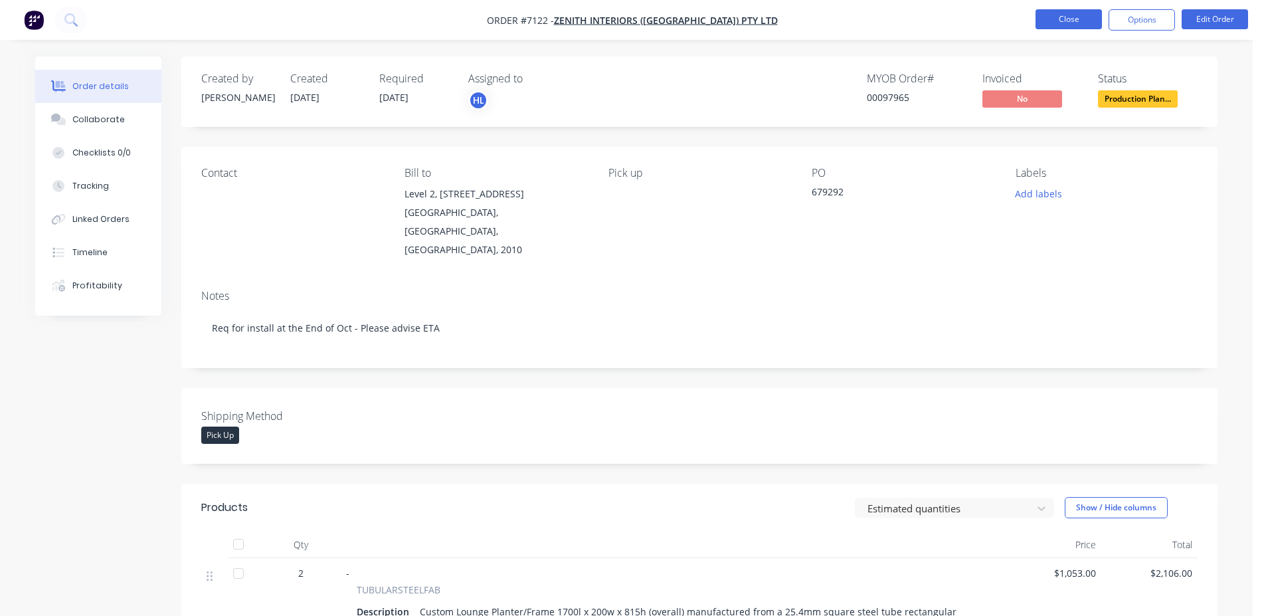
click at [1052, 27] on button "Close" at bounding box center [1069, 19] width 66 height 20
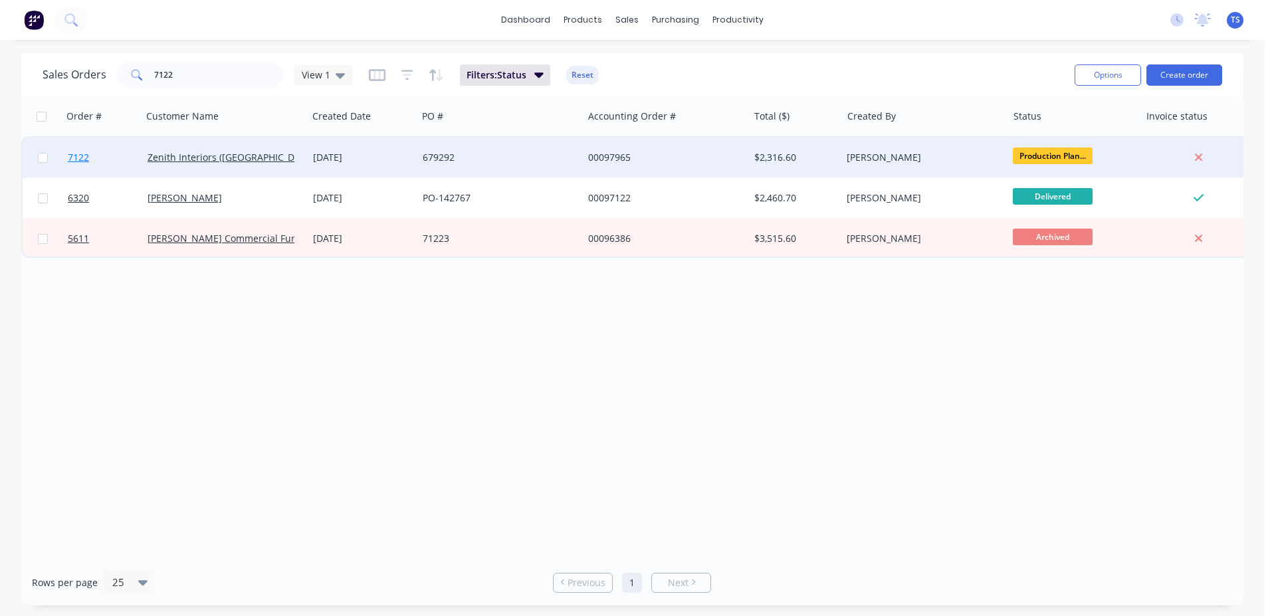
click at [131, 152] on link "7122" at bounding box center [108, 158] width 80 height 40
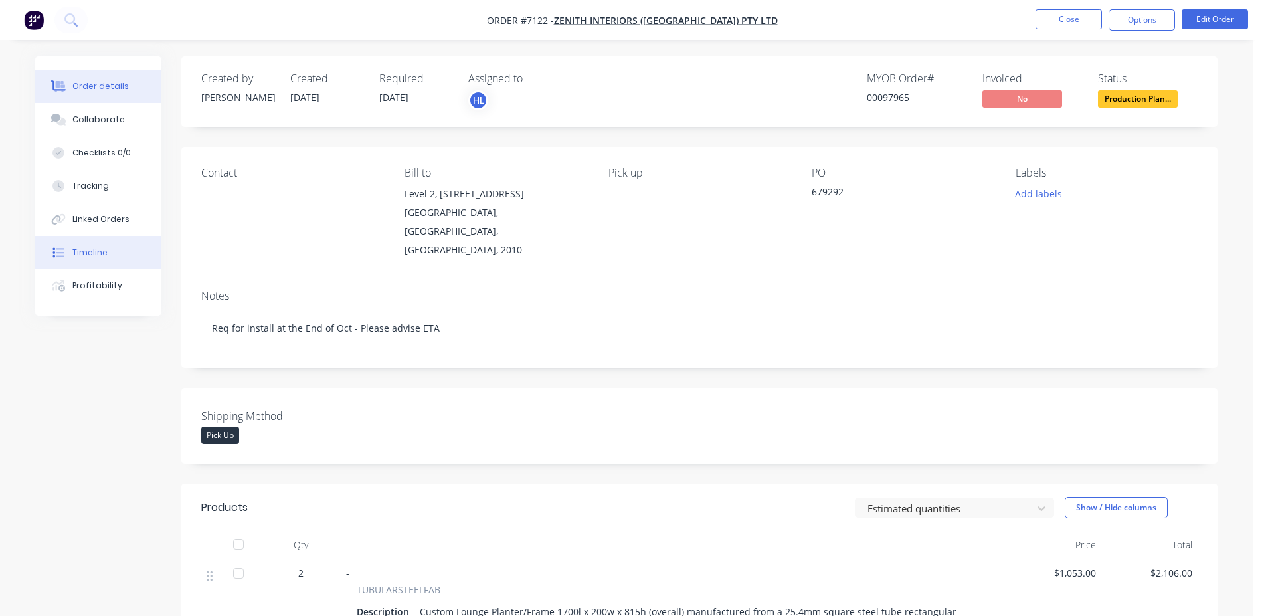
click at [125, 266] on button "Timeline" at bounding box center [98, 252] width 126 height 33
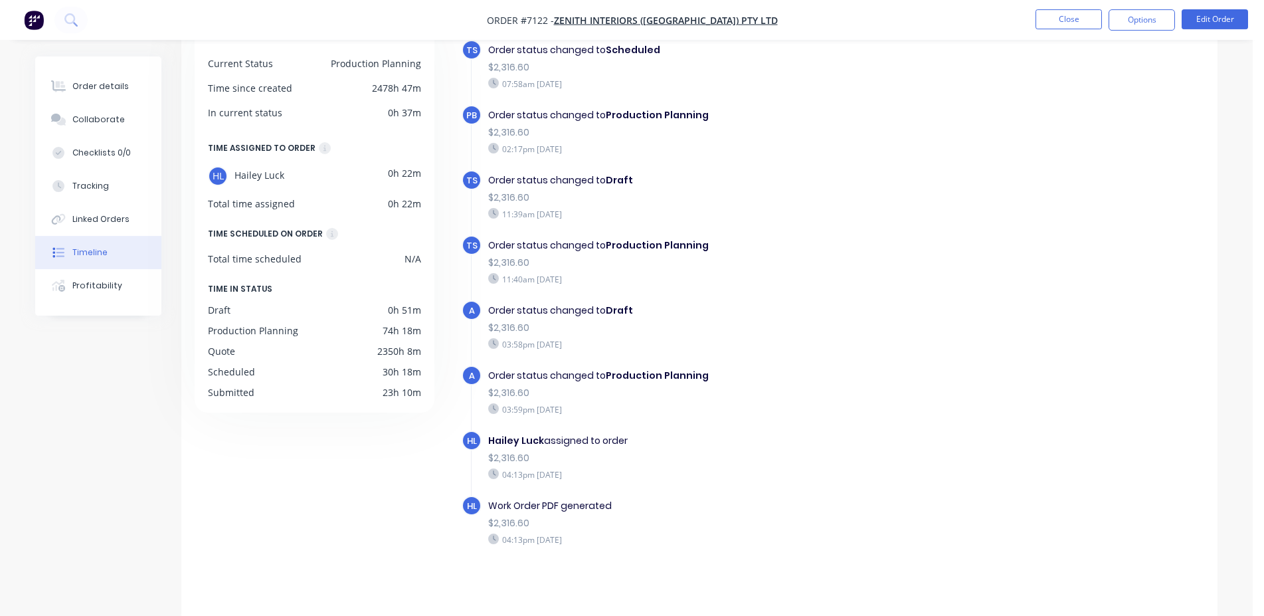
scroll to position [102, 0]
drag, startPoint x: 106, startPoint y: 92, endPoint x: 96, endPoint y: 92, distance: 10.0
click at [103, 92] on button "Order details" at bounding box center [98, 86] width 126 height 33
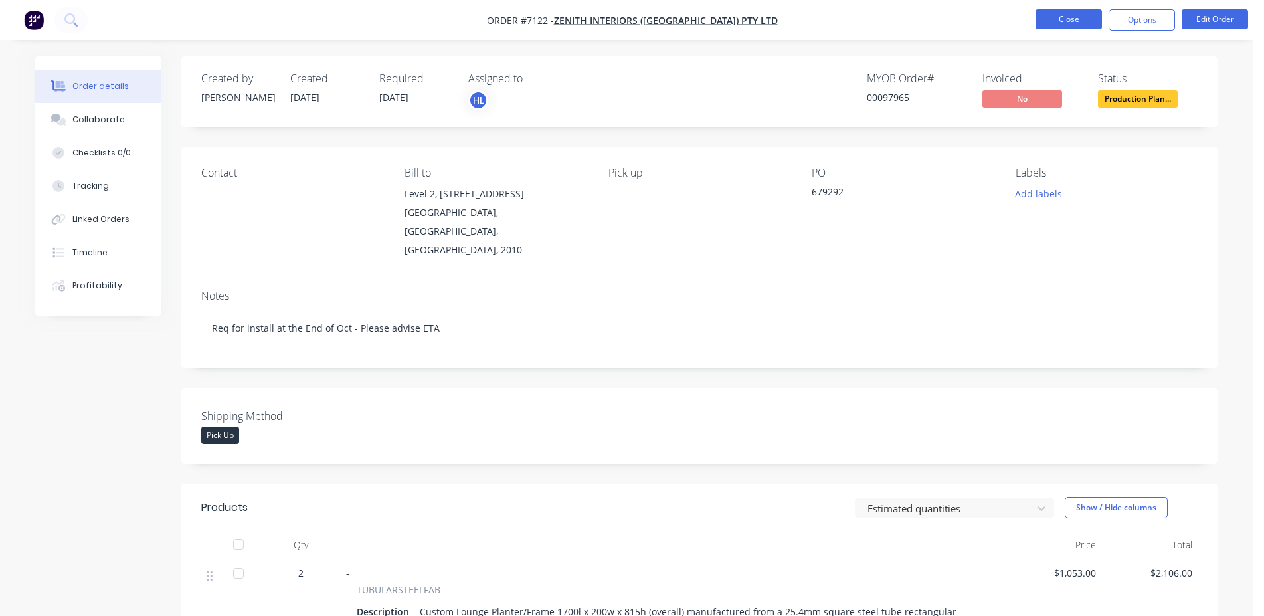
click at [1067, 16] on button "Close" at bounding box center [1069, 19] width 66 height 20
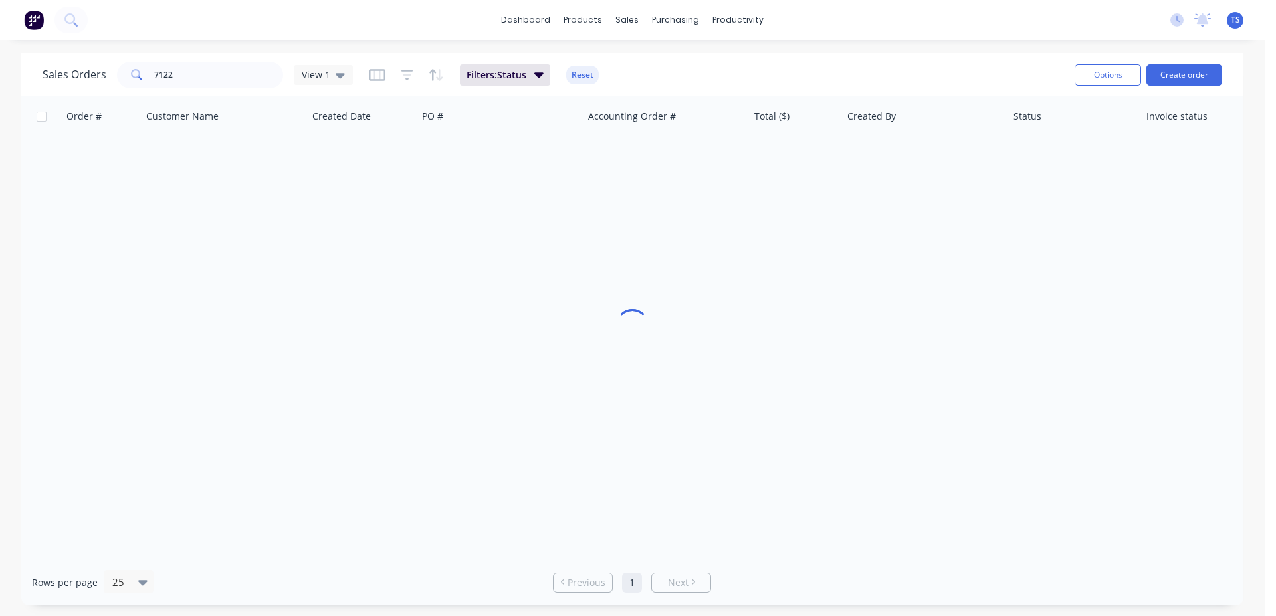
click at [189, 56] on div "Sales Orders 7122 View 1 Filters: Status Reset Options Create order" at bounding box center [632, 74] width 1222 height 43
click at [213, 74] on input "7122" at bounding box center [219, 75] width 130 height 27
type input "98900"
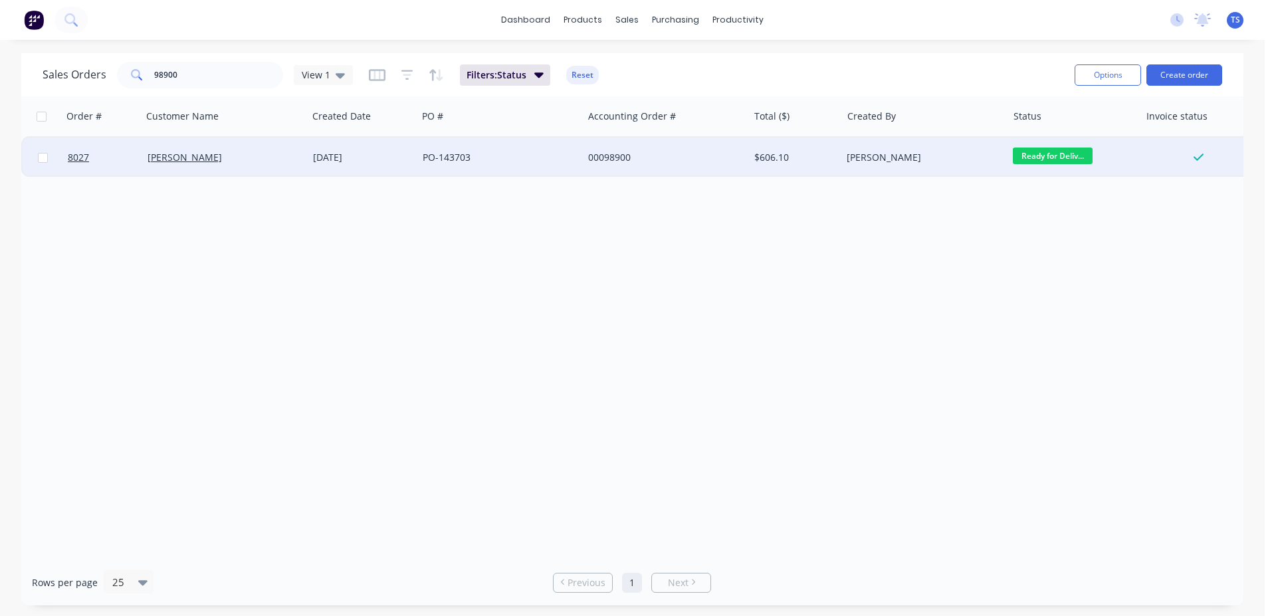
click at [176, 166] on div "[PERSON_NAME]" at bounding box center [224, 158] width 165 height 40
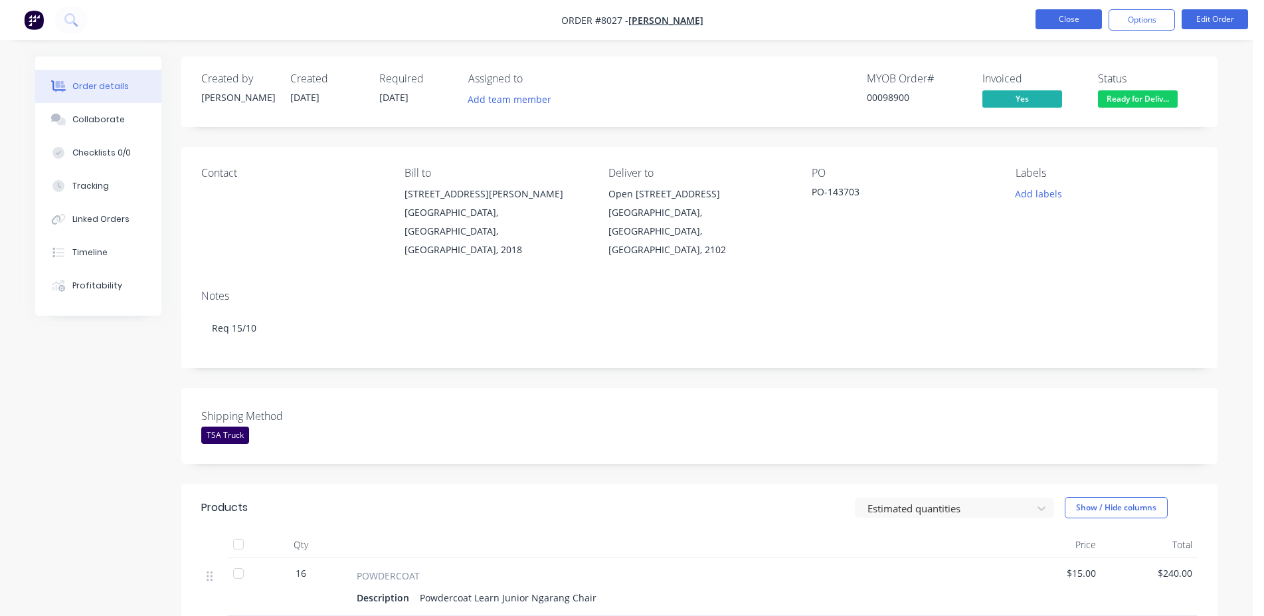
click at [1091, 22] on button "Close" at bounding box center [1069, 19] width 66 height 20
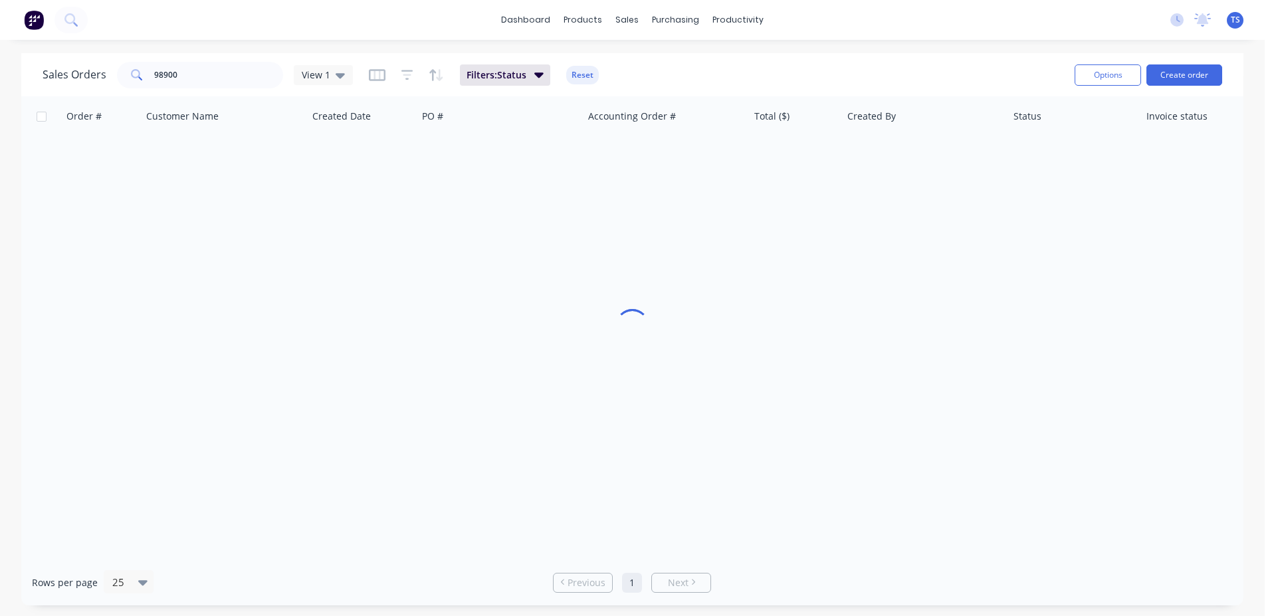
click at [195, 88] on div "Sales Orders 98900 View 1 Filters: Status Reset" at bounding box center [553, 74] width 1021 height 33
click at [221, 71] on input "98900" at bounding box center [219, 75] width 130 height 27
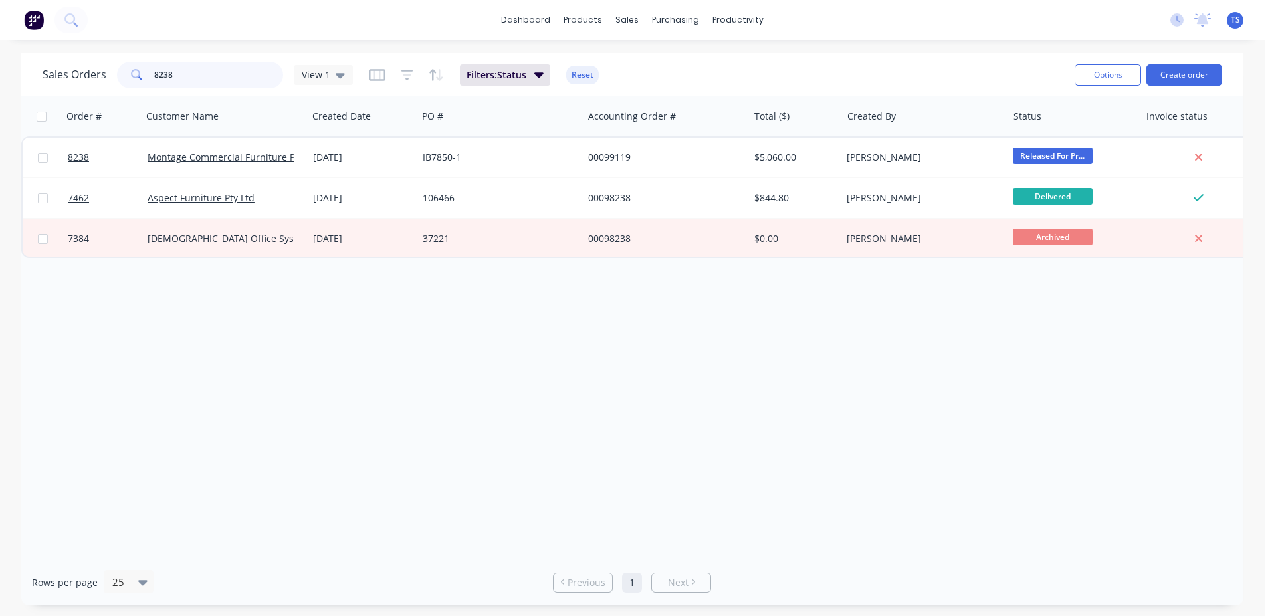
click at [221, 71] on input "8238" at bounding box center [219, 75] width 130 height 27
click at [221, 72] on input "8238" at bounding box center [219, 75] width 130 height 27
click at [229, 80] on input "8215" at bounding box center [219, 75] width 130 height 27
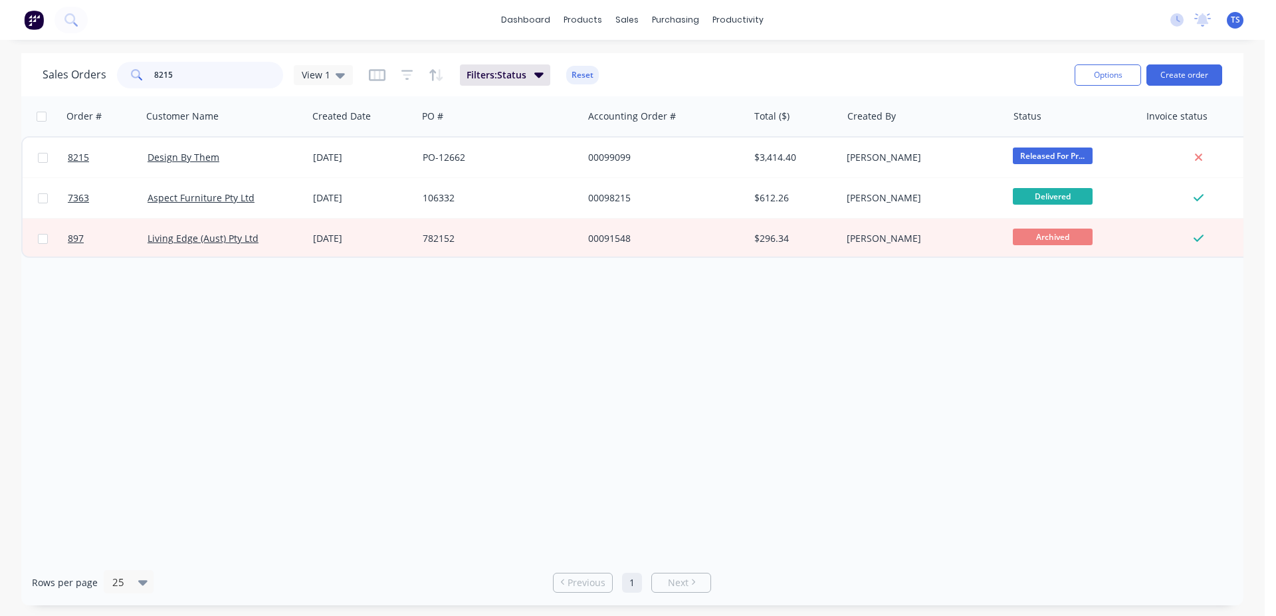
click at [229, 80] on input "8215" at bounding box center [219, 75] width 130 height 27
click at [217, 74] on input "8150" at bounding box center [219, 75] width 130 height 27
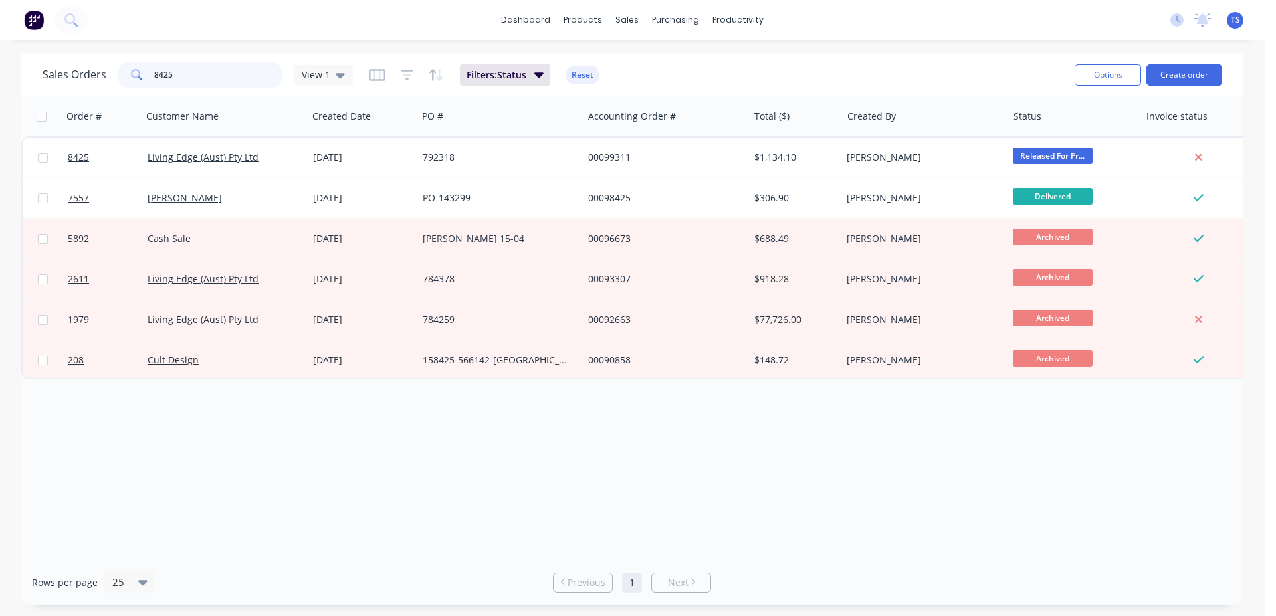
click at [220, 78] on input "8425" at bounding box center [219, 75] width 130 height 27
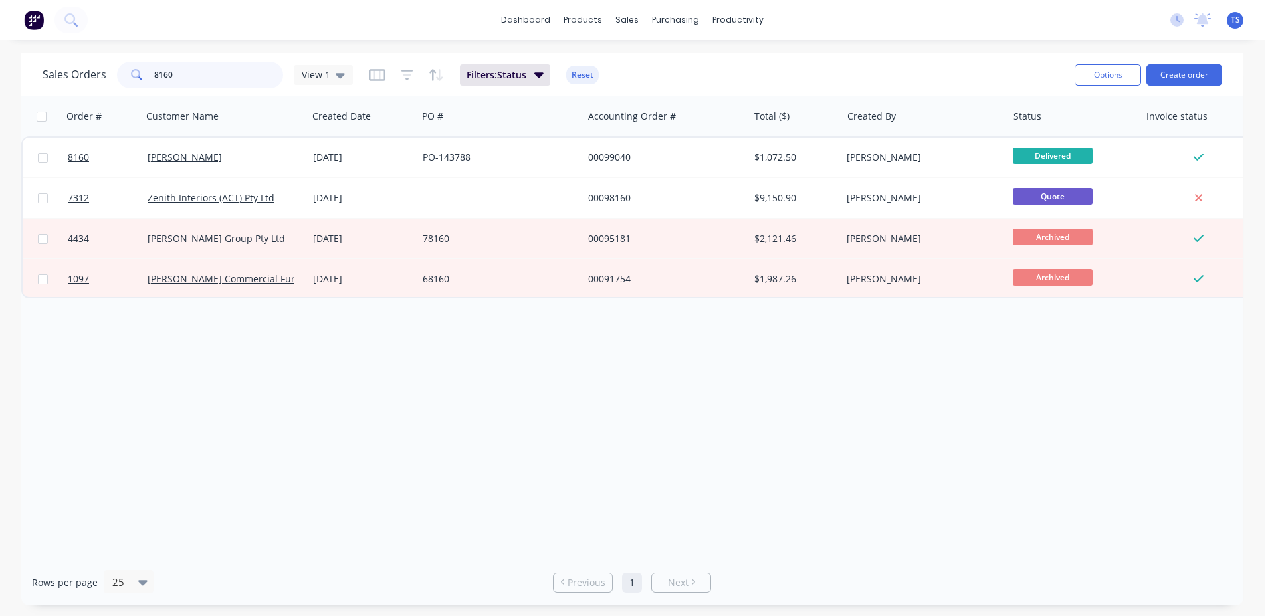
click at [204, 71] on input "8160" at bounding box center [219, 75] width 130 height 27
click at [182, 74] on input "8160" at bounding box center [219, 75] width 130 height 27
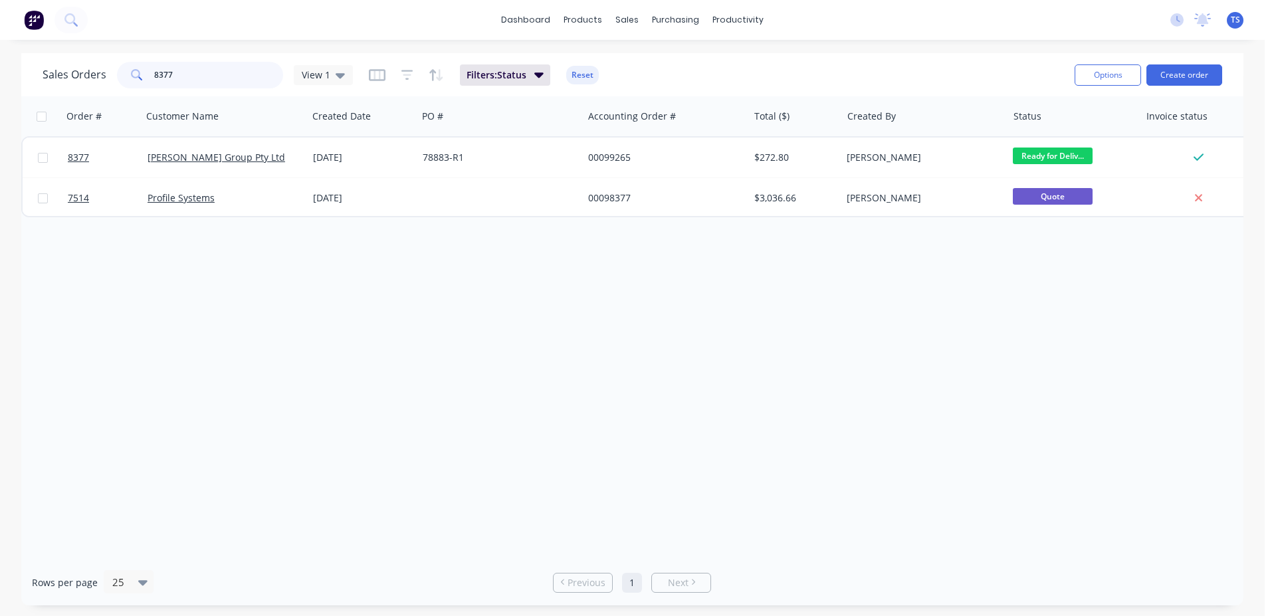
click at [230, 78] on input "8377" at bounding box center [219, 75] width 130 height 27
click at [226, 78] on input "8377" at bounding box center [219, 75] width 130 height 27
click at [209, 79] on input "8111" at bounding box center [219, 75] width 130 height 27
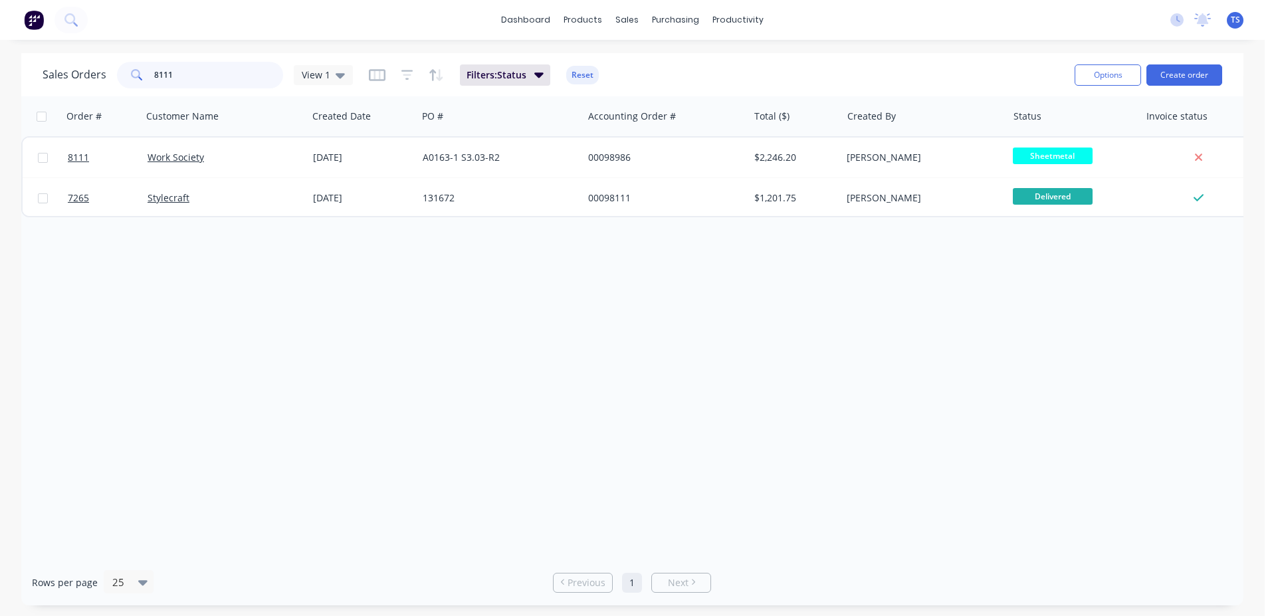
click at [209, 79] on input "8111" at bounding box center [219, 75] width 130 height 27
click at [209, 79] on input "7436" at bounding box center [219, 75] width 130 height 27
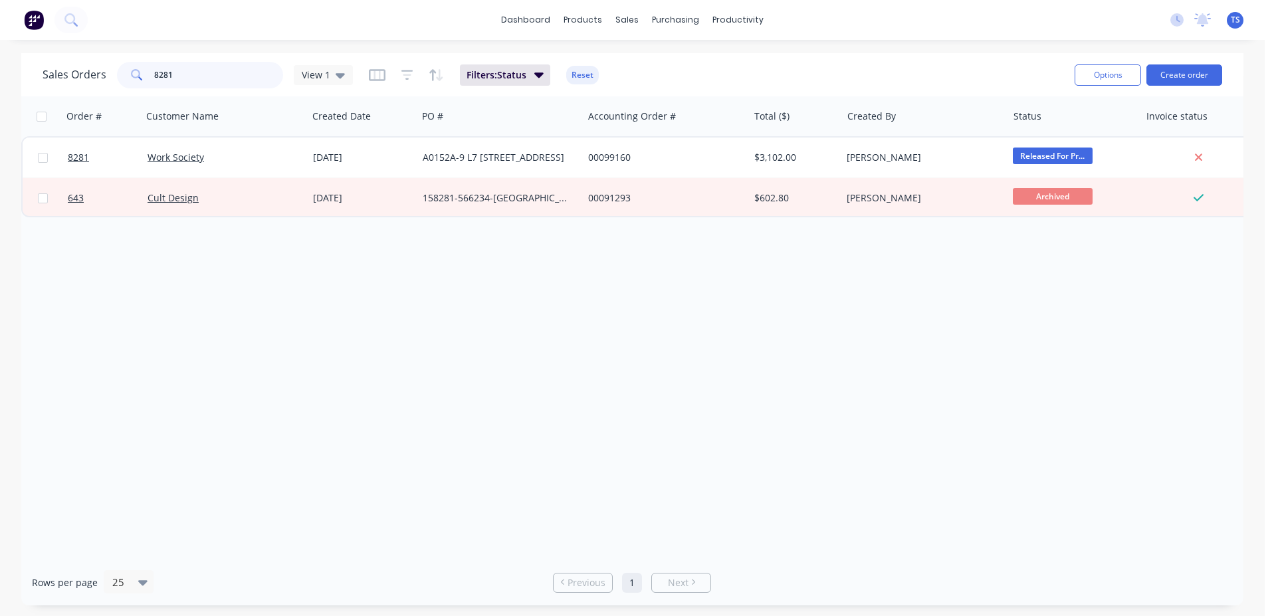
click at [195, 82] on input "8281" at bounding box center [219, 75] width 130 height 27
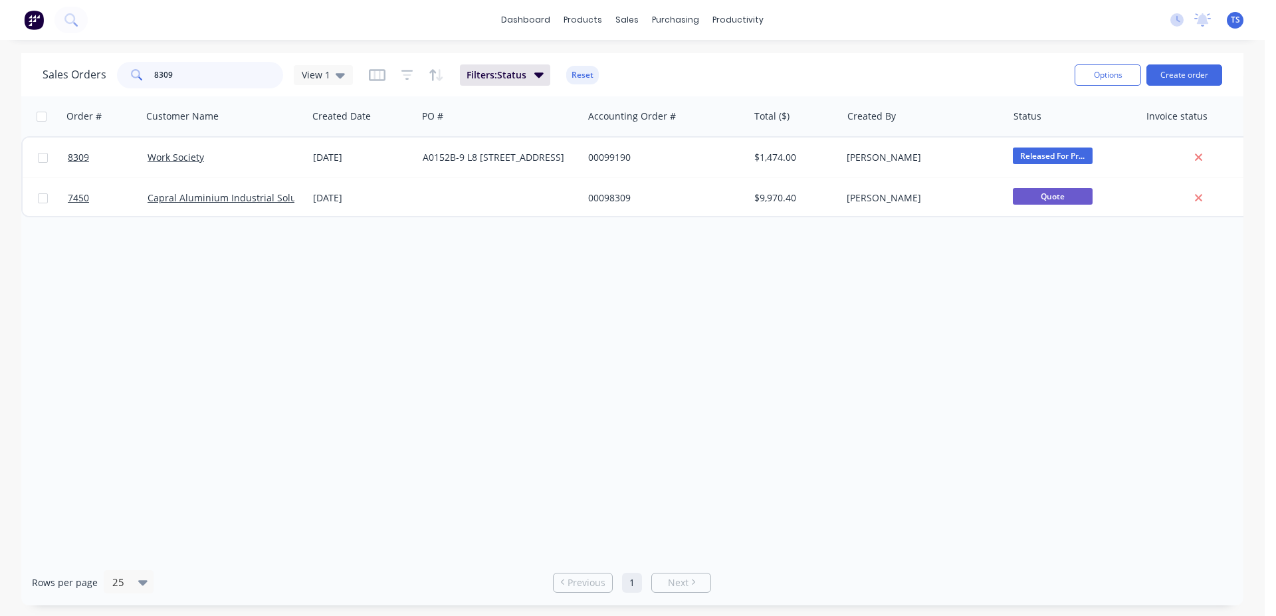
click at [209, 77] on input "8309" at bounding box center [219, 75] width 130 height 27
click at [205, 82] on input "8240" at bounding box center [219, 75] width 130 height 27
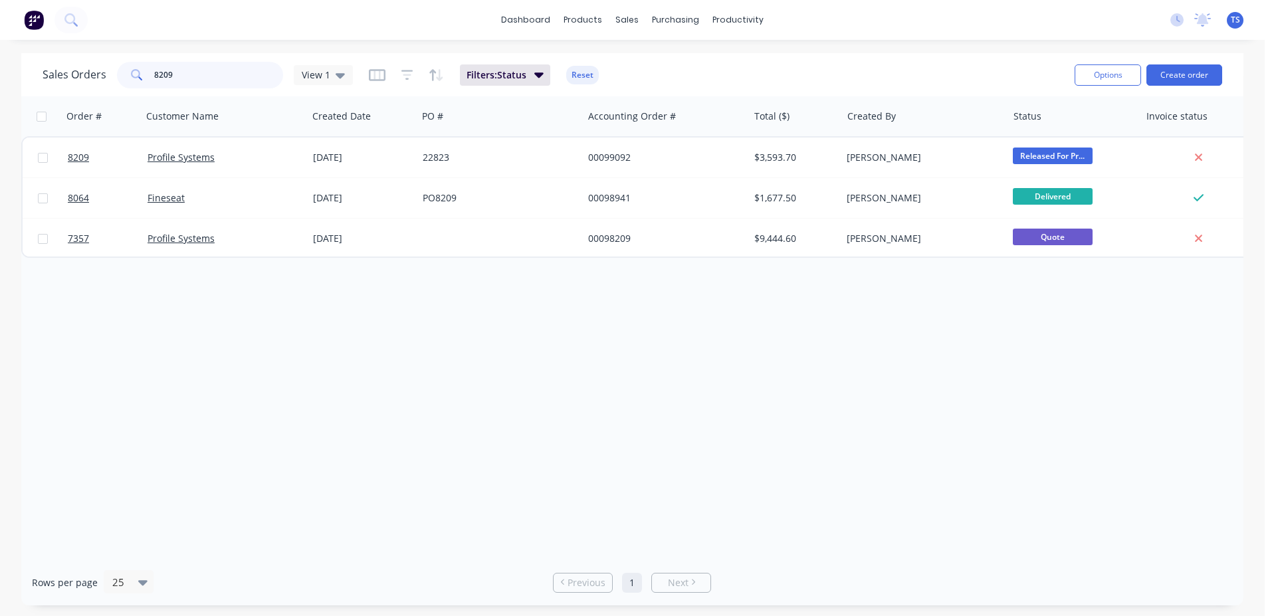
click at [228, 76] on input "8209" at bounding box center [219, 75] width 130 height 27
click at [243, 68] on input "8209" at bounding box center [219, 75] width 130 height 27
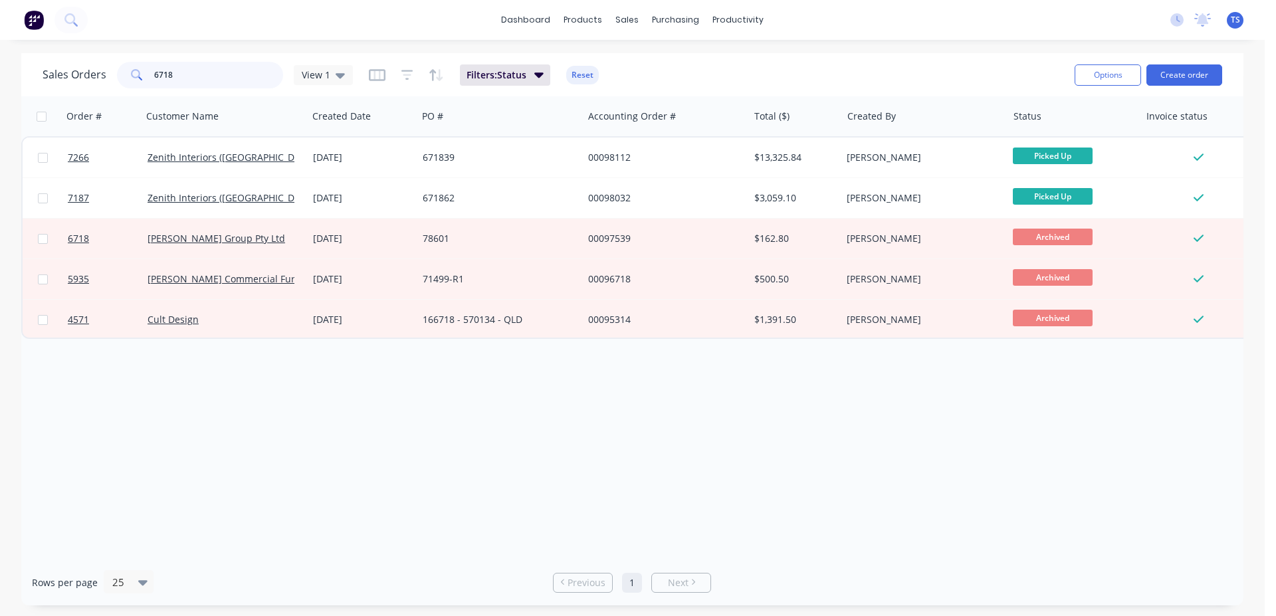
type input "6718"
click at [896, 417] on div "Order # Customer Name Created Date PO # Accounting Order # Total ($) Created By…" at bounding box center [632, 327] width 1222 height 463
